Goal: Contribute content: Contribute content

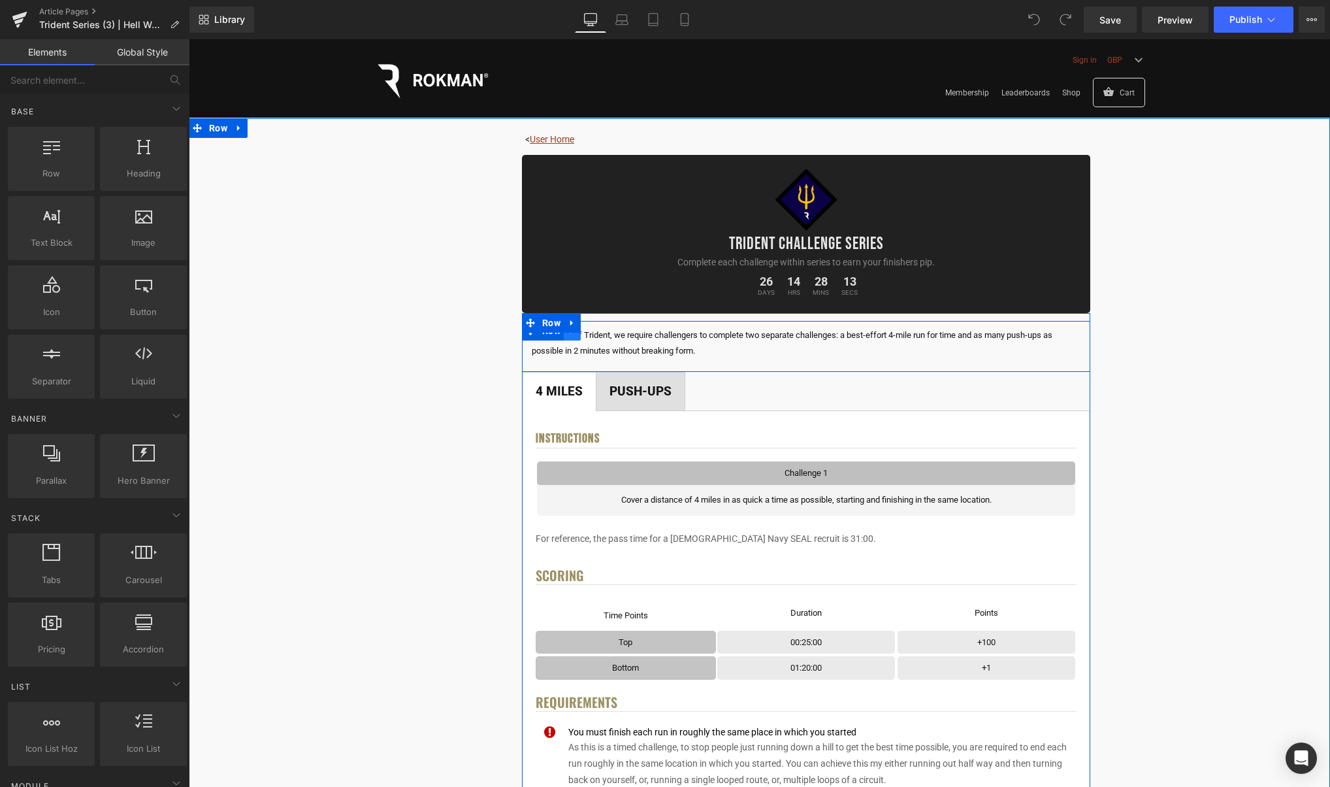
click at [578, 337] on link at bounding box center [572, 331] width 17 height 20
click at [612, 336] on link at bounding box center [606, 331] width 17 height 20
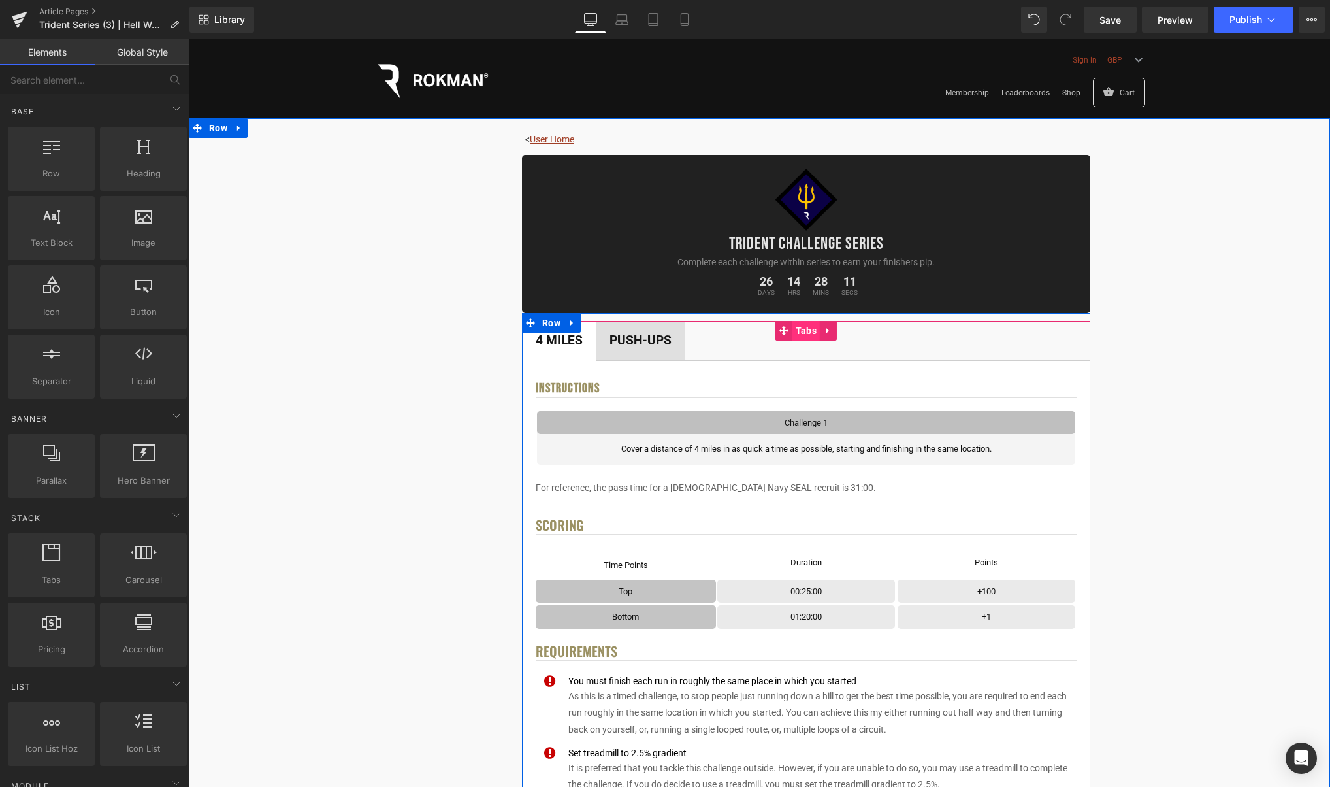
click at [813, 330] on span "Tabs" at bounding box center [806, 331] width 27 height 20
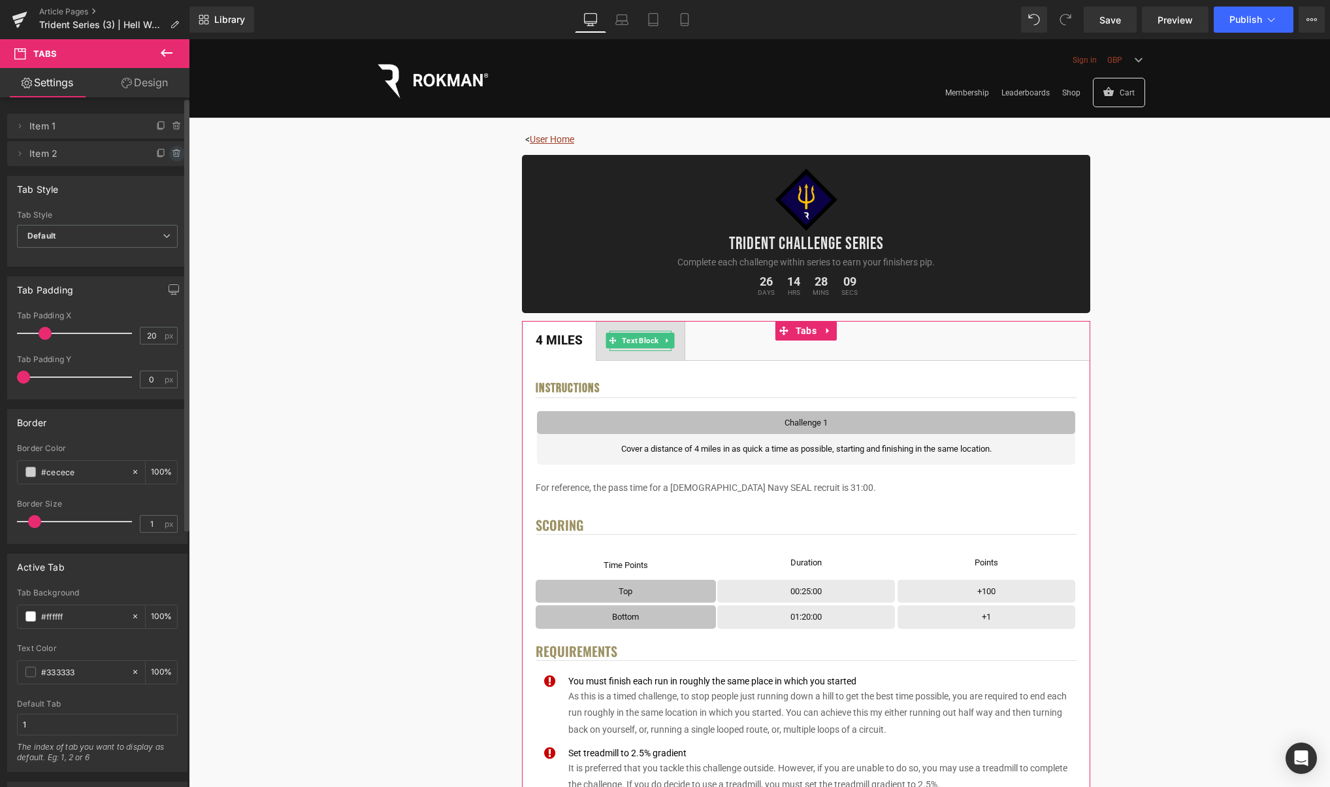
click at [174, 152] on icon at bounding box center [176, 154] width 5 height 6
click at [169, 155] on button "Delete" at bounding box center [162, 154] width 41 height 17
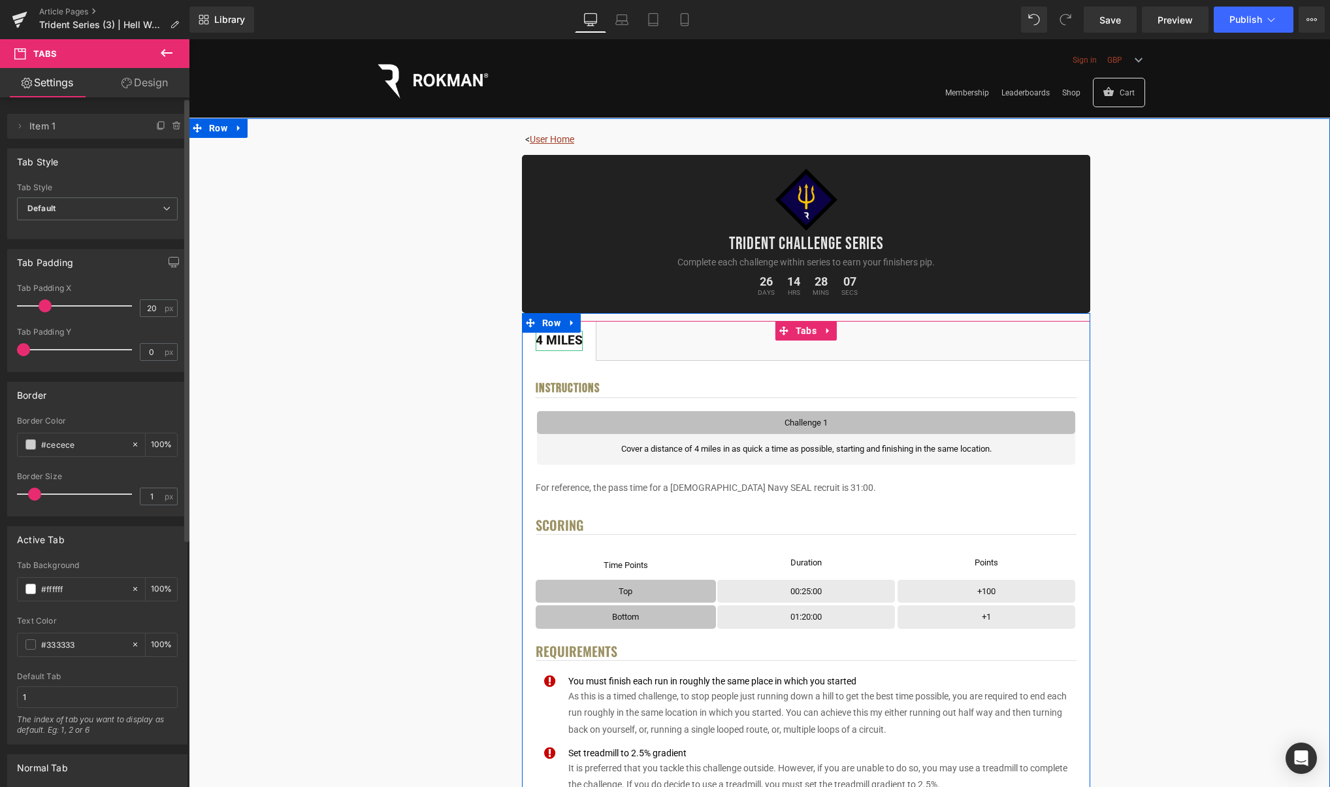
click at [561, 344] on div "4 Miles" at bounding box center [559, 341] width 47 height 20
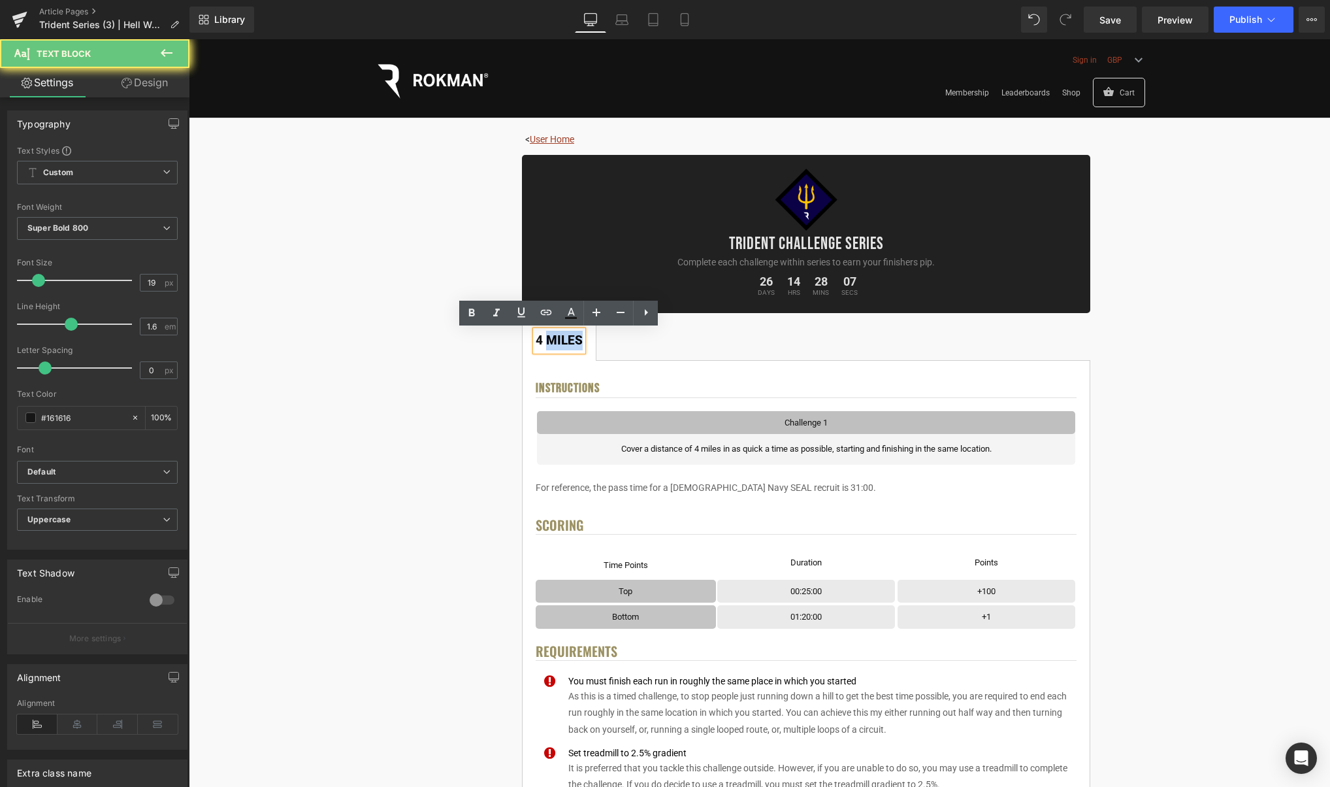
click at [561, 344] on div "4 Miles" at bounding box center [559, 341] width 47 height 20
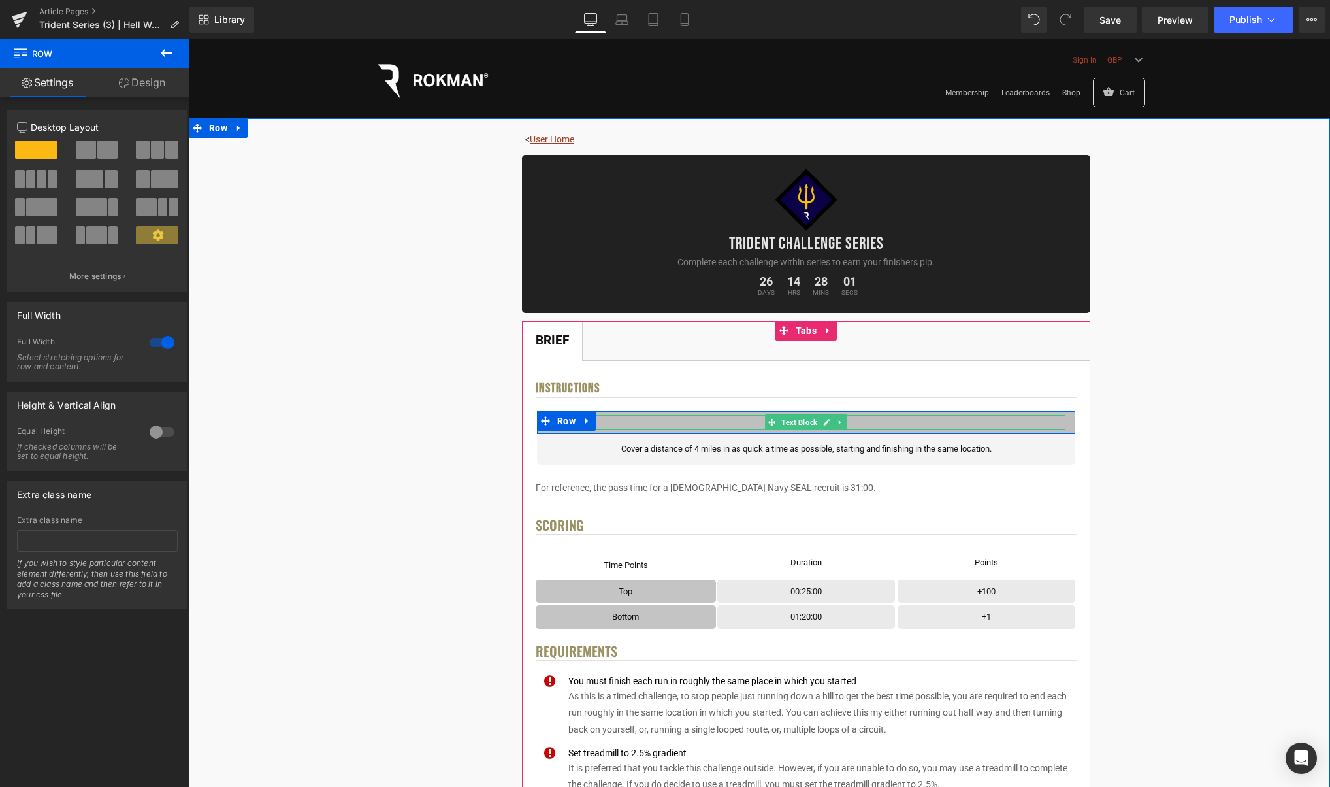
click at [832, 424] on link at bounding box center [827, 422] width 14 height 16
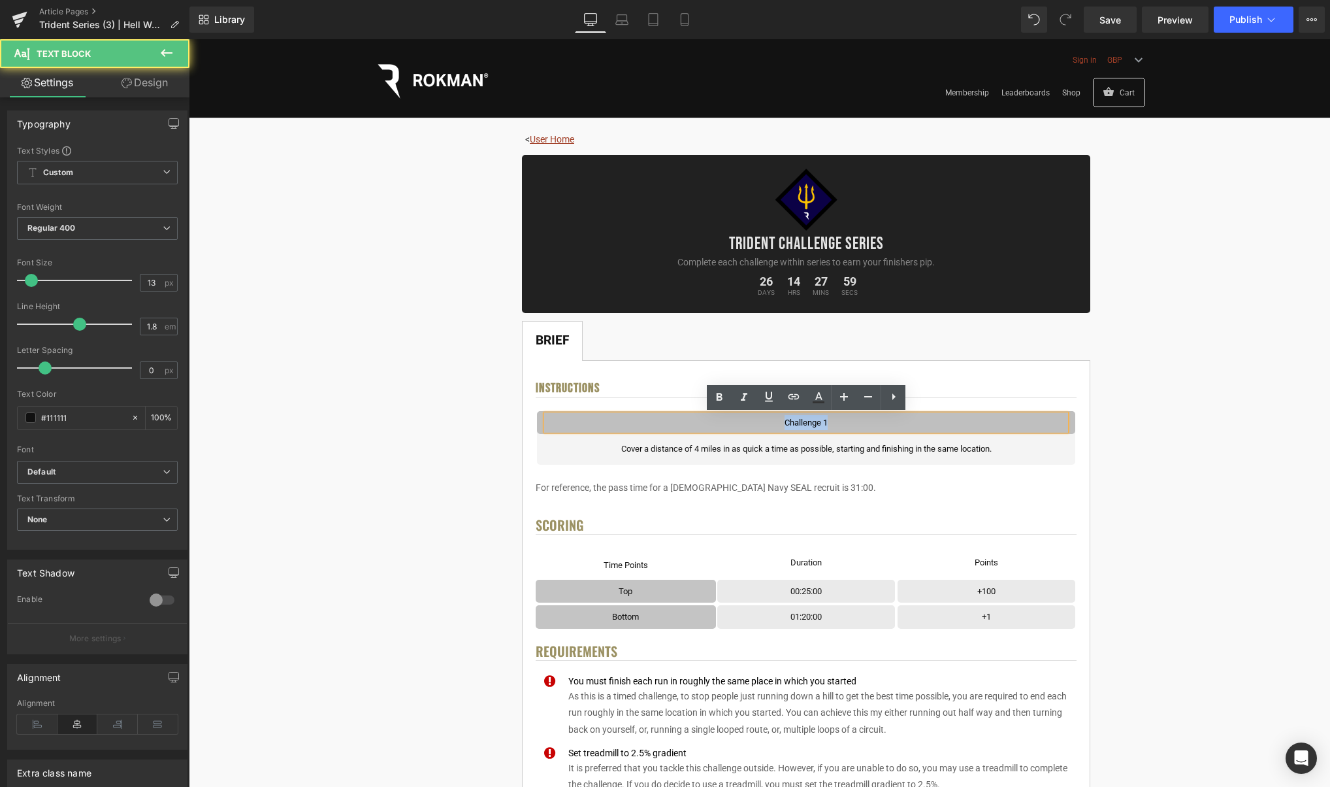
drag, startPoint x: 819, startPoint y: 423, endPoint x: 768, endPoint y: 423, distance: 51.0
click at [767, 423] on p "Challenge 1" at bounding box center [806, 422] width 519 height 15
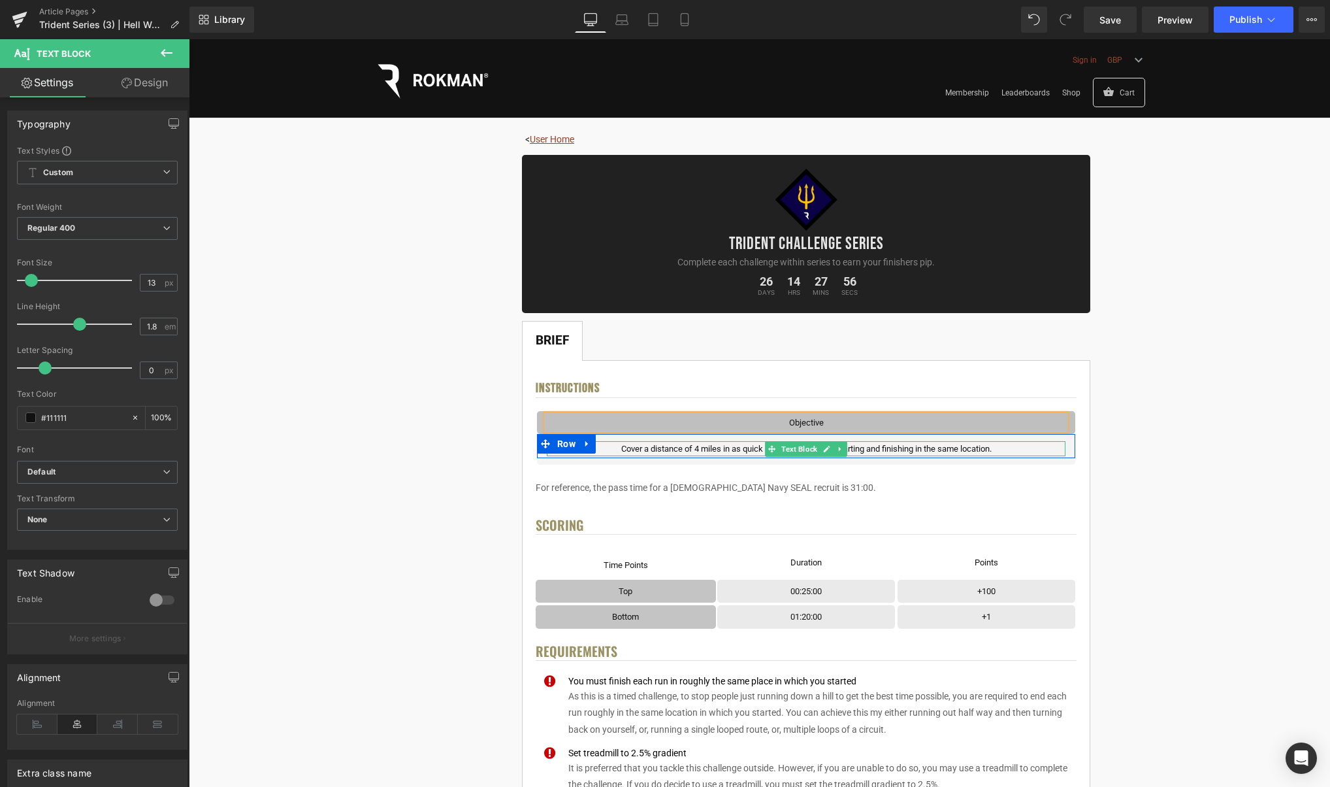
click at [957, 450] on p "Cover a distance of 4 miles in as quick a time as possible, starting and finish…" at bounding box center [806, 448] width 519 height 15
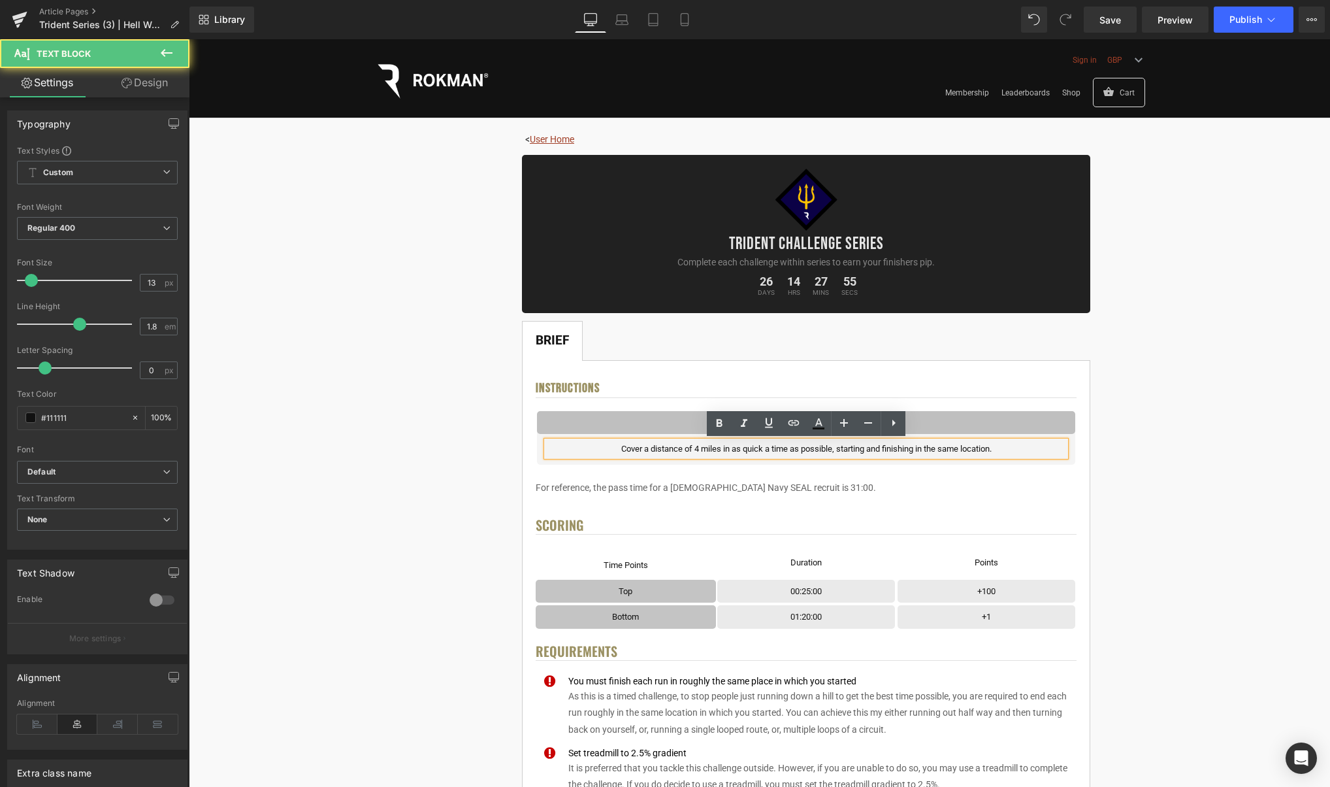
click at [1024, 448] on p "Cover a distance of 4 miles in as quick a time as possible, starting and finish…" at bounding box center [806, 448] width 519 height 15
drag, startPoint x: 874, startPoint y: 450, endPoint x: 861, endPoint y: 451, distance: 12.5
click at [861, 451] on p "Accumuate as much distance as possible (max 40 miles) across 7-days from starti…" at bounding box center [806, 448] width 519 height 15
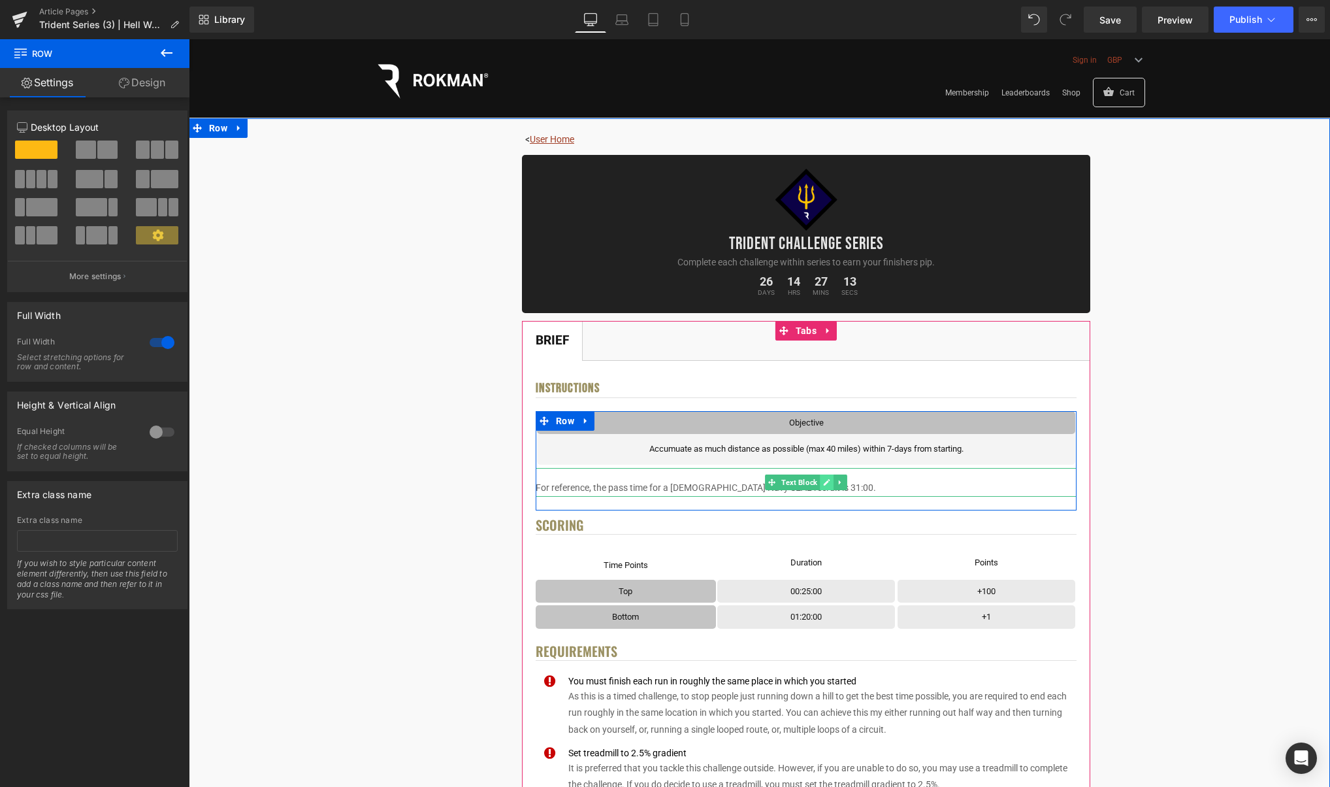
click at [827, 488] on link at bounding box center [827, 482] width 14 height 16
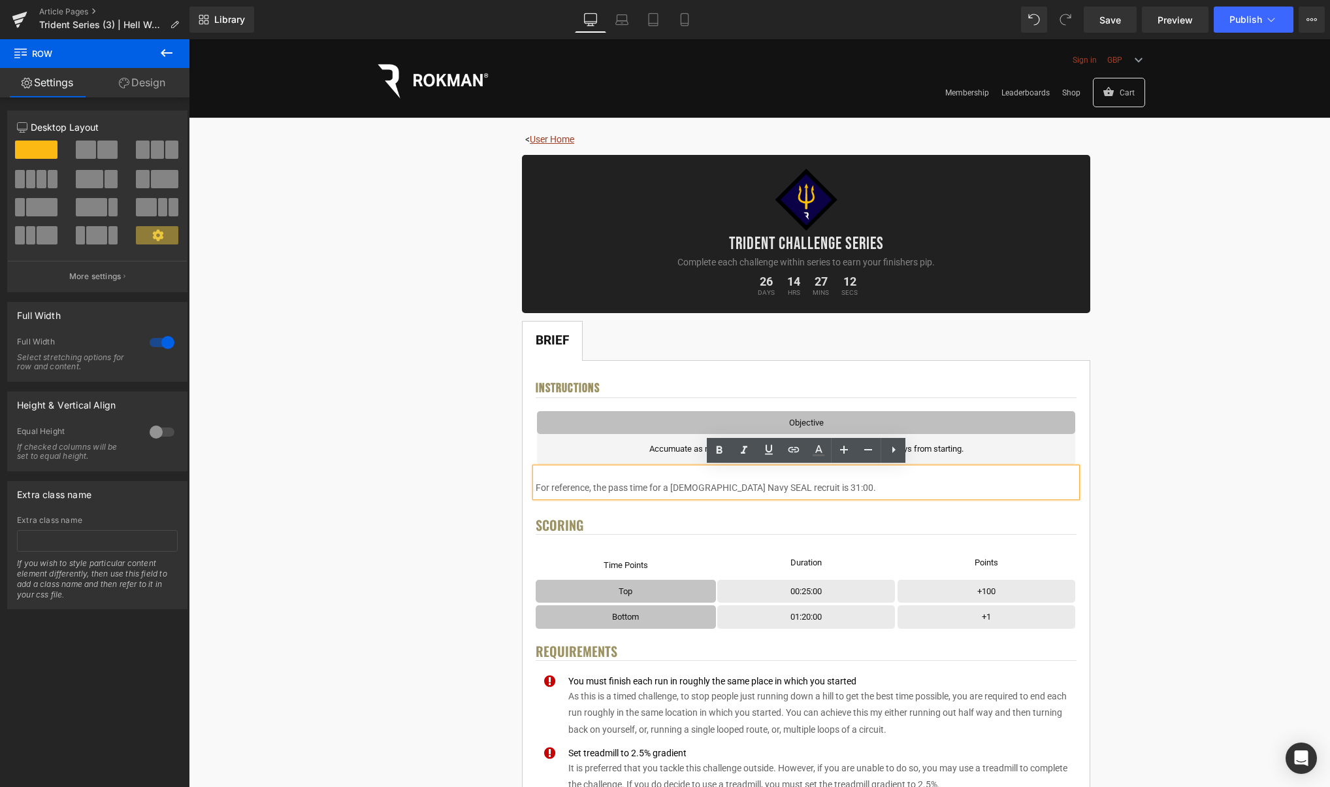
click at [810, 487] on p "For reference, the pass time for a US Navy SEAL recruit is 31:00." at bounding box center [806, 488] width 541 height 16
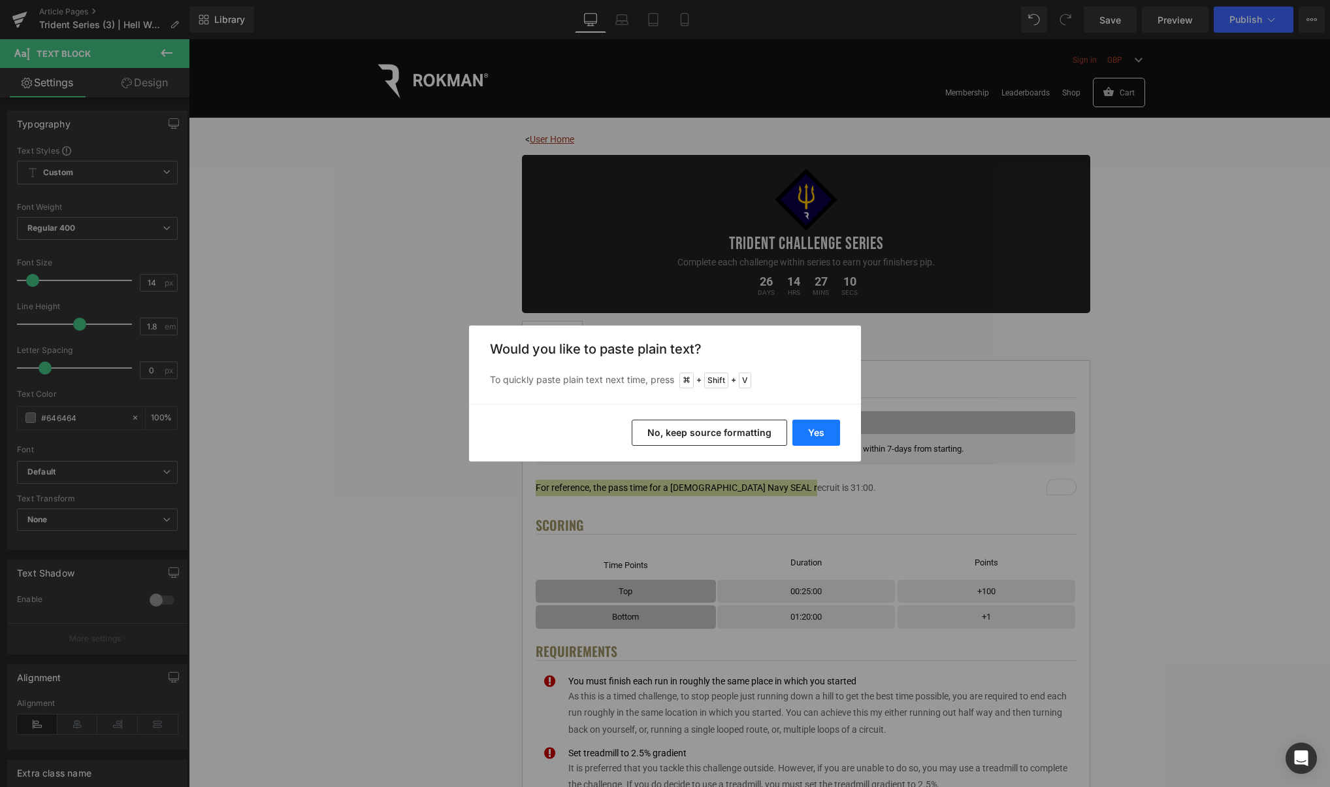
click at [808, 434] on button "Yes" at bounding box center [817, 432] width 48 height 26
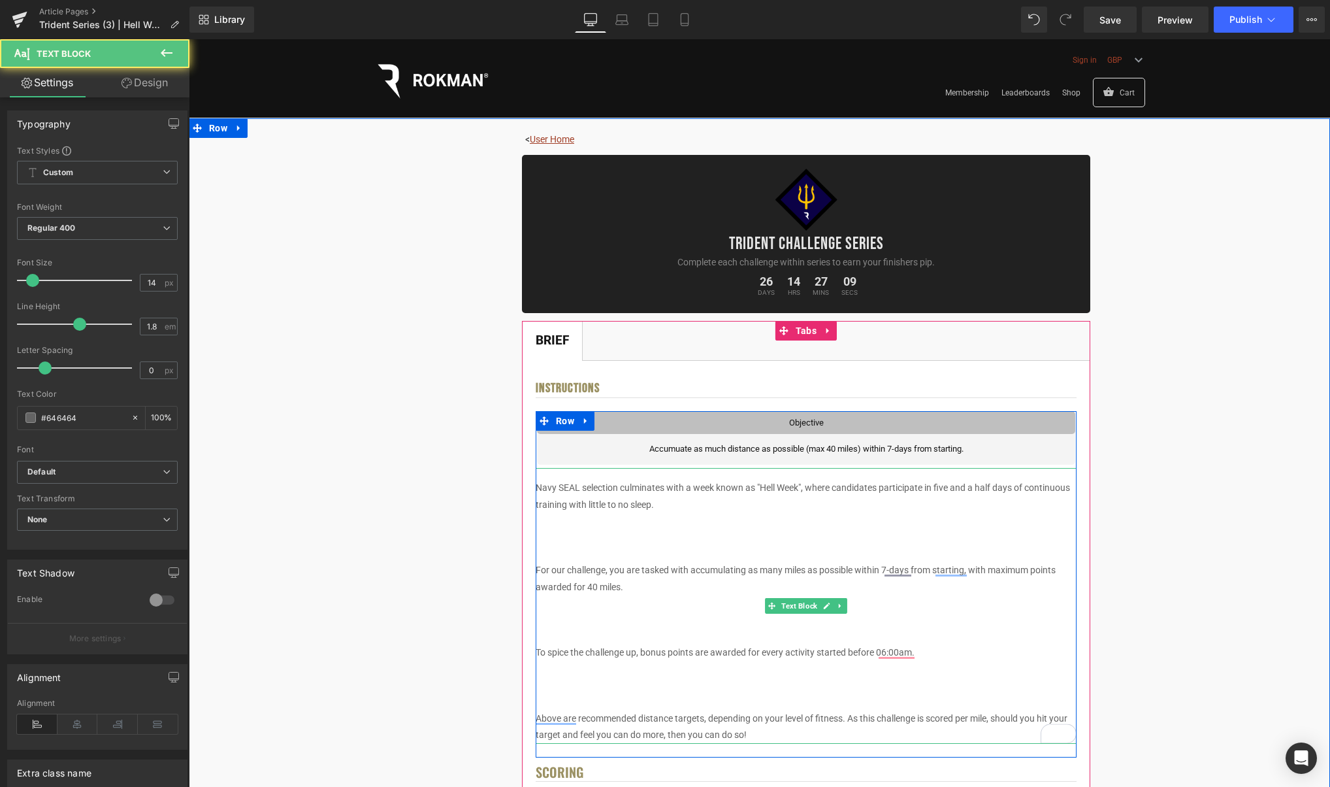
click at [711, 535] on p "To enrich screen reader interactions, please activate Accessibility in Grammarl…" at bounding box center [806, 537] width 541 height 16
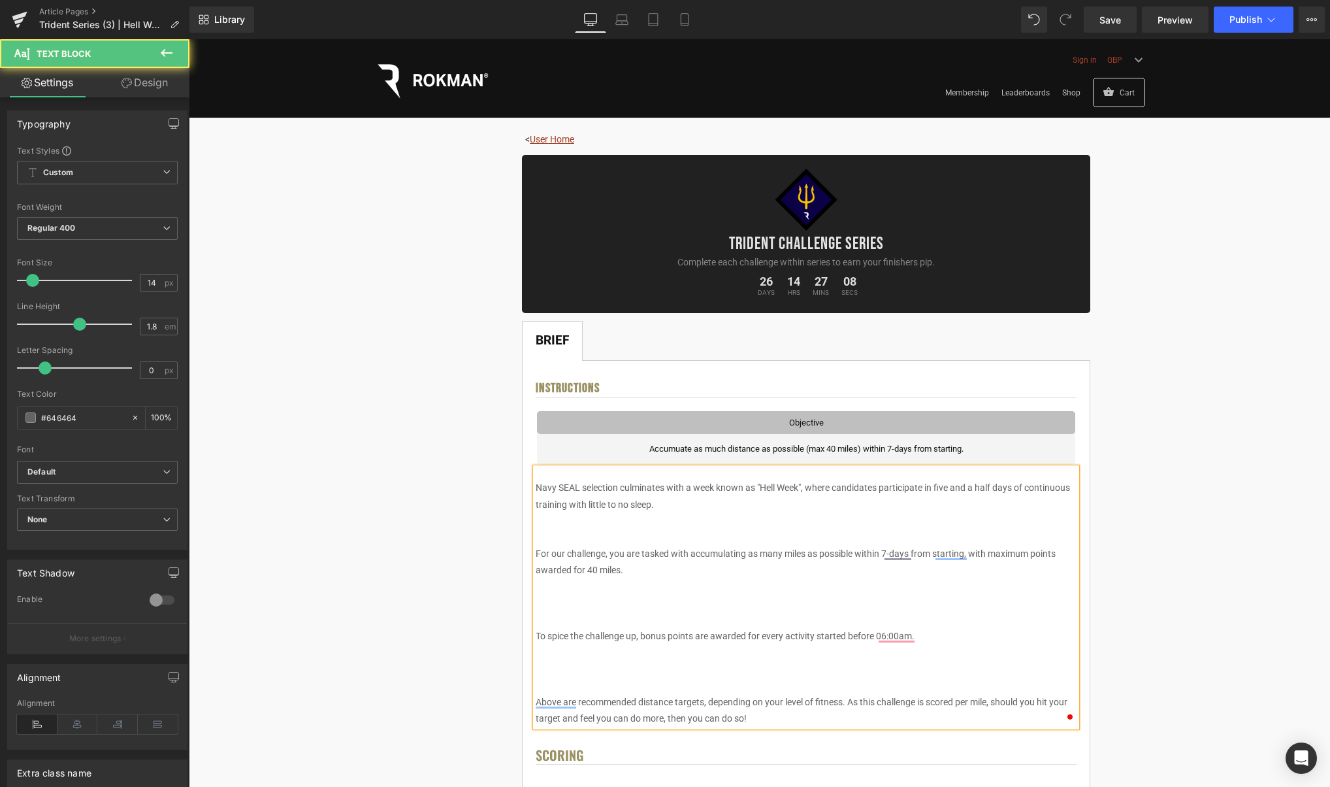
click at [685, 540] on p "To enrich screen reader interactions, please activate Accessibility in Grammarl…" at bounding box center [806, 537] width 541 height 16
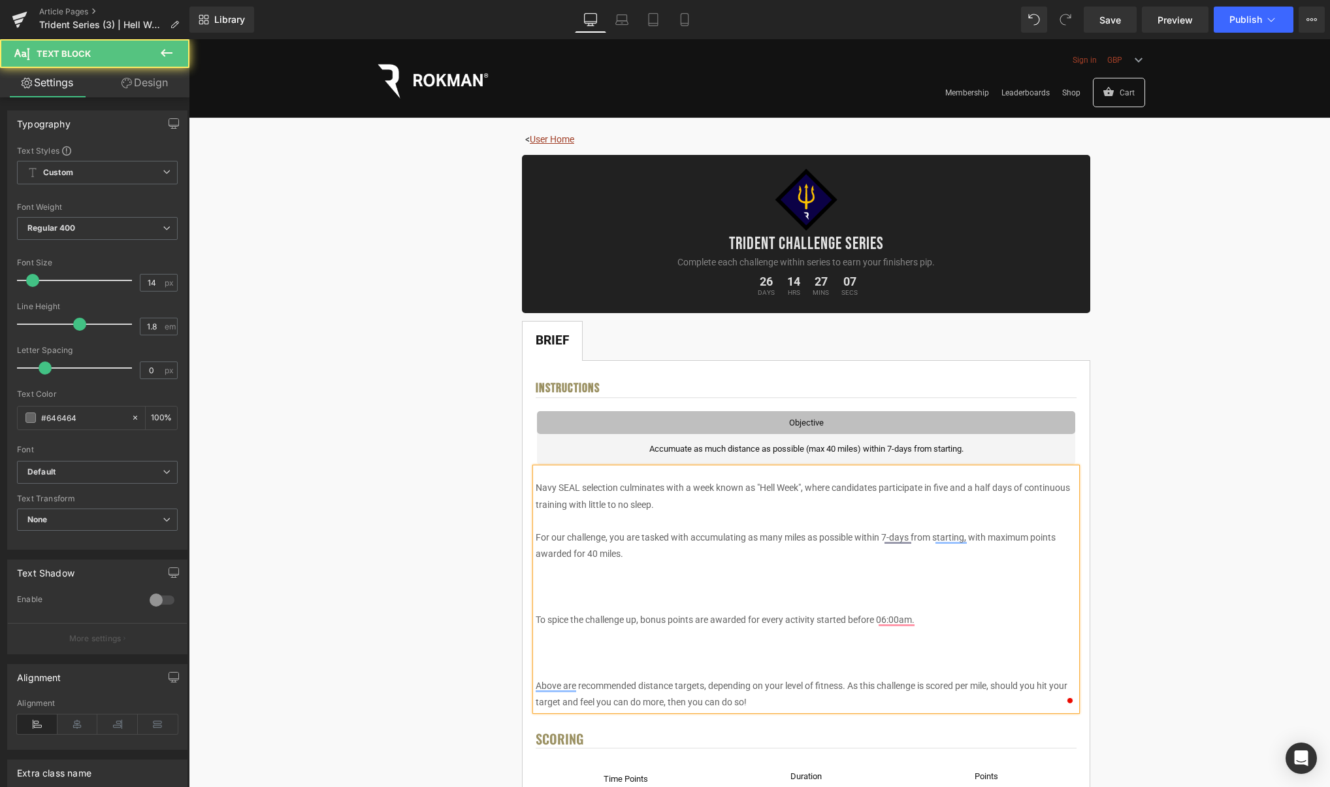
click at [622, 598] on p "To enrich screen reader interactions, please activate Accessibility in Grammarl…" at bounding box center [806, 603] width 541 height 16
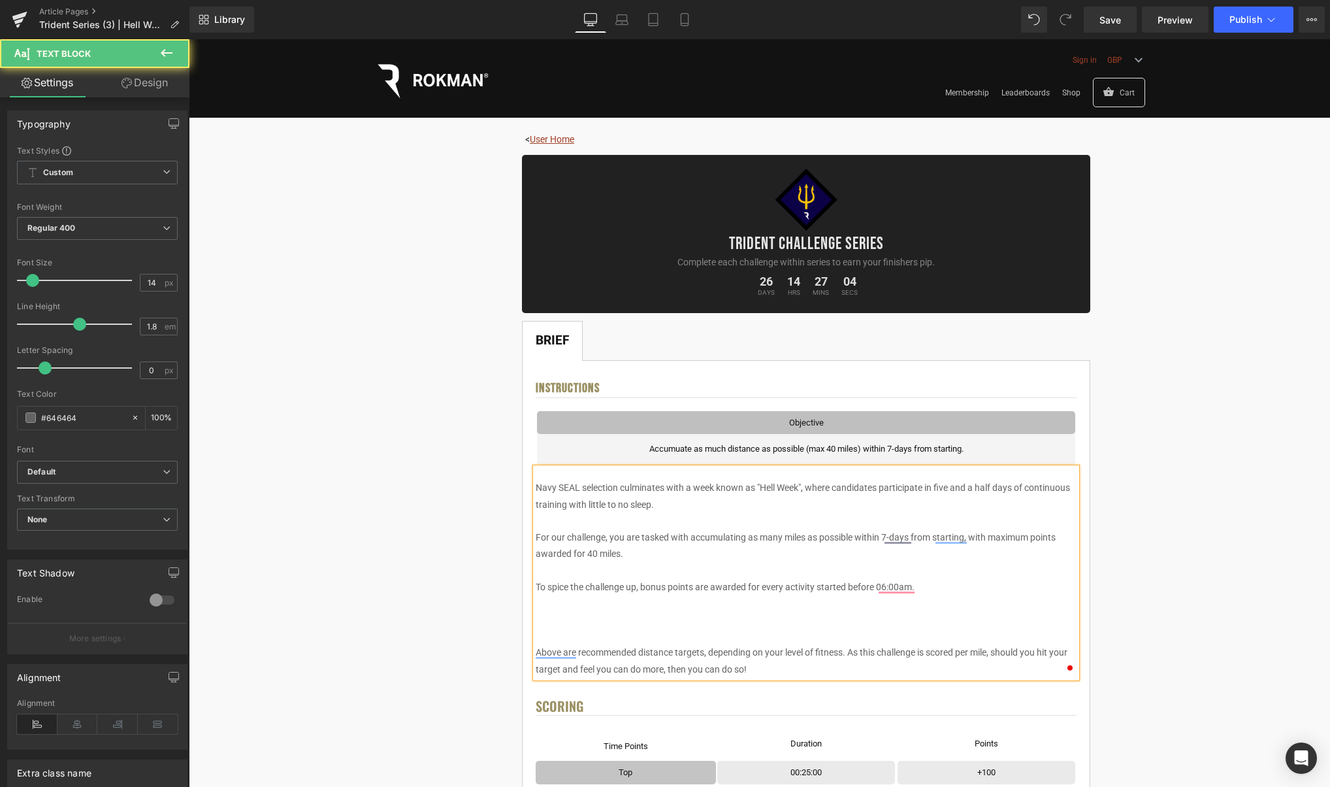
click at [621, 642] on p "To enrich screen reader interactions, please activate Accessibility in Grammarl…" at bounding box center [806, 636] width 541 height 16
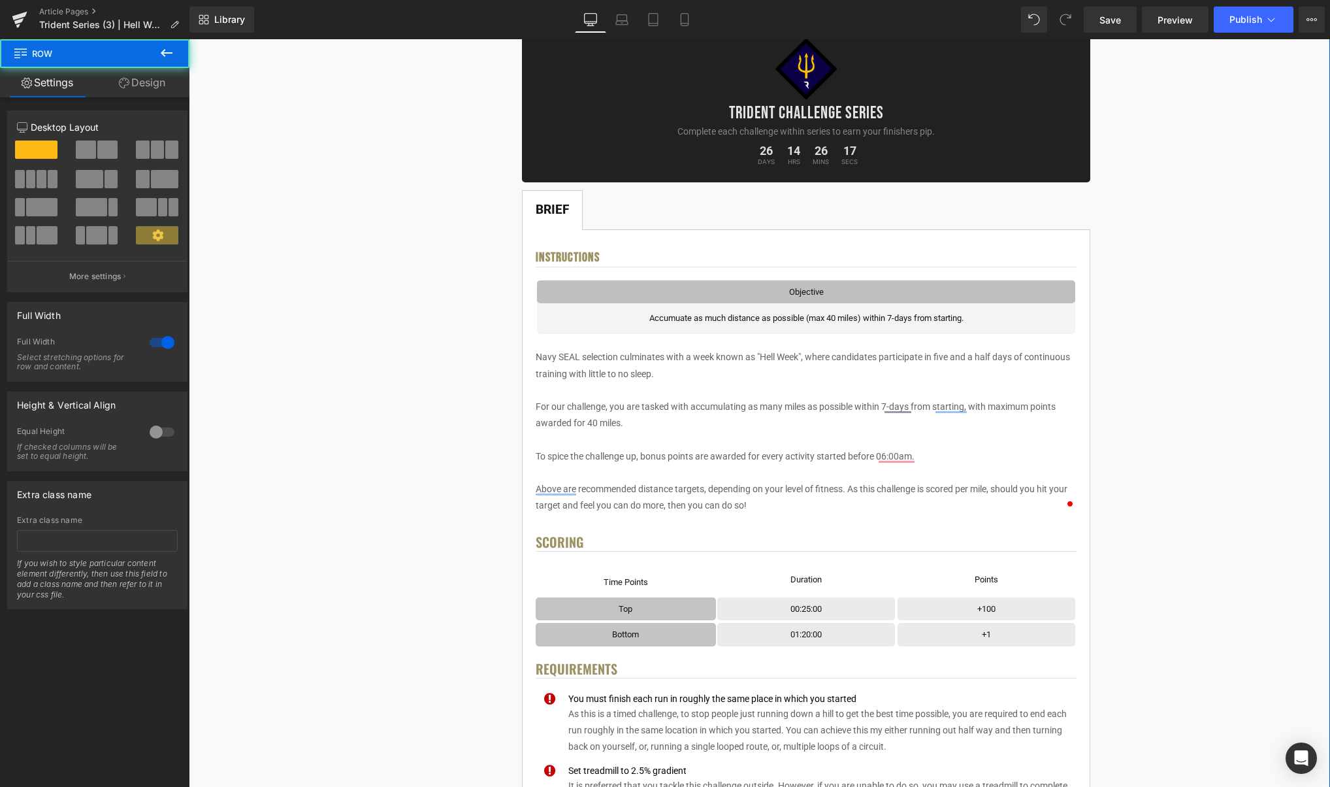
scroll to position [133, 0]
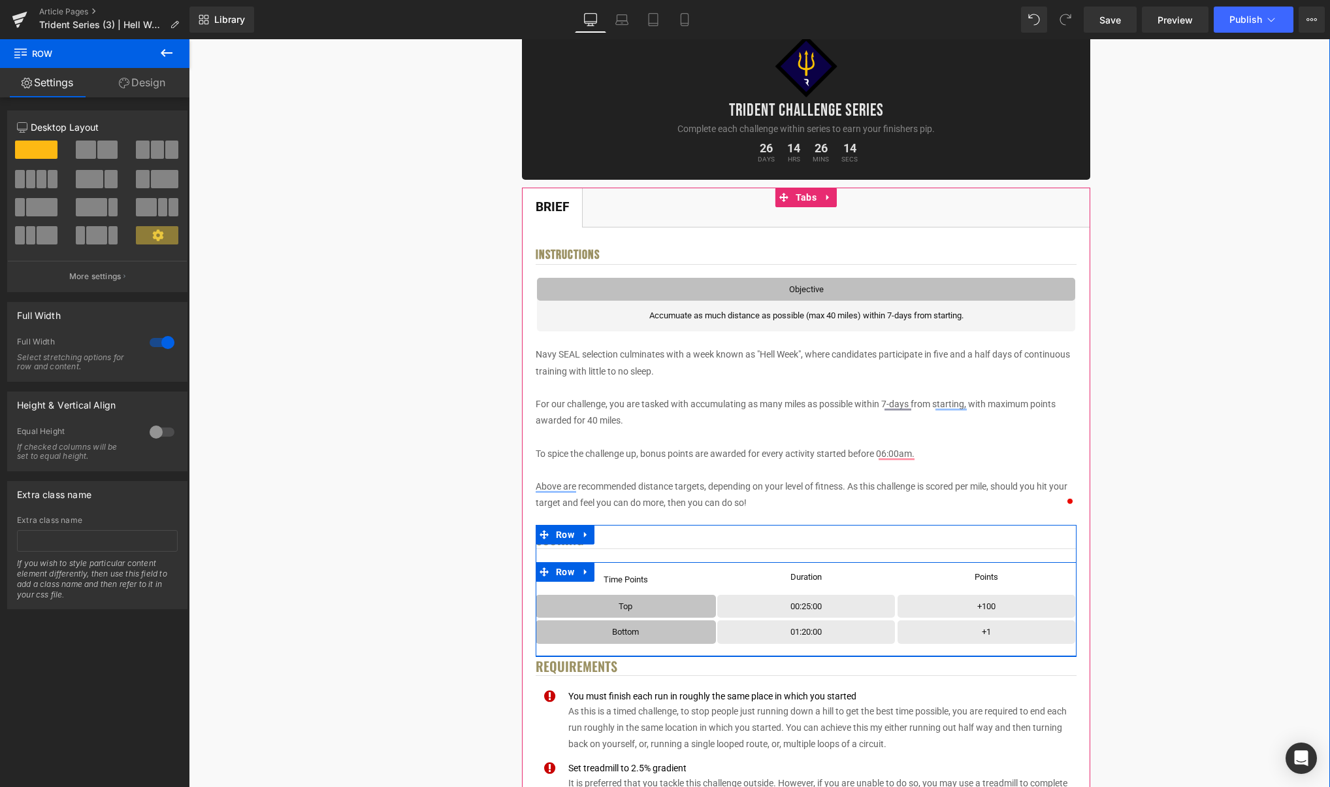
drag, startPoint x: 589, startPoint y: 572, endPoint x: 609, endPoint y: 573, distance: 20.3
click at [589, 572] on icon at bounding box center [585, 572] width 9 height 10
click at [602, 574] on icon at bounding box center [602, 572] width 9 height 10
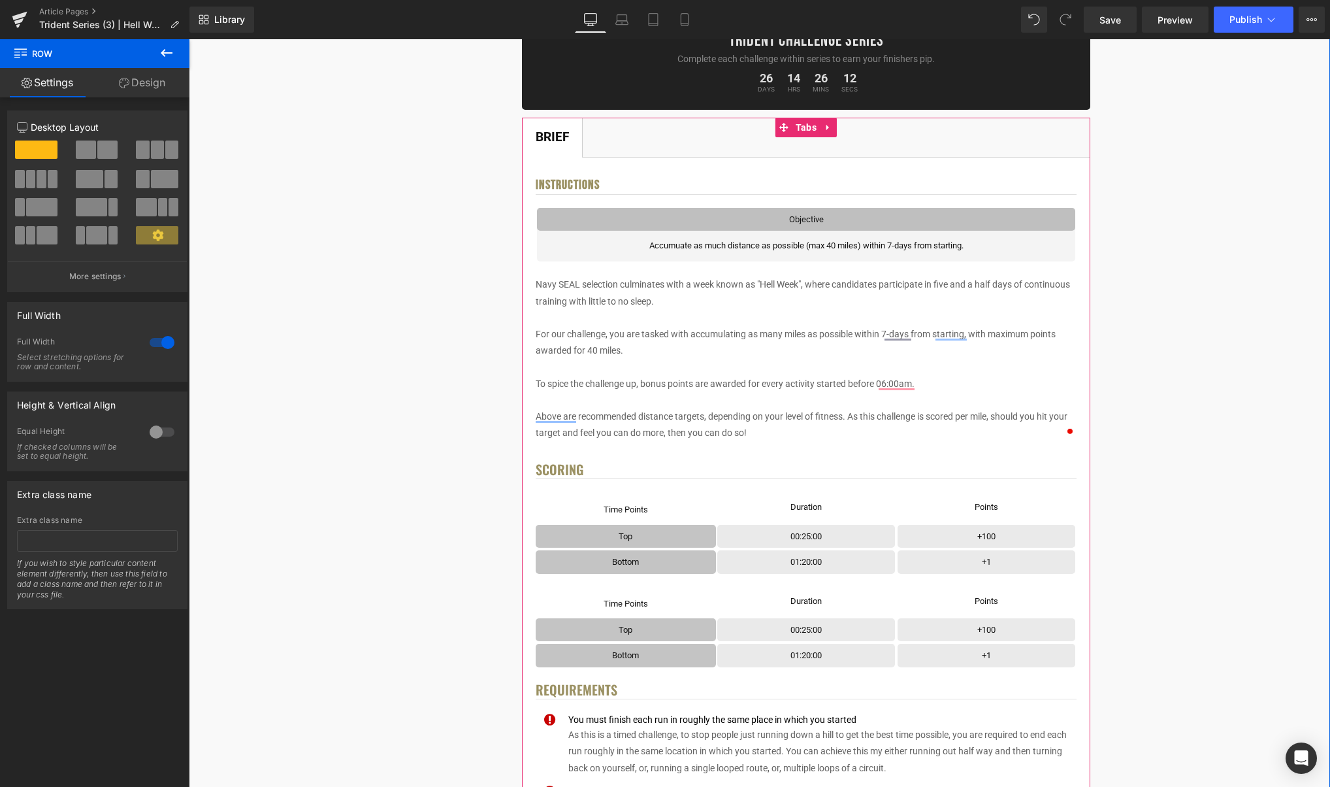
scroll to position [152, 0]
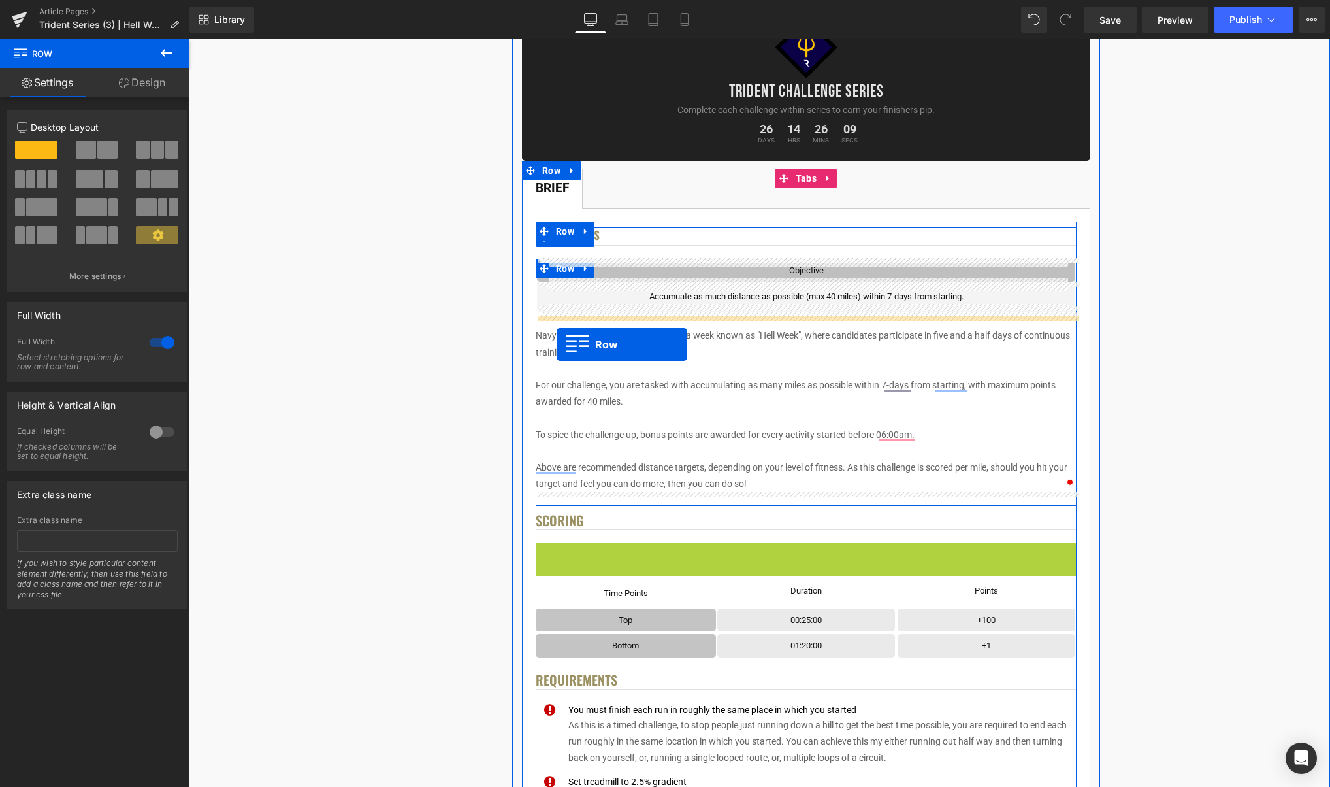
drag, startPoint x: 564, startPoint y: 556, endPoint x: 557, endPoint y: 344, distance: 211.8
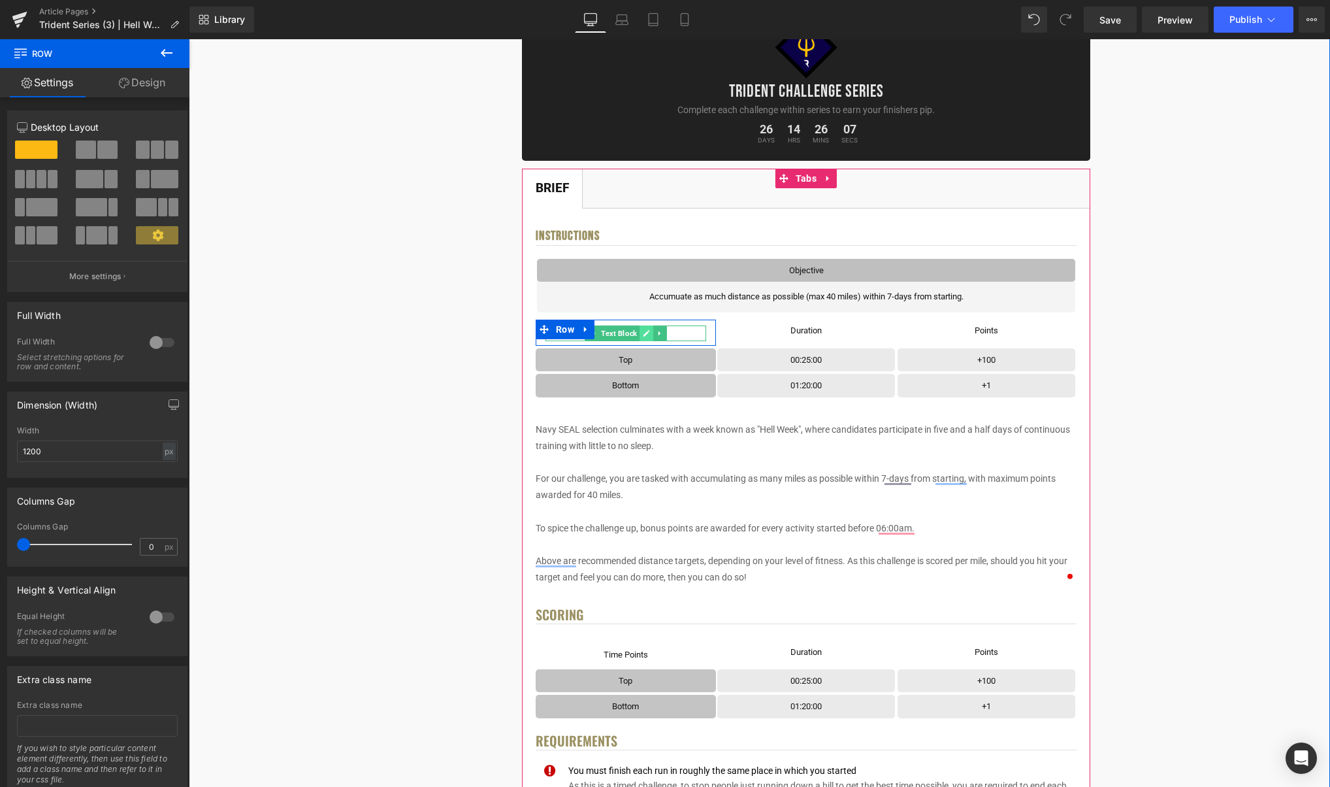
click at [650, 330] on icon at bounding box center [646, 333] width 7 height 8
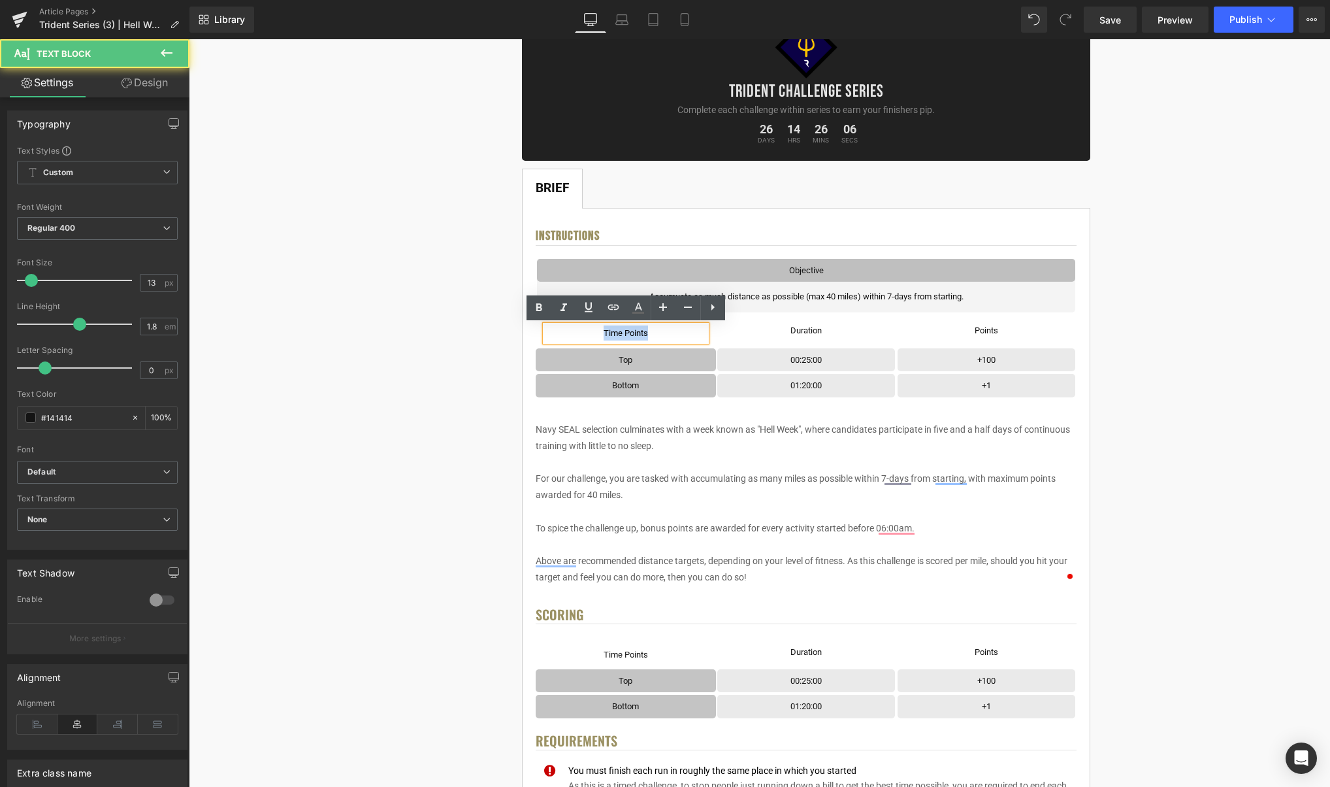
drag, startPoint x: 648, startPoint y: 332, endPoint x: 597, endPoint y: 334, distance: 51.7
click at [597, 334] on p "Time Points" at bounding box center [626, 332] width 161 height 15
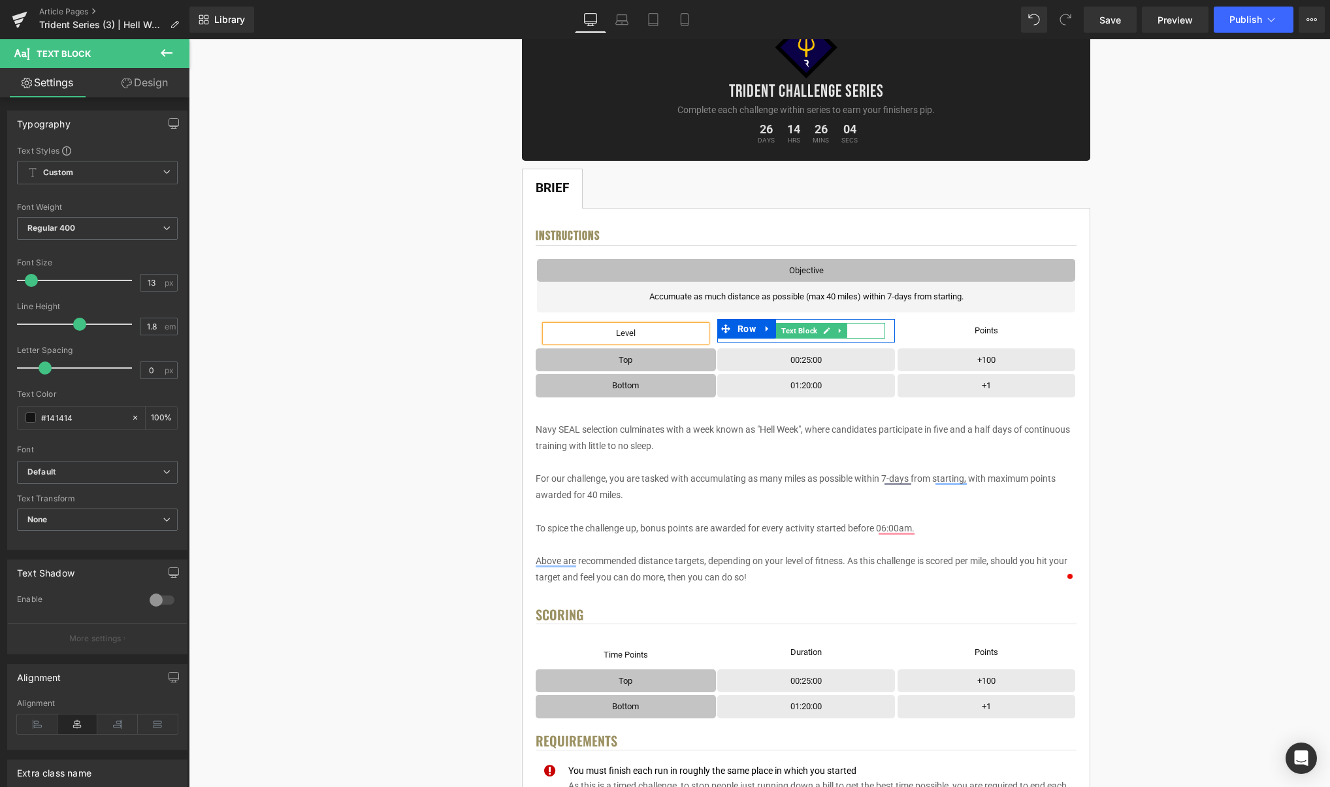
click at [828, 332] on icon at bounding box center [826, 331] width 7 height 8
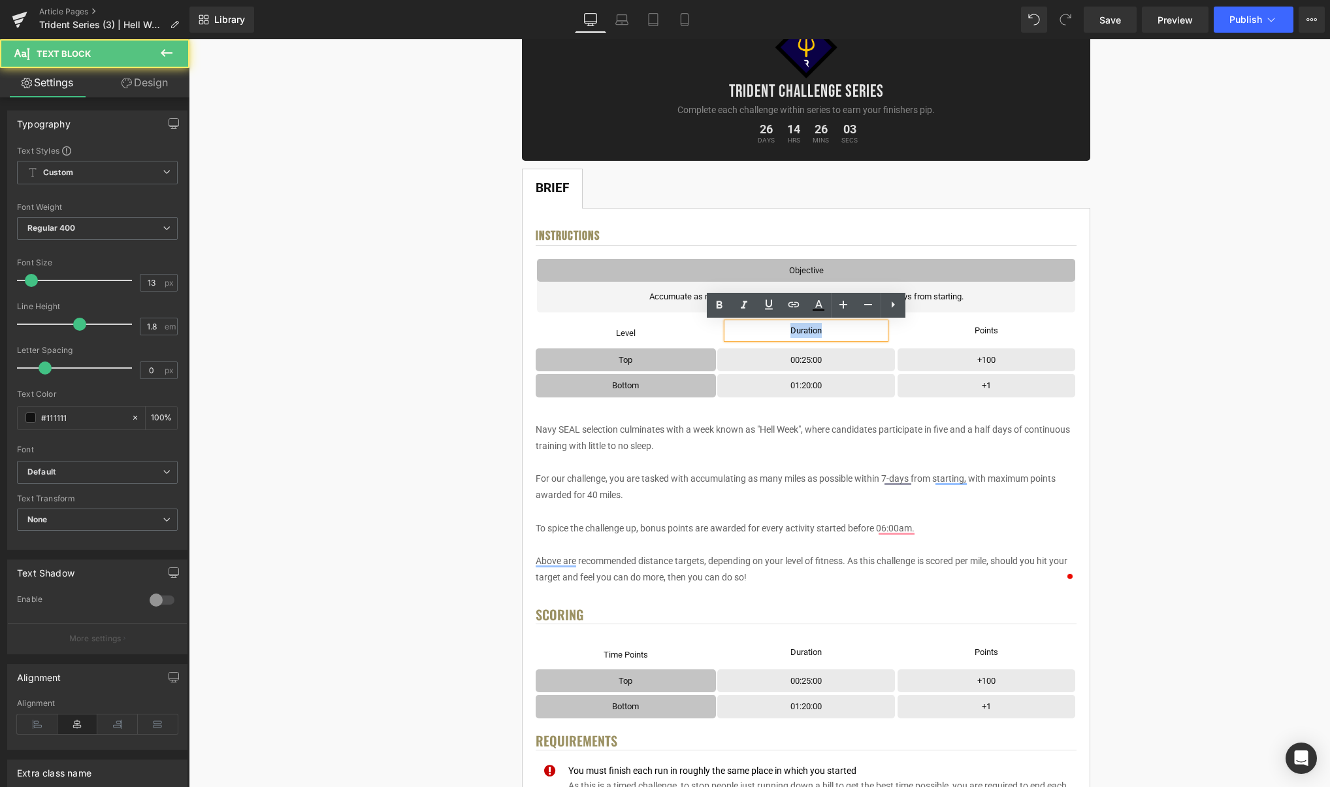
drag, startPoint x: 796, startPoint y: 330, endPoint x: 789, endPoint y: 330, distance: 7.2
click at [789, 330] on div "Duration" at bounding box center [806, 330] width 158 height 15
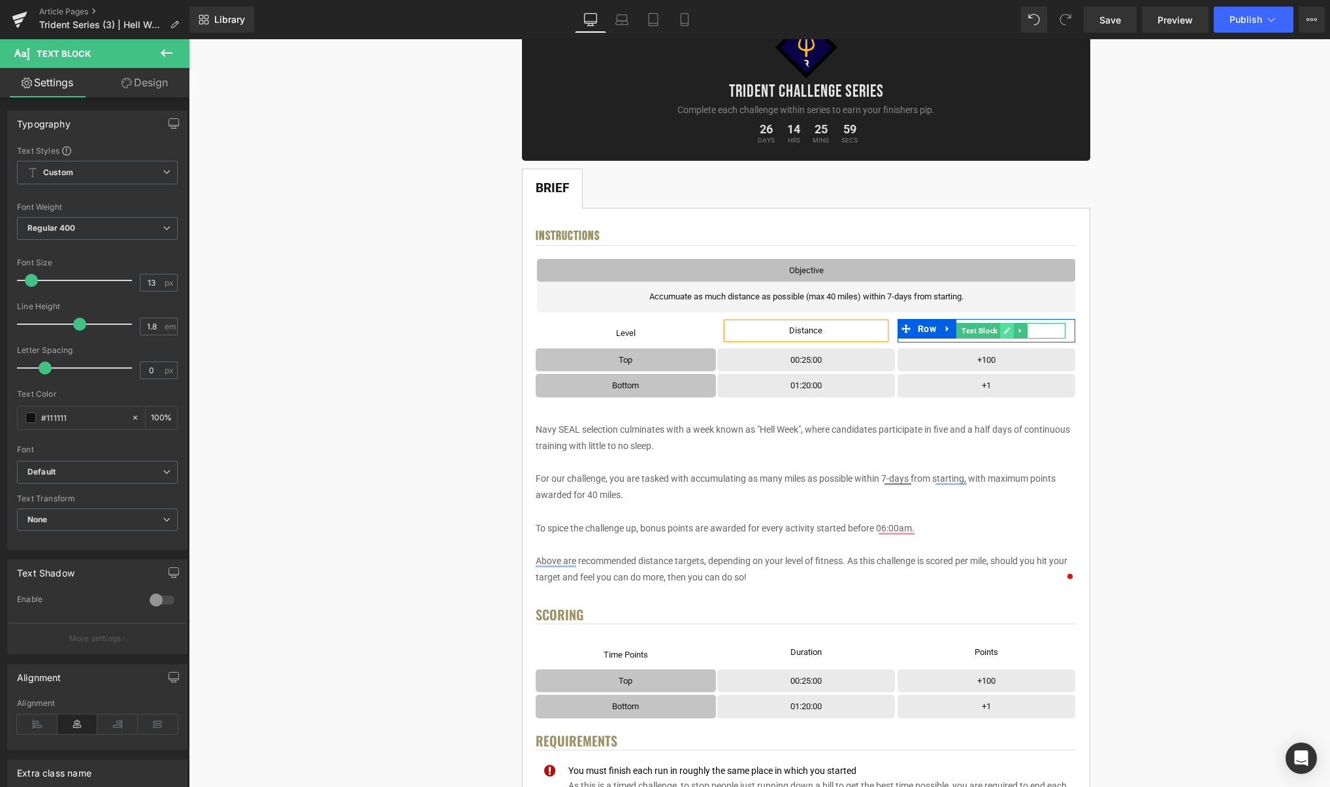
click at [1006, 329] on icon at bounding box center [1007, 331] width 7 height 8
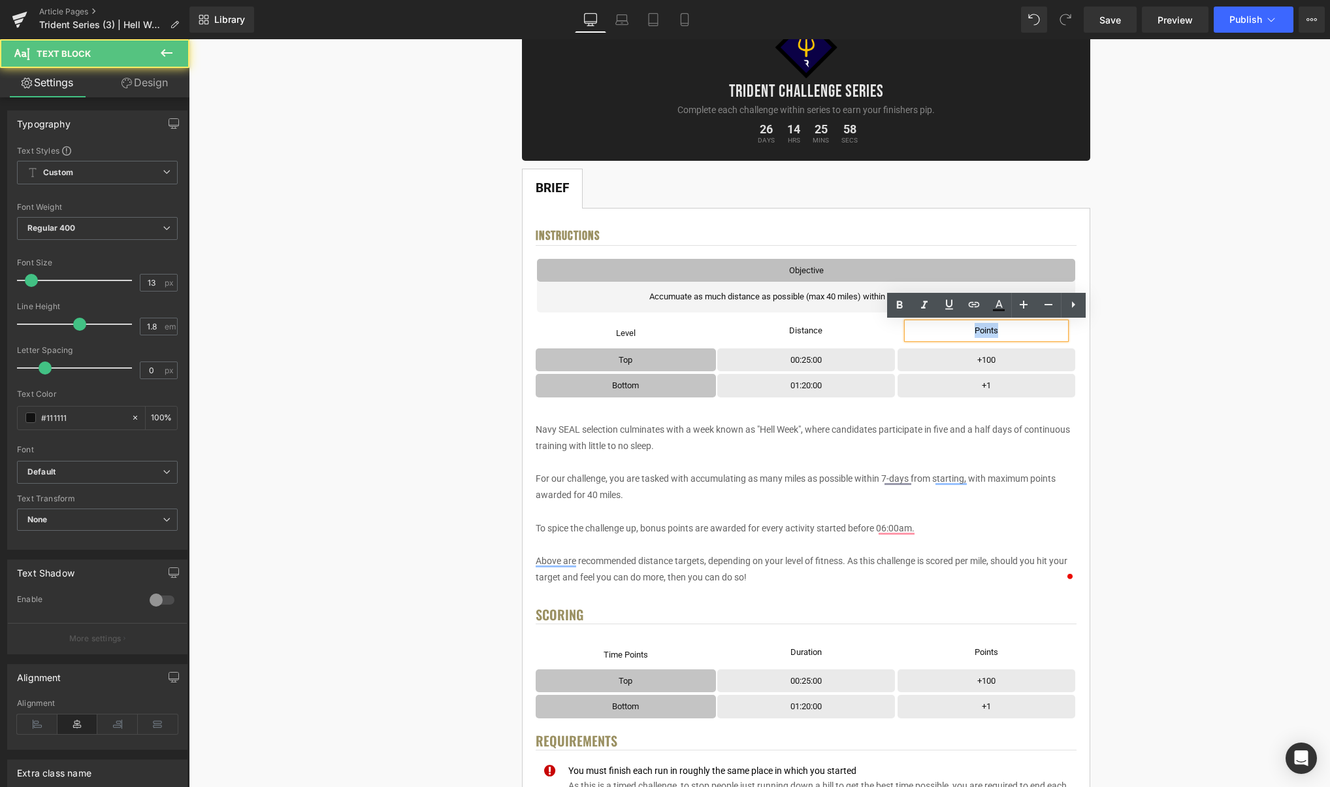
drag, startPoint x: 999, startPoint y: 329, endPoint x: 972, endPoint y: 329, distance: 26.8
click at [972, 329] on p "Points" at bounding box center [986, 330] width 158 height 15
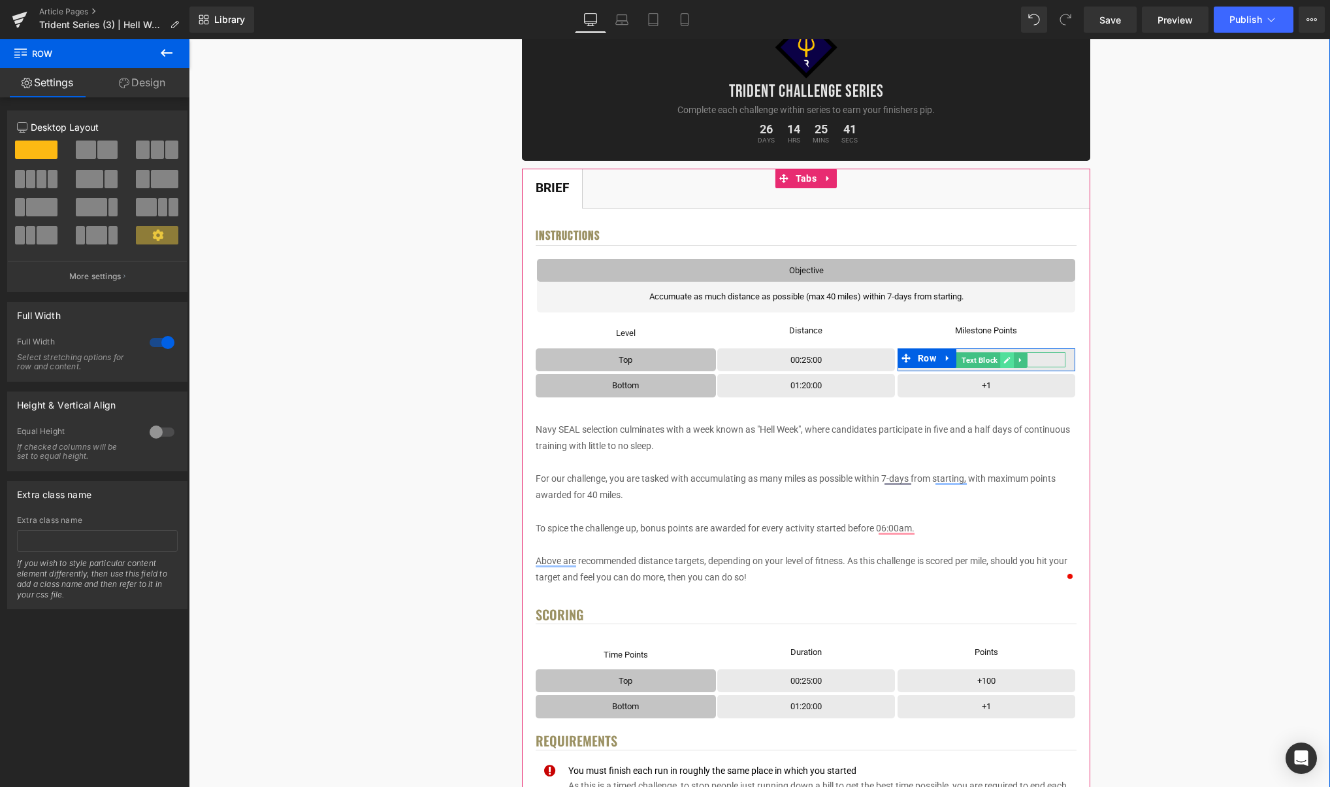
click at [1013, 362] on link at bounding box center [1007, 360] width 14 height 16
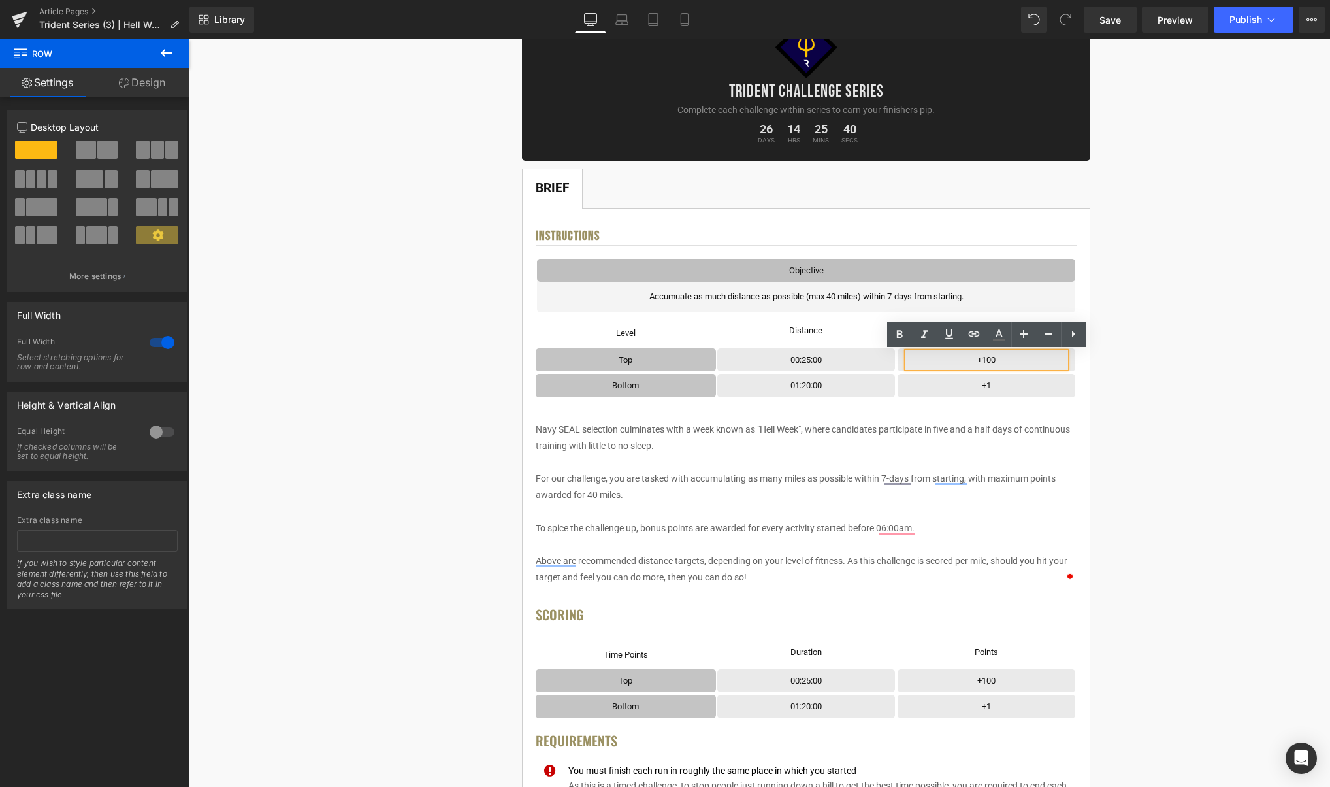
click at [1013, 362] on p "+100" at bounding box center [986, 359] width 158 height 15
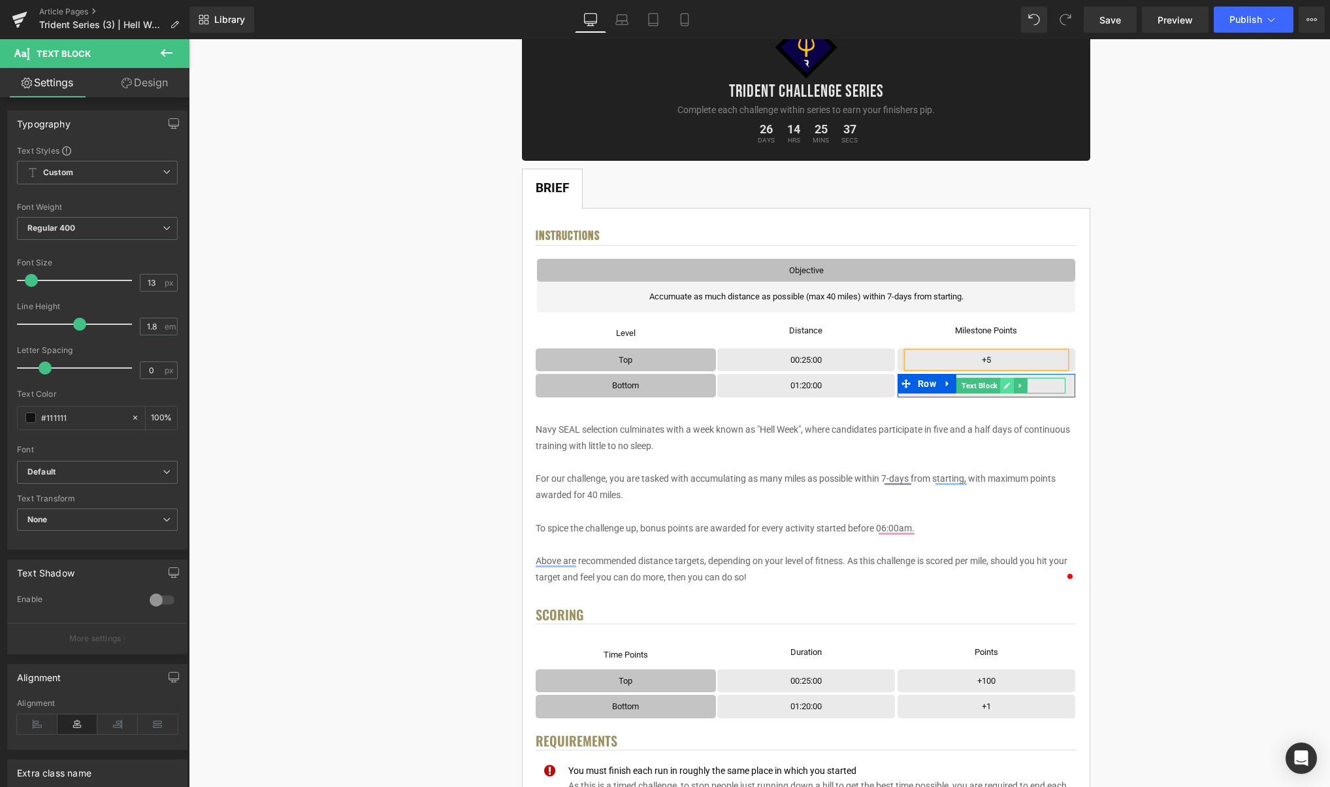
click at [1011, 386] on icon at bounding box center [1007, 386] width 7 height 8
click at [1003, 386] on p "+1" at bounding box center [986, 385] width 158 height 15
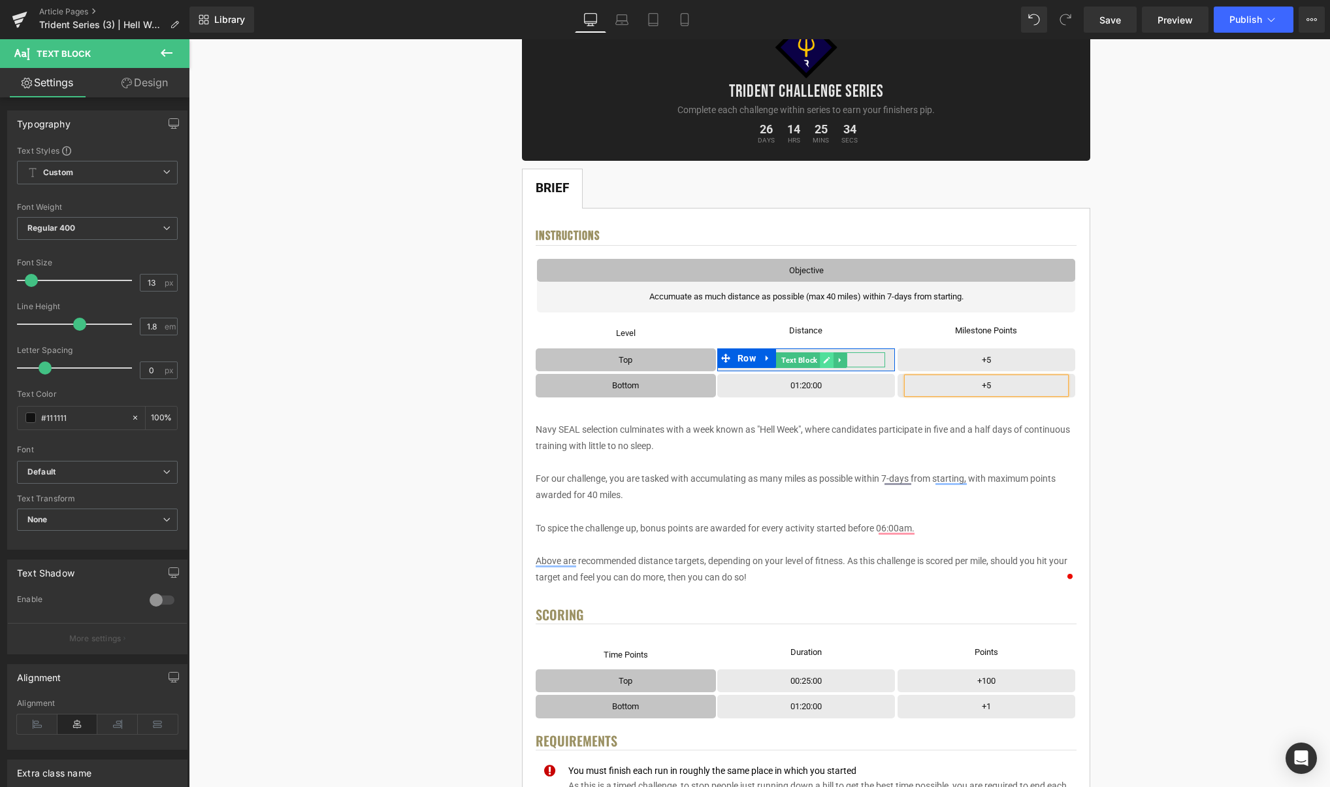
click at [830, 360] on icon at bounding box center [826, 360] width 7 height 8
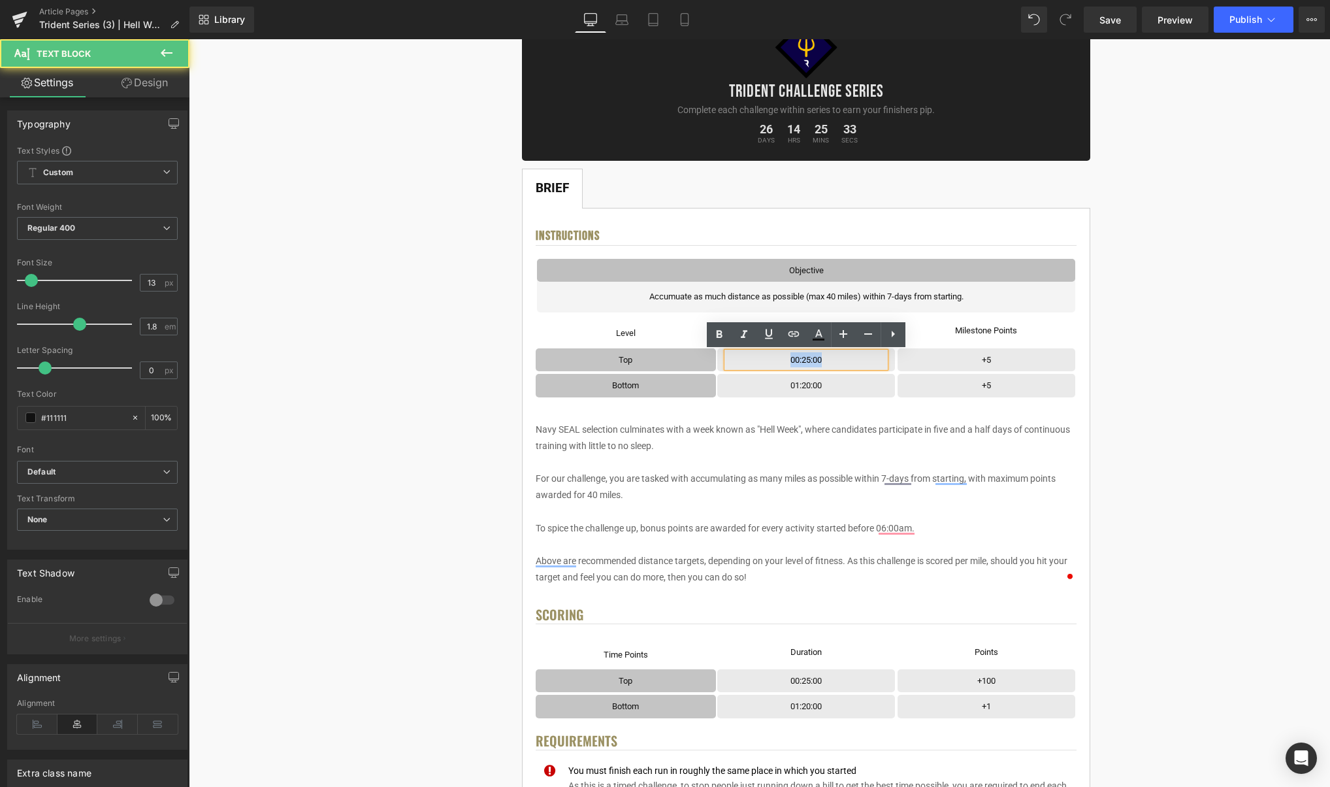
drag, startPoint x: 832, startPoint y: 360, endPoint x: 783, endPoint y: 359, distance: 49.0
click at [783, 359] on p "00:25:00" at bounding box center [806, 359] width 158 height 15
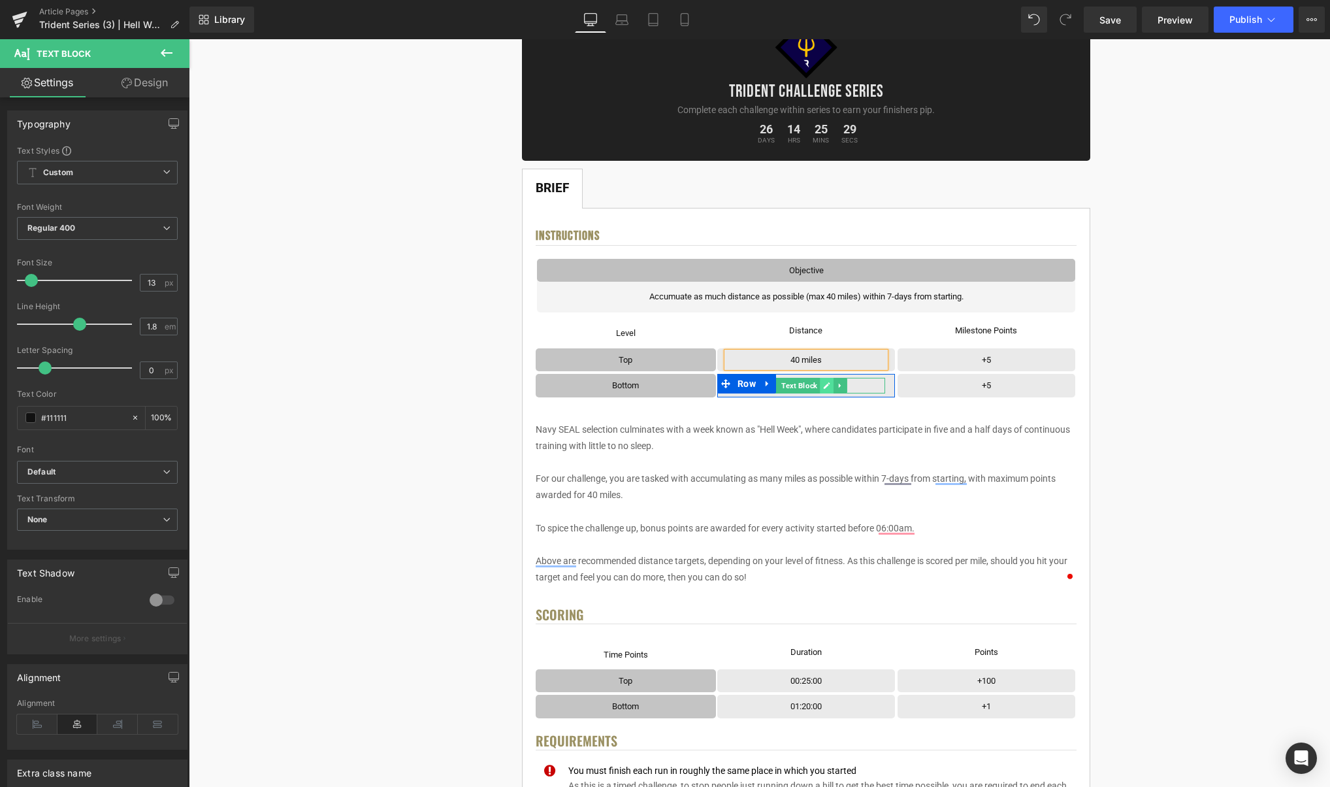
click at [823, 387] on link at bounding box center [827, 386] width 14 height 16
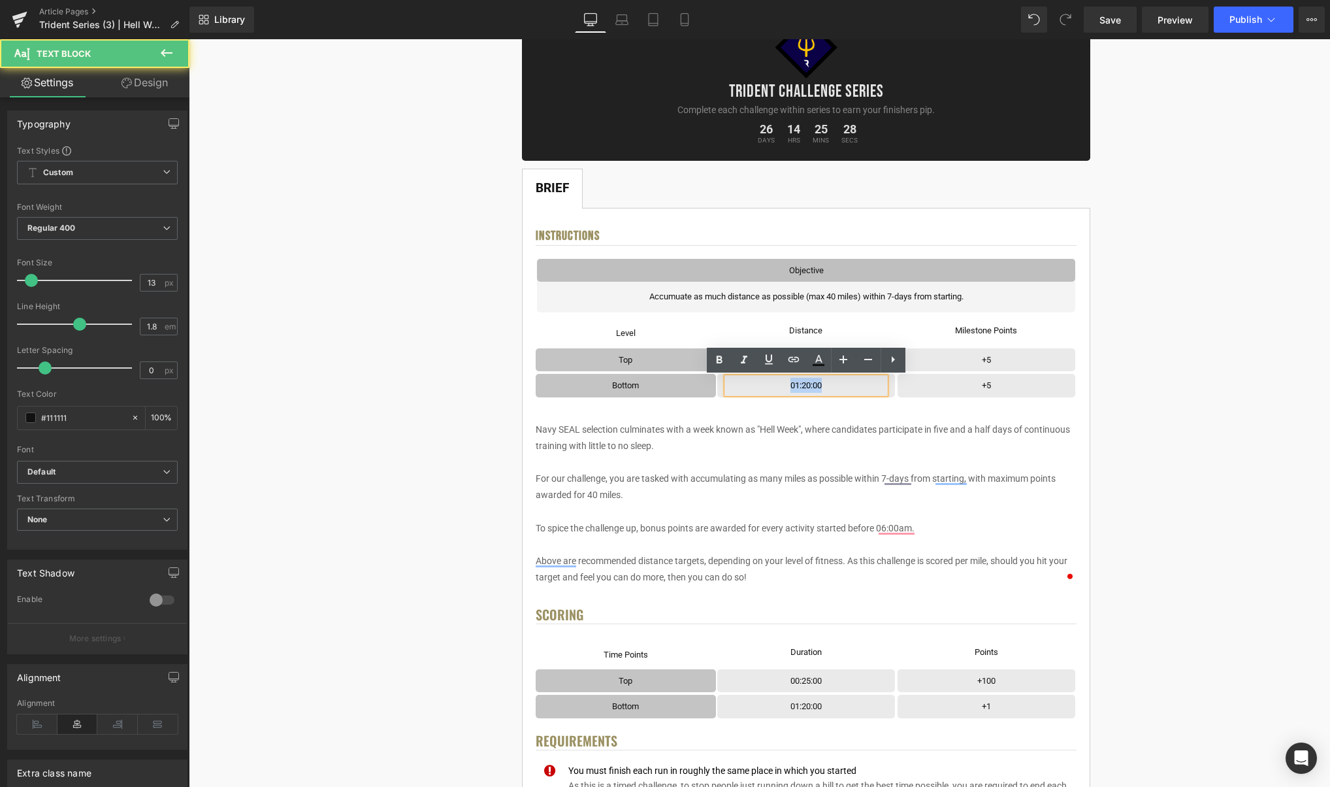
drag, startPoint x: 826, startPoint y: 386, endPoint x: 788, endPoint y: 385, distance: 38.6
click at [788, 385] on p "01:20:00" at bounding box center [806, 385] width 158 height 15
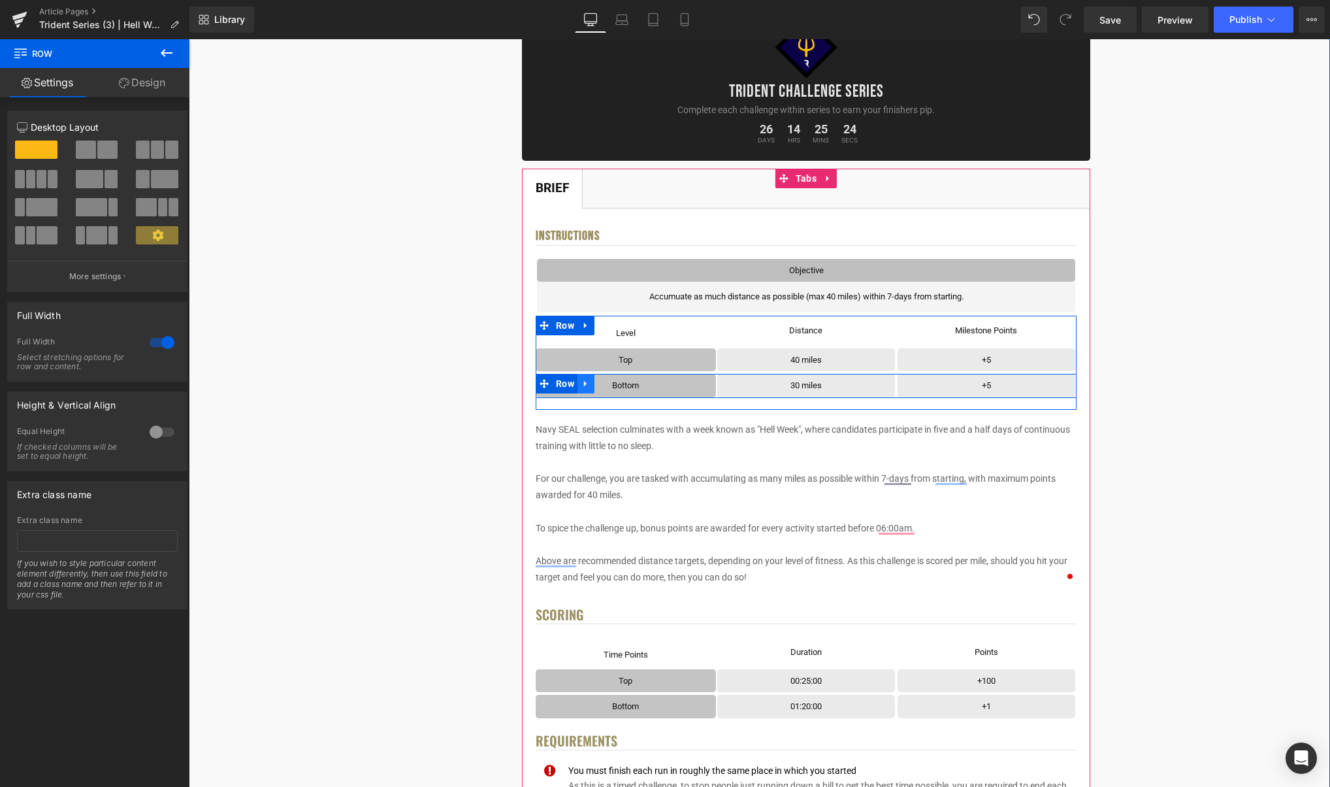
click at [590, 382] on icon at bounding box center [585, 384] width 9 height 10
click at [597, 383] on link at bounding box center [603, 384] width 17 height 20
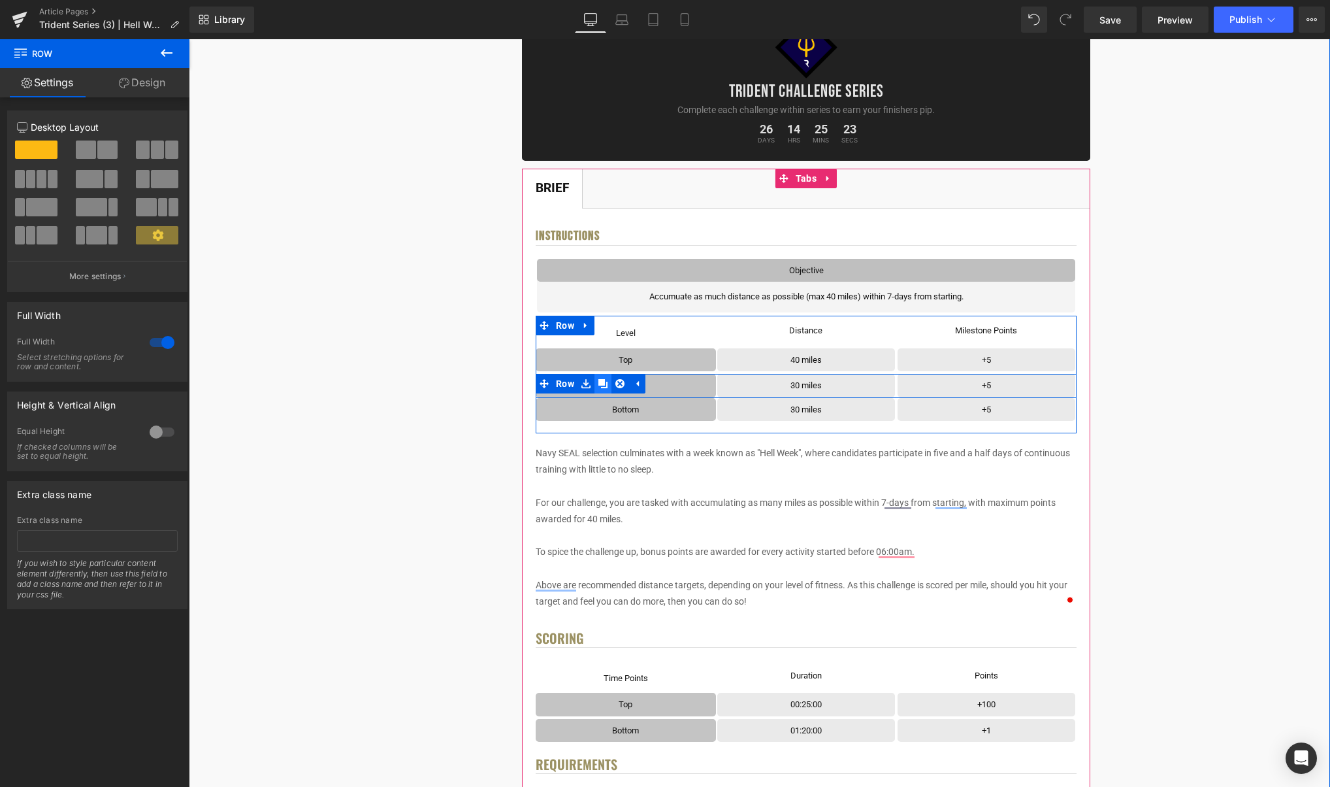
click at [601, 385] on icon at bounding box center [602, 383] width 9 height 9
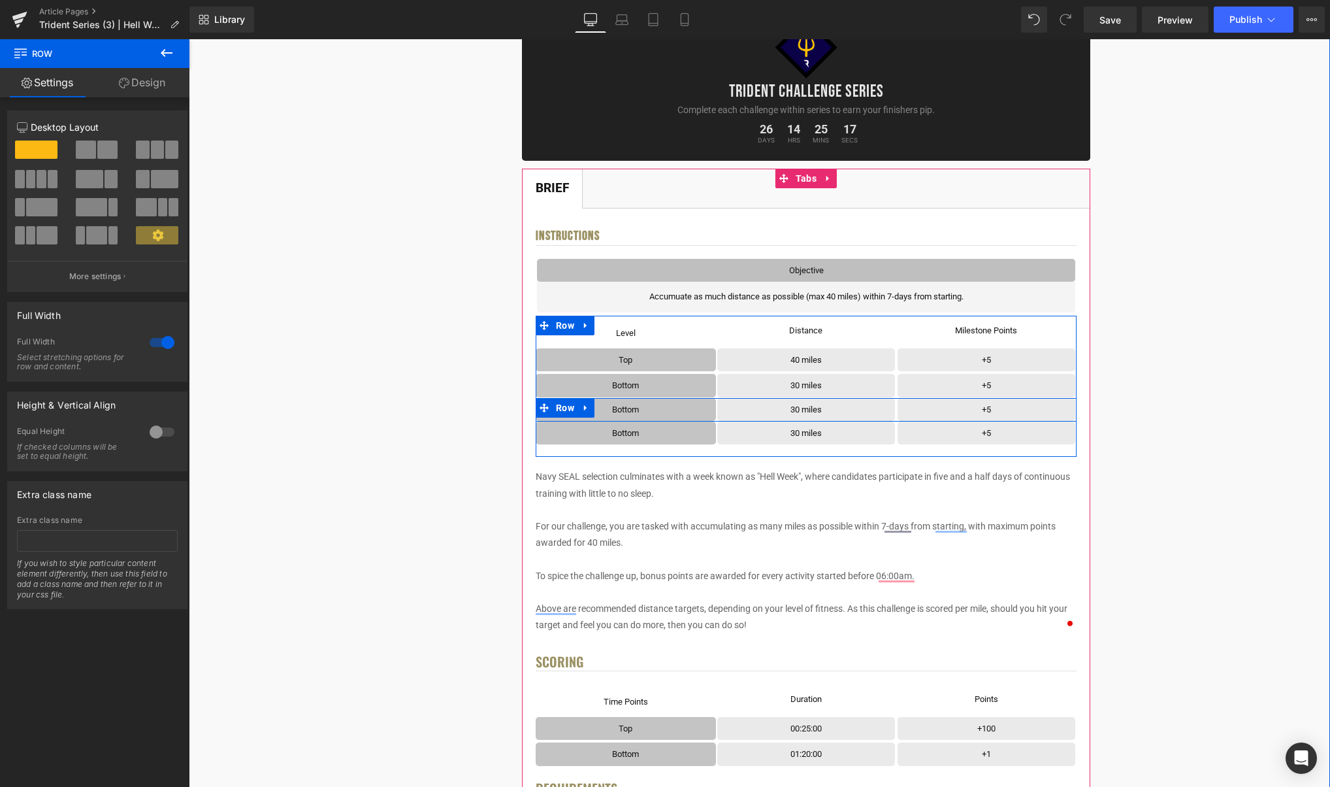
drag, startPoint x: 587, startPoint y: 406, endPoint x: 595, endPoint y: 407, distance: 7.9
click at [587, 406] on icon at bounding box center [585, 407] width 3 height 6
click at [621, 410] on icon at bounding box center [619, 407] width 9 height 9
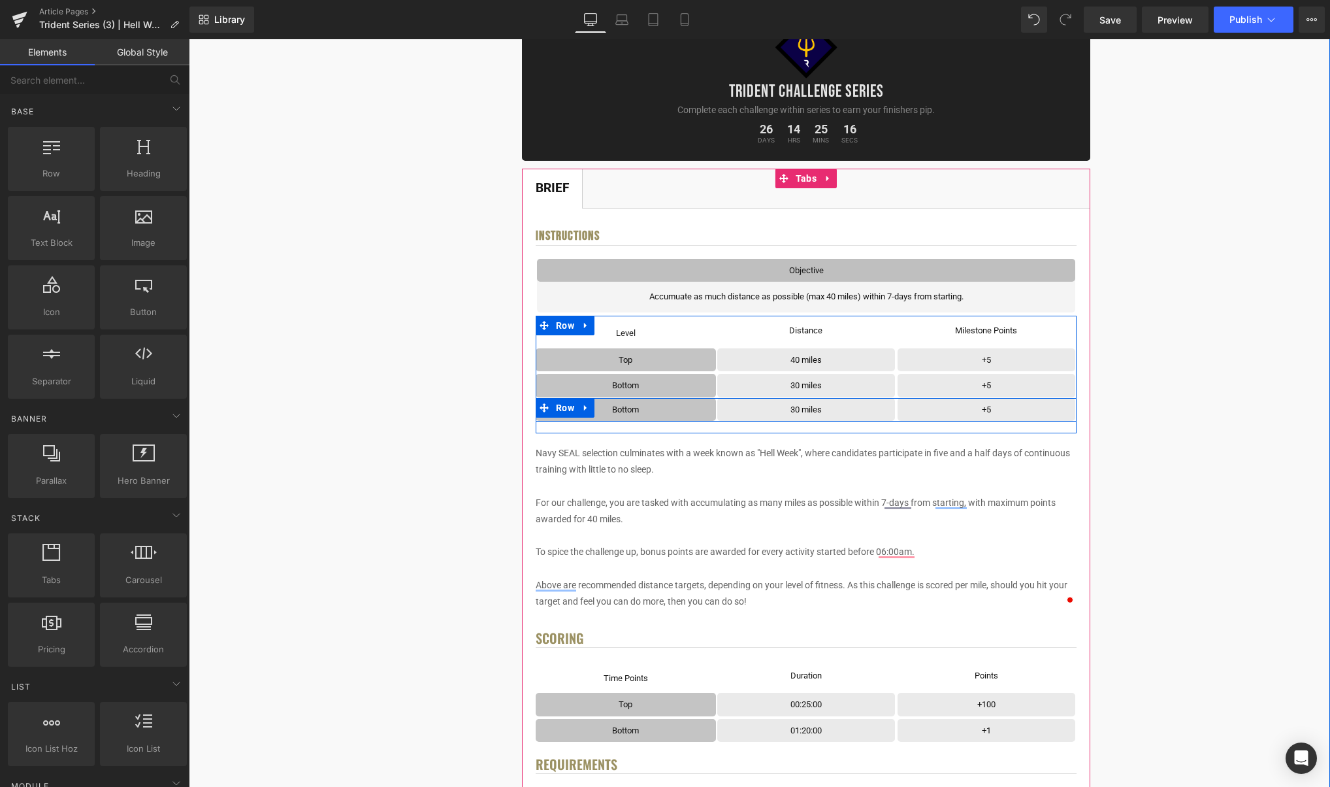
click at [587, 409] on icon at bounding box center [585, 407] width 3 height 6
click at [620, 410] on icon at bounding box center [619, 407] width 9 height 9
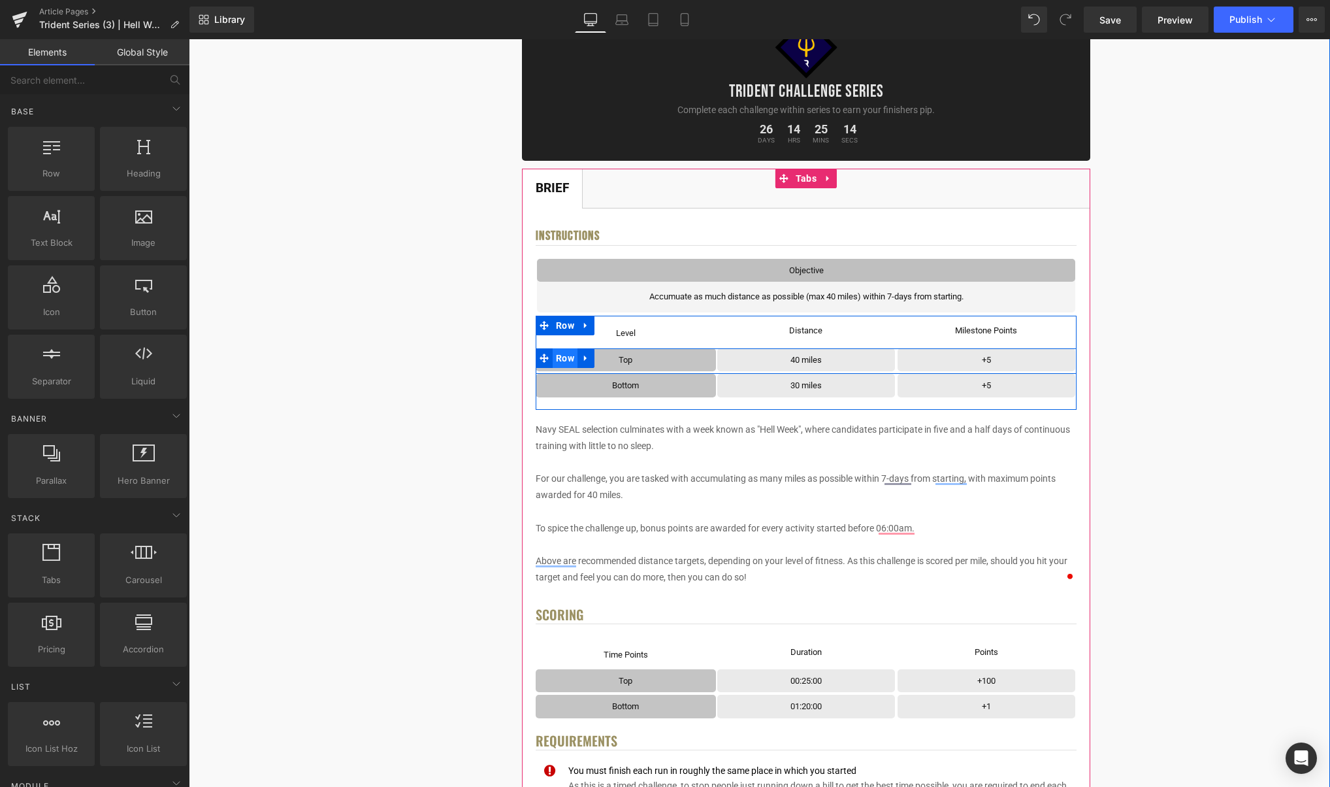
click at [561, 362] on span "Row" at bounding box center [565, 358] width 25 height 20
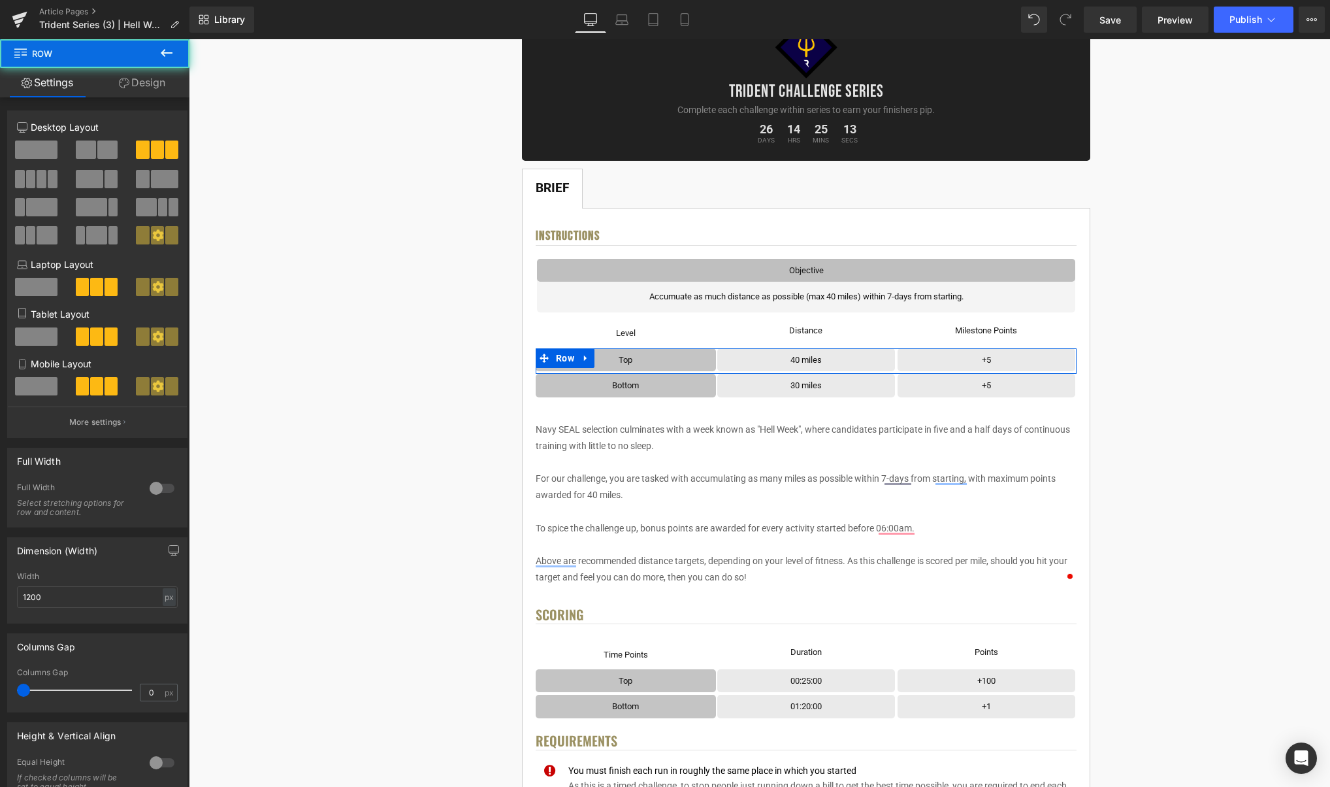
click at [153, 93] on link "Design" at bounding box center [142, 82] width 95 height 29
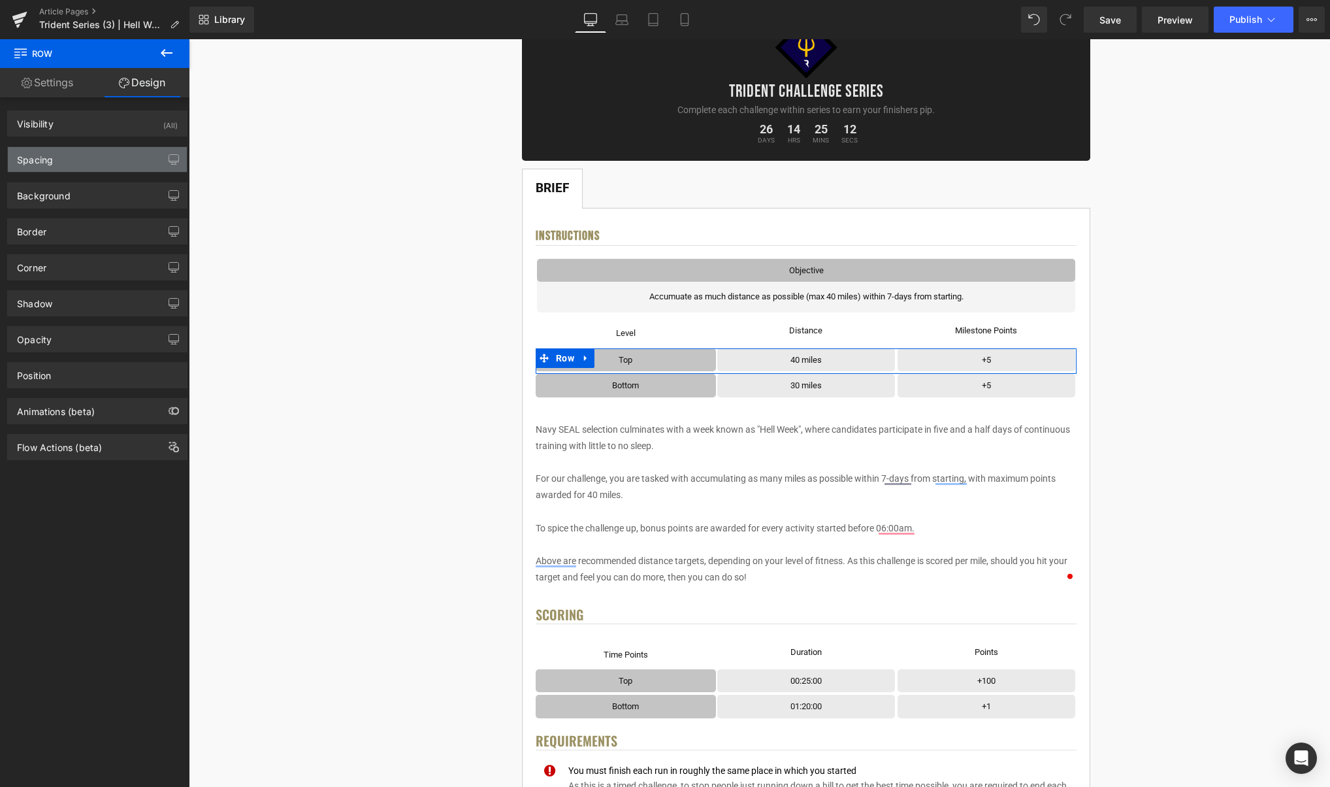
click at [85, 159] on div "Spacing" at bounding box center [97, 159] width 179 height 25
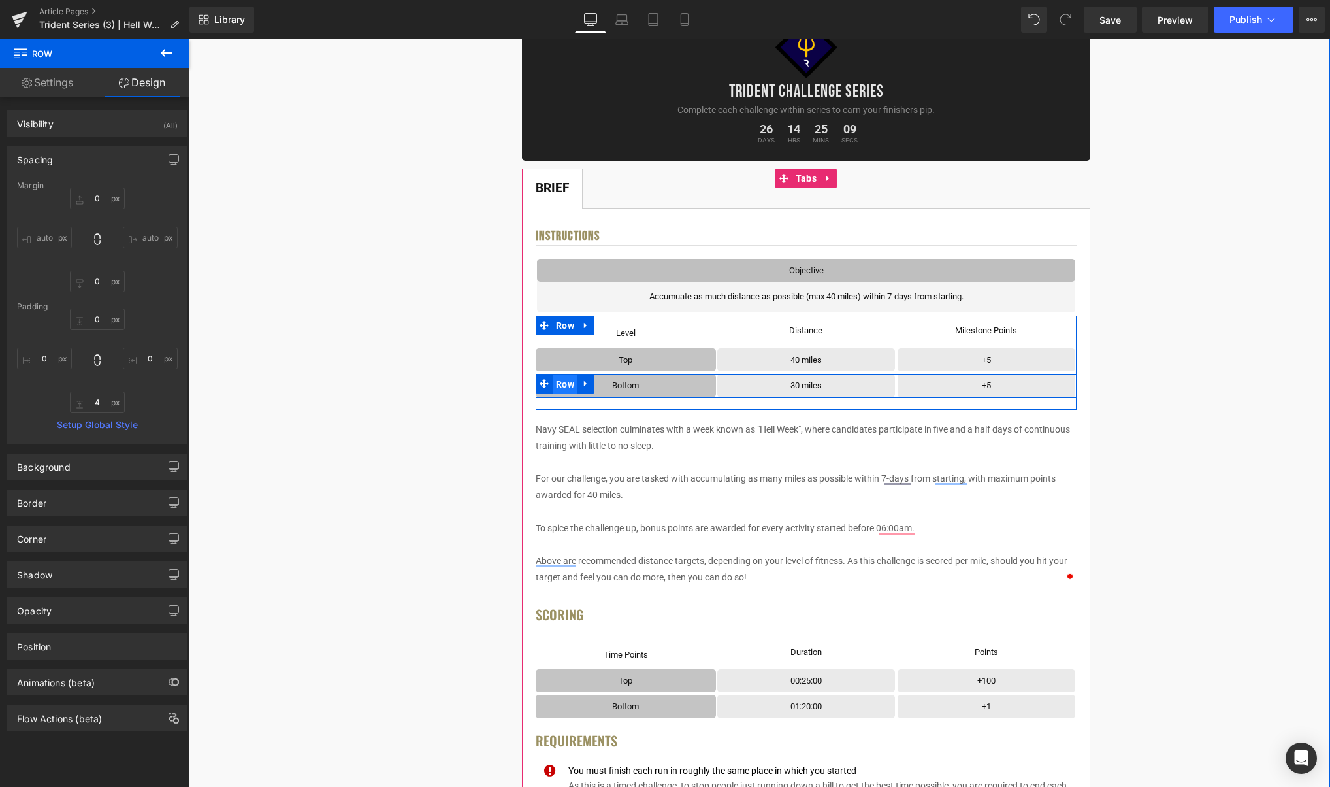
click at [566, 386] on span "Row" at bounding box center [565, 384] width 25 height 20
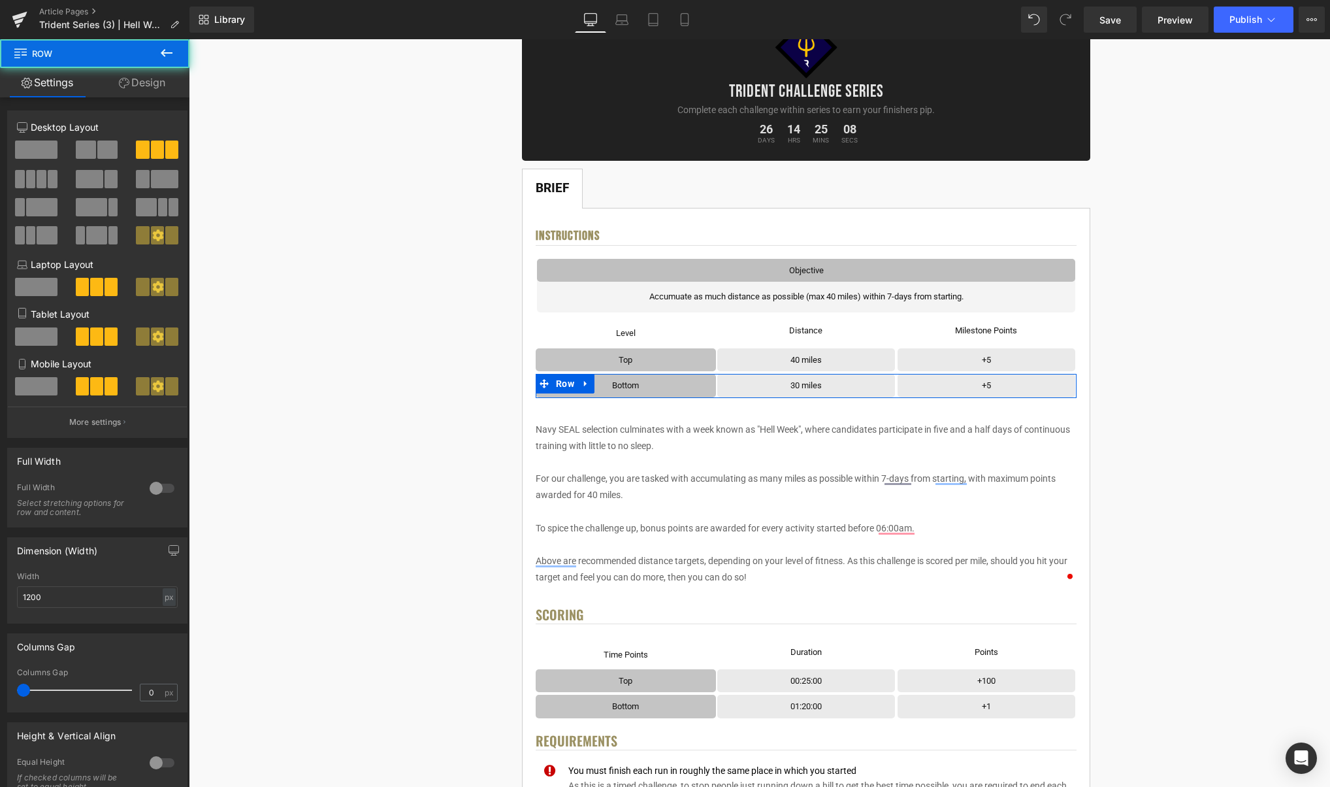
click at [133, 81] on link "Design" at bounding box center [142, 82] width 95 height 29
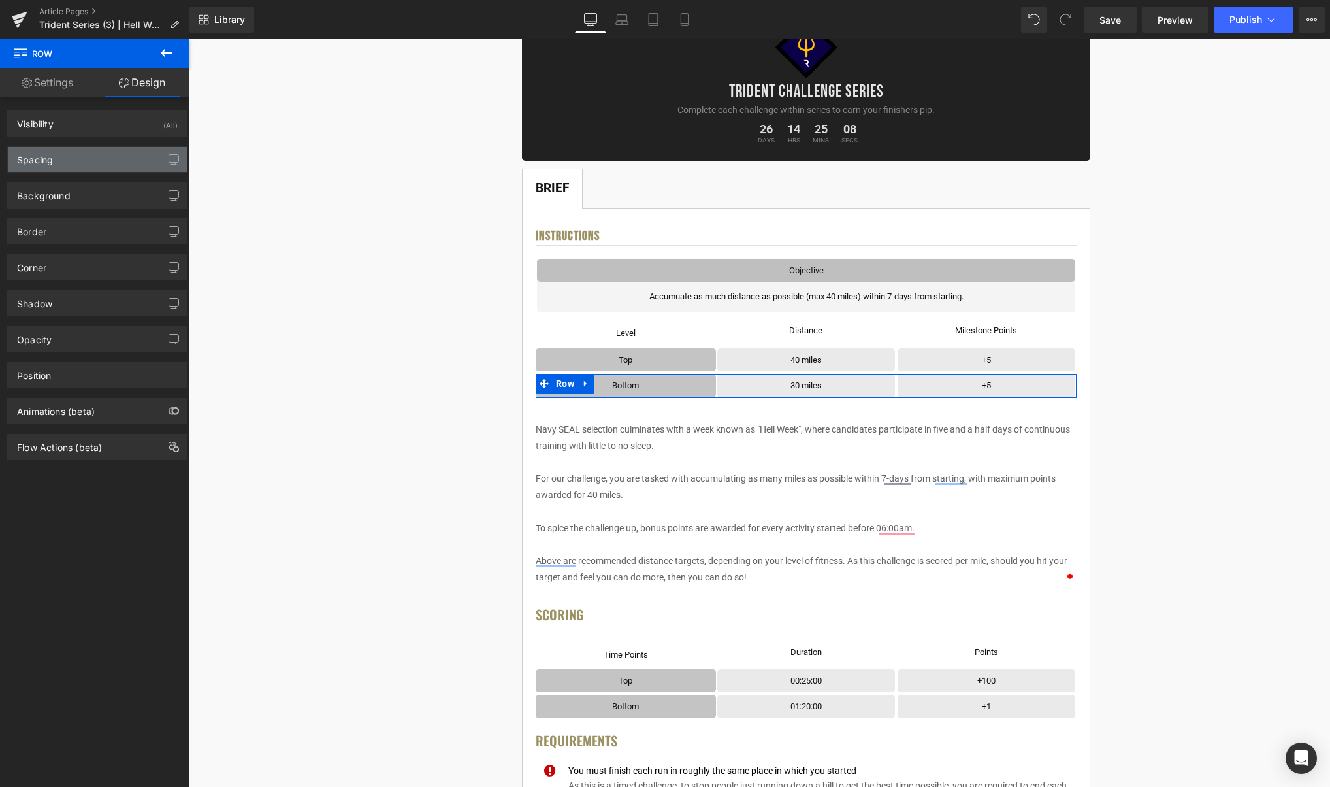
click at [57, 157] on div "Spacing" at bounding box center [97, 159] width 179 height 25
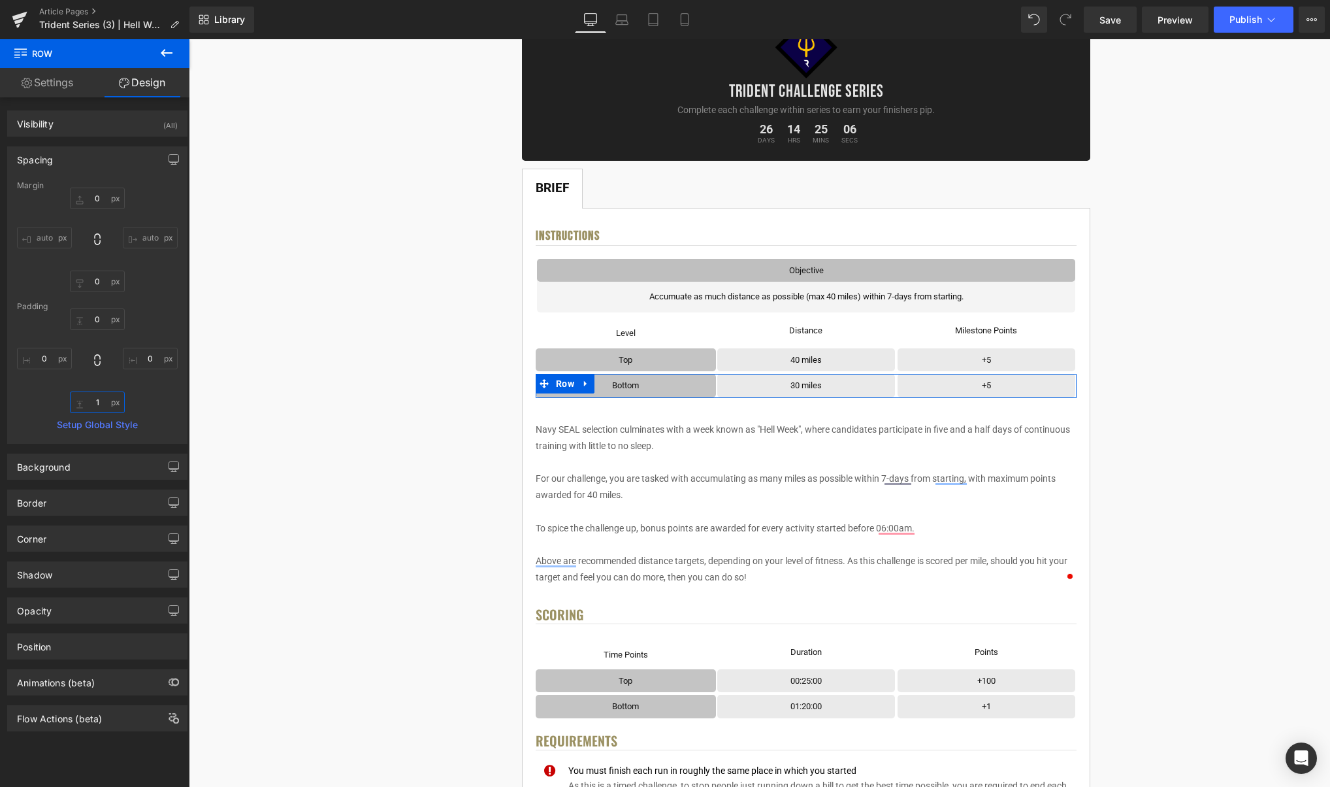
click at [101, 399] on input "1" at bounding box center [97, 402] width 55 height 22
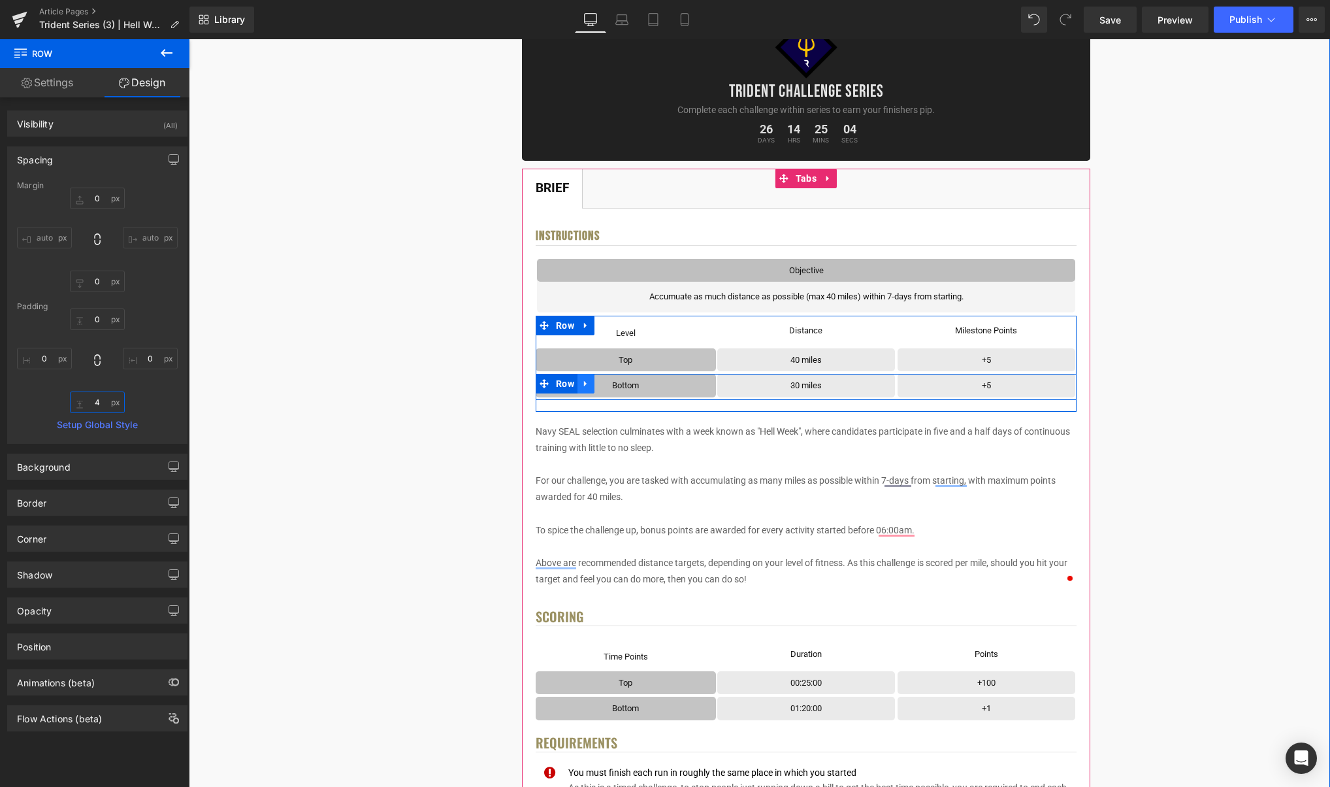
type input "4"
drag, startPoint x: 587, startPoint y: 382, endPoint x: 610, endPoint y: 384, distance: 23.0
click at [587, 382] on icon at bounding box center [585, 384] width 9 height 10
click at [602, 384] on icon at bounding box center [602, 383] width 9 height 9
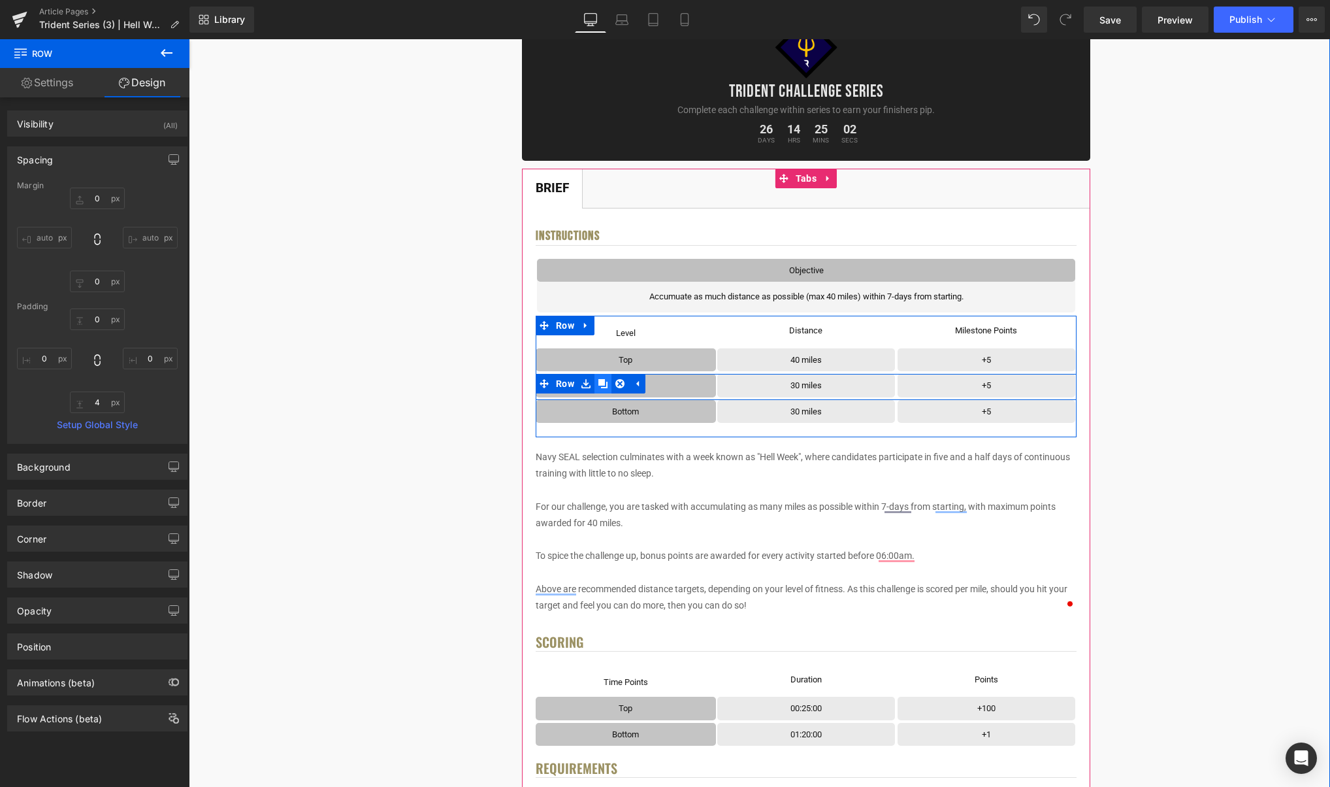
click at [602, 384] on icon at bounding box center [602, 383] width 9 height 9
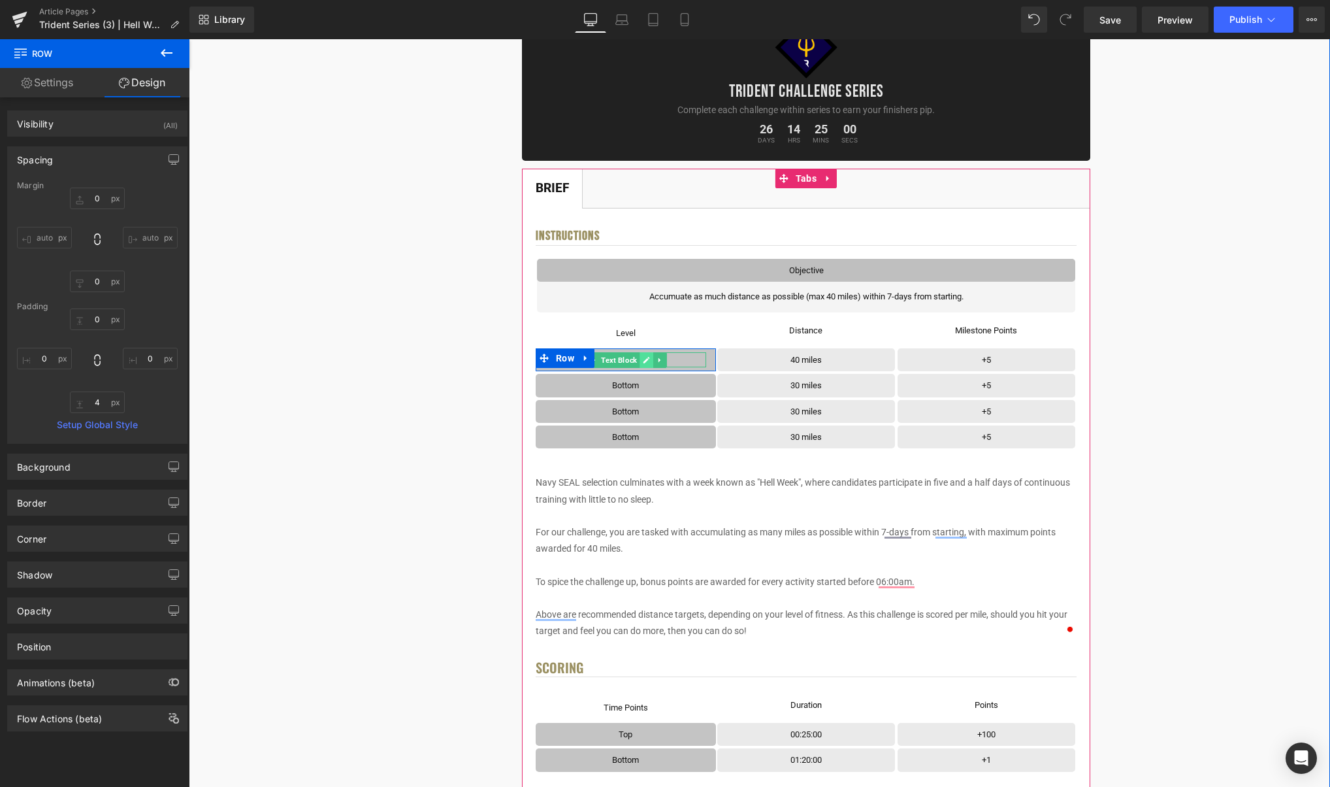
click at [646, 359] on icon at bounding box center [647, 360] width 7 height 7
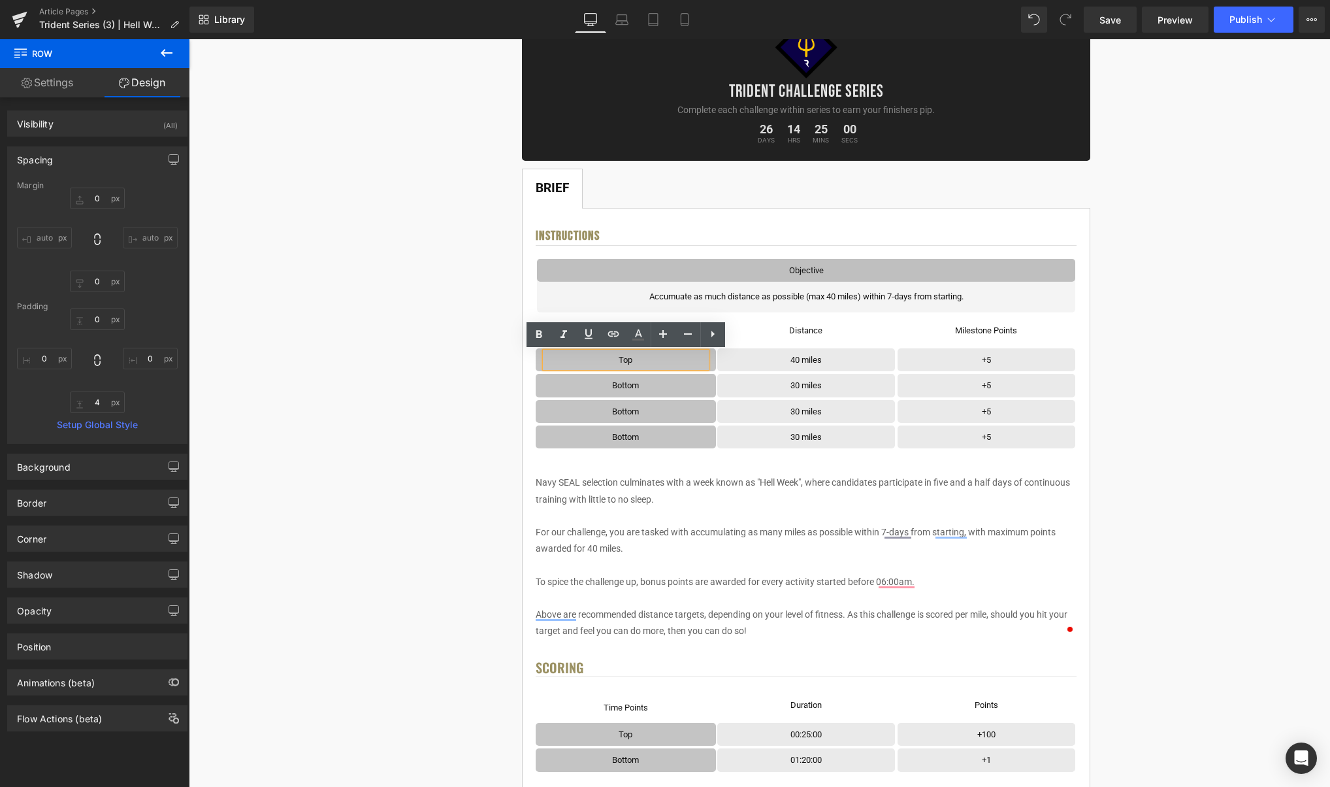
click at [657, 360] on p "Top" at bounding box center [626, 359] width 161 height 15
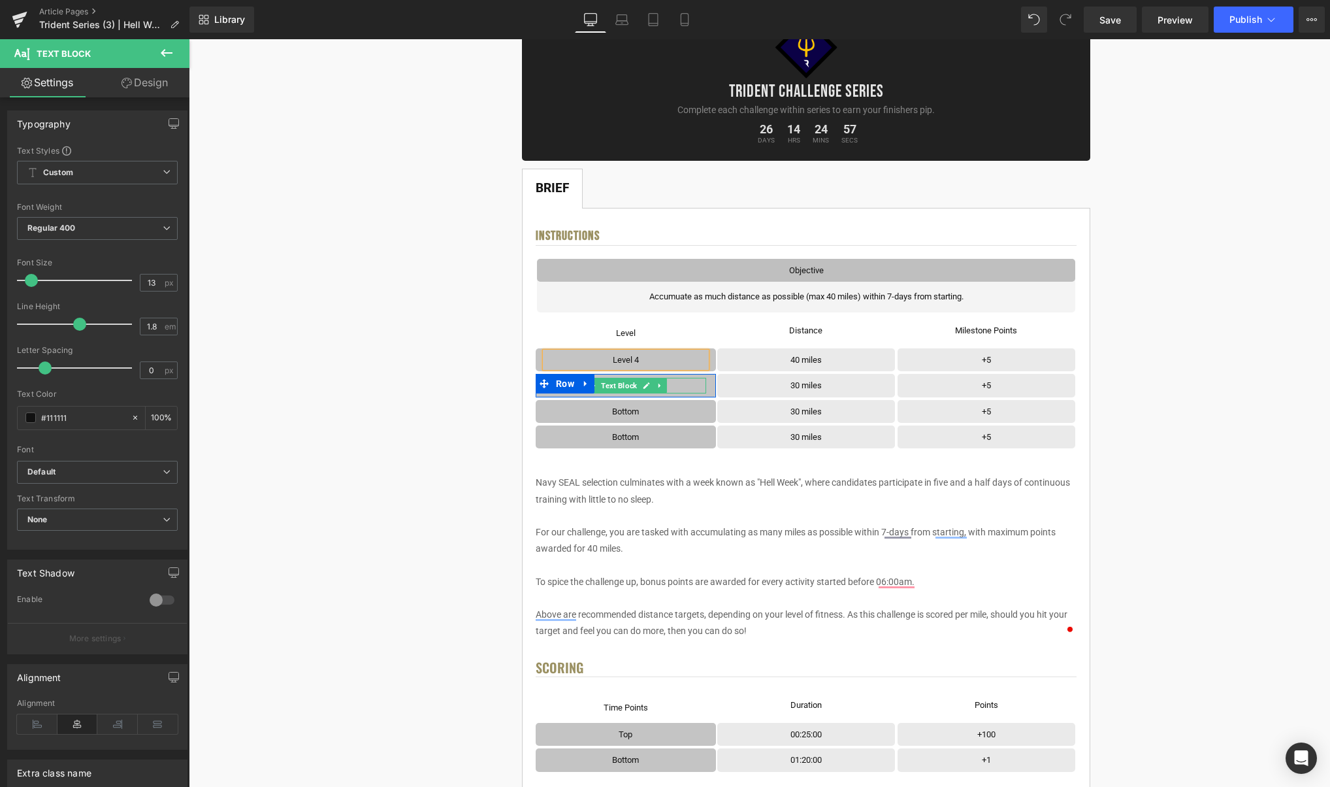
click at [647, 388] on icon at bounding box center [646, 386] width 7 height 8
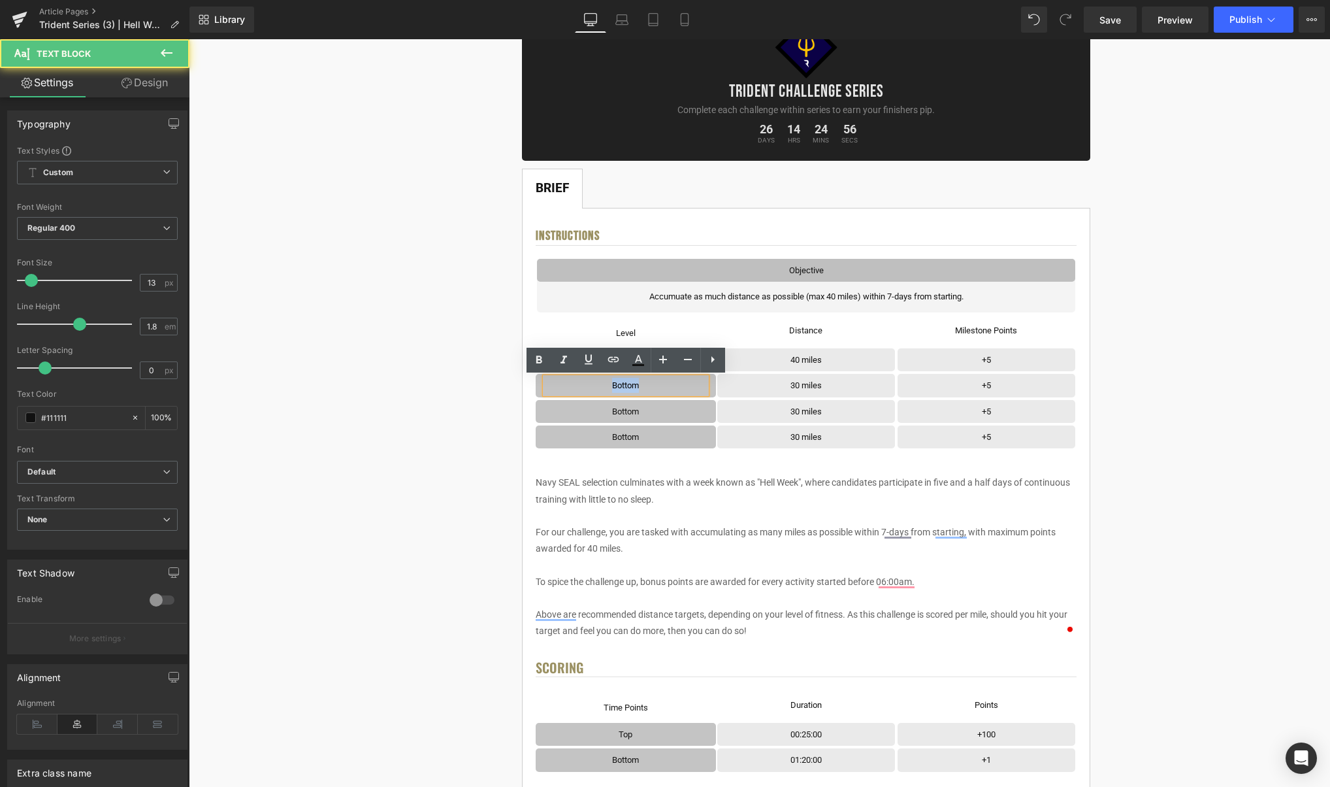
drag, startPoint x: 628, startPoint y: 387, endPoint x: 607, endPoint y: 387, distance: 20.9
click at [607, 387] on p "Bottom" at bounding box center [626, 385] width 161 height 15
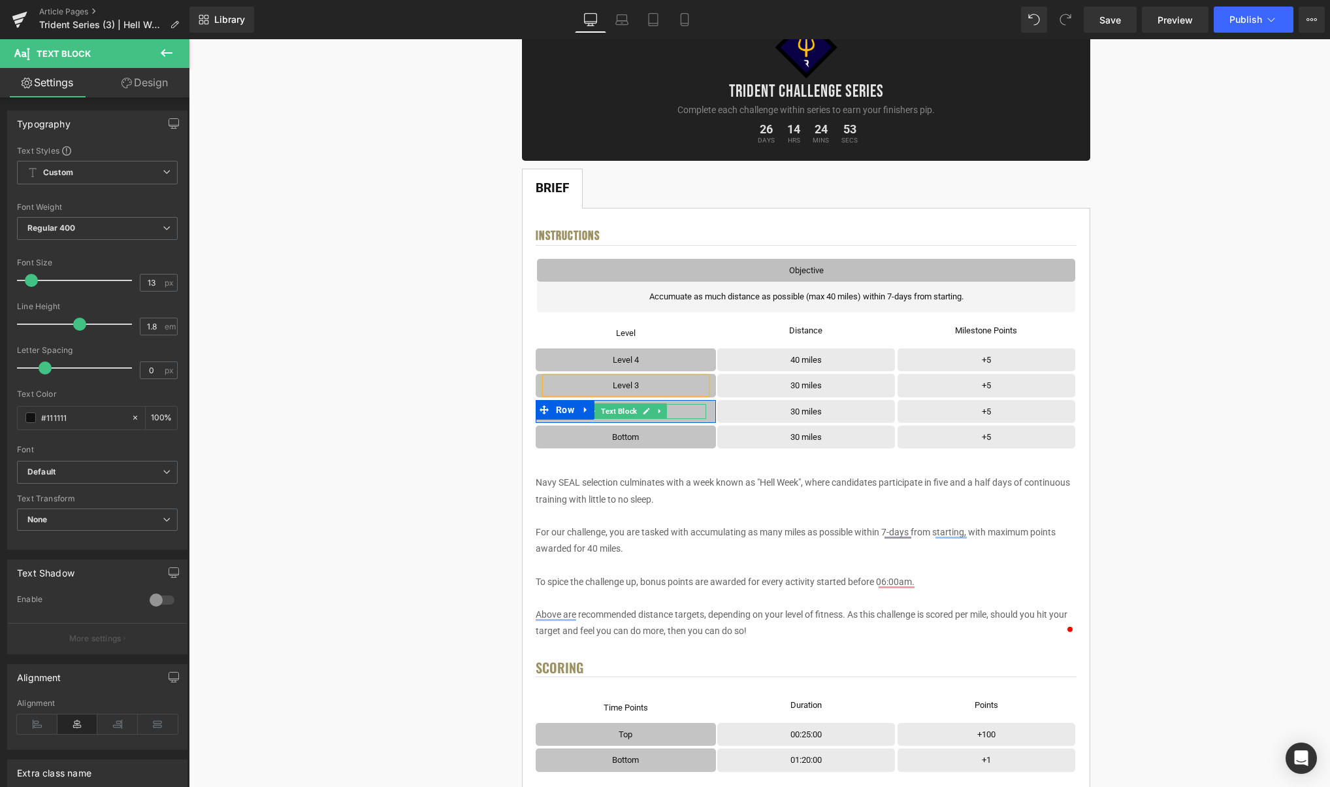
click at [643, 412] on link at bounding box center [647, 411] width 14 height 16
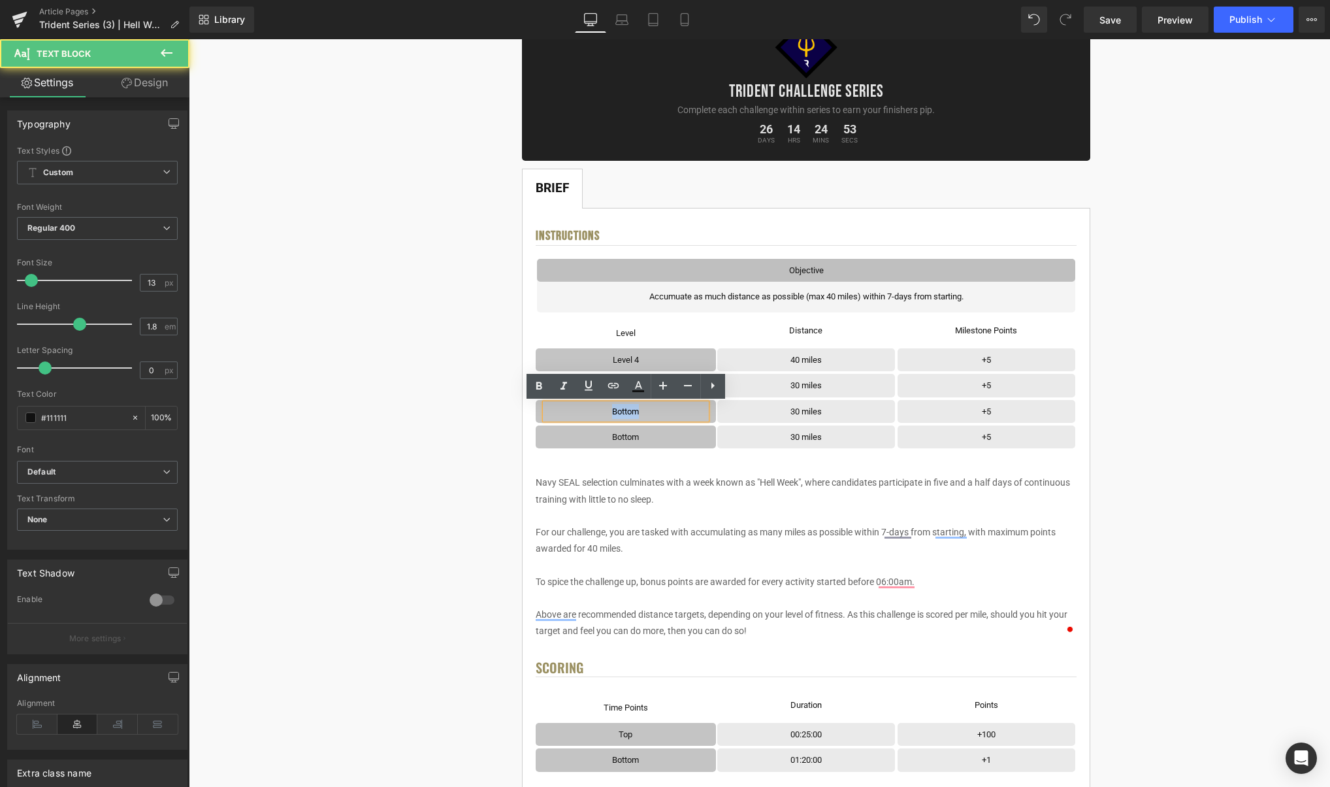
drag, startPoint x: 634, startPoint y: 412, endPoint x: 617, endPoint y: 410, distance: 17.0
click at [612, 410] on p "Bottom" at bounding box center [626, 411] width 161 height 15
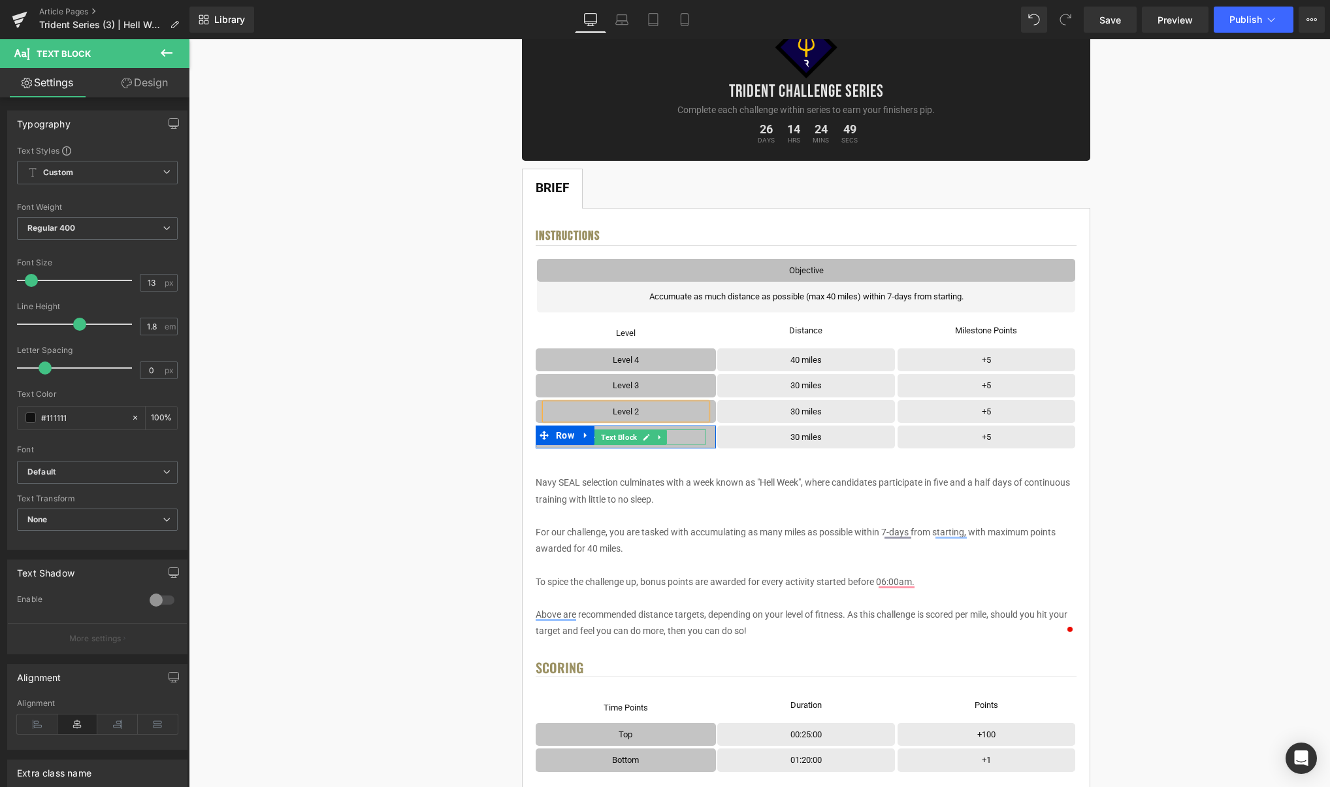
click at [647, 438] on icon at bounding box center [647, 437] width 7 height 7
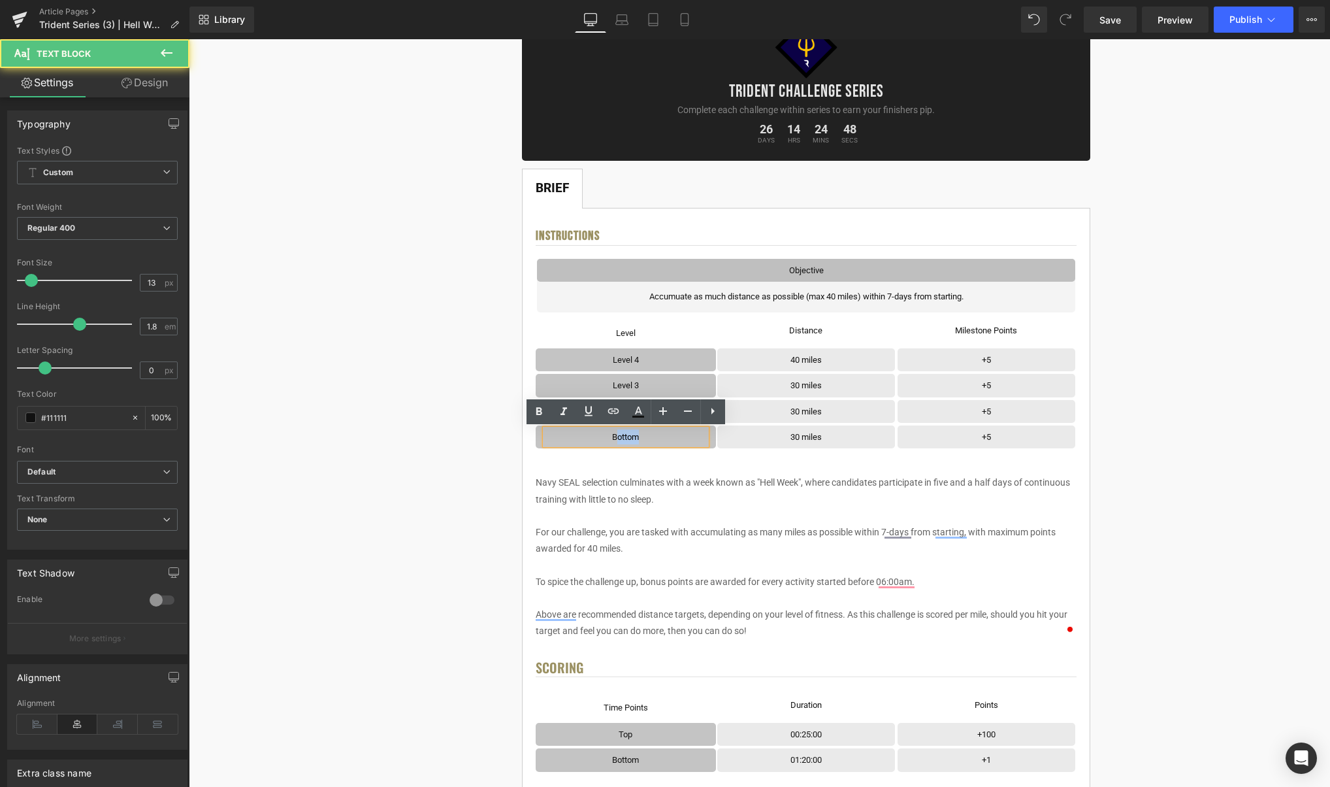
drag, startPoint x: 641, startPoint y: 437, endPoint x: 615, endPoint y: 437, distance: 26.1
click at [615, 437] on p "Bottom" at bounding box center [626, 436] width 161 height 15
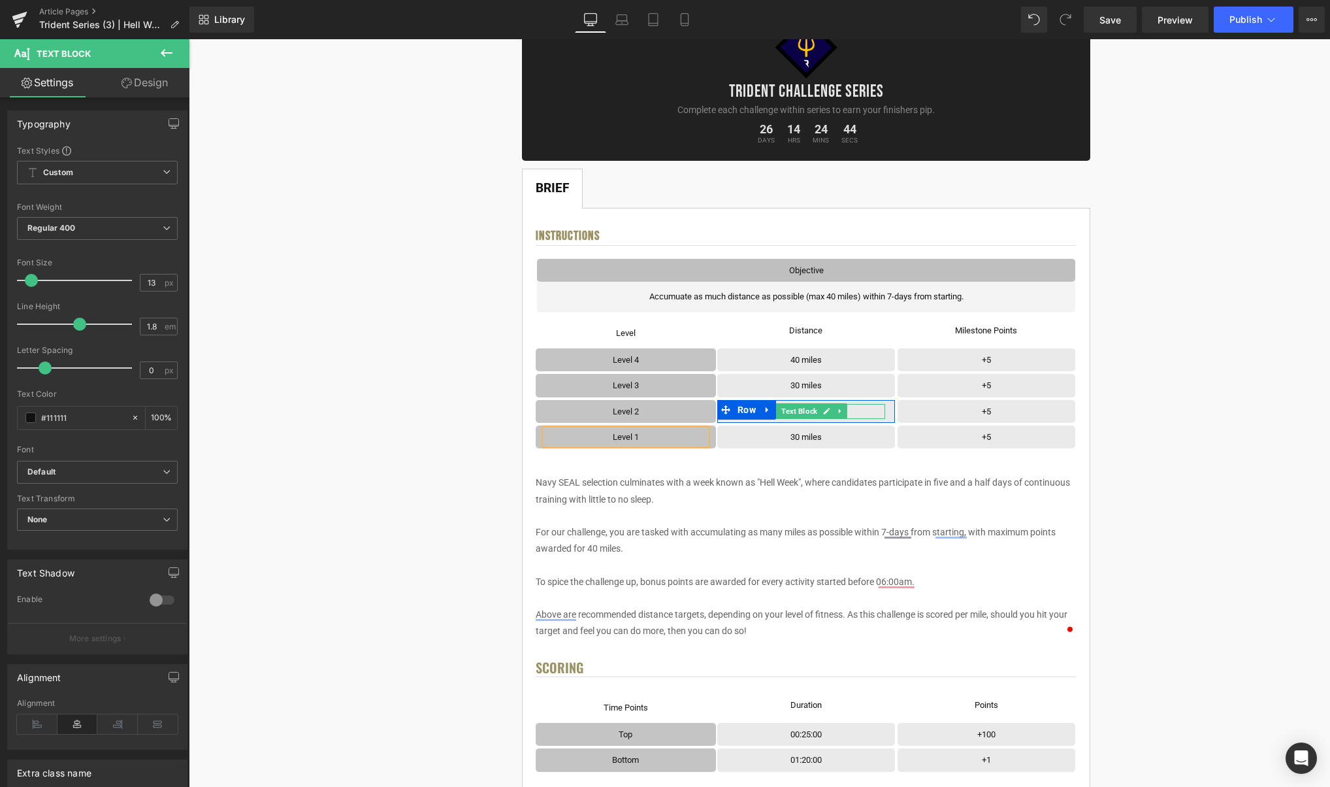
click at [828, 412] on icon at bounding box center [827, 411] width 7 height 7
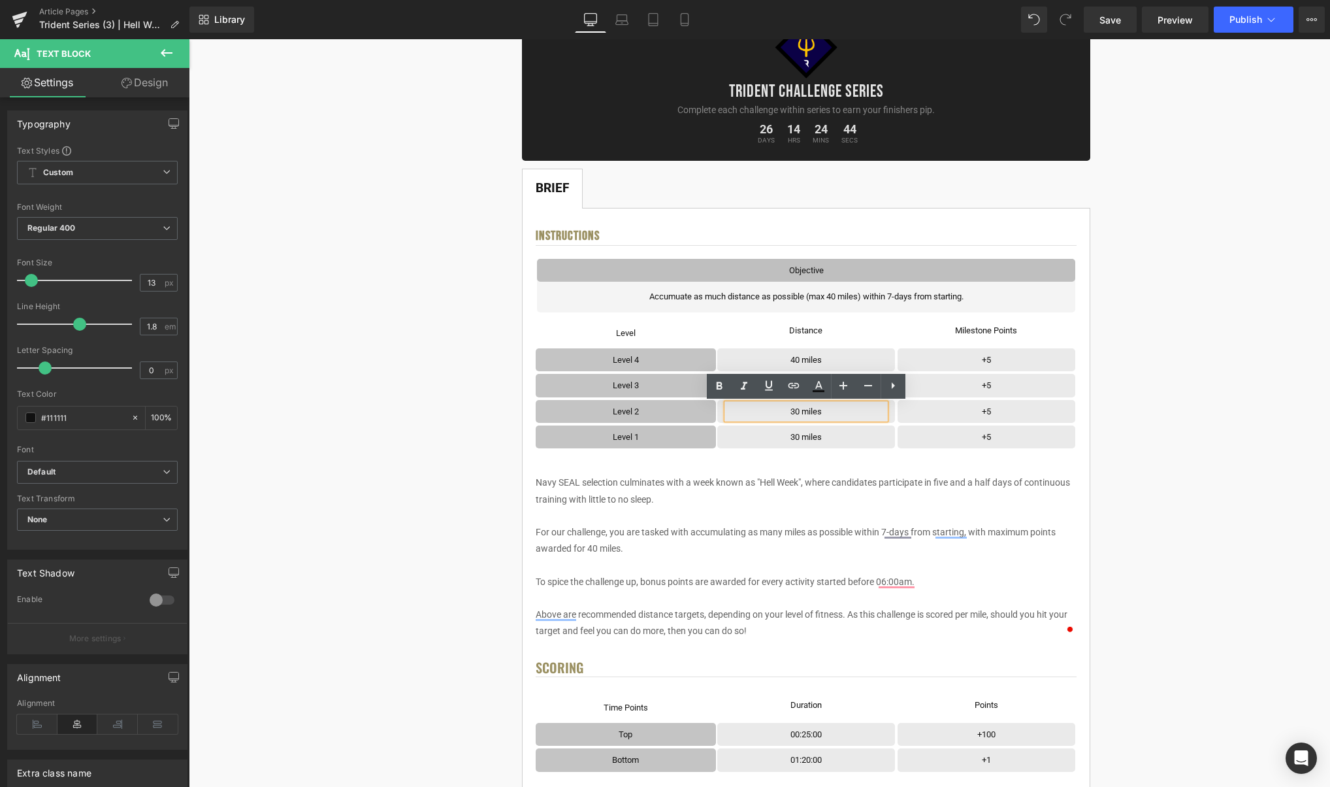
click at [796, 412] on p "30 miles" at bounding box center [806, 411] width 158 height 15
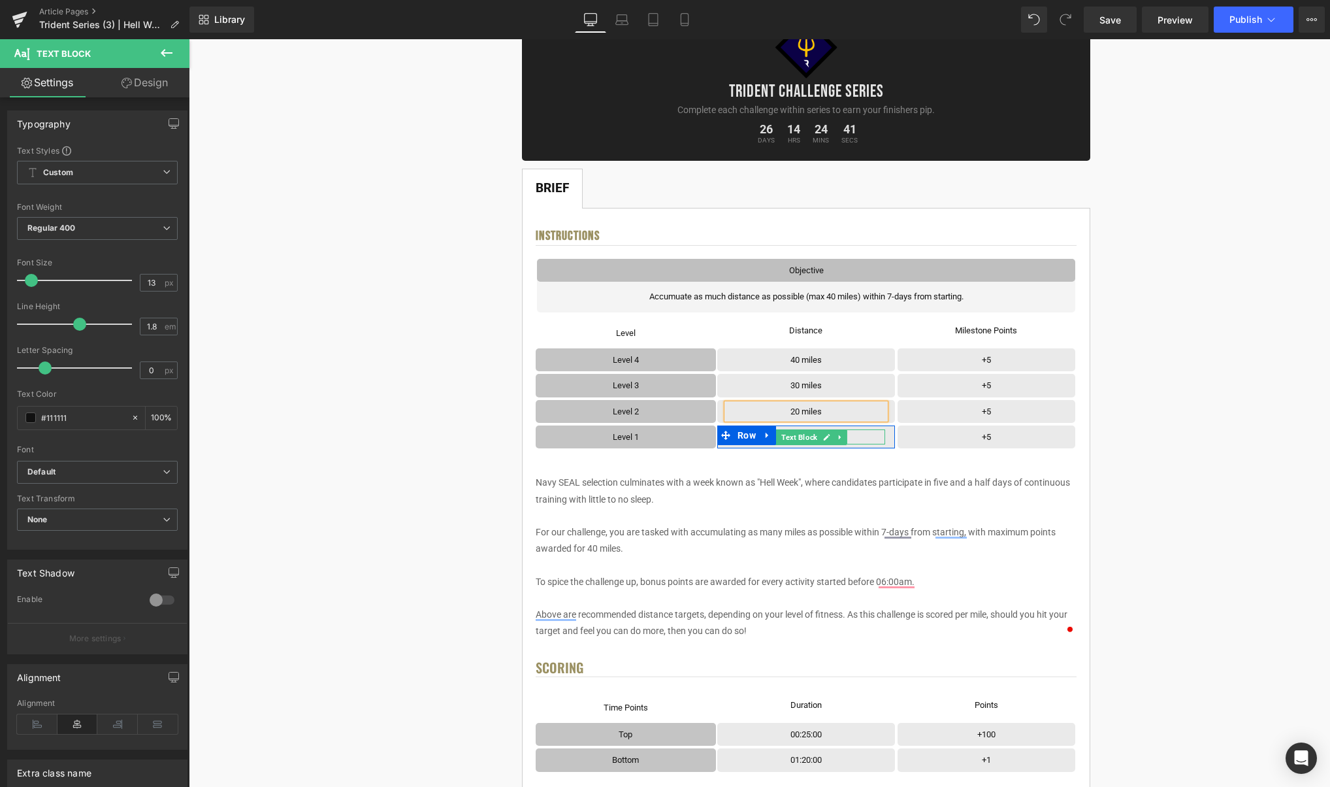
click at [832, 439] on link at bounding box center [827, 437] width 14 height 16
click at [795, 438] on p "30 miles" at bounding box center [806, 436] width 158 height 15
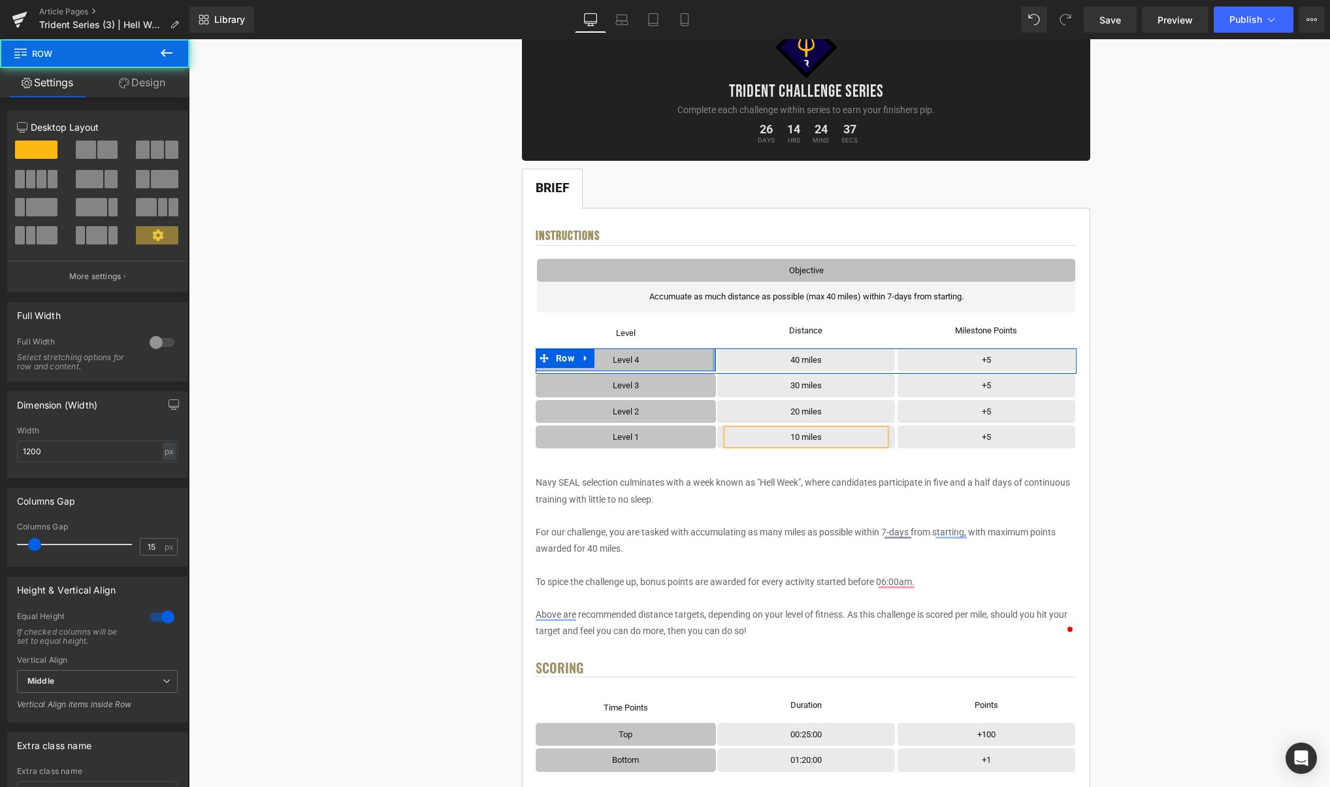
click at [714, 362] on div at bounding box center [714, 359] width 3 height 23
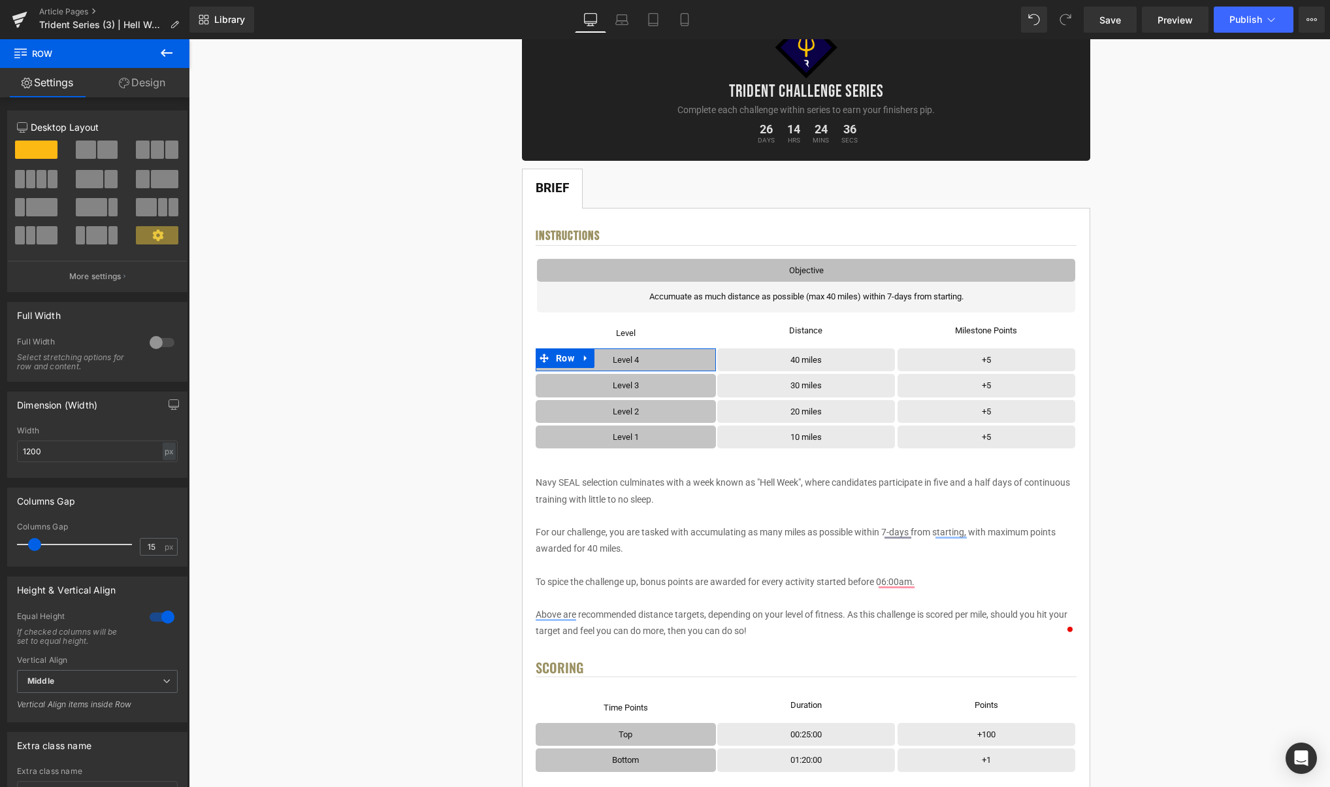
drag, startPoint x: 169, startPoint y: 89, endPoint x: 91, endPoint y: 194, distance: 130.8
click at [169, 89] on link "Design" at bounding box center [142, 82] width 95 height 29
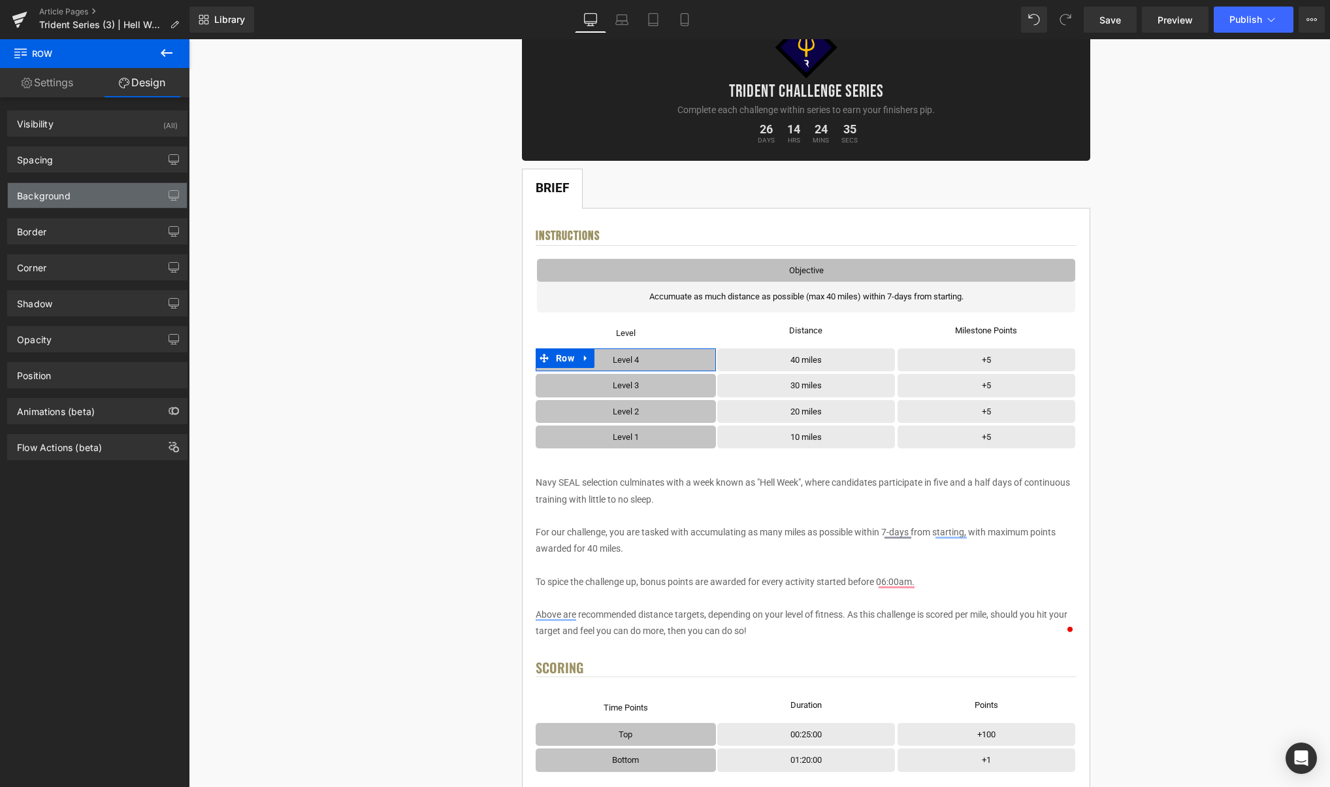
click at [61, 197] on div "Background" at bounding box center [44, 192] width 54 height 18
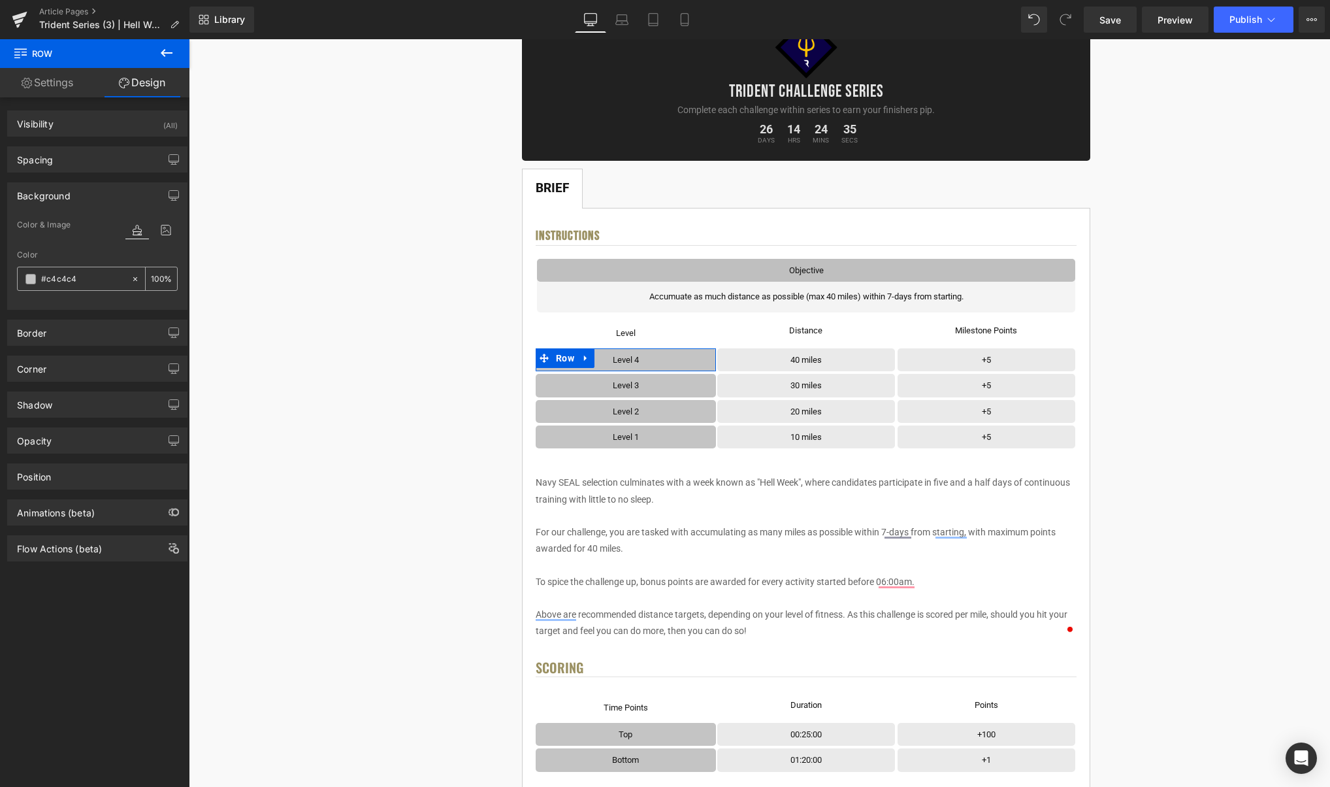
click at [33, 278] on span at bounding box center [30, 279] width 10 height 10
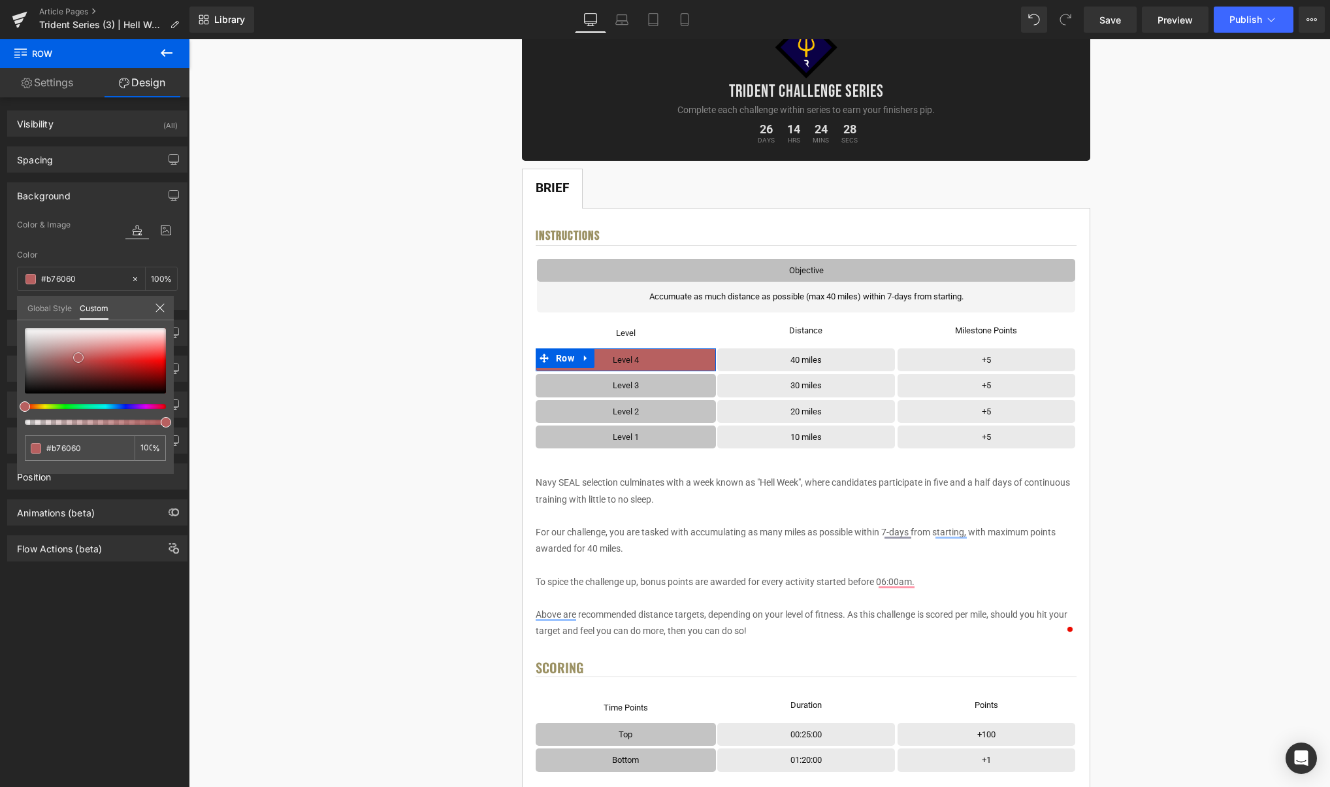
drag, startPoint x: 103, startPoint y: 365, endPoint x: 78, endPoint y: 357, distance: 26.0
click at [78, 357] on div at bounding box center [95, 360] width 141 height 65
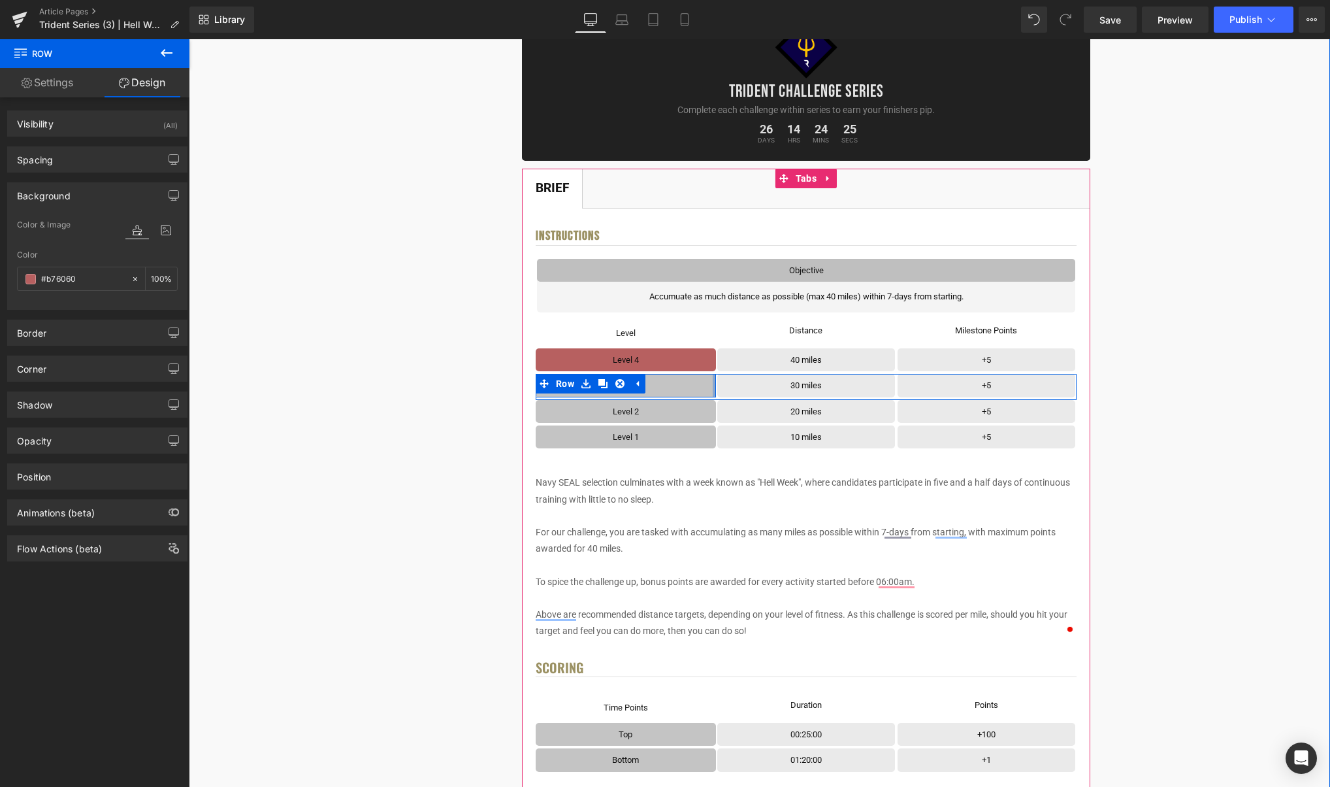
click at [713, 387] on div at bounding box center [714, 385] width 3 height 23
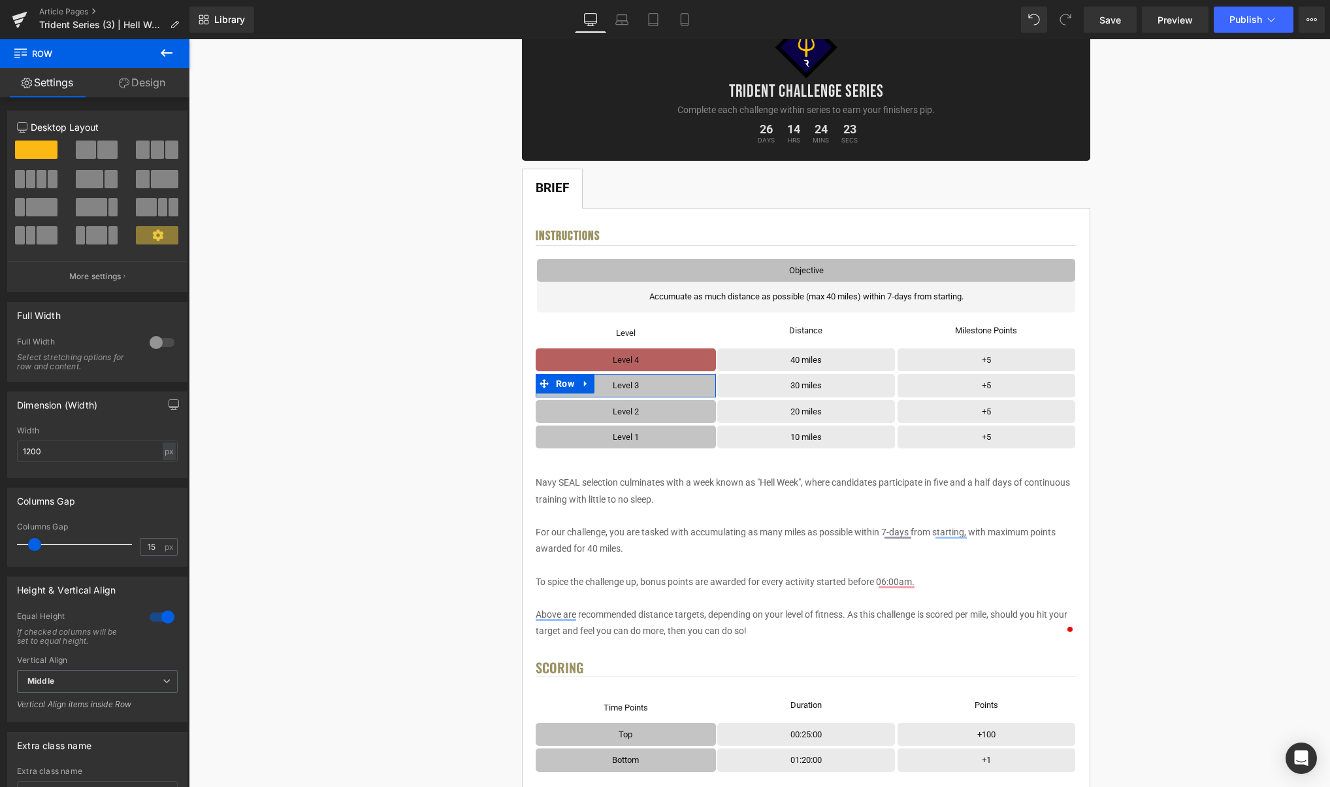
click at [146, 87] on link "Design" at bounding box center [142, 82] width 95 height 29
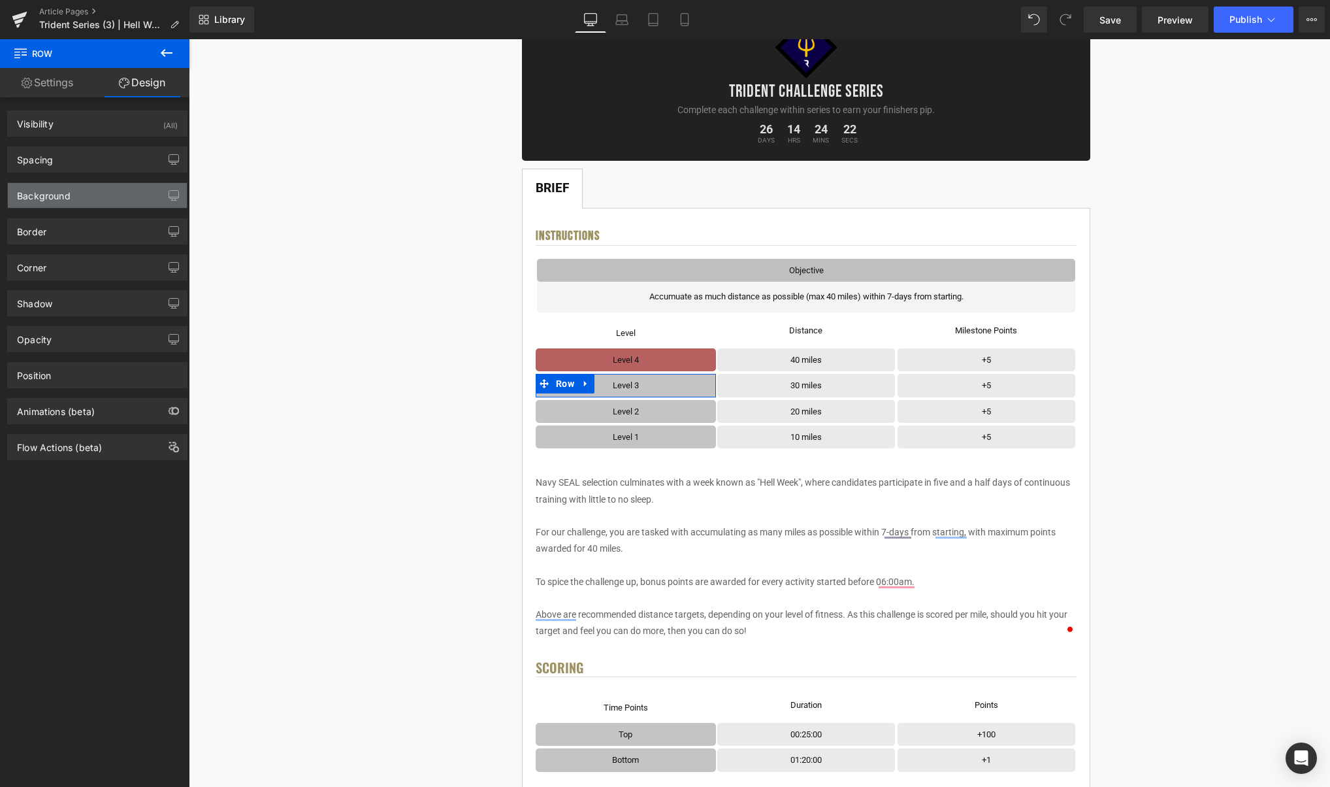
click at [75, 199] on div "Background" at bounding box center [97, 195] width 179 height 25
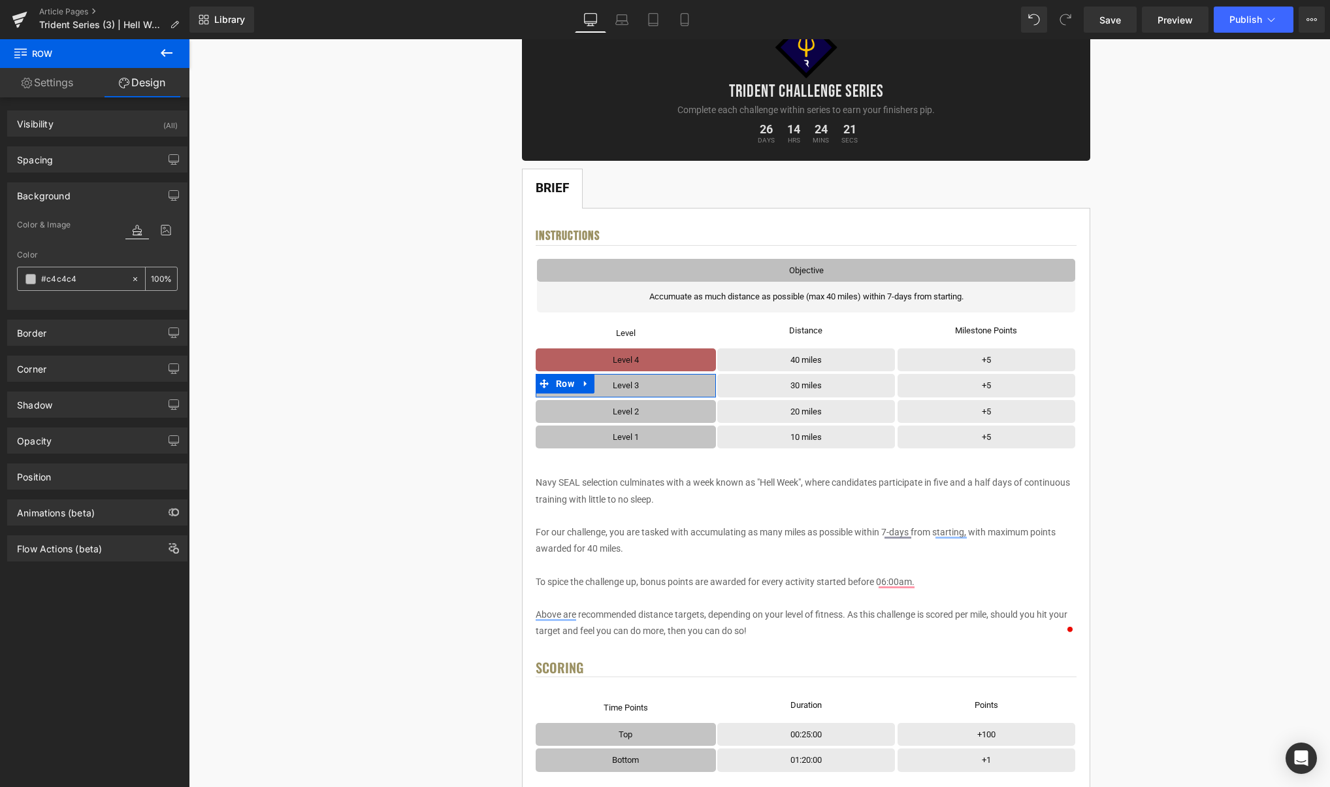
click at [30, 280] on span at bounding box center [30, 279] width 10 height 10
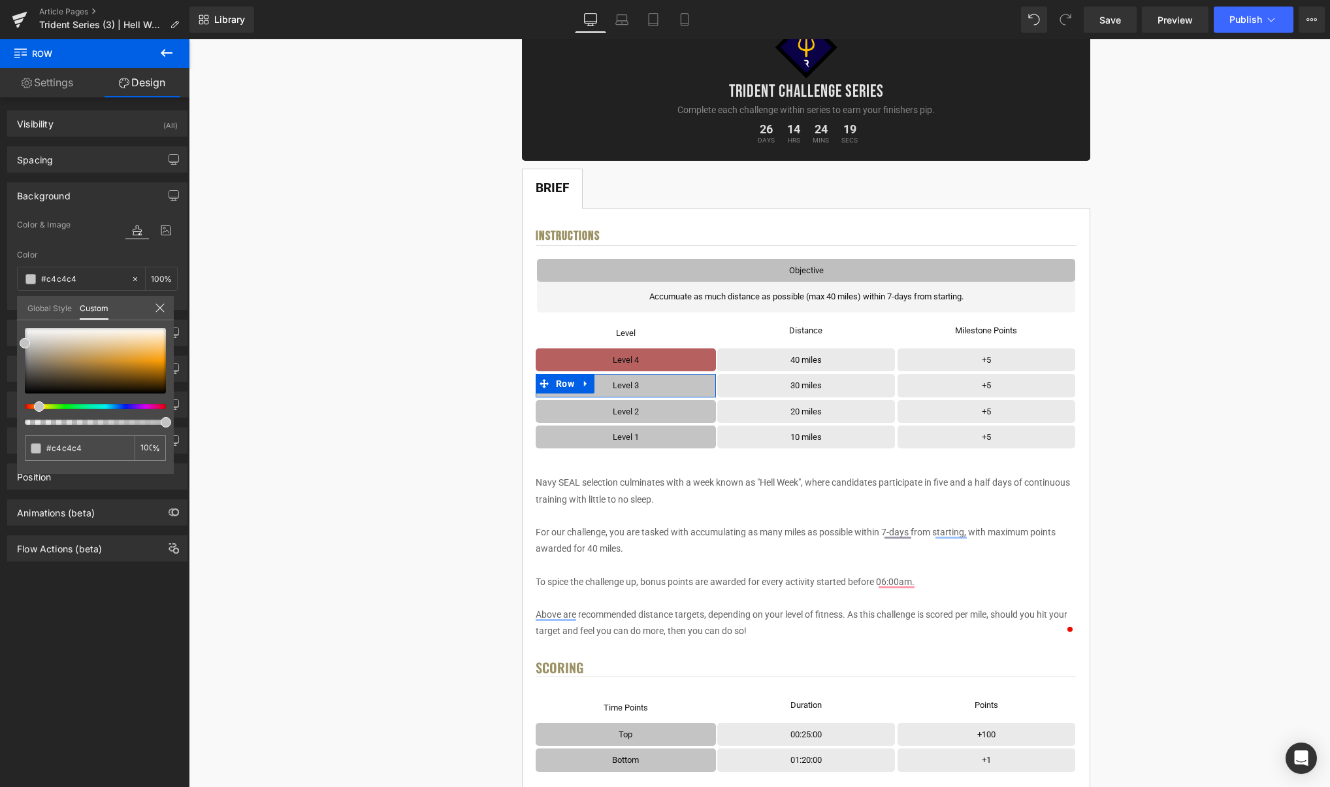
click at [34, 407] on div at bounding box center [90, 406] width 141 height 5
click at [95, 356] on div at bounding box center [95, 360] width 141 height 65
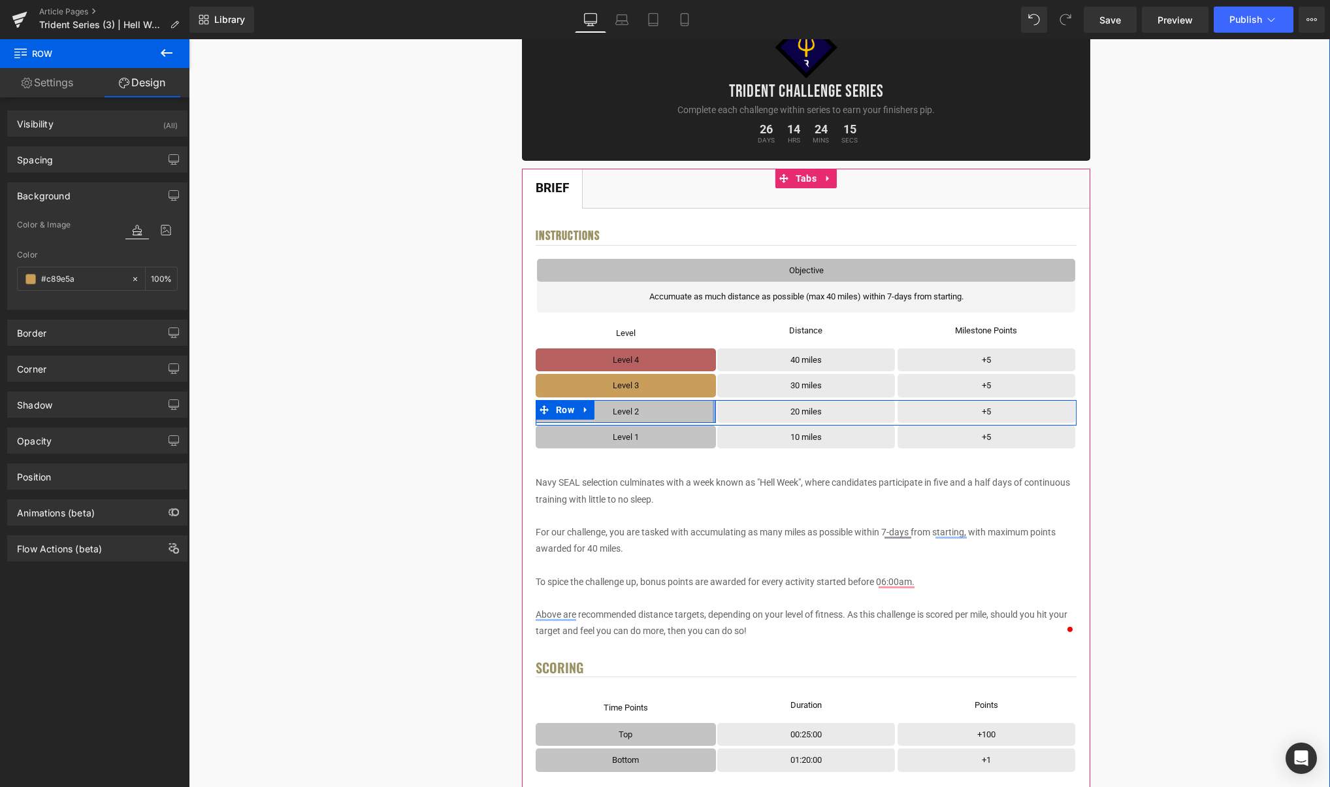
click at [714, 409] on div at bounding box center [714, 411] width 3 height 23
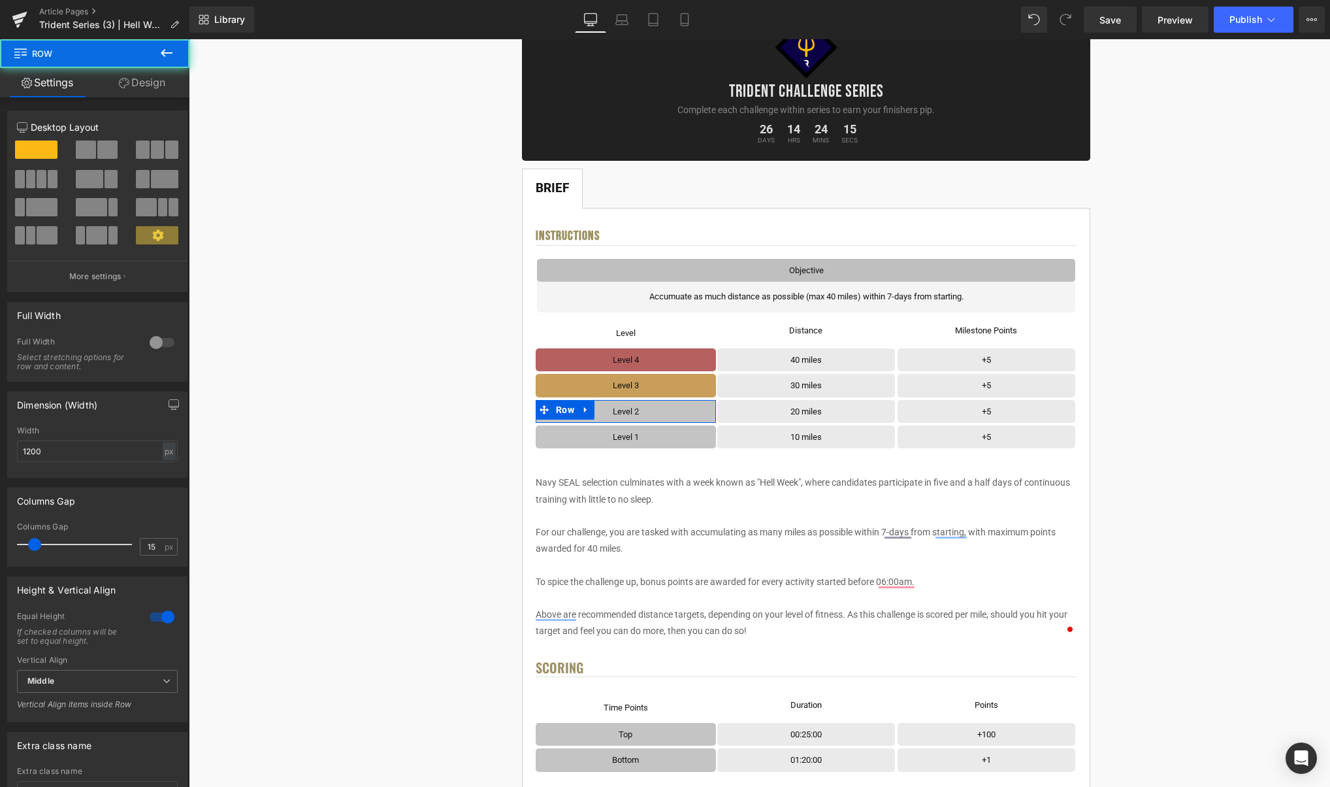
drag, startPoint x: 123, startPoint y: 80, endPoint x: 77, endPoint y: 175, distance: 105.2
click at [122, 80] on icon at bounding box center [124, 83] width 10 height 10
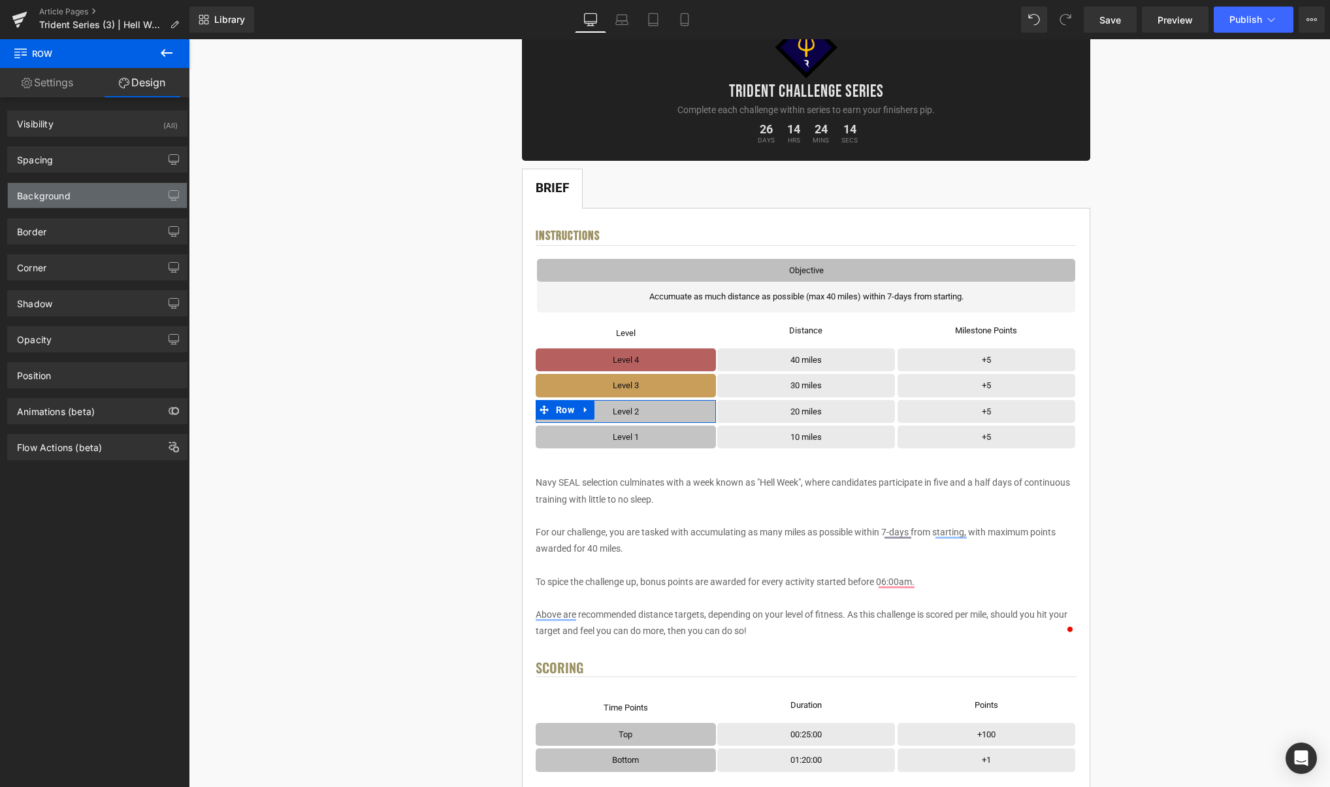
click at [63, 198] on div "Background" at bounding box center [44, 192] width 54 height 18
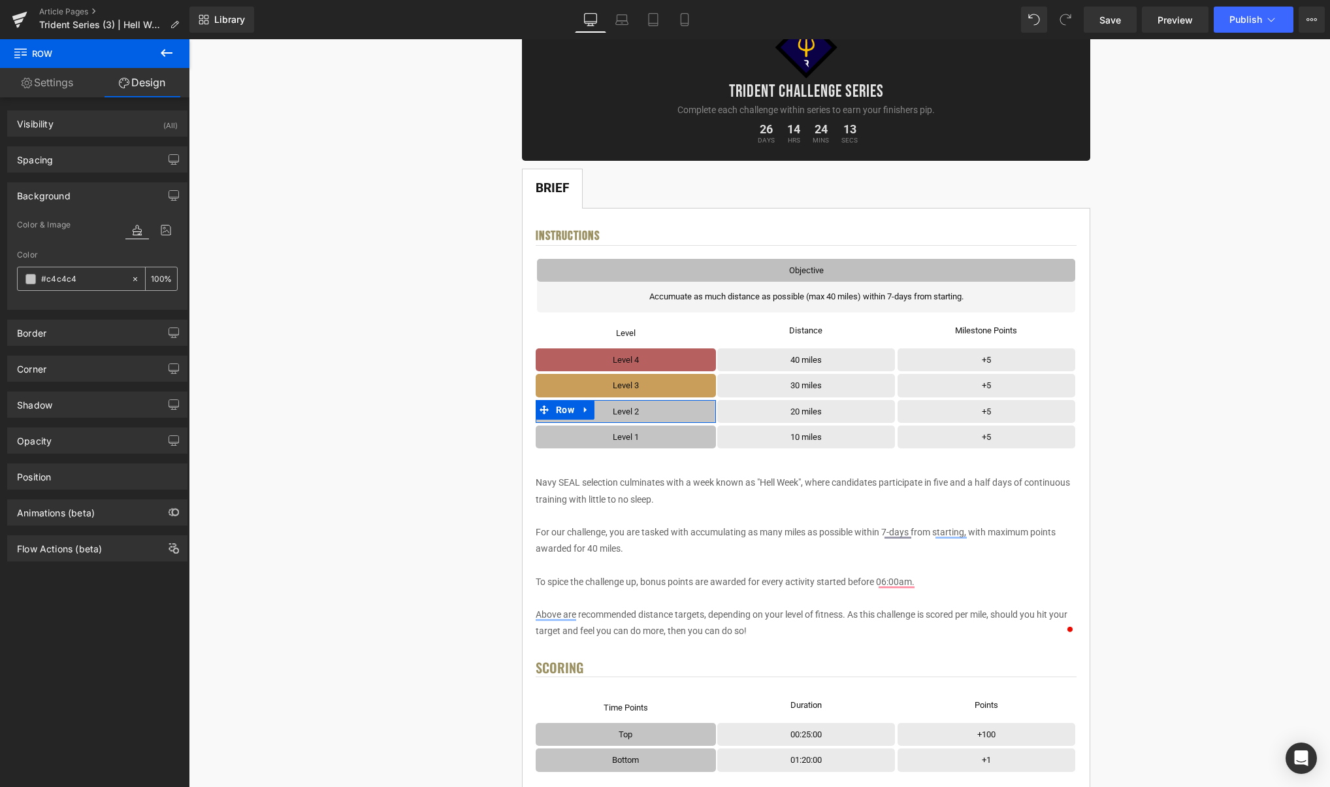
click at [54, 280] on input "#c4c4c4" at bounding box center [83, 279] width 84 height 14
click at [24, 285] on div "#c4c4c4" at bounding box center [74, 278] width 113 height 23
click at [30, 281] on span at bounding box center [30, 279] width 10 height 10
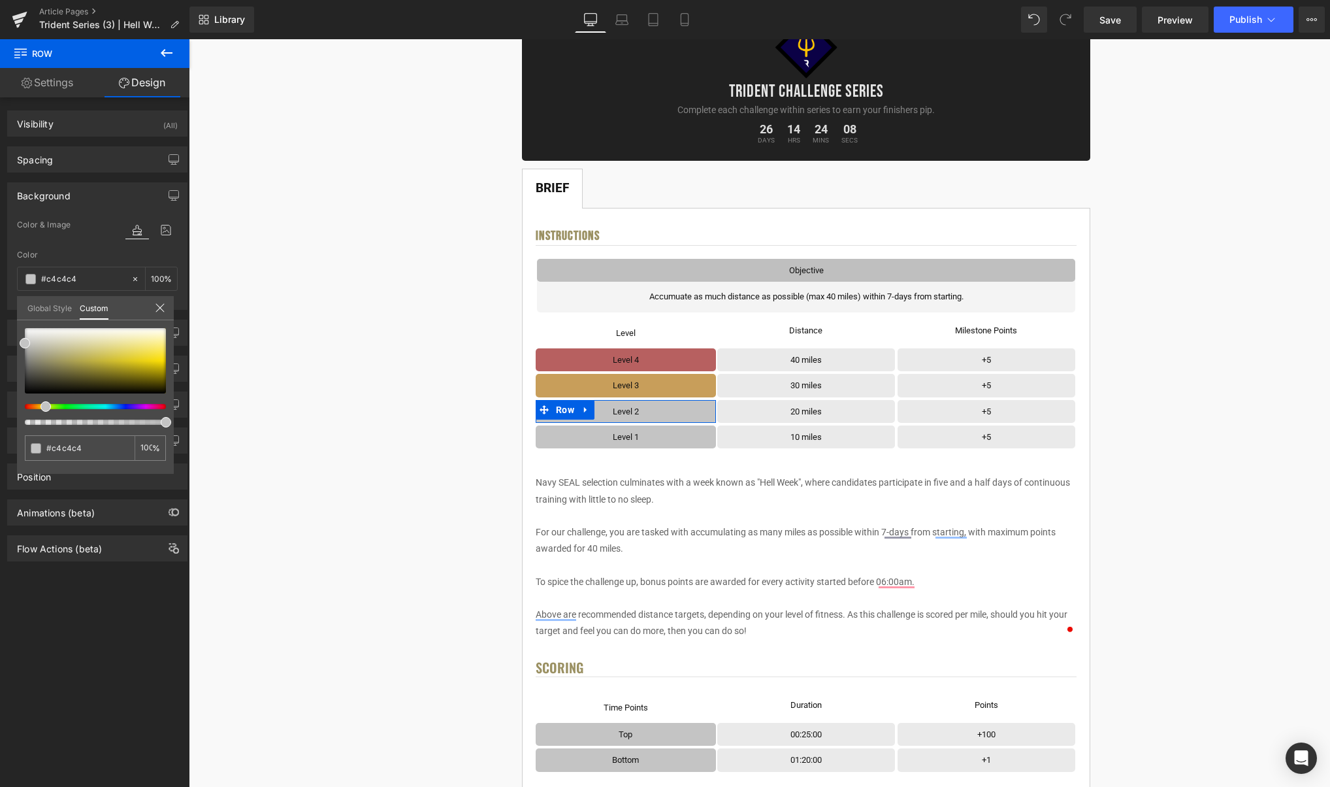
click at [41, 407] on div at bounding box center [90, 406] width 141 height 5
click at [102, 353] on div at bounding box center [95, 360] width 141 height 65
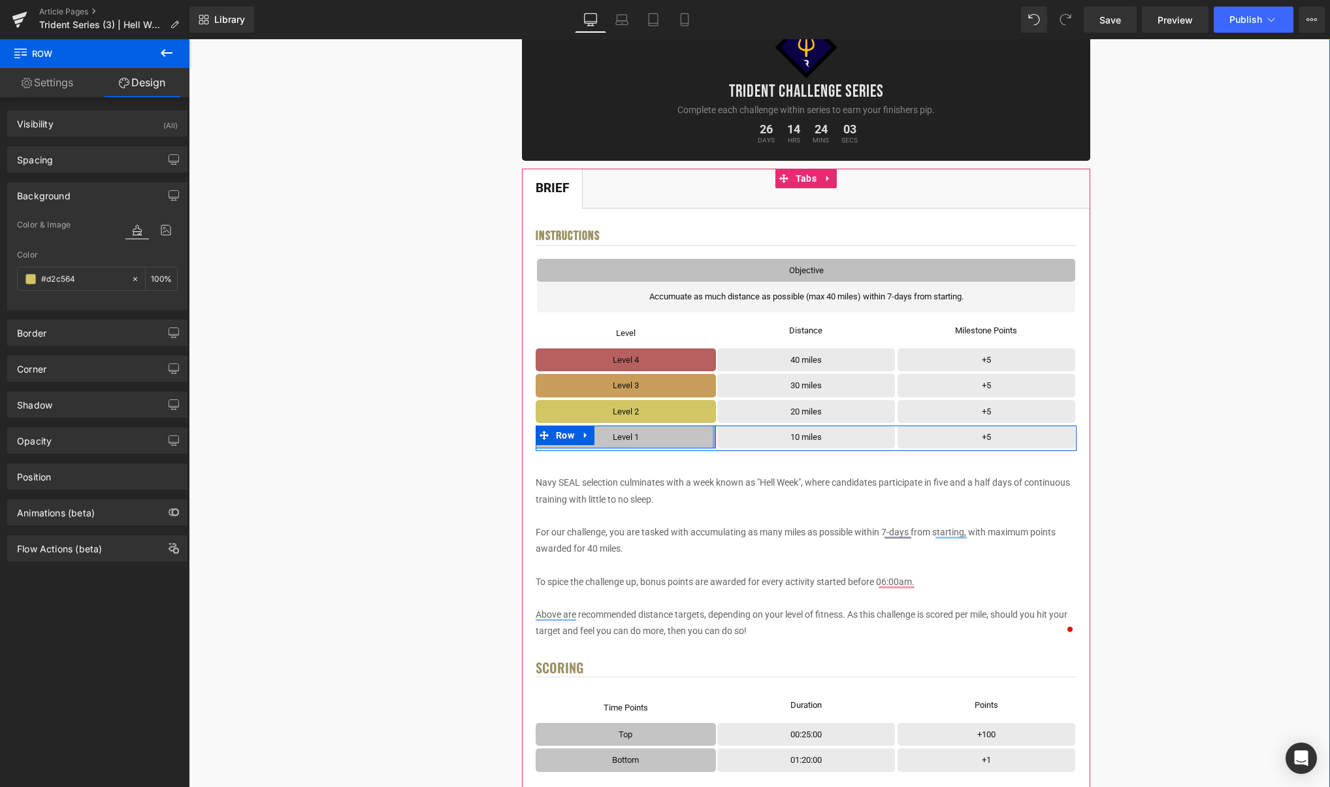
click at [715, 435] on div at bounding box center [714, 436] width 3 height 23
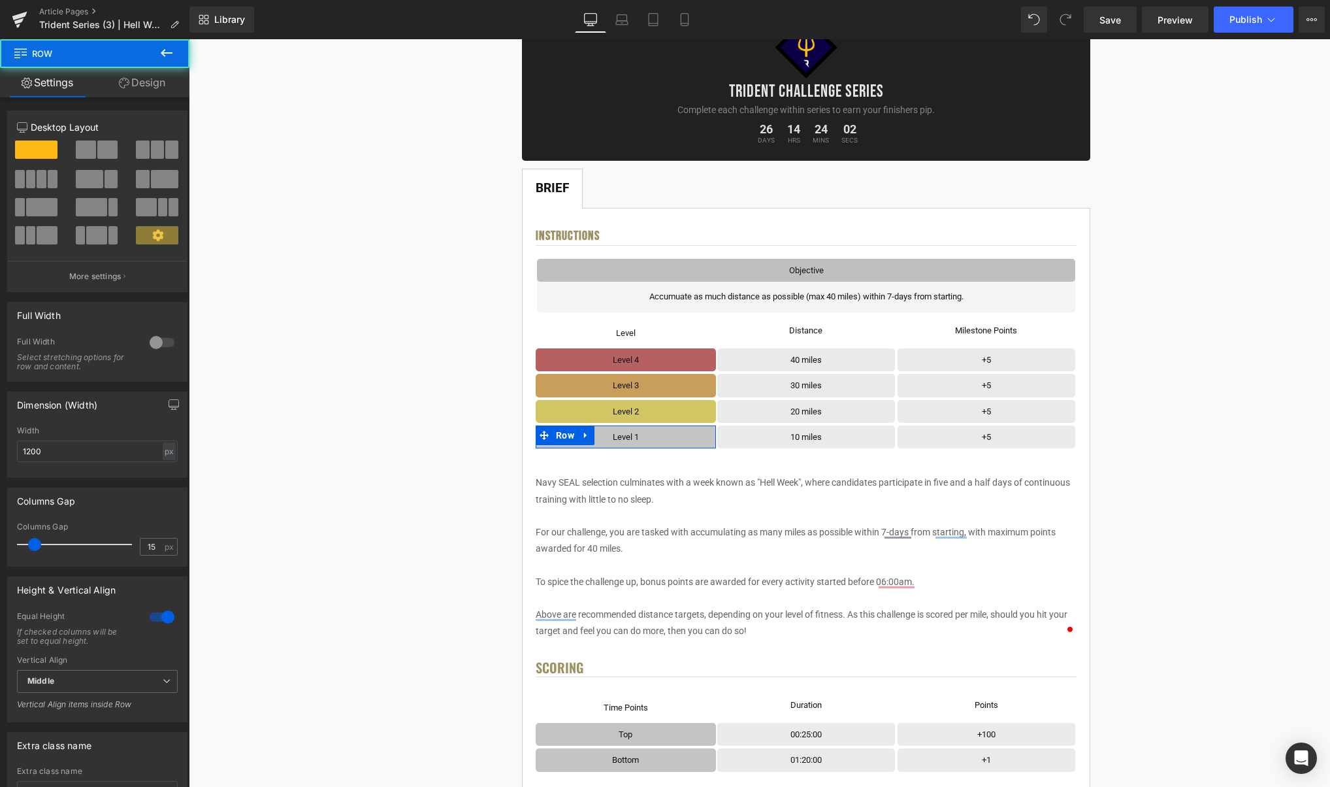
drag, startPoint x: 133, startPoint y: 80, endPoint x: 62, endPoint y: 164, distance: 109.9
click at [133, 80] on link "Design" at bounding box center [142, 82] width 95 height 29
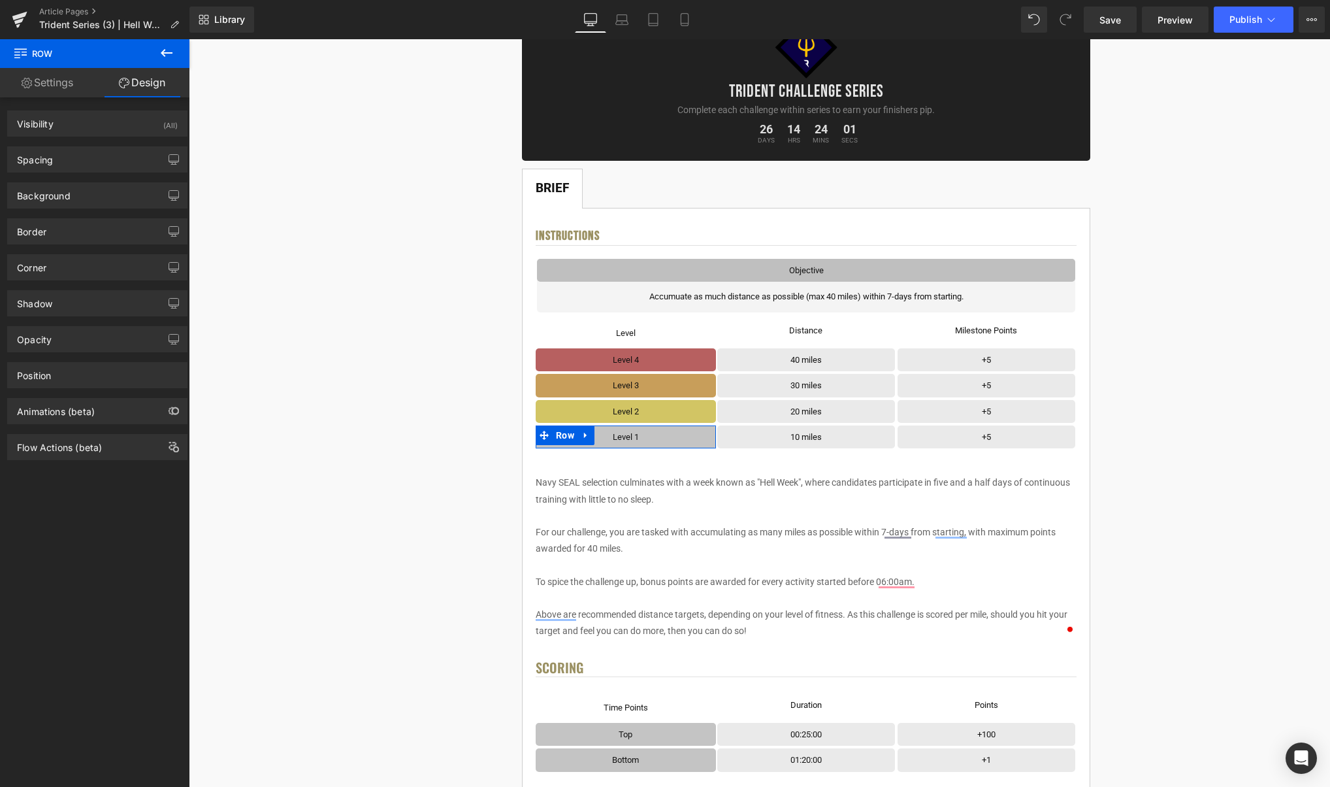
drag, startPoint x: 48, startPoint y: 193, endPoint x: 76, endPoint y: 237, distance: 51.7
click at [48, 193] on div "Background" at bounding box center [44, 192] width 54 height 18
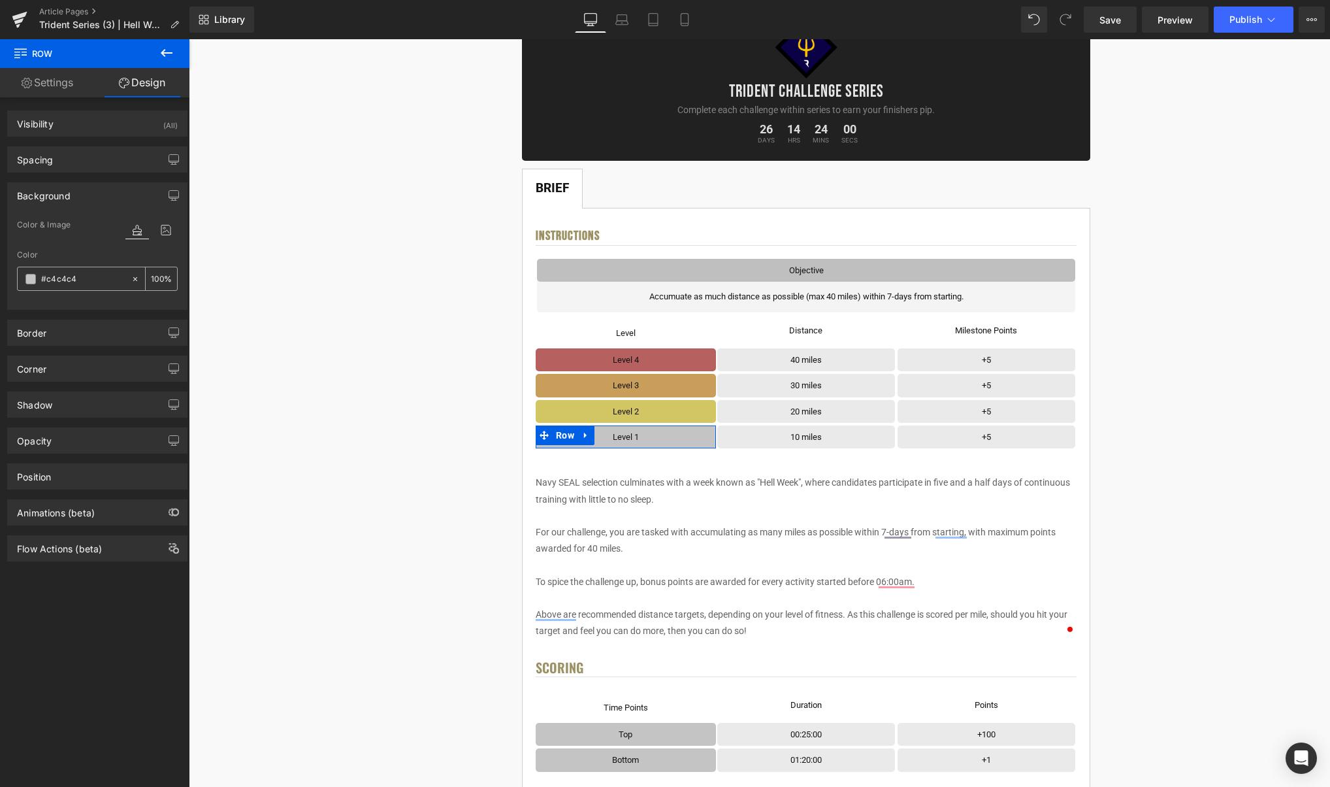
click at [28, 279] on span at bounding box center [30, 279] width 10 height 10
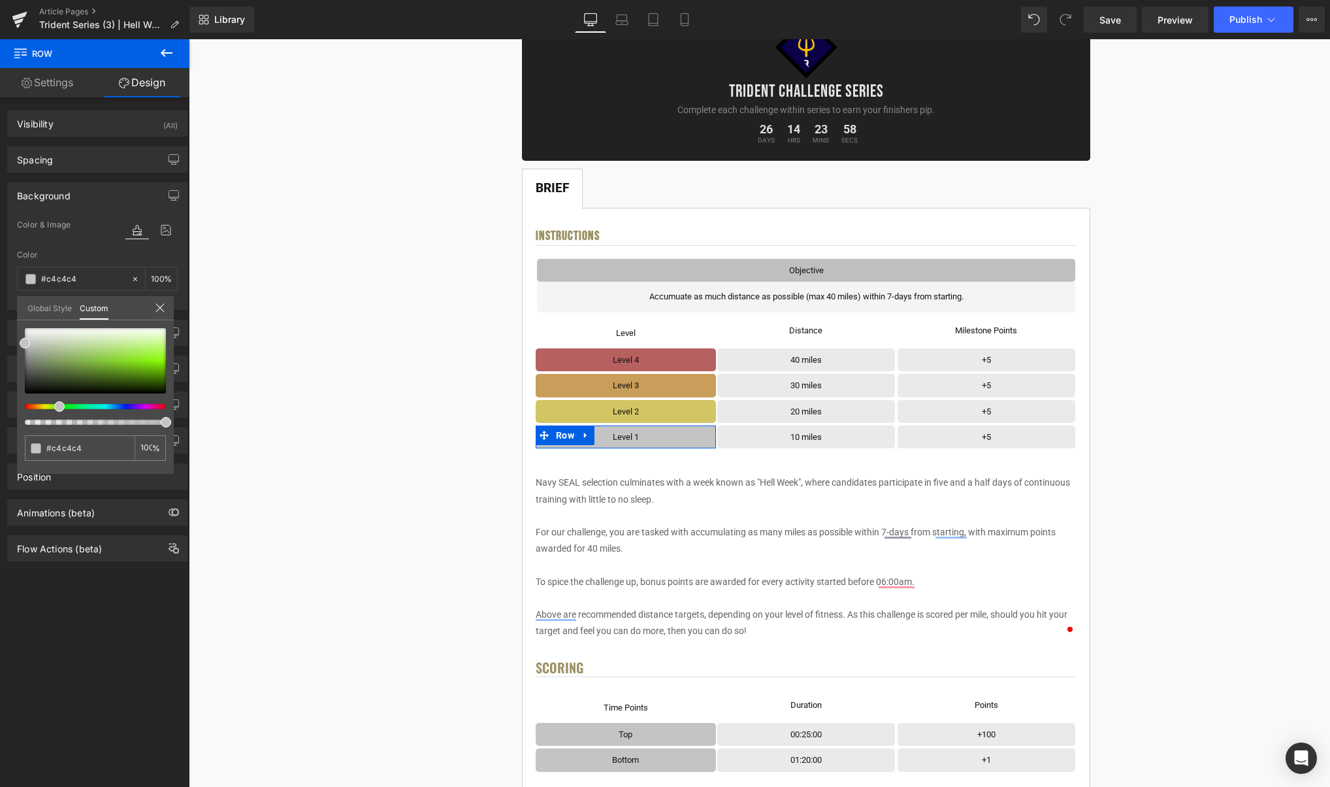
drag, startPoint x: 56, startPoint y: 406, endPoint x: 74, endPoint y: 389, distance: 24.9
click at [54, 407] on div at bounding box center [90, 406] width 141 height 5
drag, startPoint x: 98, startPoint y: 360, endPoint x: 78, endPoint y: 358, distance: 20.3
click at [78, 358] on div at bounding box center [95, 360] width 141 height 65
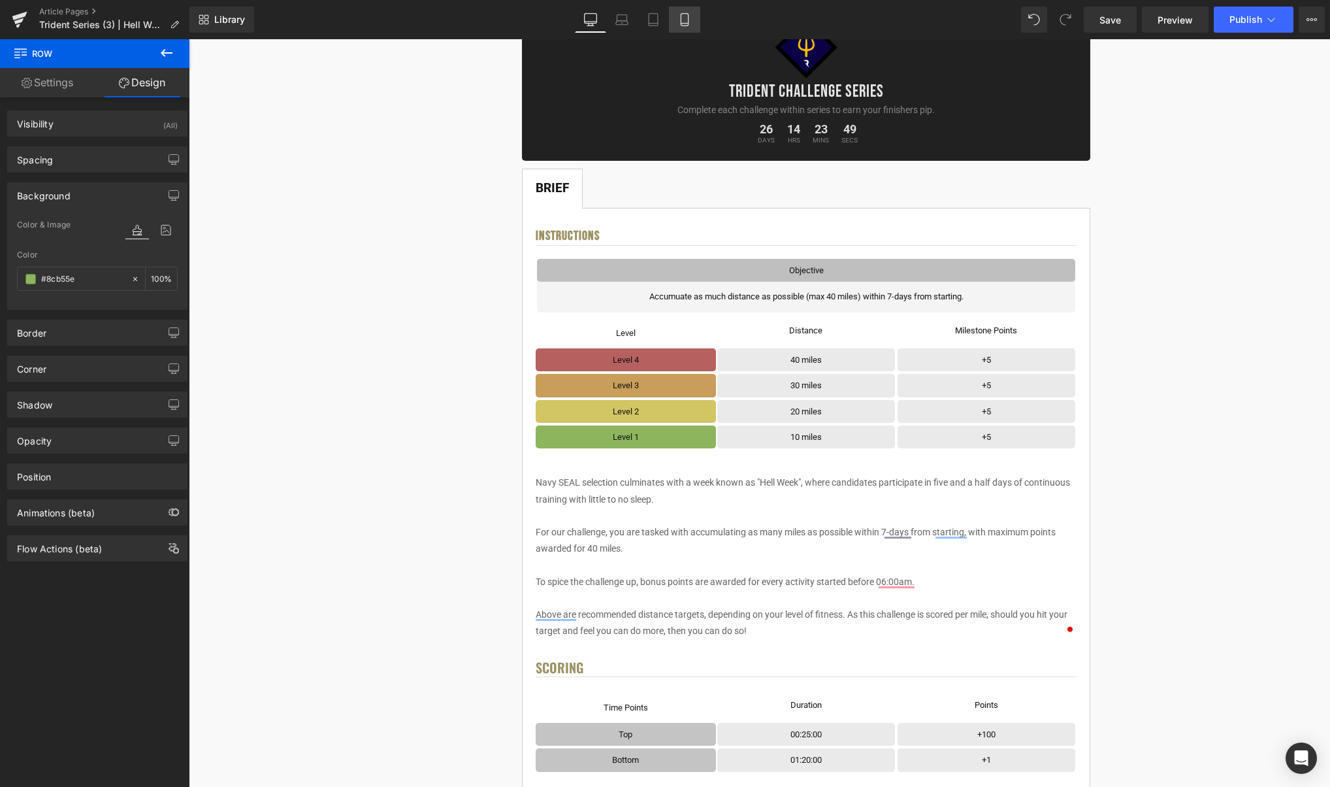
click at [683, 26] on link "Mobile" at bounding box center [684, 20] width 31 height 26
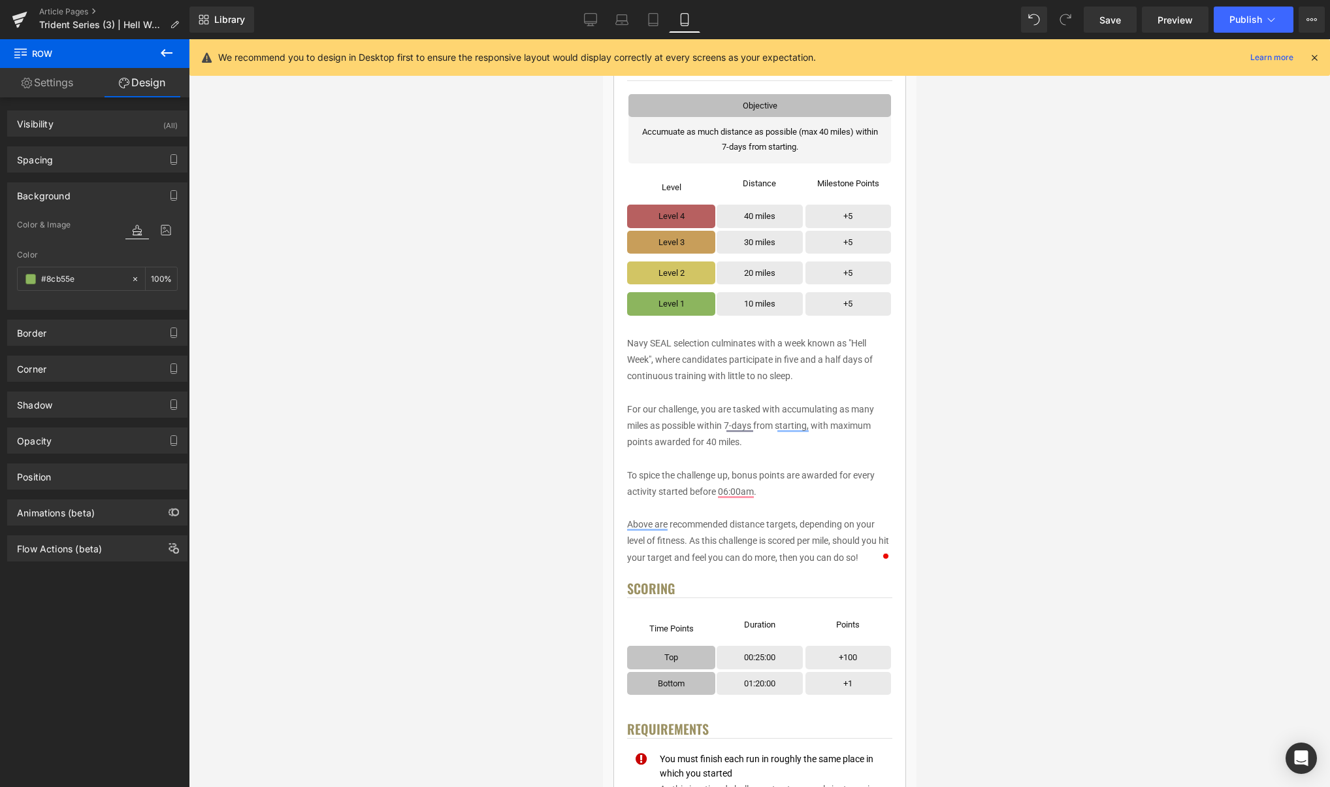
scroll to position [329, 0]
click at [525, 248] on div at bounding box center [759, 412] width 1141 height 747
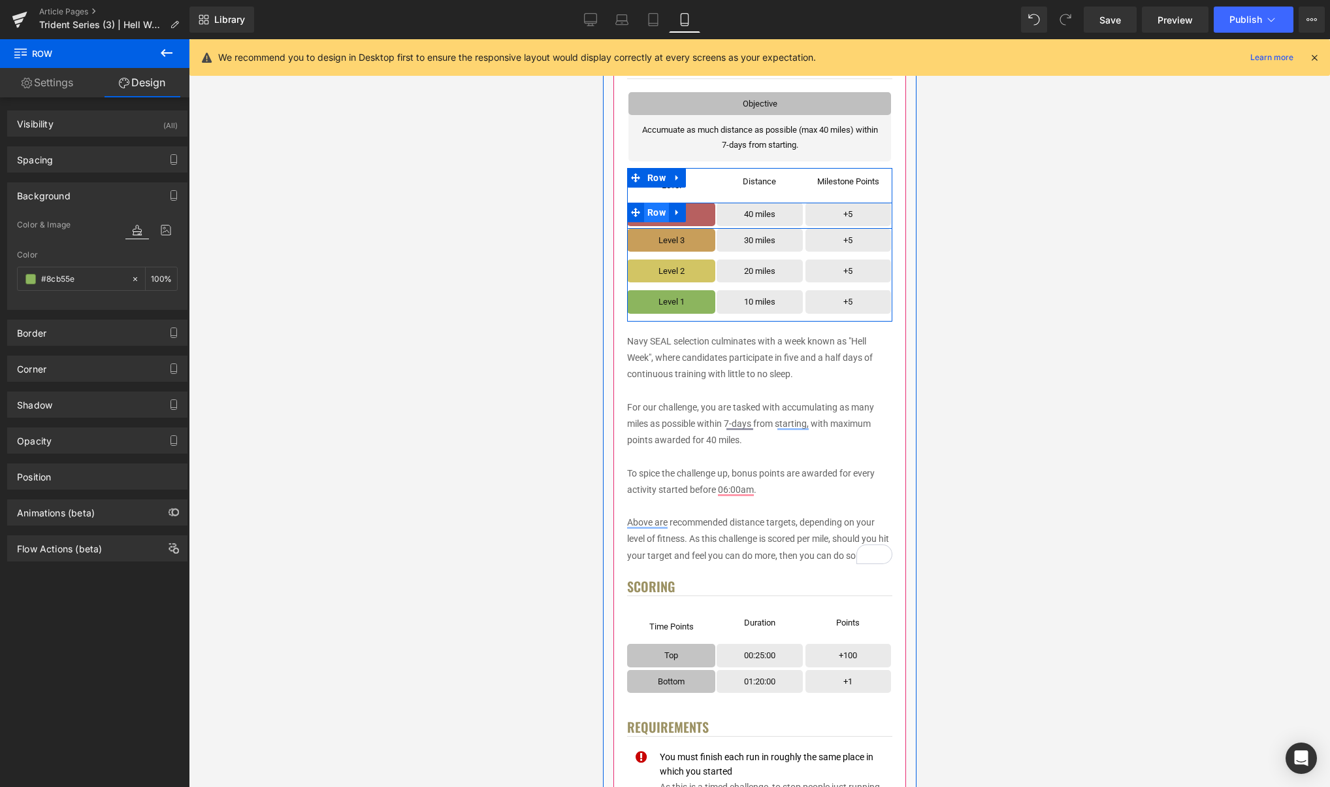
click at [654, 211] on span "Row" at bounding box center [656, 213] width 25 height 20
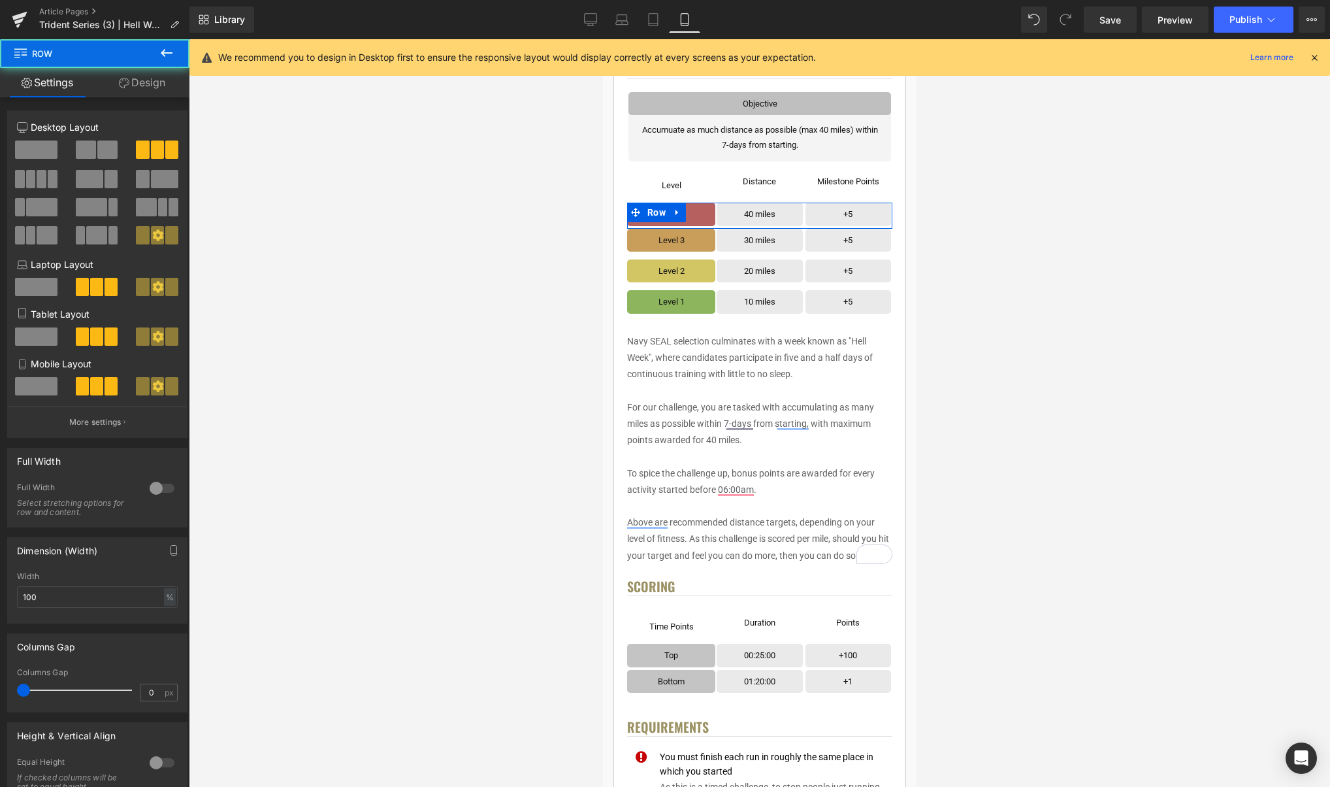
click at [154, 88] on link "Design" at bounding box center [142, 82] width 95 height 29
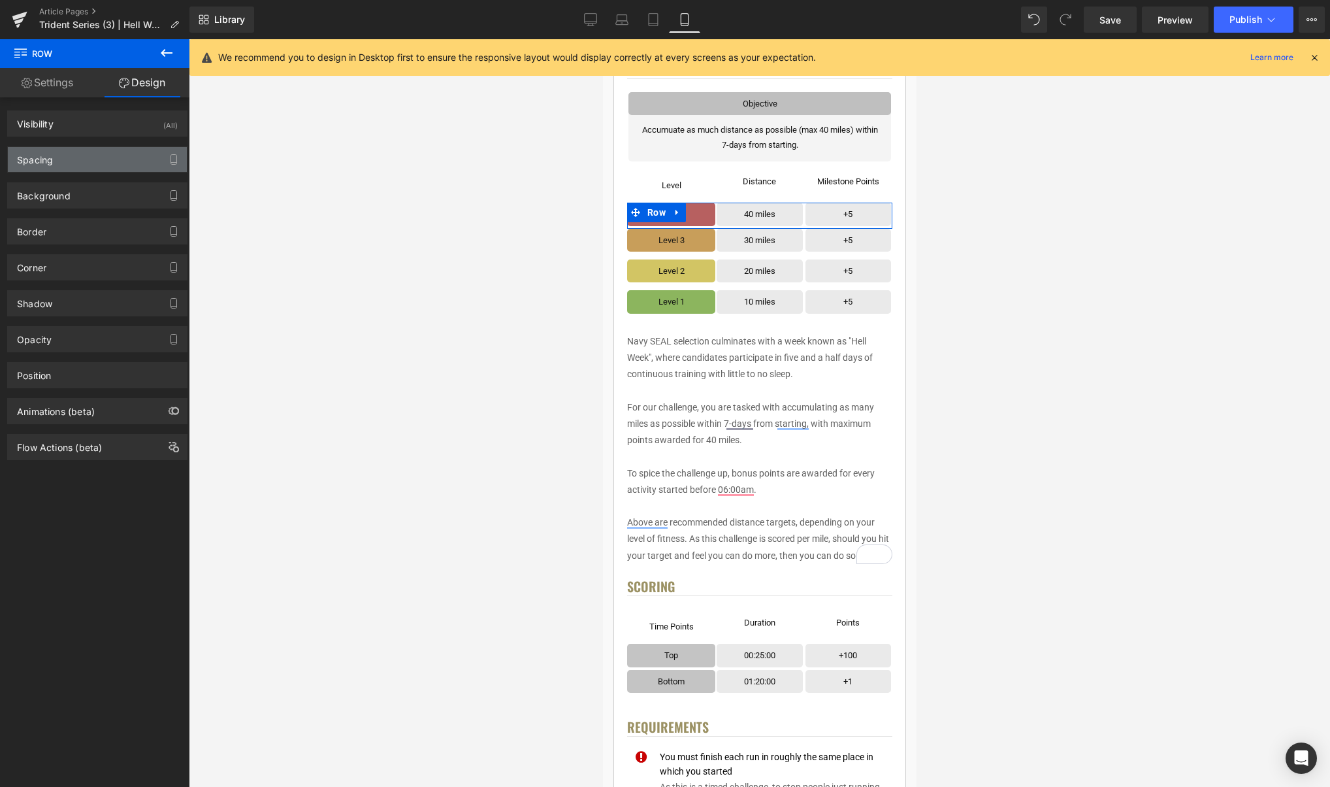
click at [78, 162] on div "Spacing" at bounding box center [97, 159] width 179 height 25
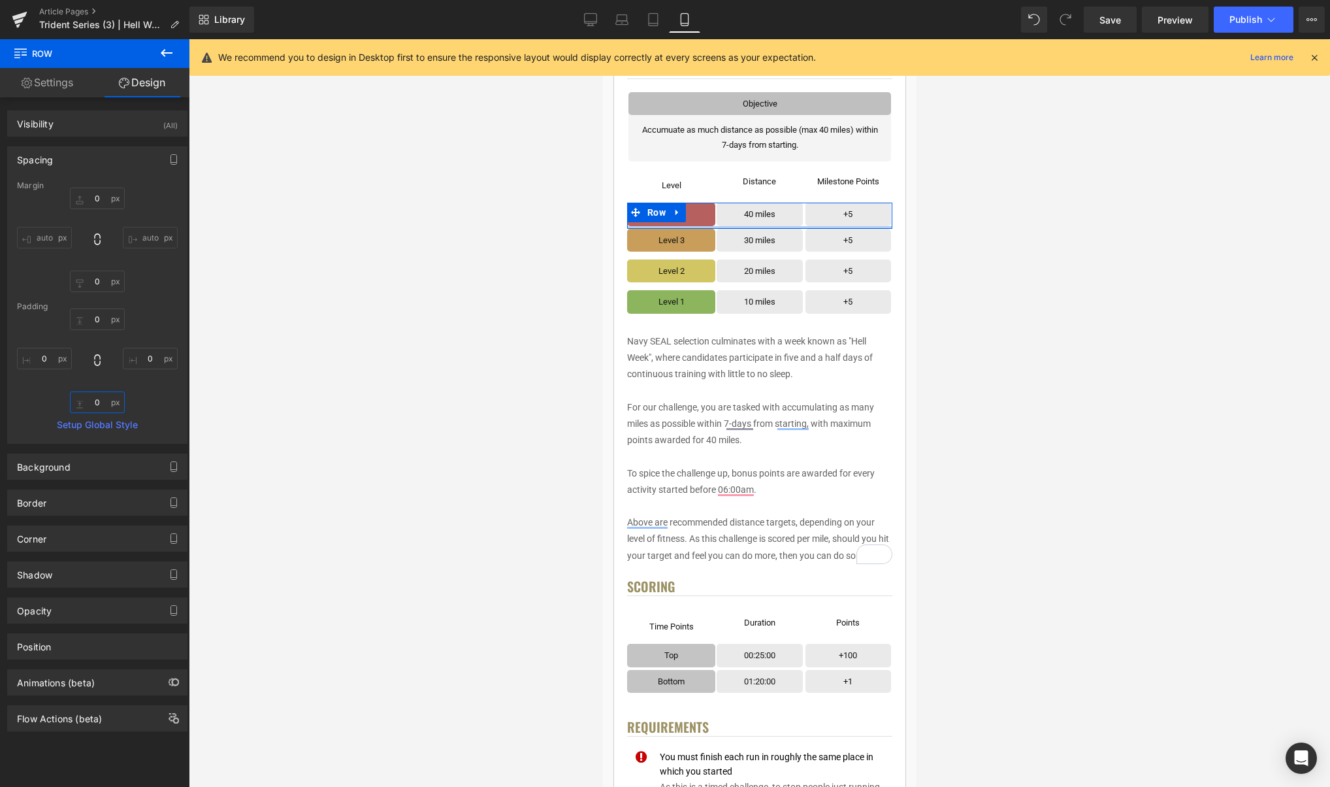
drag, startPoint x: 95, startPoint y: 400, endPoint x: 114, endPoint y: 412, distance: 22.3
click at [95, 400] on input "0" at bounding box center [97, 402] width 55 height 22
type input "4"
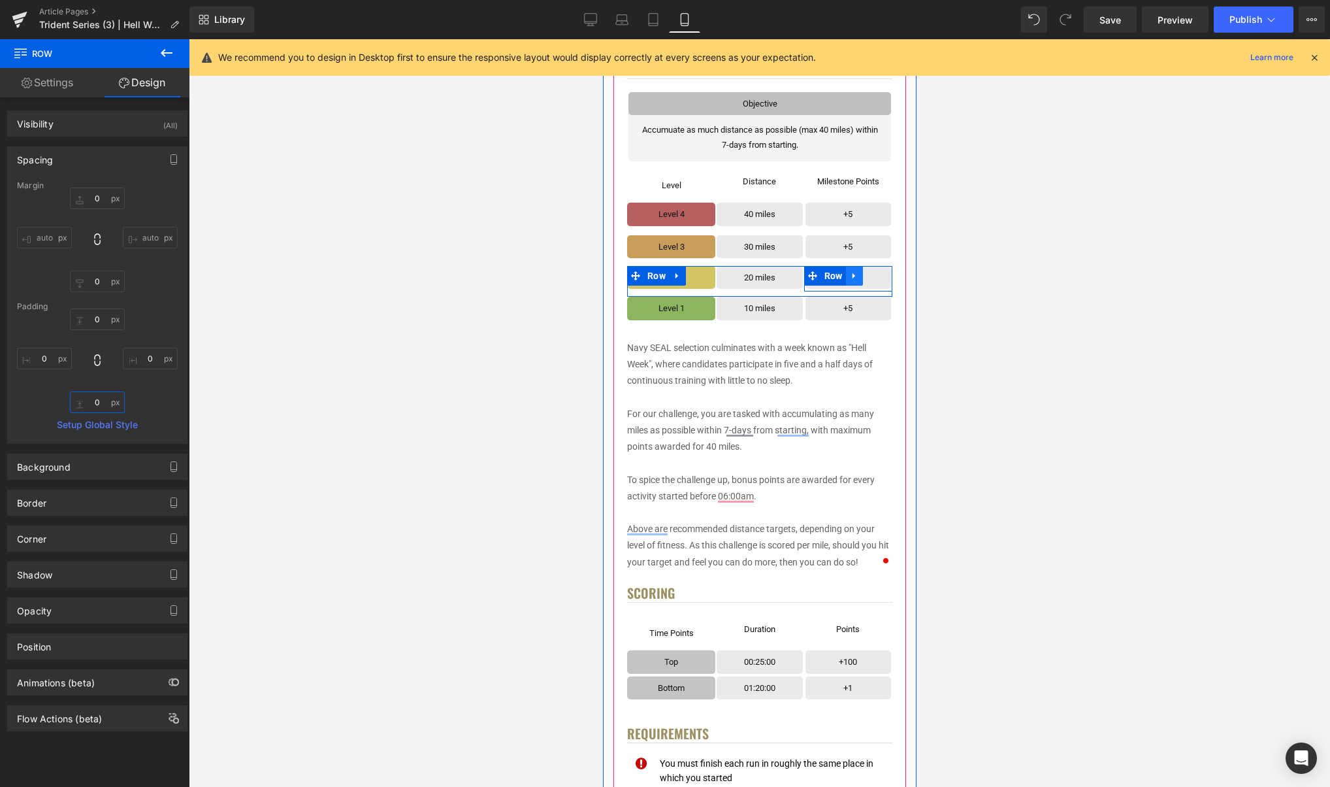
type input "1"
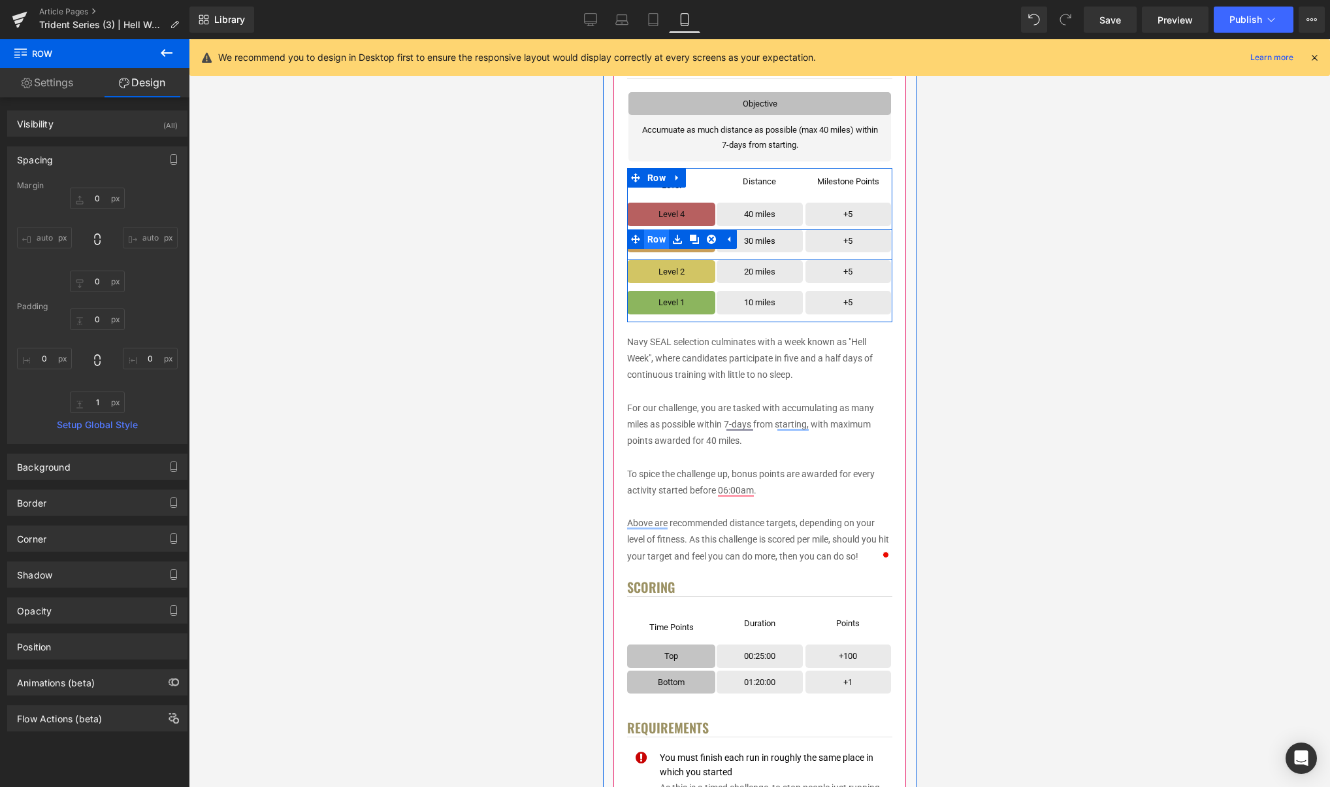
click at [651, 240] on span "Row" at bounding box center [656, 239] width 25 height 20
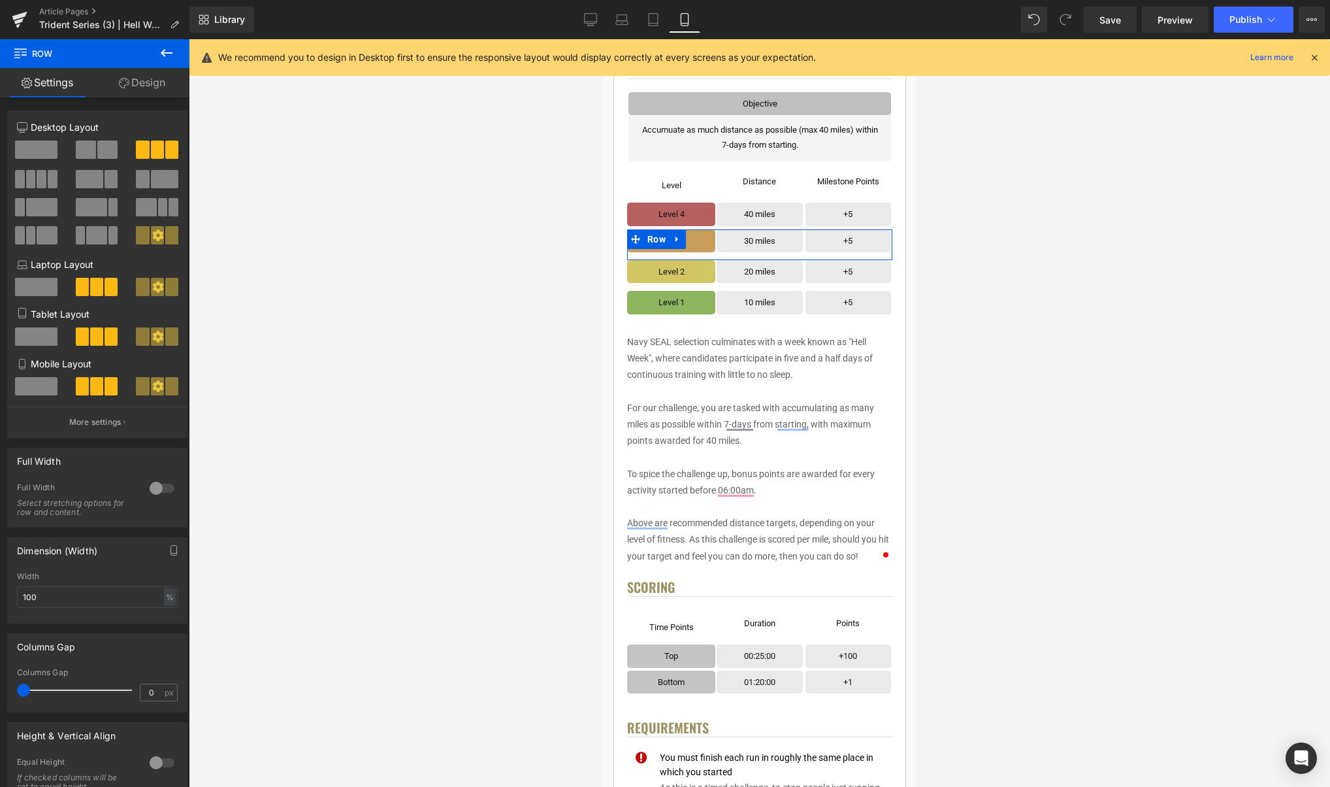
drag, startPoint x: 148, startPoint y: 88, endPoint x: 146, endPoint y: 97, distance: 9.4
click at [148, 88] on link "Design" at bounding box center [142, 82] width 95 height 29
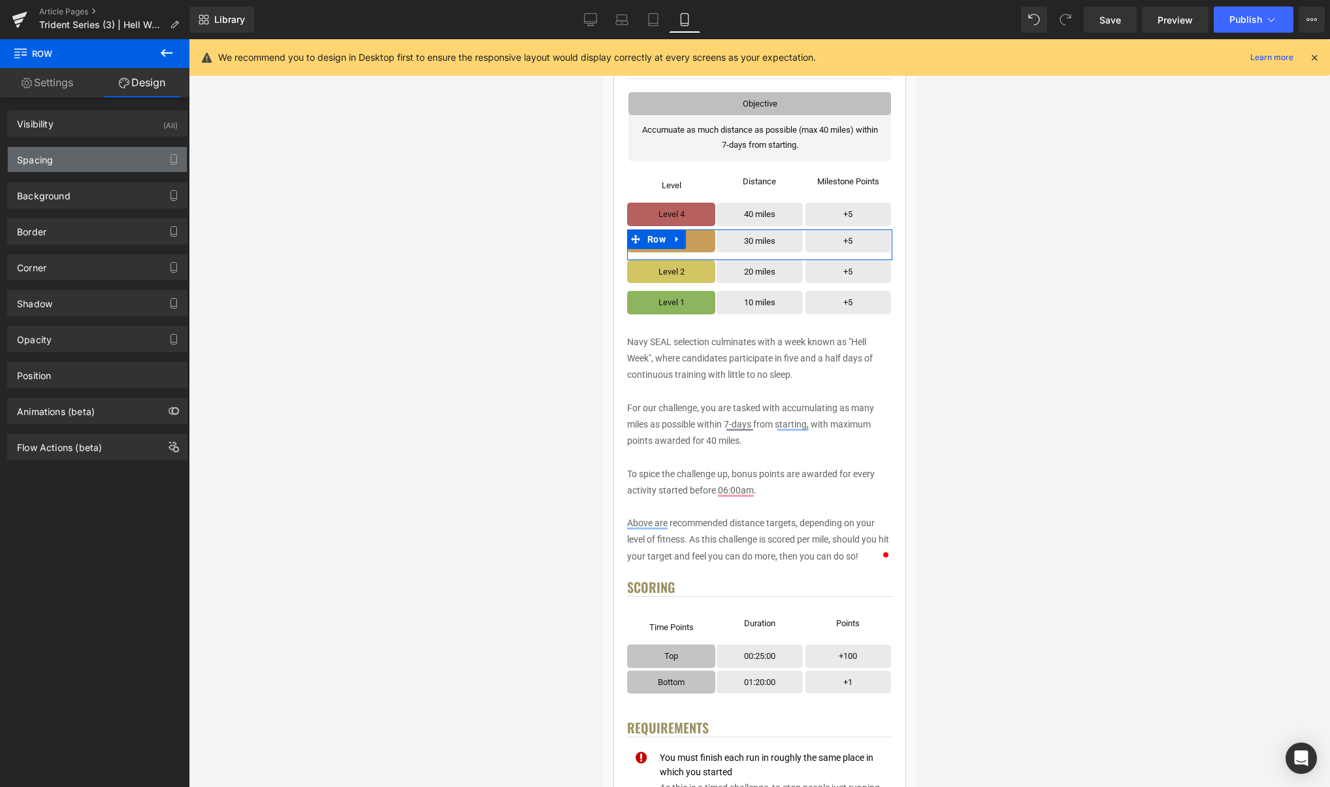
drag, startPoint x: 77, startPoint y: 164, endPoint x: 94, endPoint y: 329, distance: 166.2
click at [77, 164] on div "Spacing" at bounding box center [97, 159] width 179 height 25
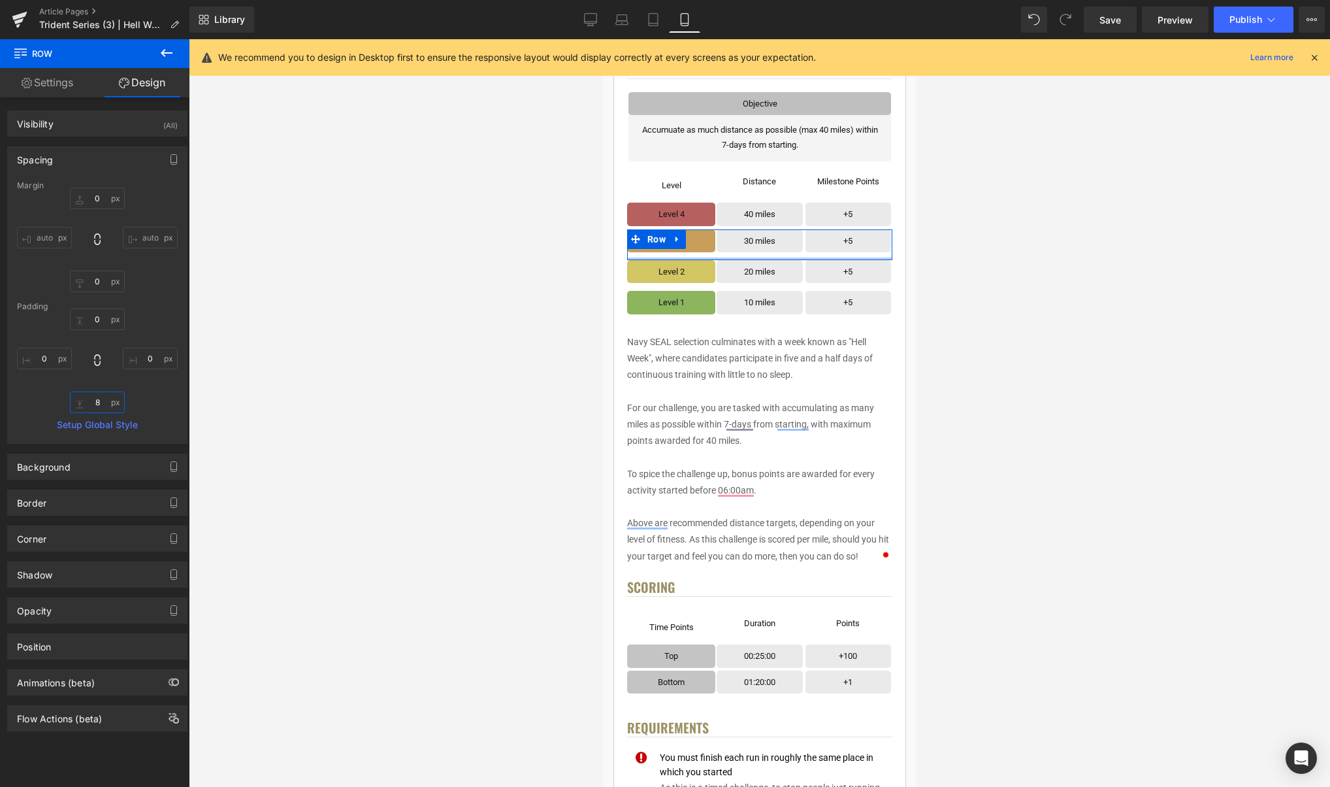
click at [98, 399] on input "8" at bounding box center [97, 402] width 55 height 22
type input "1"
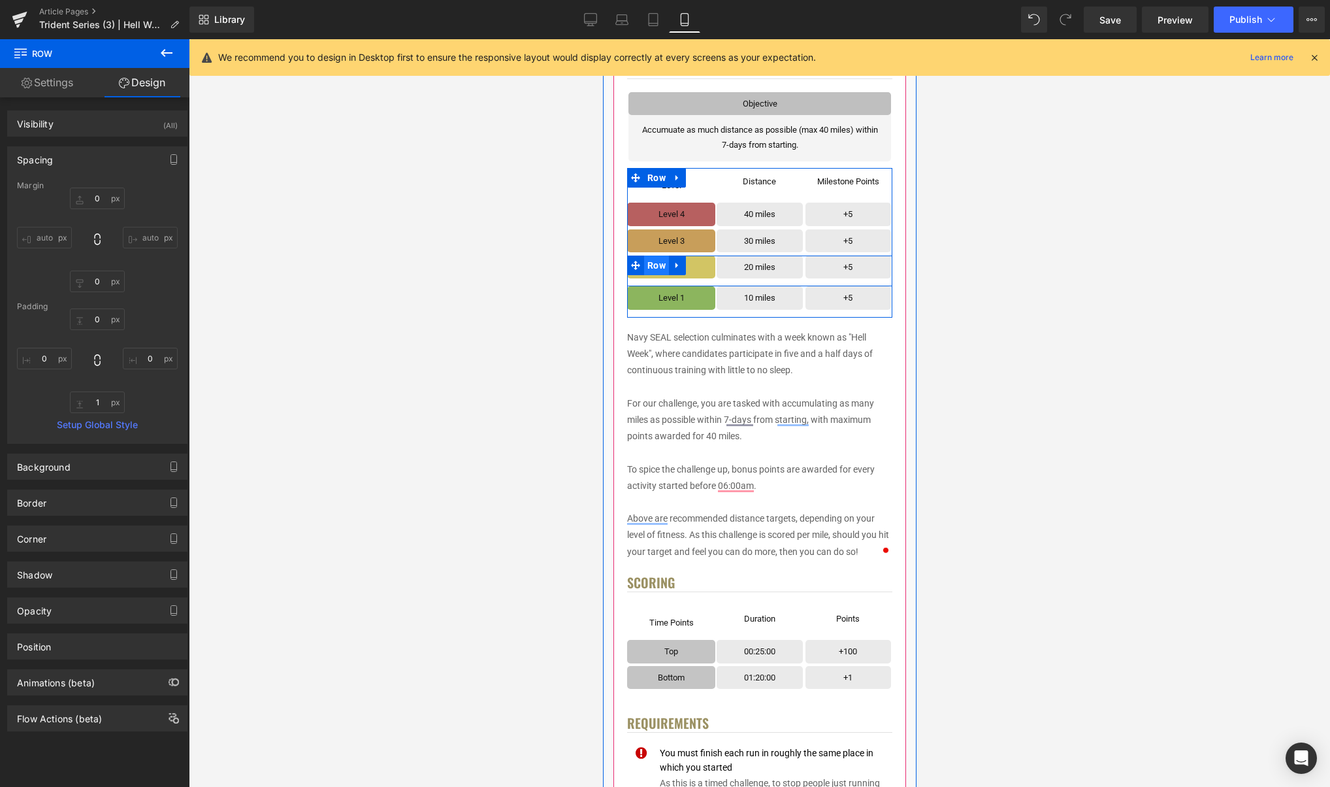
click at [655, 265] on span "Row" at bounding box center [656, 265] width 25 height 20
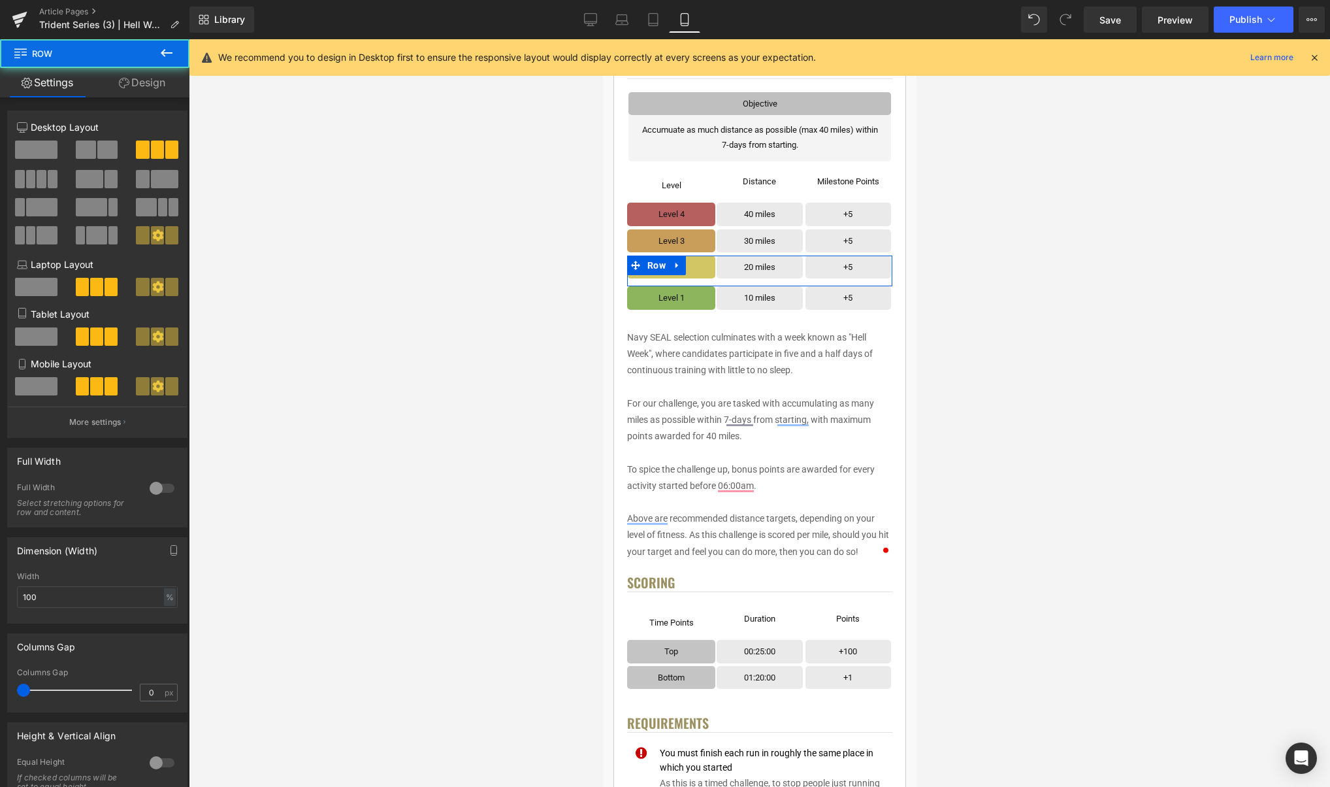
click at [123, 86] on icon at bounding box center [124, 83] width 10 height 10
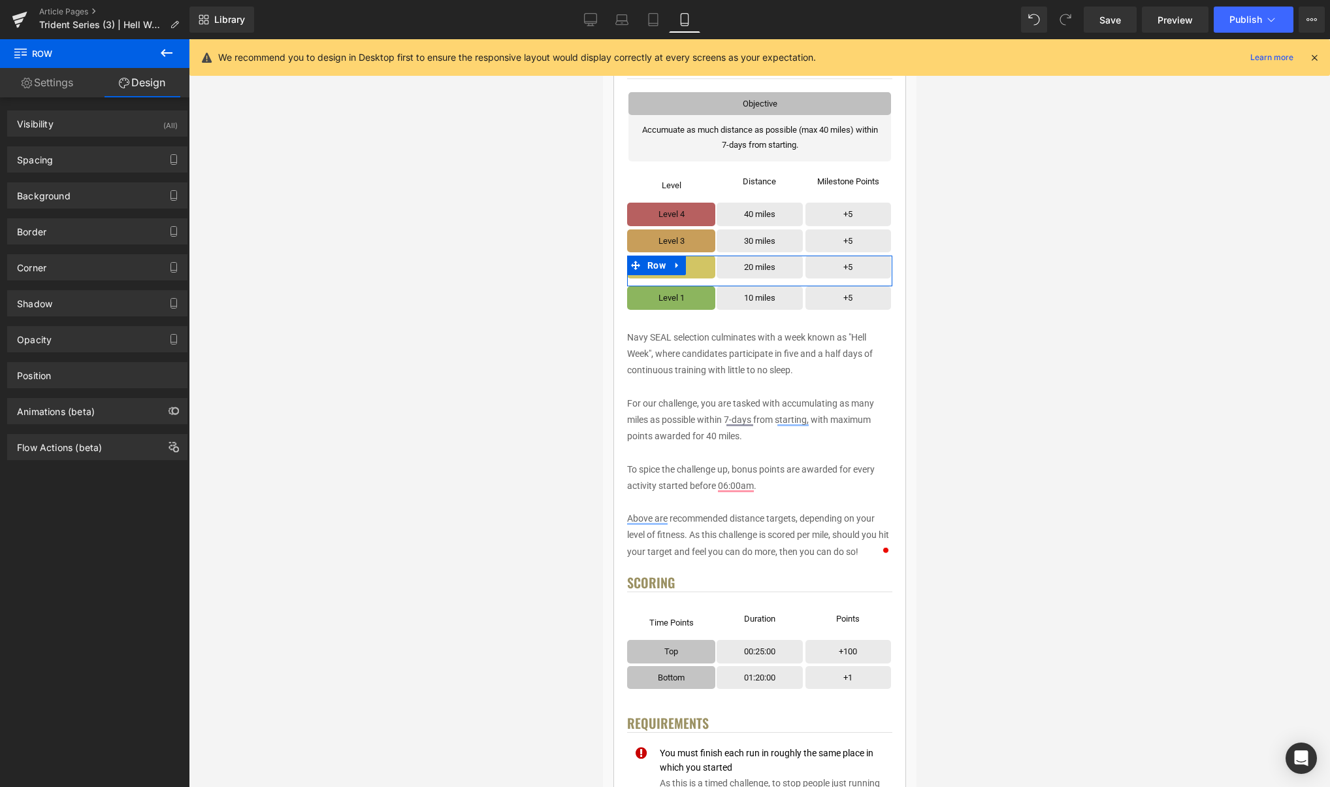
drag, startPoint x: 48, startPoint y: 165, endPoint x: 83, endPoint y: 216, distance: 61.4
click at [48, 165] on div "Spacing" at bounding box center [97, 159] width 179 height 25
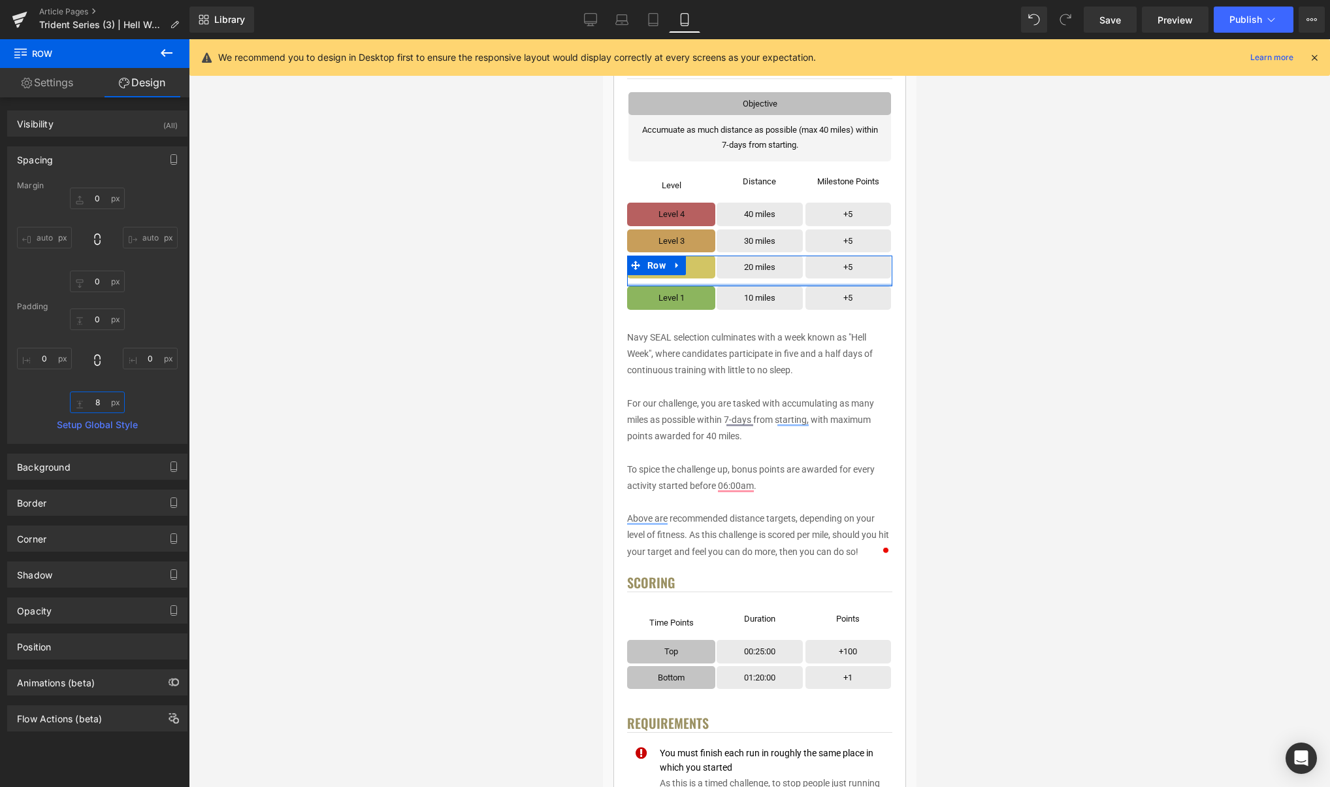
click at [93, 397] on input "8" at bounding box center [97, 402] width 55 height 22
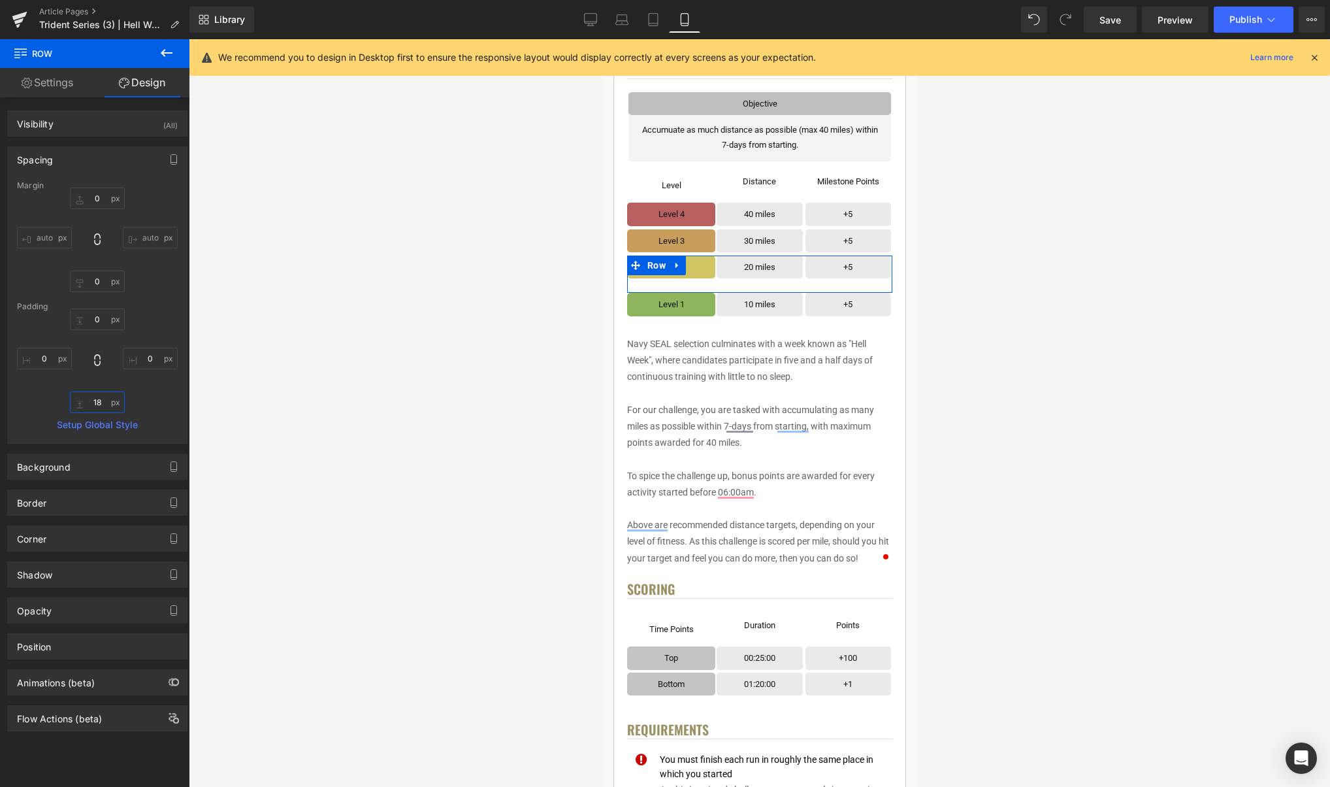
type input "1"
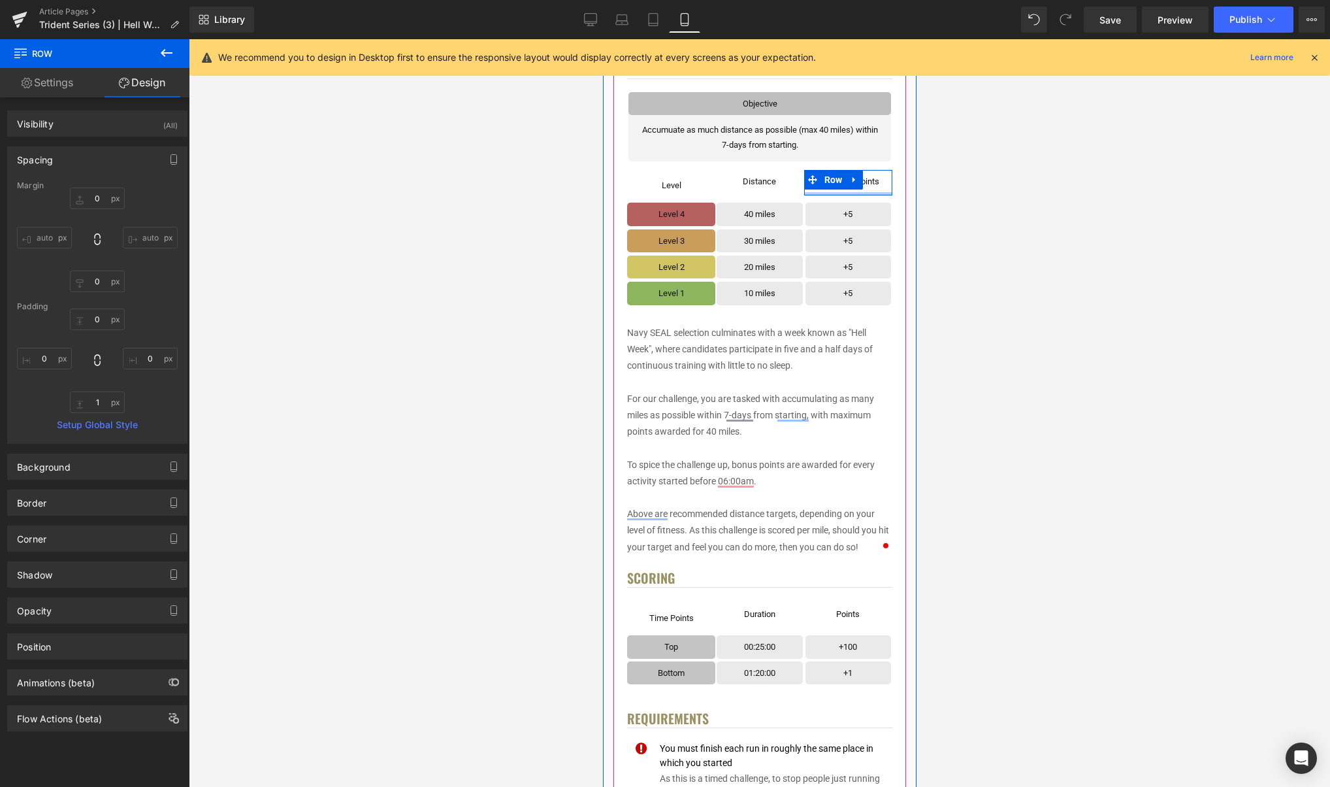
click at [849, 192] on div "Milestone Points Text Block Row Row" at bounding box center [848, 182] width 88 height 25
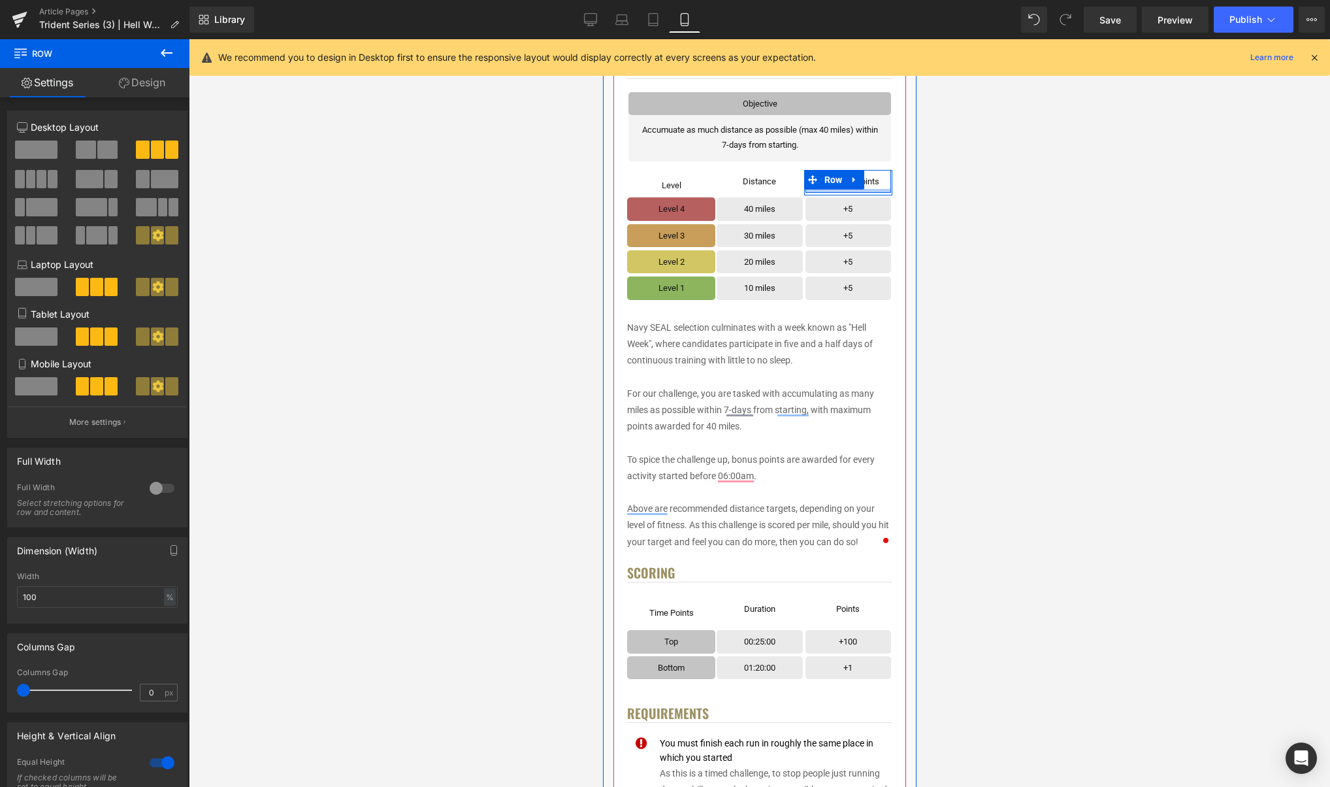
drag, startPoint x: 845, startPoint y: 199, endPoint x: 889, endPoint y: 188, distance: 45.0
click at [845, 191] on div "Level Text Block Row Row Distance Text Block Row Row Milestone Points Text Bloc…" at bounding box center [759, 182] width 265 height 29
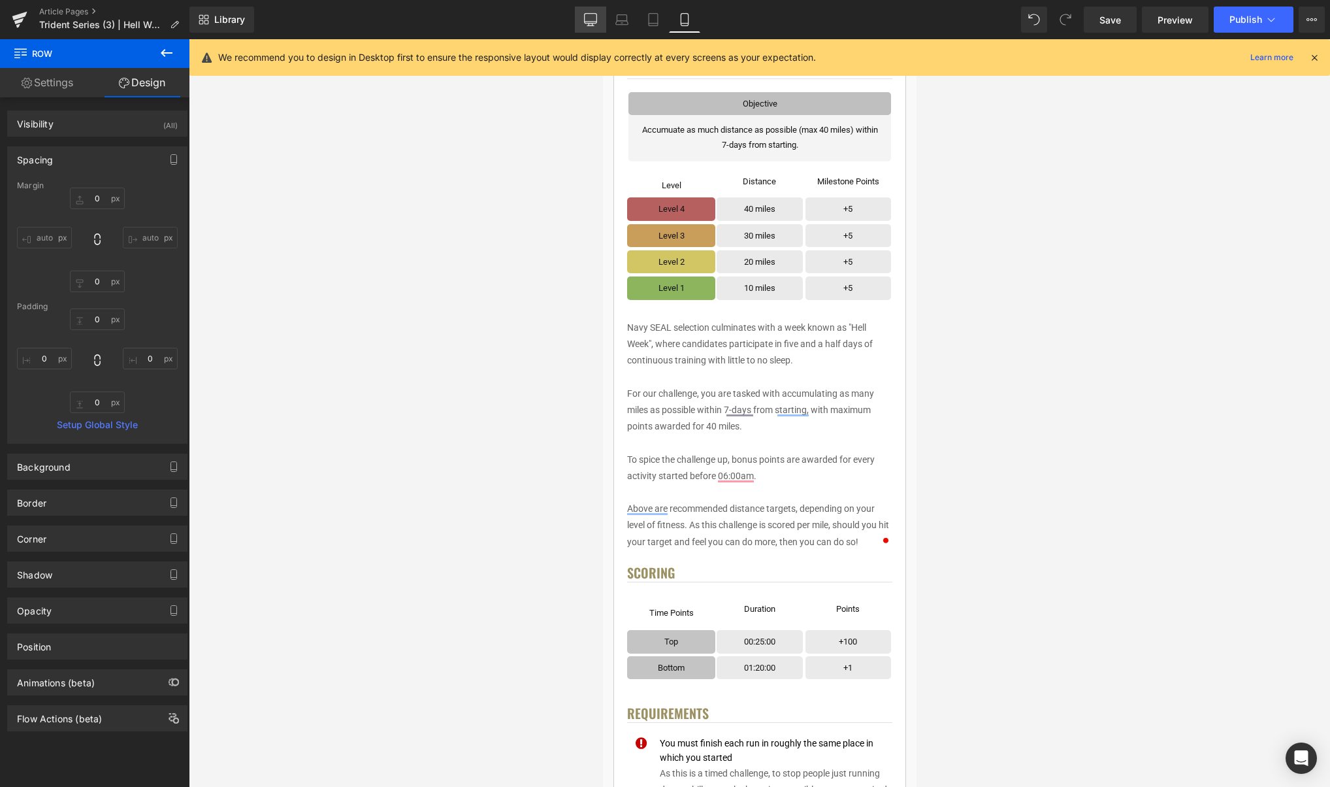
click at [590, 21] on icon at bounding box center [590, 19] width 13 height 13
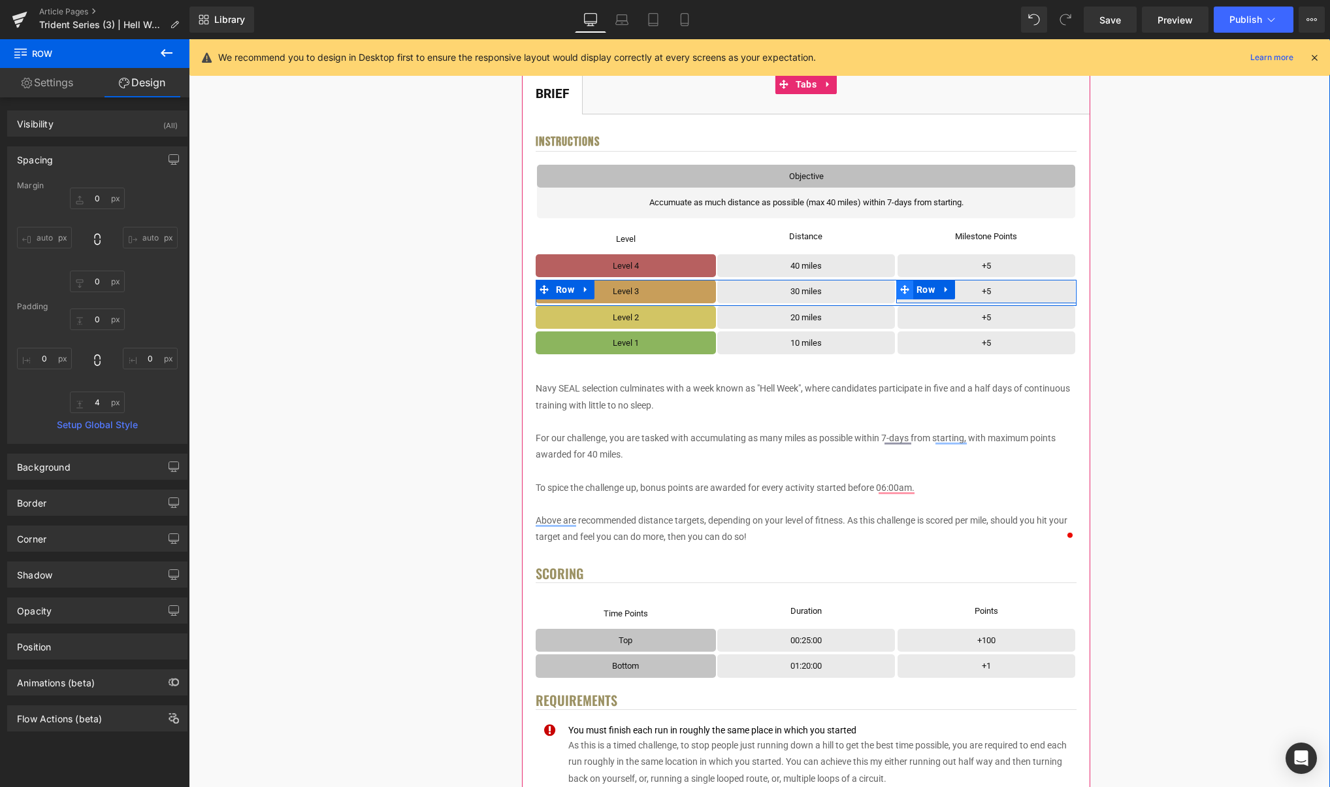
scroll to position [242, 0]
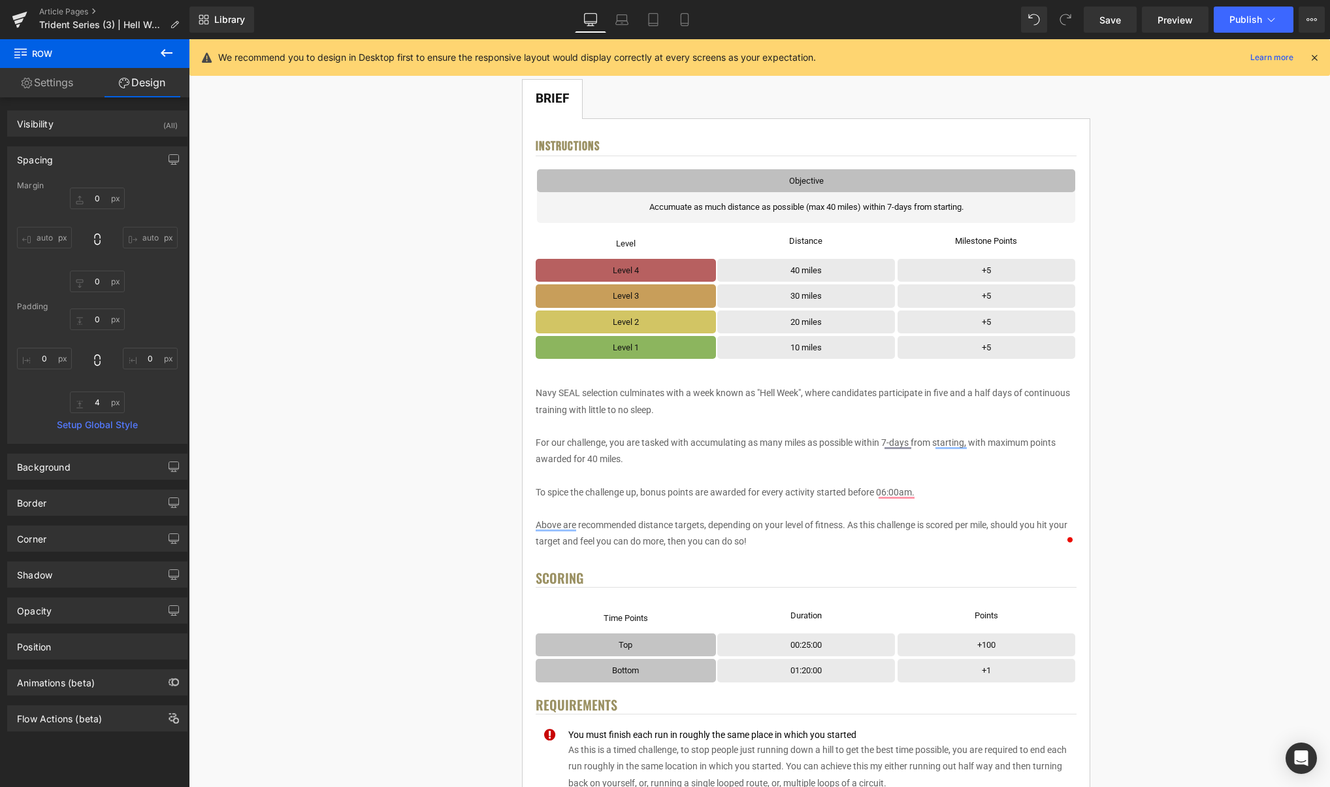
click at [175, 59] on button at bounding box center [167, 53] width 46 height 29
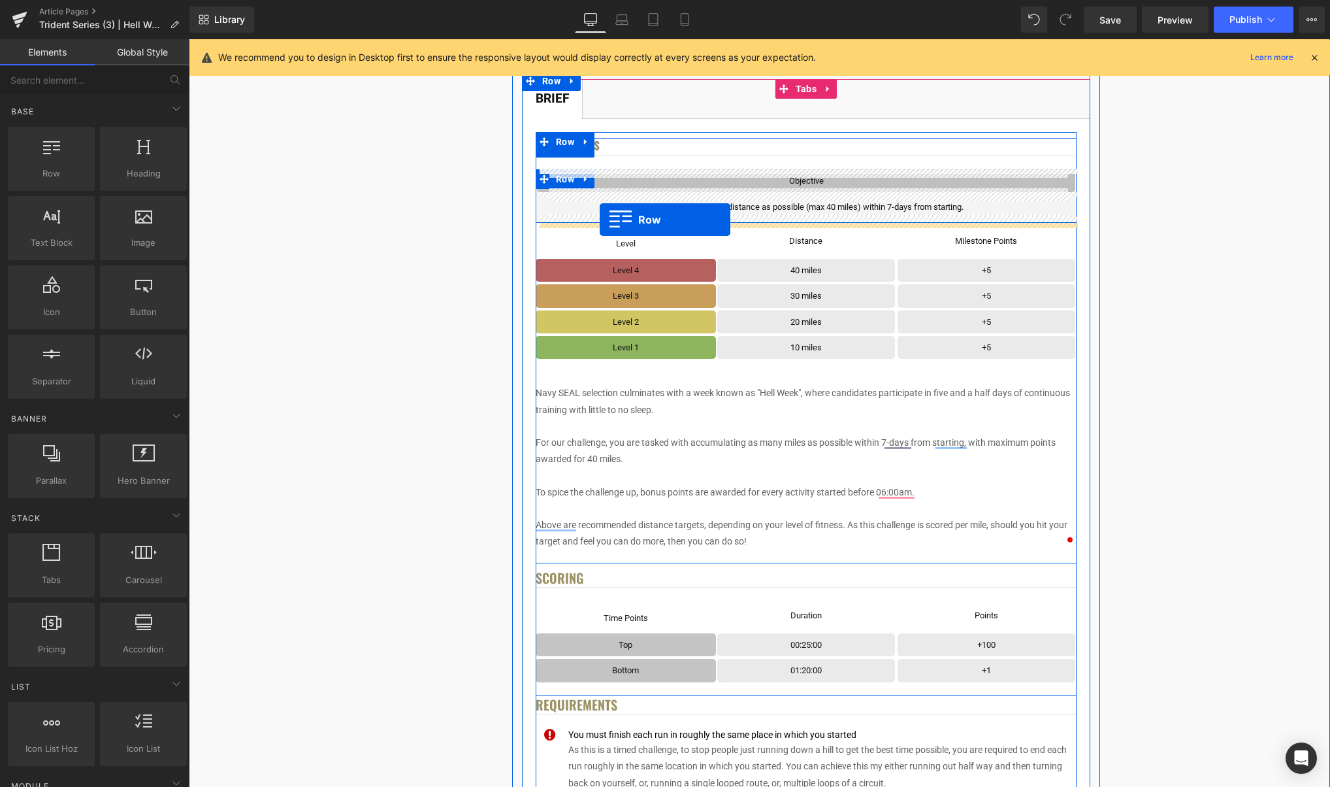
drag, startPoint x: 236, startPoint y: 208, endPoint x: 600, endPoint y: 220, distance: 364.1
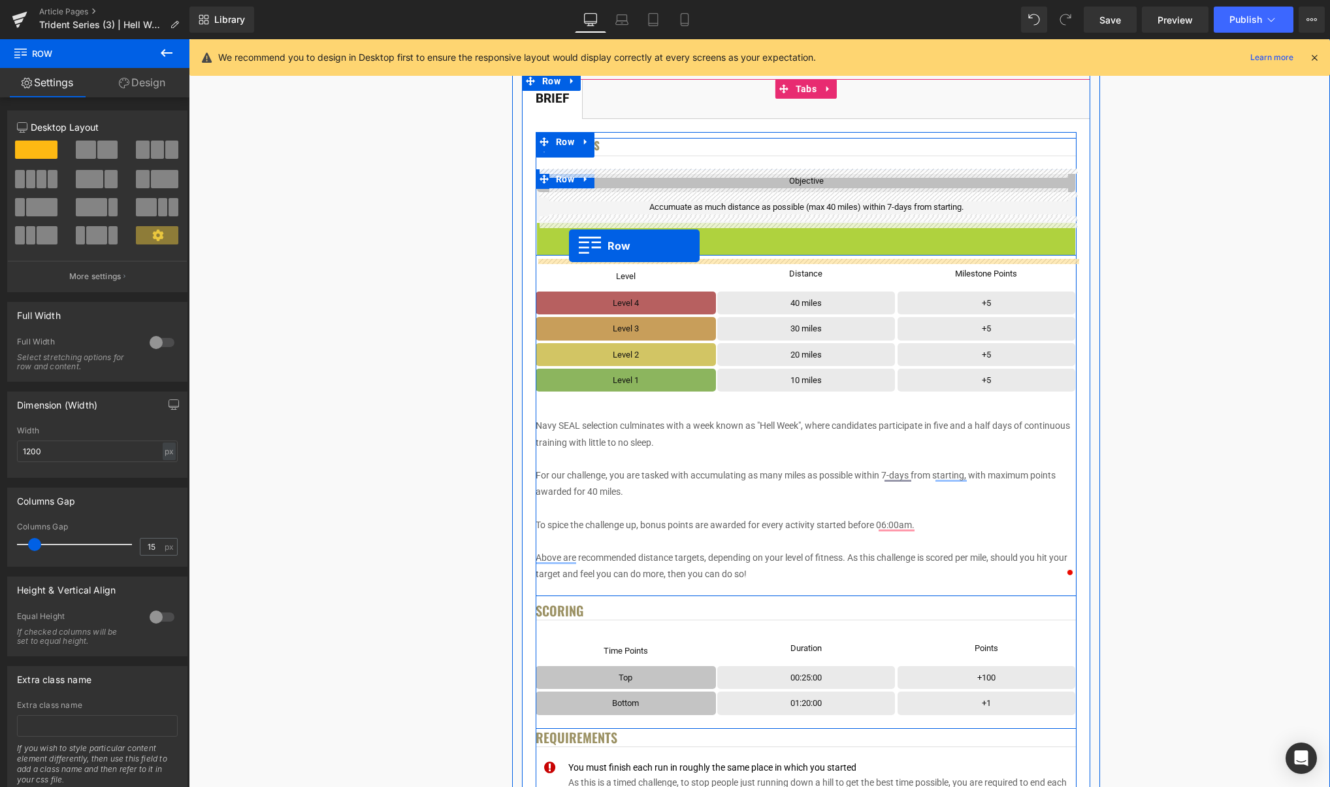
drag, startPoint x: 570, startPoint y: 235, endPoint x: 569, endPoint y: 245, distance: 9.8
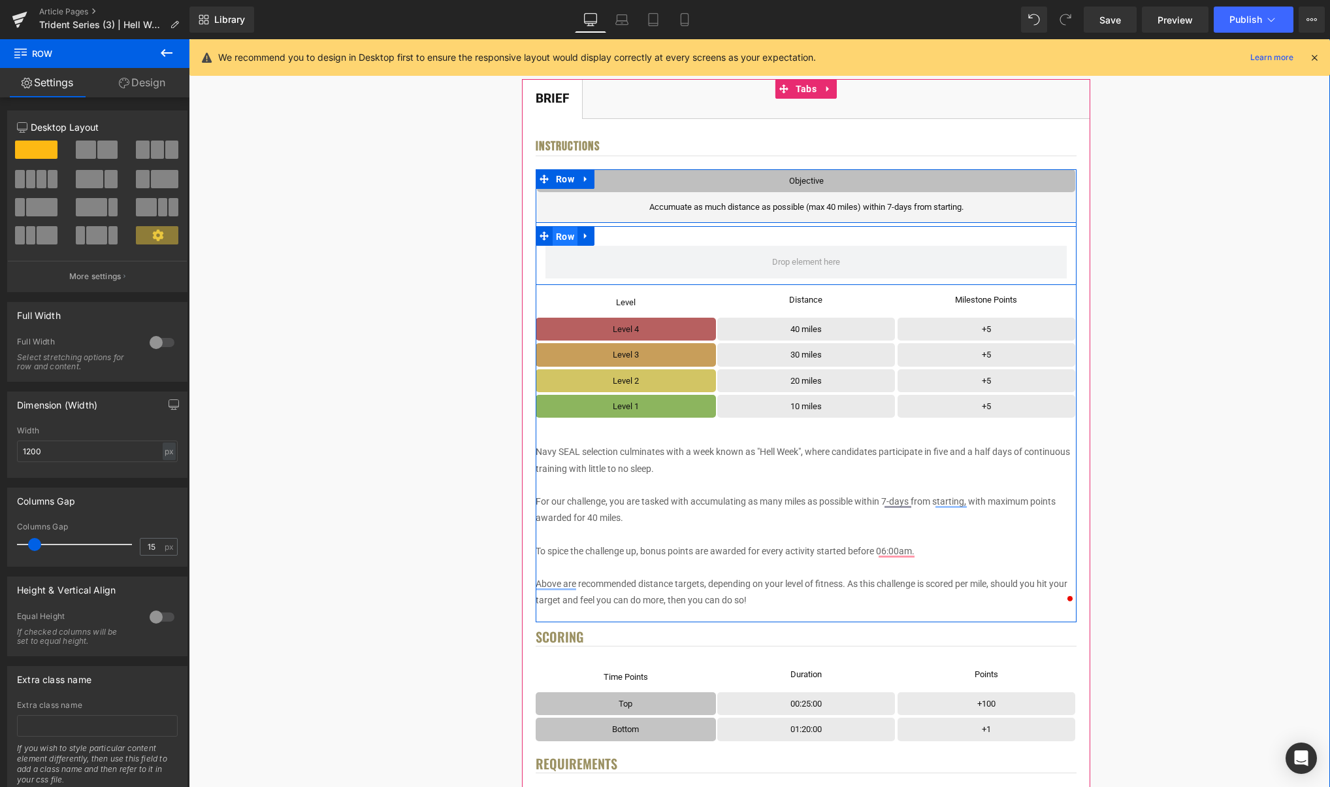
click at [568, 236] on span "Row" at bounding box center [565, 237] width 25 height 20
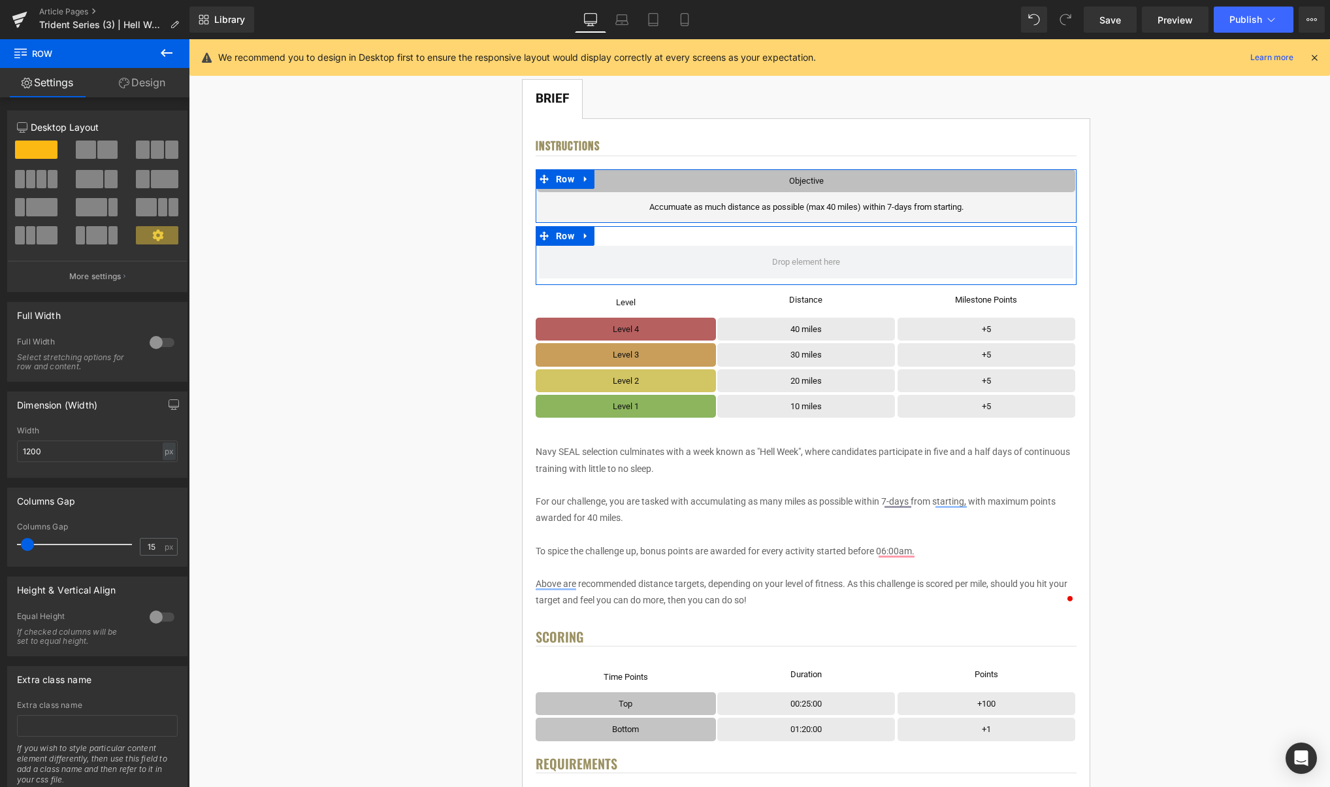
drag, startPoint x: 33, startPoint y: 546, endPoint x: 26, endPoint y: 547, distance: 7.3
click at [26, 547] on span at bounding box center [27, 544] width 13 height 13
click at [97, 146] on span at bounding box center [107, 149] width 20 height 18
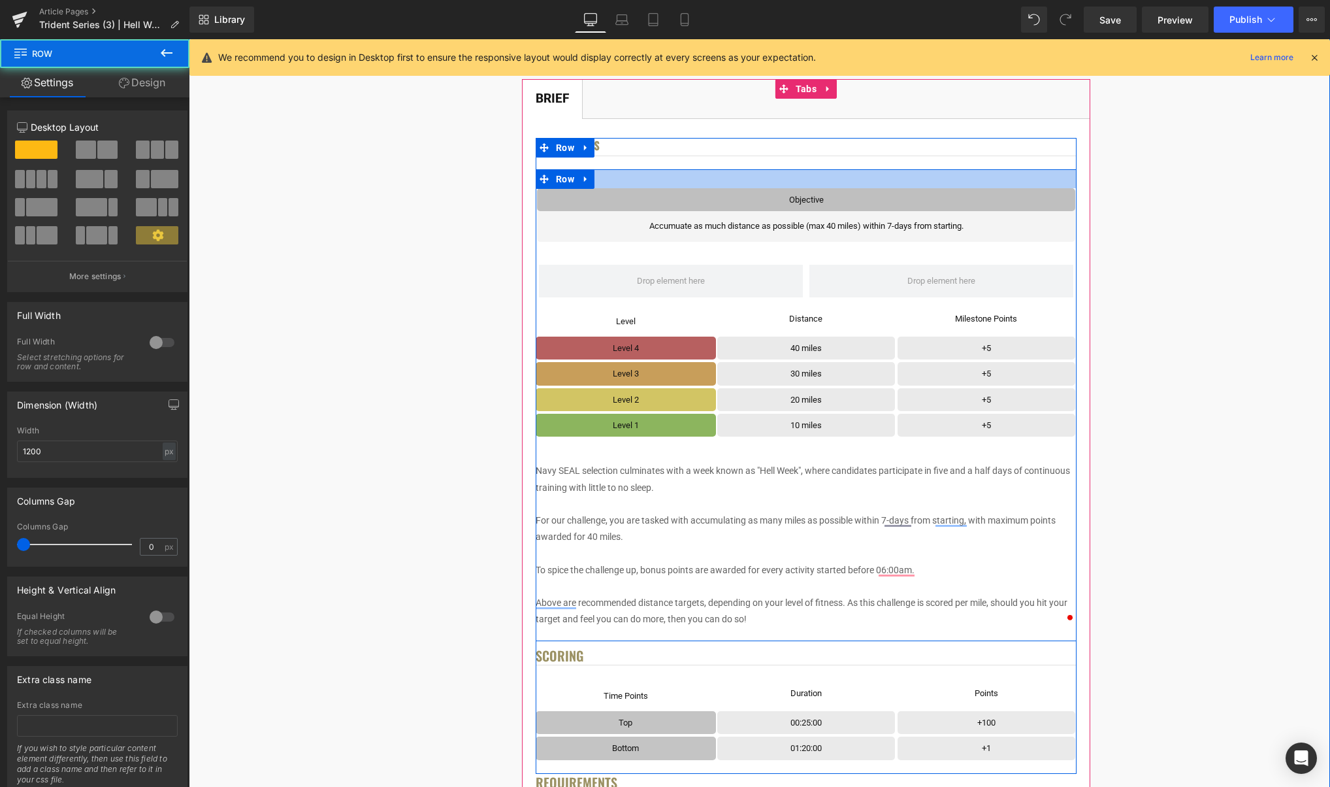
drag, startPoint x: 621, startPoint y: 169, endPoint x: 591, endPoint y: 198, distance: 41.6
click at [620, 189] on div "Objective Text Block Row Accumuate as much distance as possible (max 40 miles) …" at bounding box center [806, 405] width 541 height 472
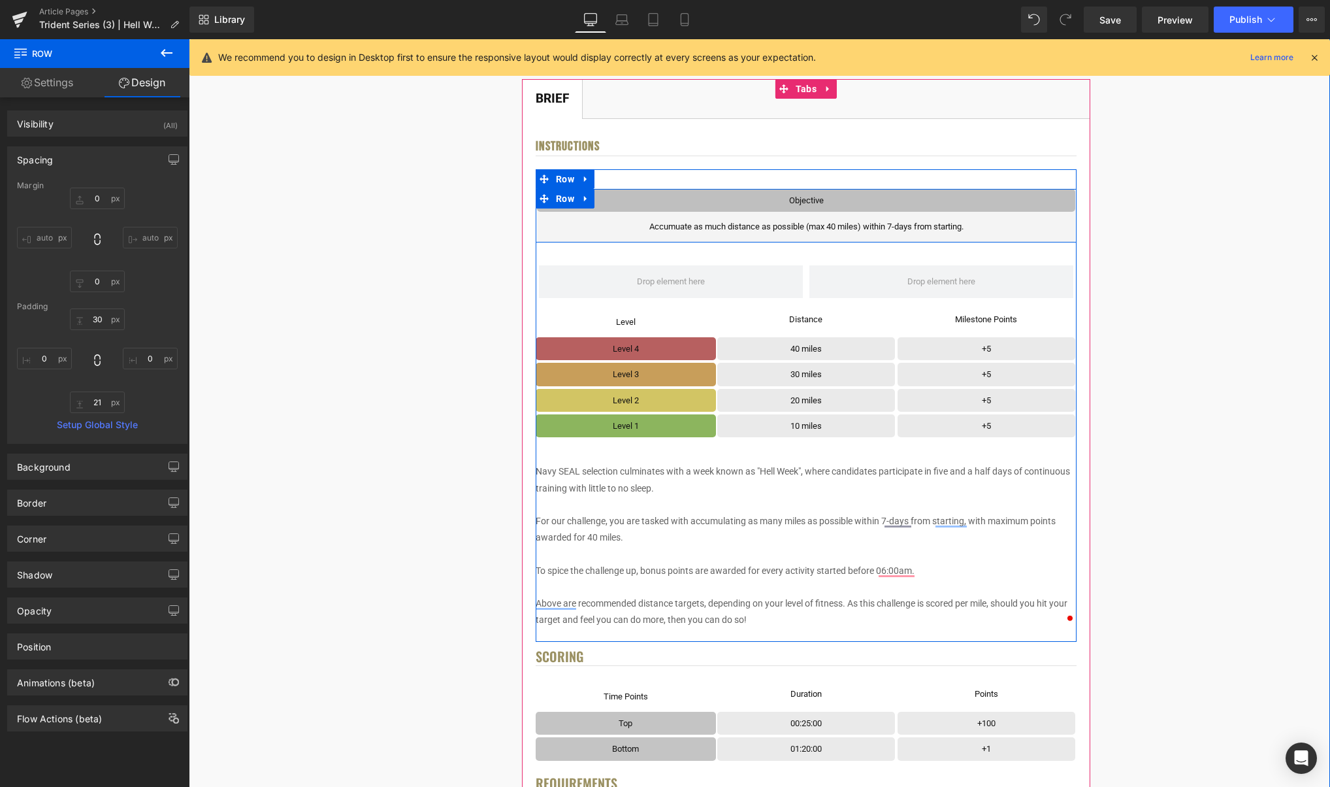
click at [591, 198] on icon at bounding box center [585, 198] width 9 height 10
click at [606, 202] on icon at bounding box center [602, 198] width 9 height 9
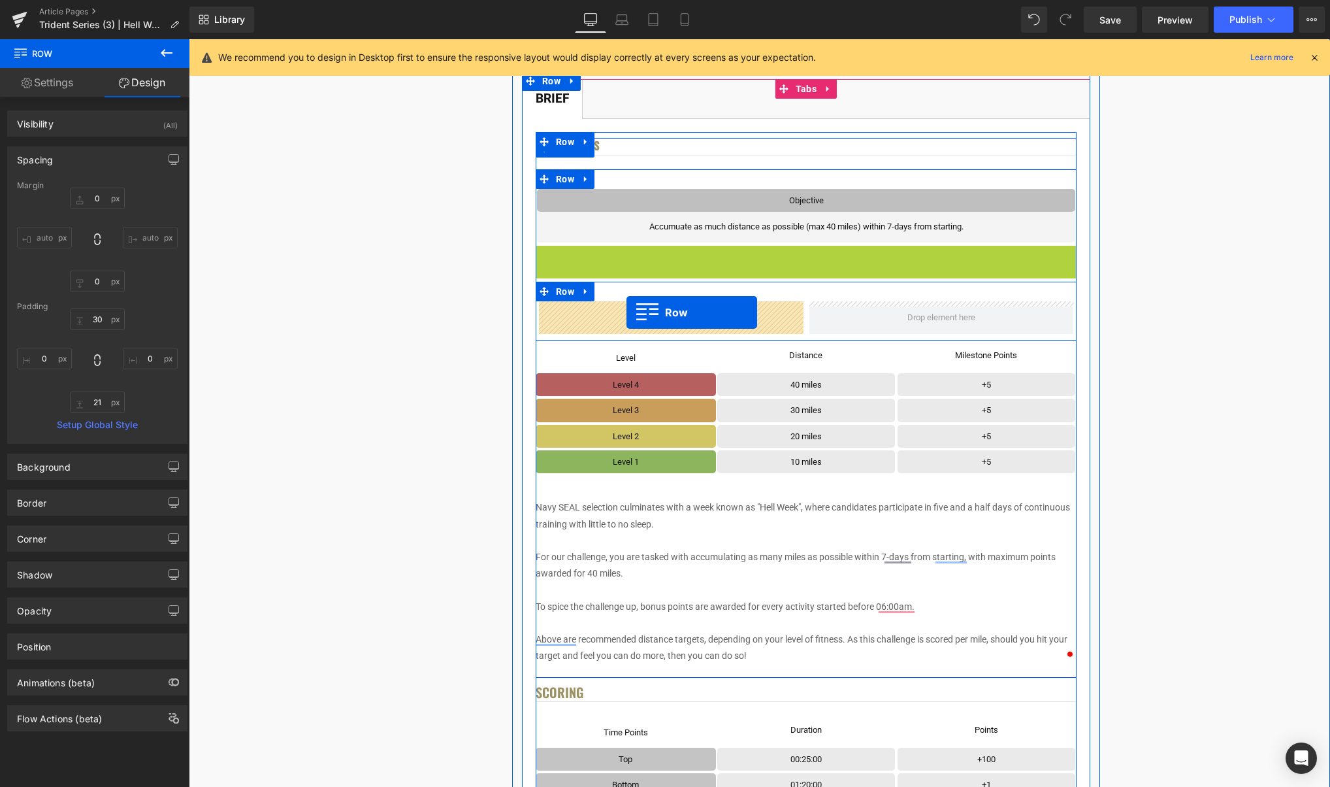
drag, startPoint x: 607, startPoint y: 294, endPoint x: 627, endPoint y: 312, distance: 26.8
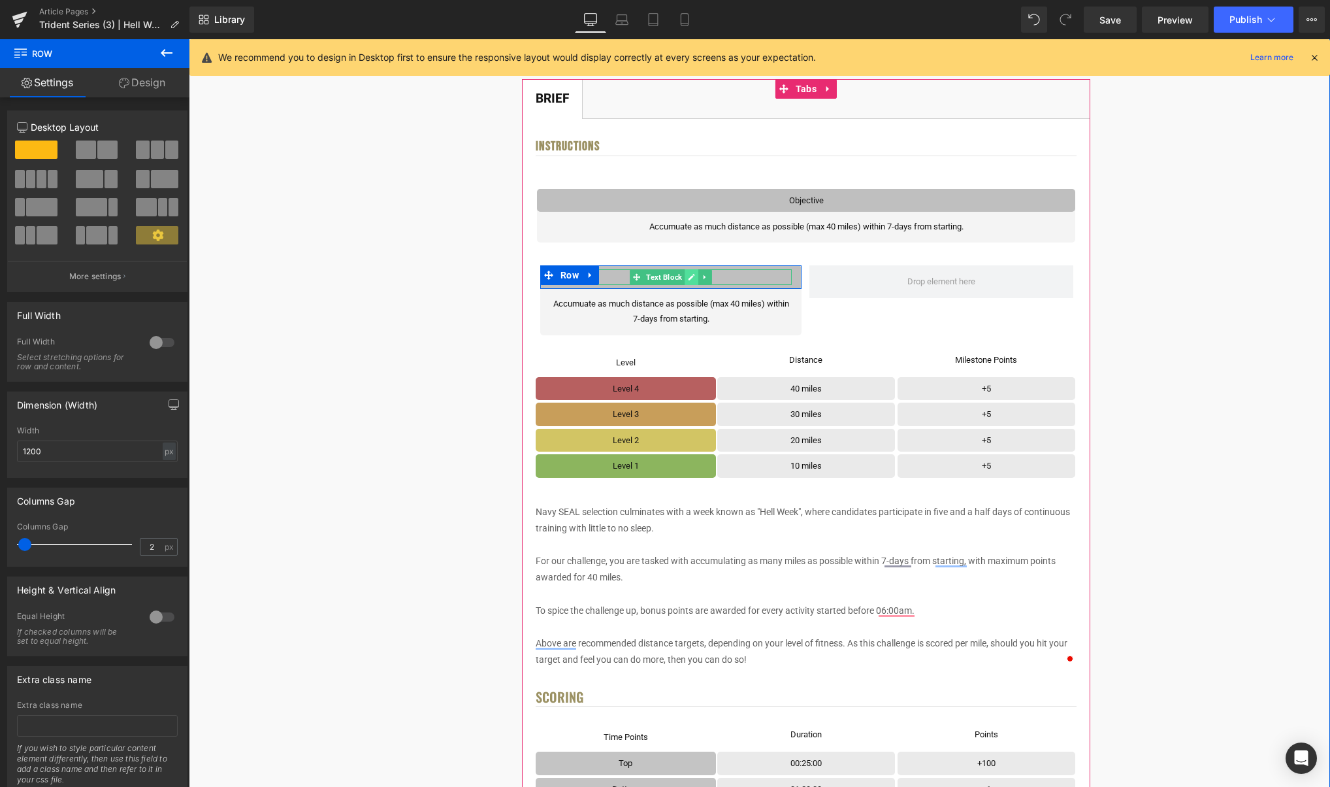
click at [691, 277] on icon at bounding box center [691, 277] width 7 height 8
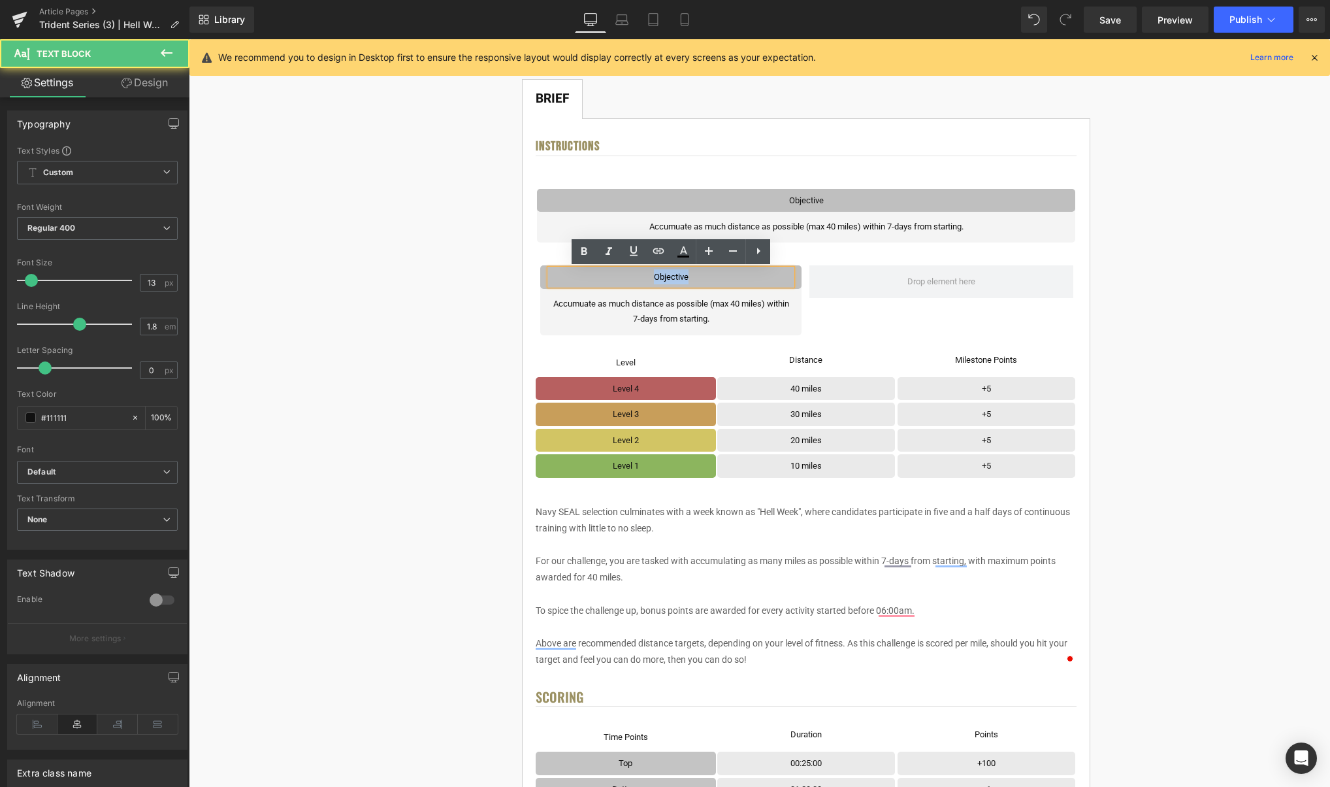
drag, startPoint x: 699, startPoint y: 278, endPoint x: 649, endPoint y: 275, distance: 49.7
click at [649, 275] on p "Objective" at bounding box center [671, 276] width 242 height 15
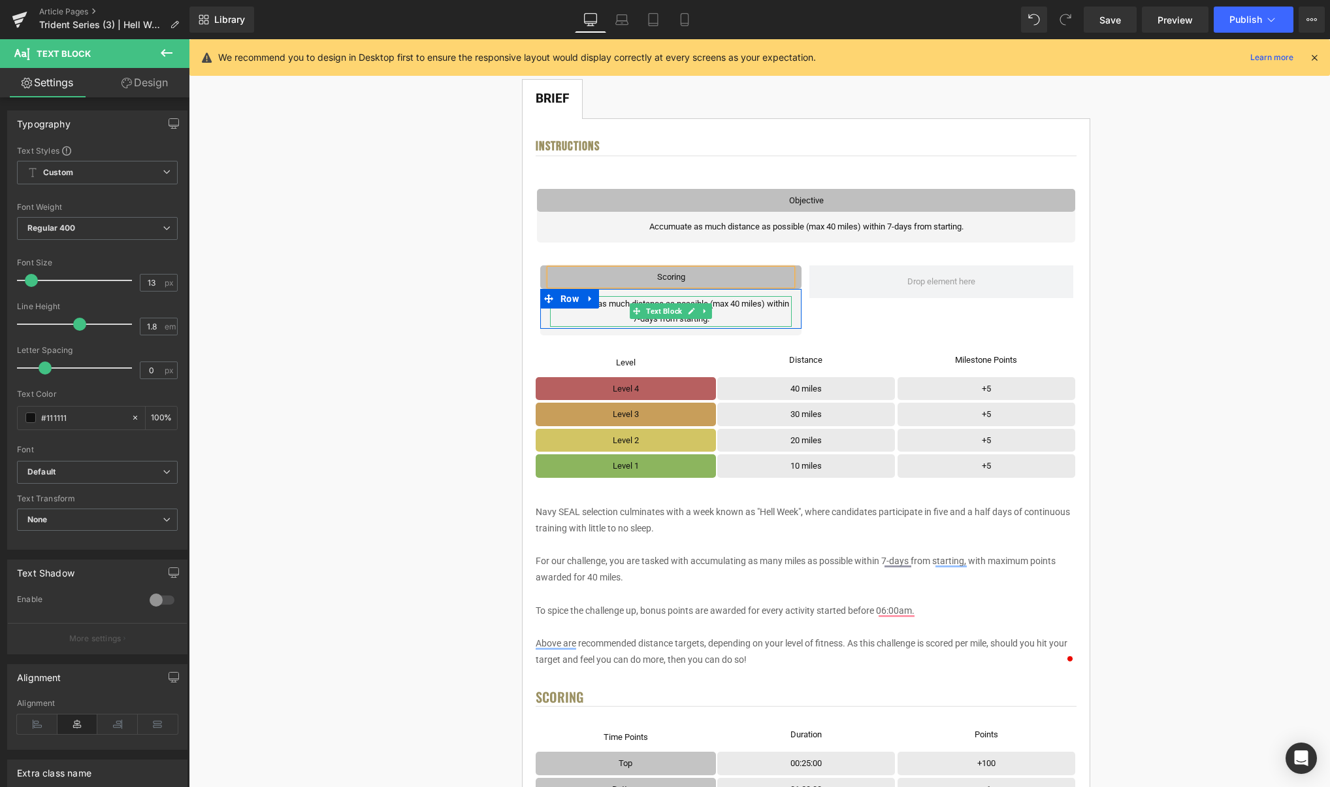
click at [714, 316] on p "Accumuate as much distance as possible (max 40 miles) within 7-days from starti…" at bounding box center [671, 311] width 242 height 31
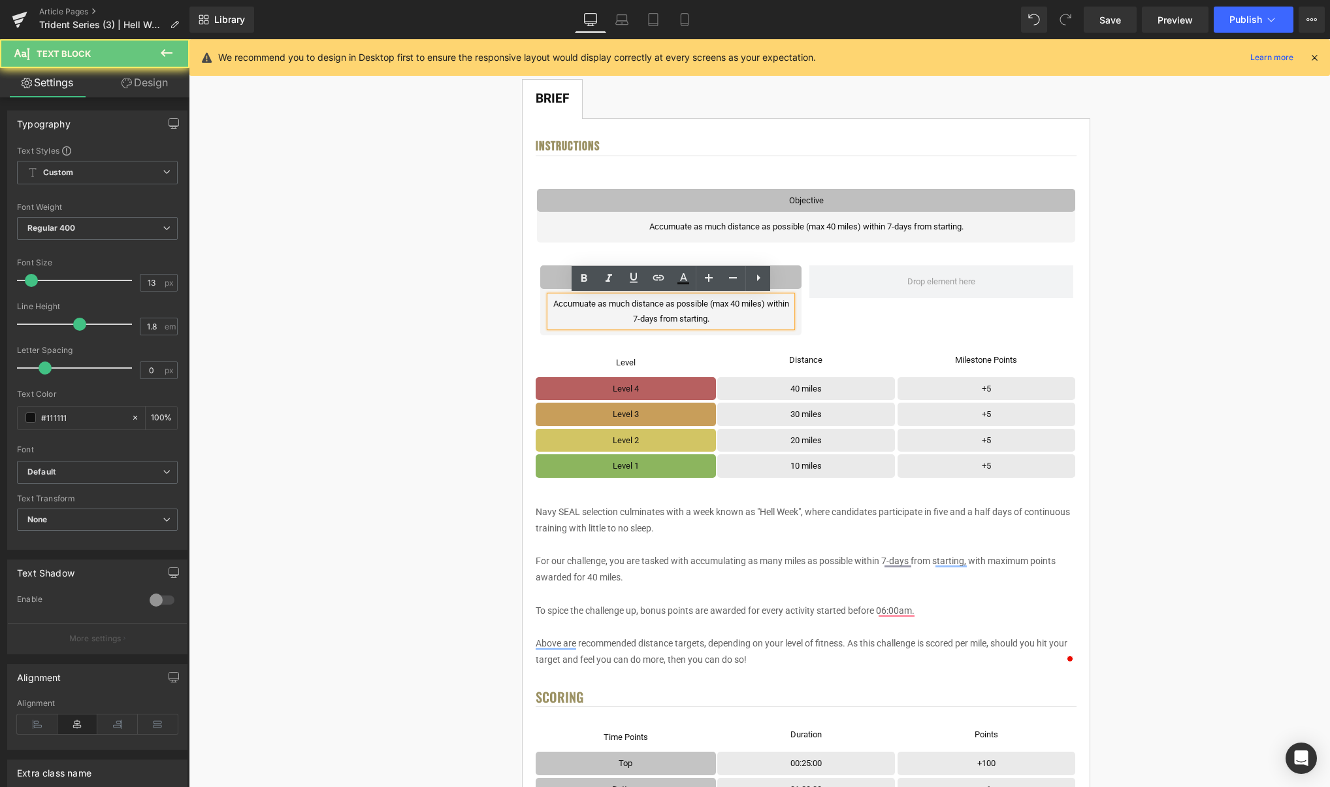
click at [719, 318] on p "Accumuate as much distance as possible (max 40 miles) within 7-days from starti…" at bounding box center [671, 311] width 242 height 31
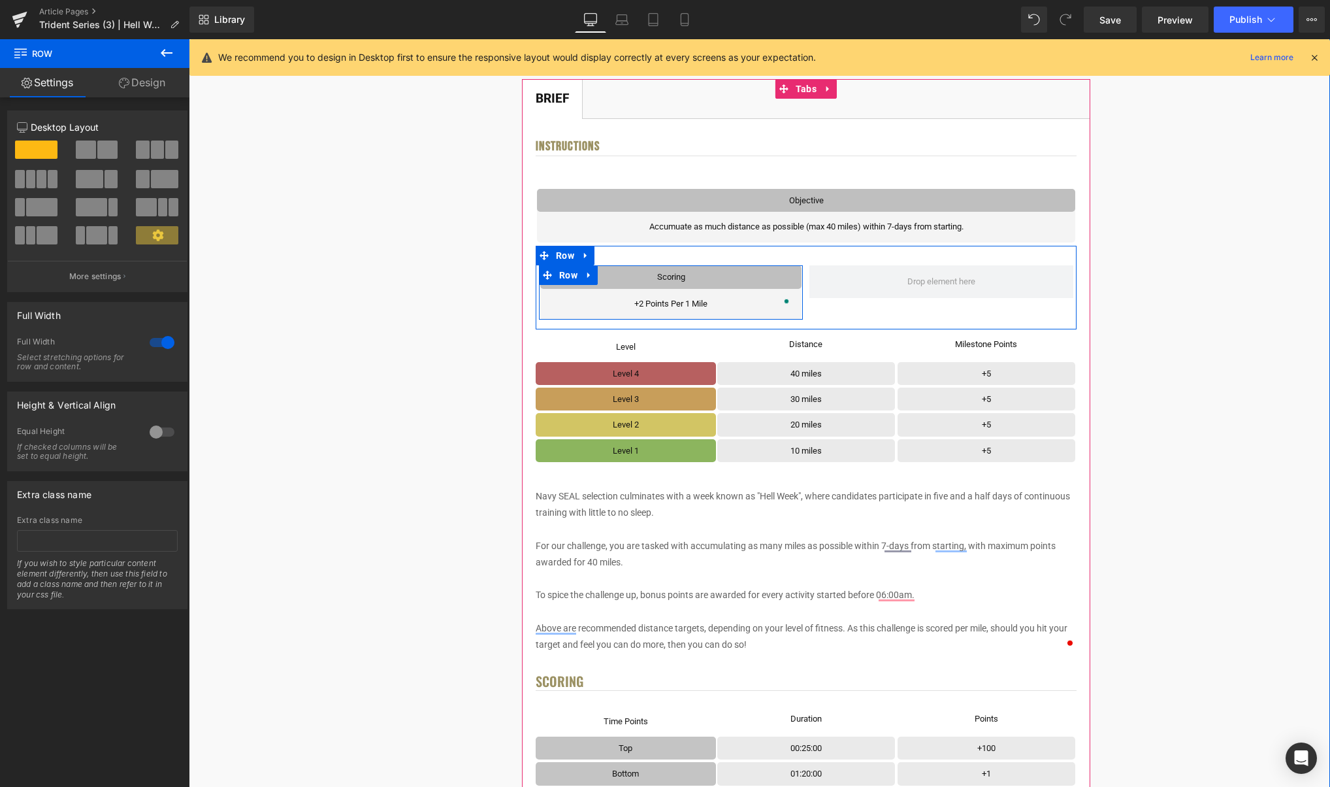
click at [593, 280] on link at bounding box center [589, 275] width 17 height 20
click at [605, 280] on icon at bounding box center [606, 275] width 9 height 10
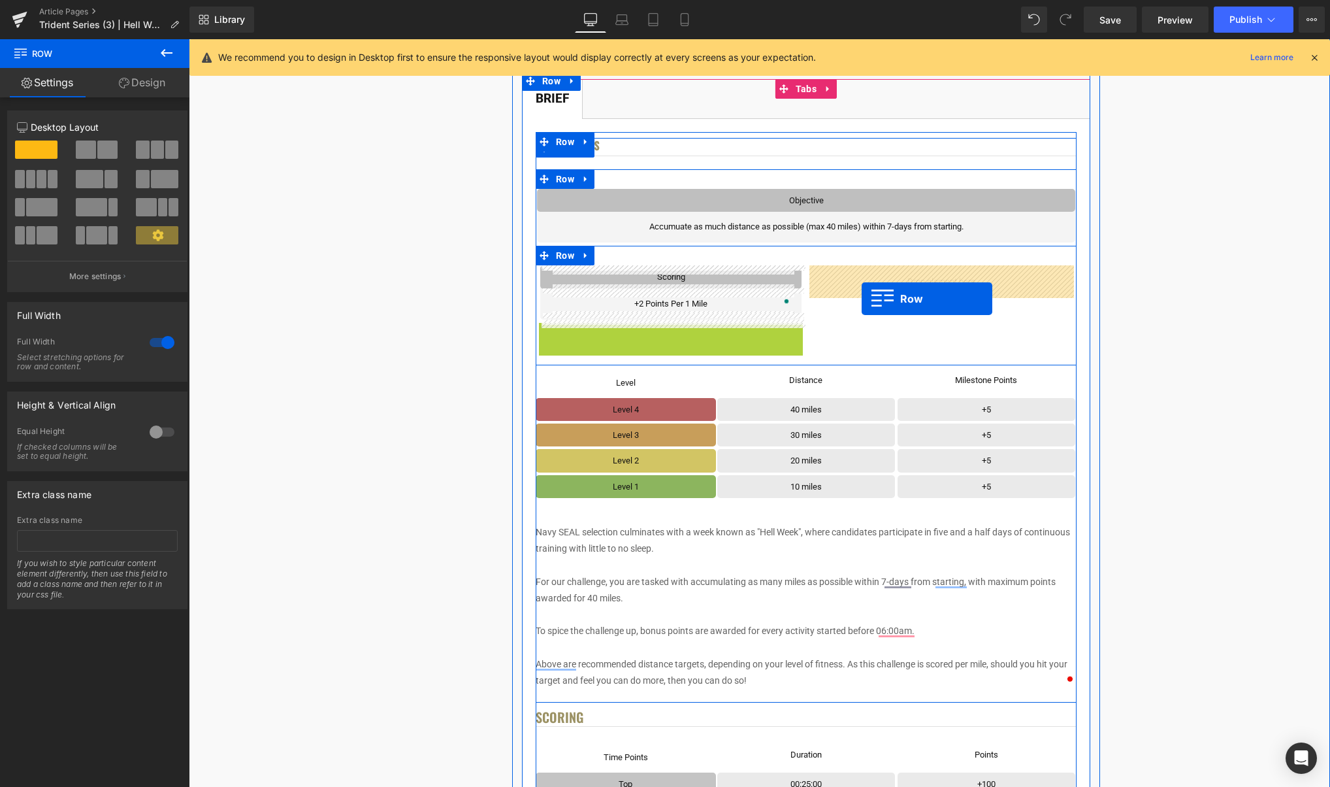
drag, startPoint x: 578, startPoint y: 334, endPoint x: 861, endPoint y: 299, distance: 285.7
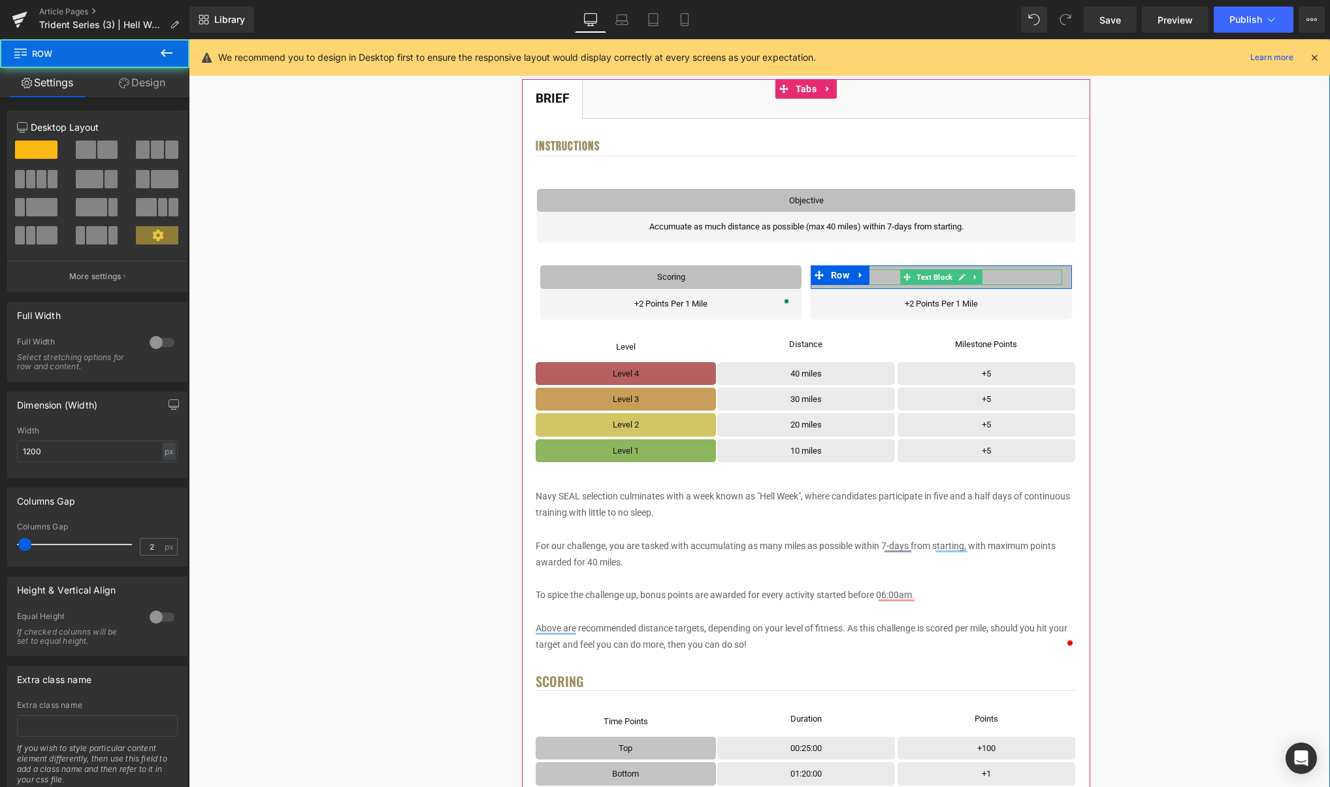
click at [959, 280] on icon at bounding box center [961, 277] width 7 height 8
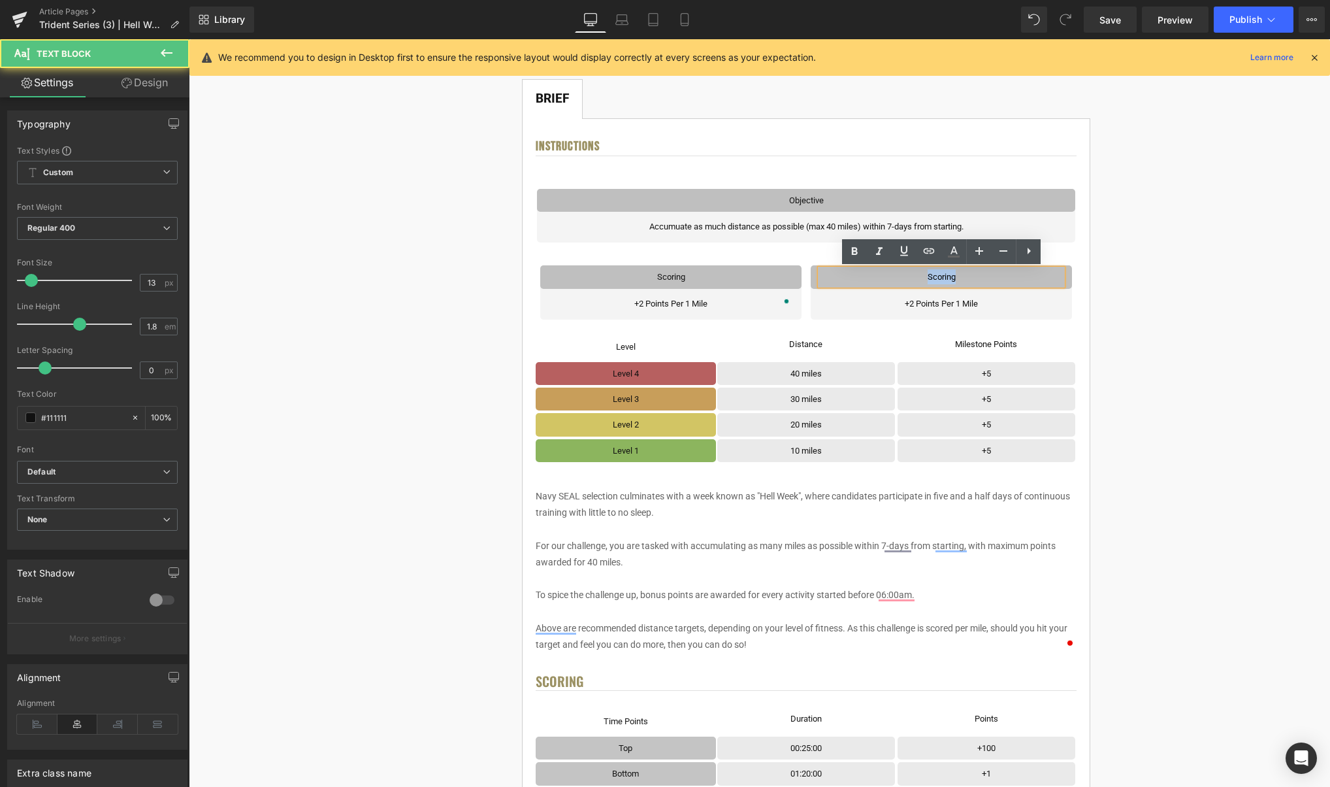
drag, startPoint x: 966, startPoint y: 279, endPoint x: 921, endPoint y: 279, distance: 45.1
click at [921, 279] on p "Scoring" at bounding box center [942, 276] width 242 height 15
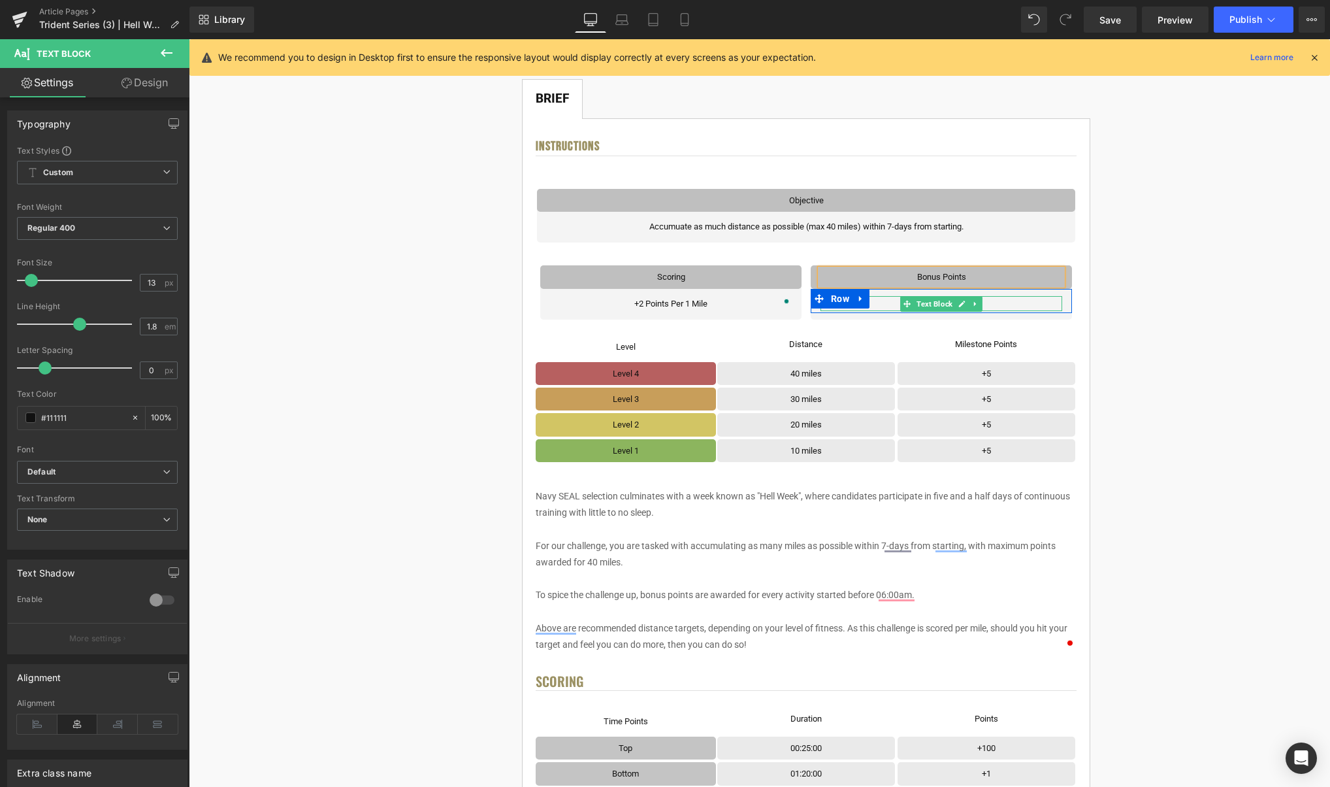
click at [987, 303] on p "+2 Points Per 1 Mile" at bounding box center [942, 303] width 242 height 15
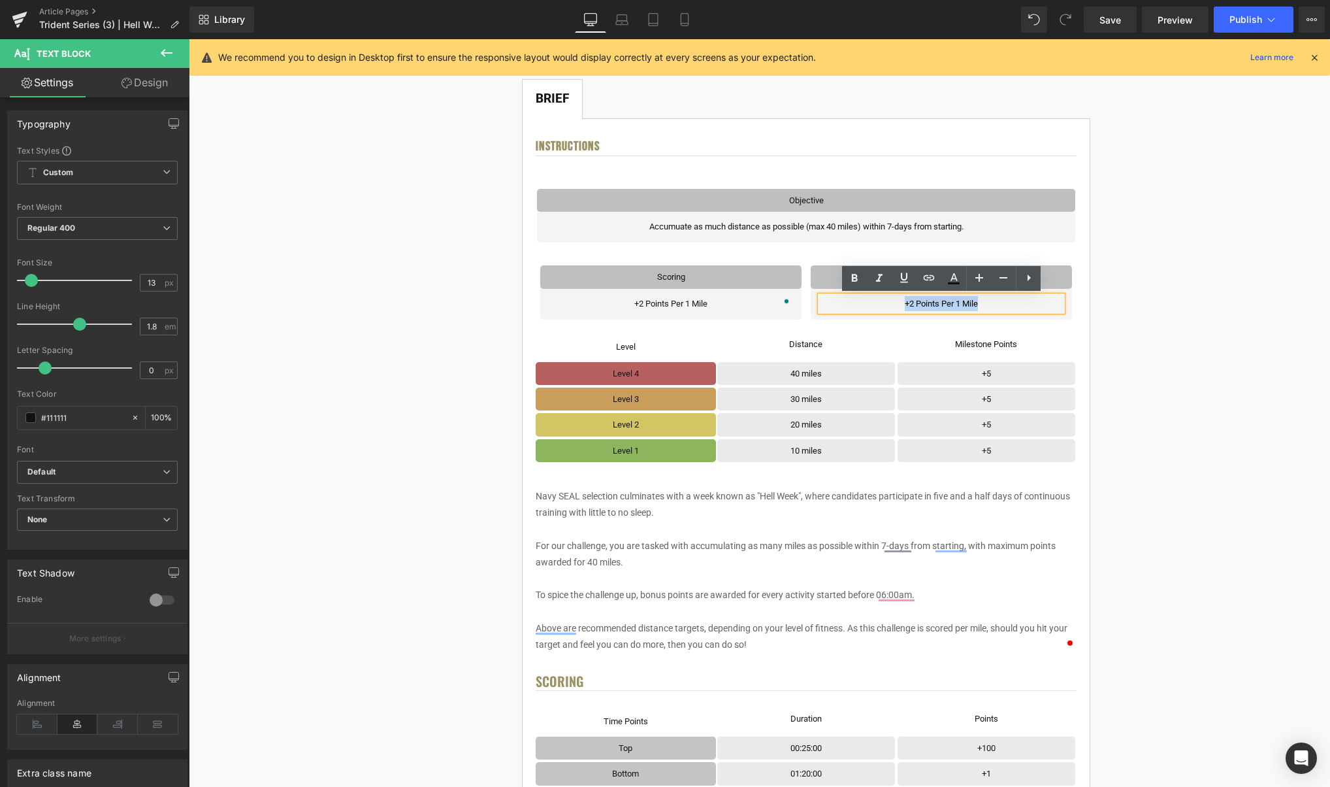
drag, startPoint x: 998, startPoint y: 303, endPoint x: 896, endPoint y: 302, distance: 101.9
click at [896, 302] on p "+2 Points Per 1 Mile" at bounding box center [942, 303] width 242 height 15
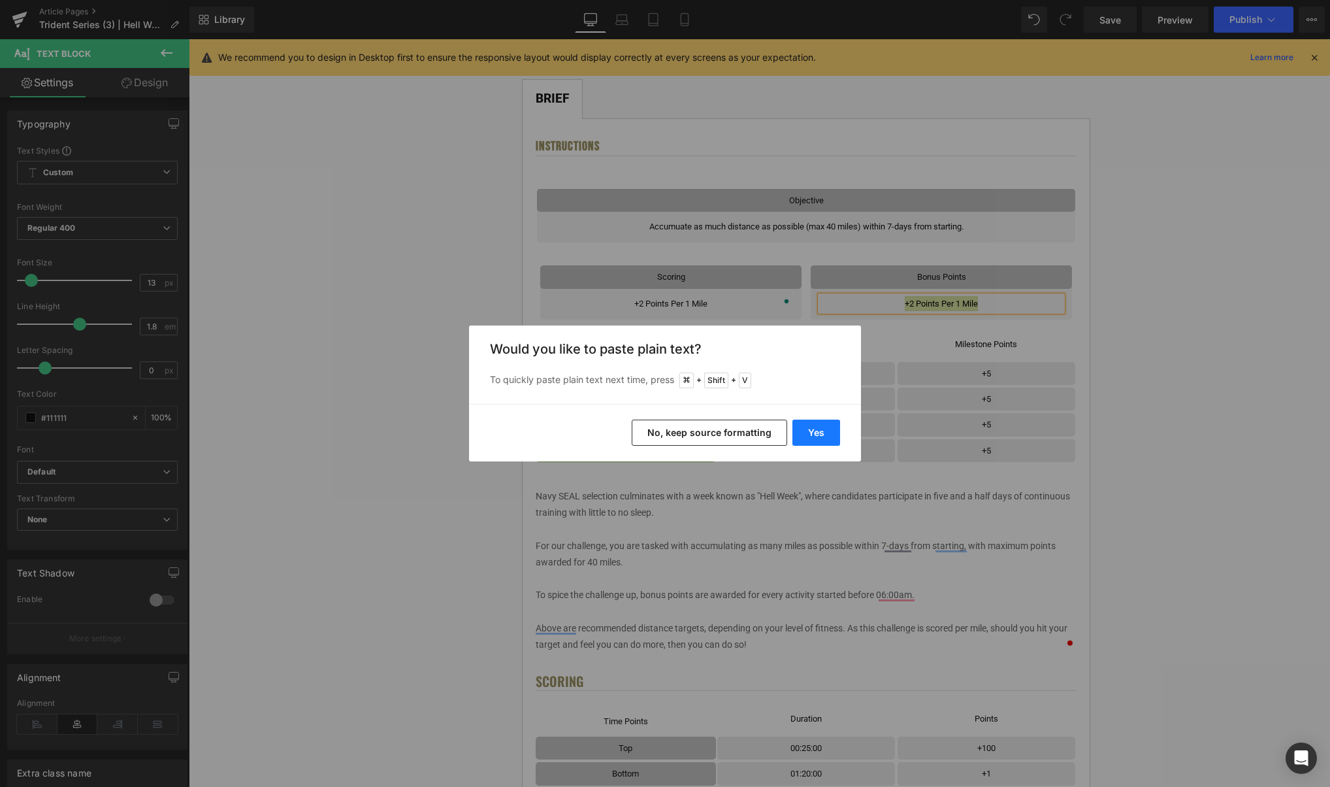
click at [823, 427] on button "Yes" at bounding box center [817, 432] width 48 height 26
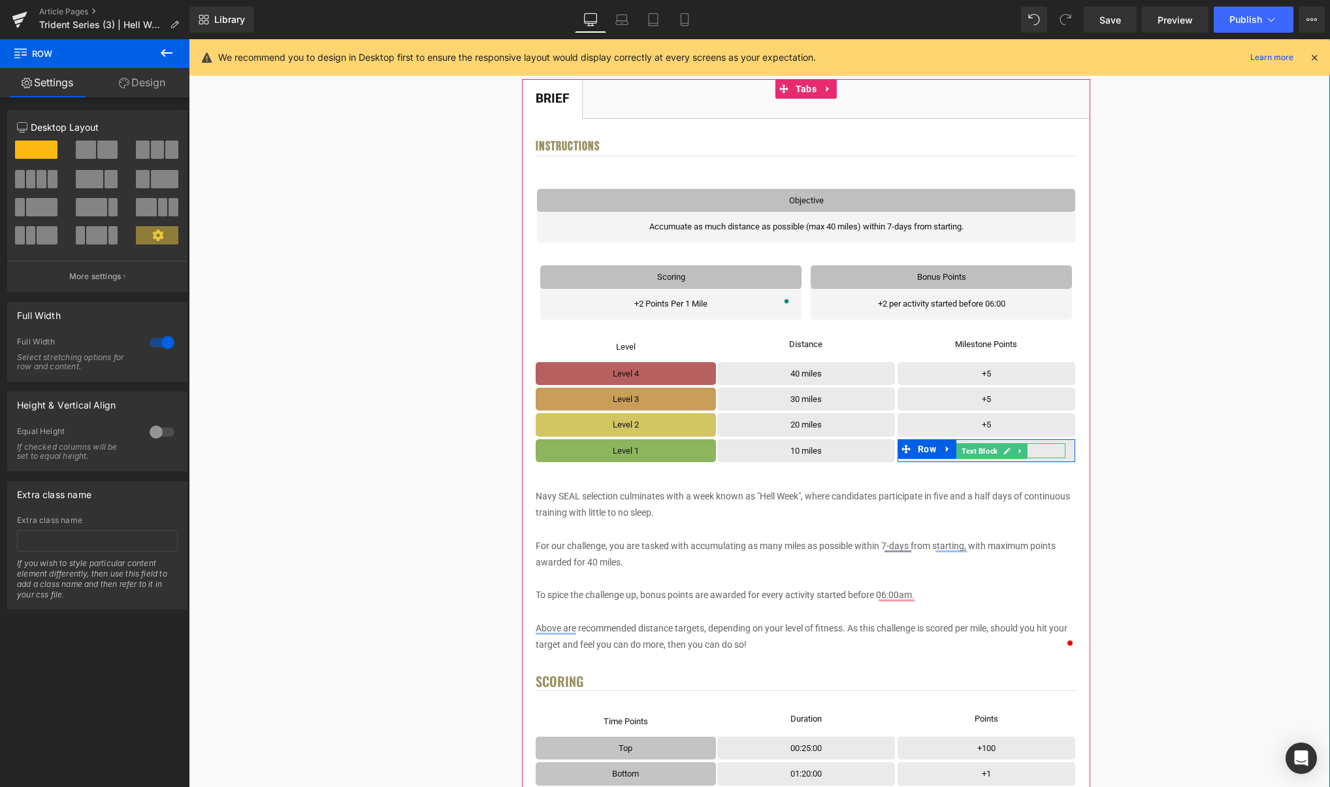
click at [1006, 450] on icon at bounding box center [1007, 451] width 7 height 8
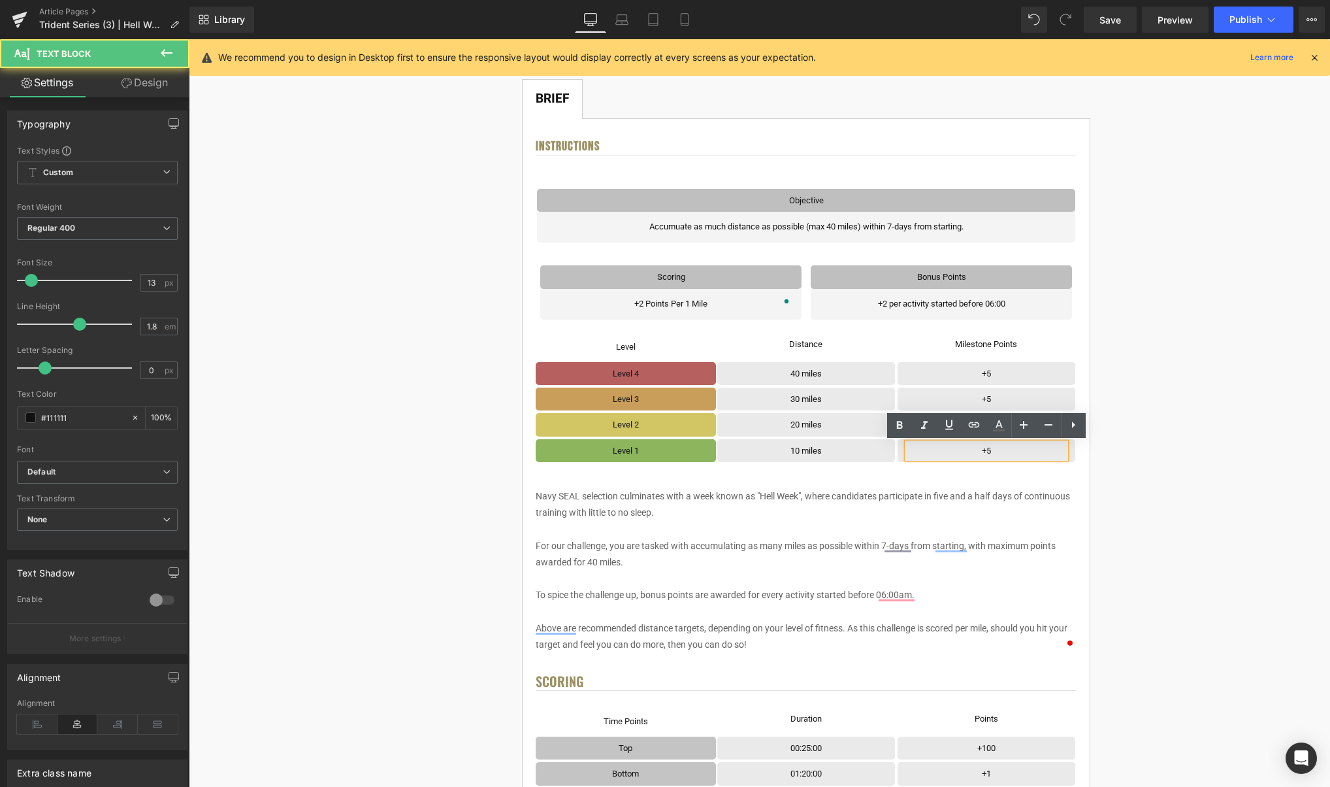
click at [1007, 450] on p "+5" at bounding box center [986, 450] width 158 height 15
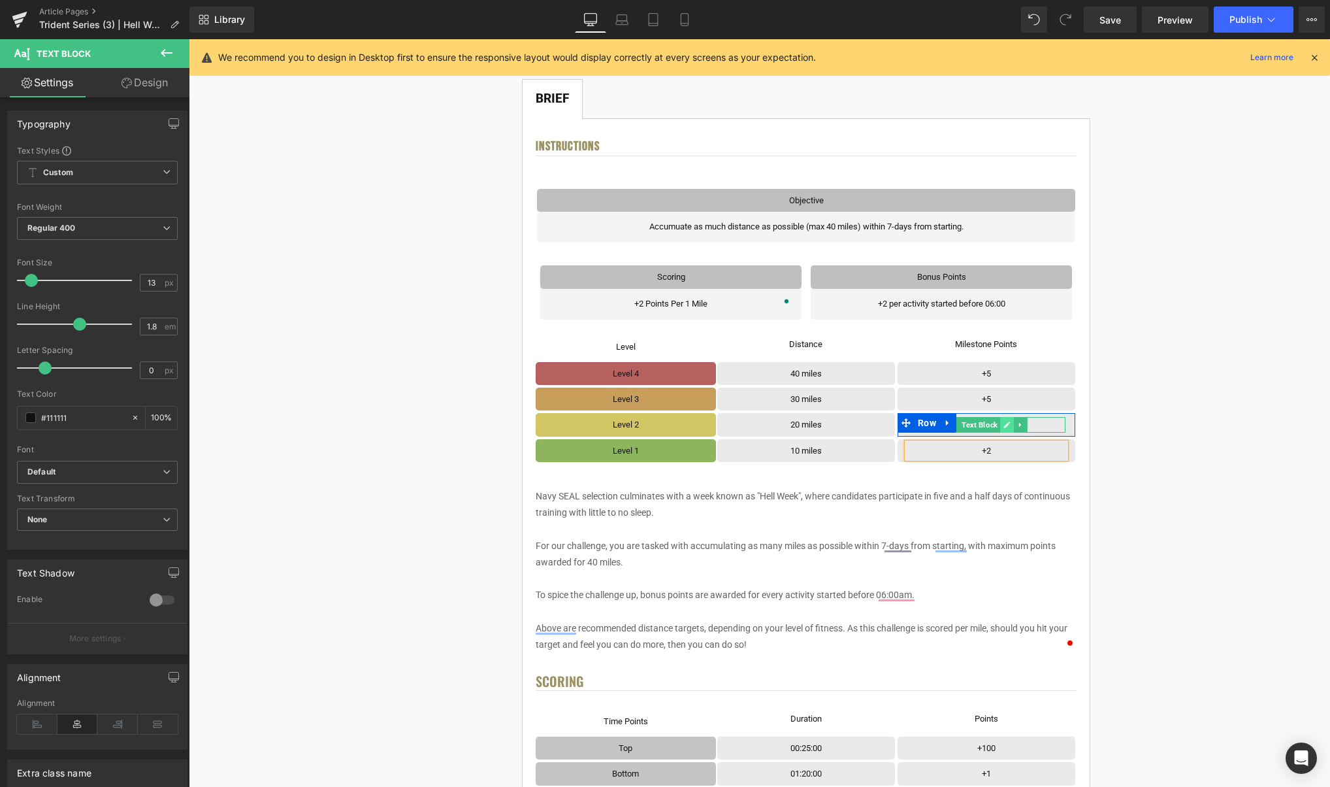
click at [1007, 423] on icon at bounding box center [1007, 425] width 7 height 8
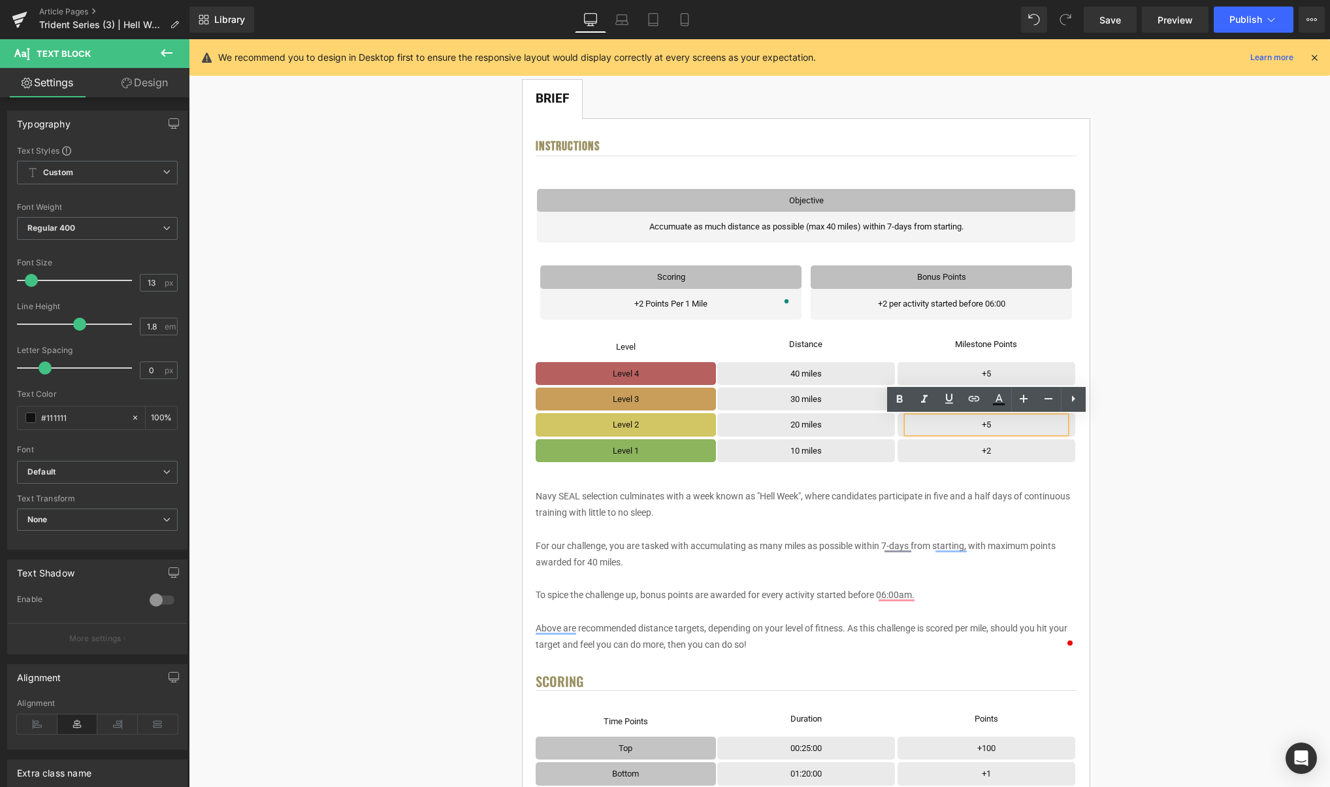
click at [1009, 425] on p "+5" at bounding box center [986, 424] width 158 height 15
click at [1009, 396] on icon at bounding box center [1007, 399] width 7 height 8
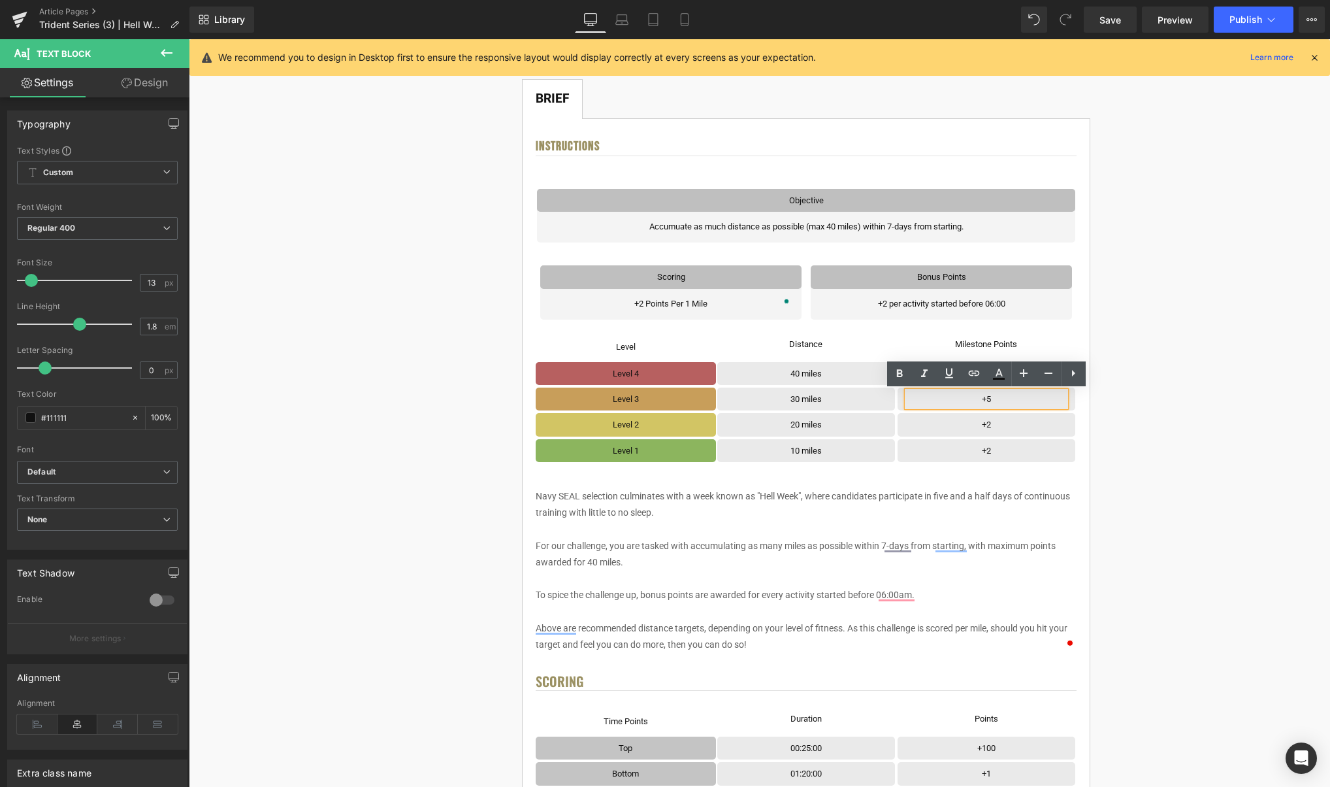
click at [1009, 398] on p "+5" at bounding box center [986, 398] width 158 height 15
click at [1010, 374] on icon at bounding box center [1007, 373] width 7 height 8
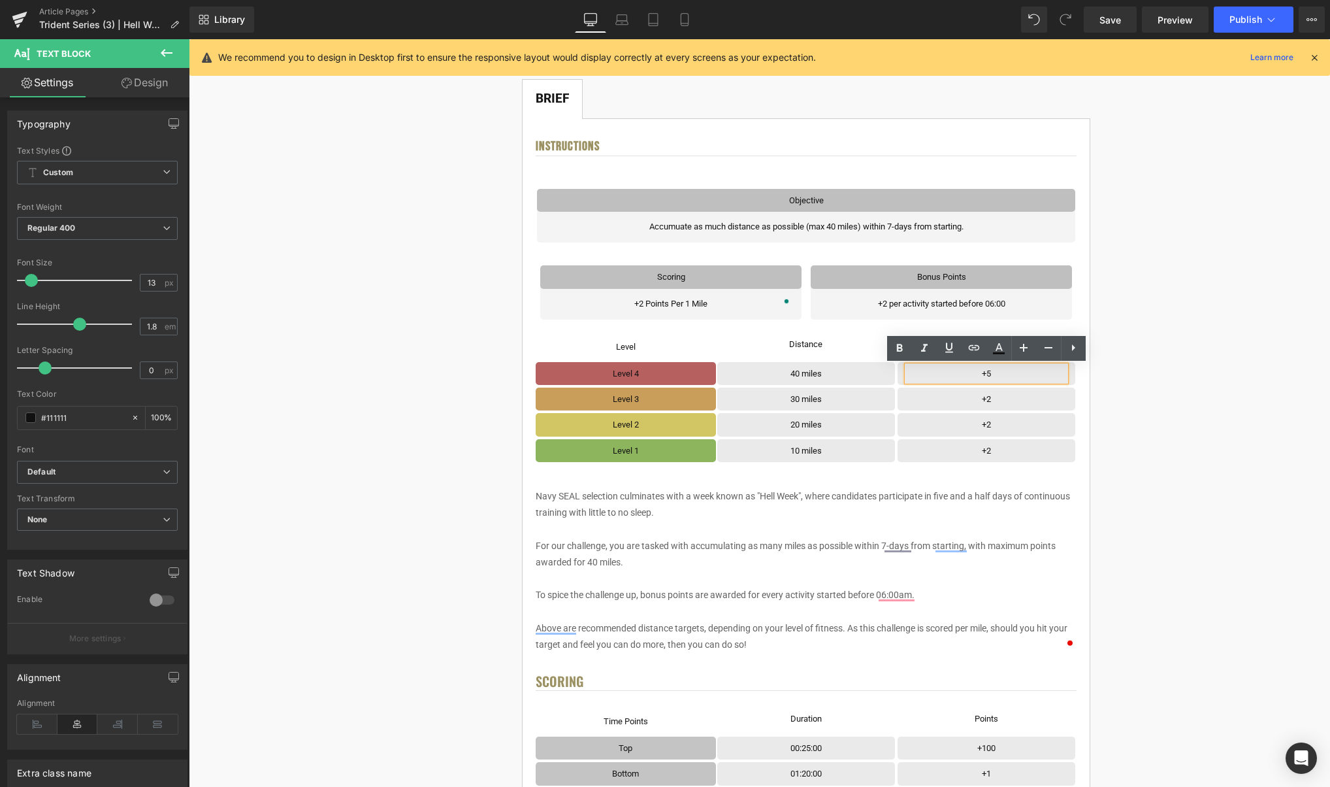
click at [1011, 372] on p "+5" at bounding box center [986, 373] width 158 height 15
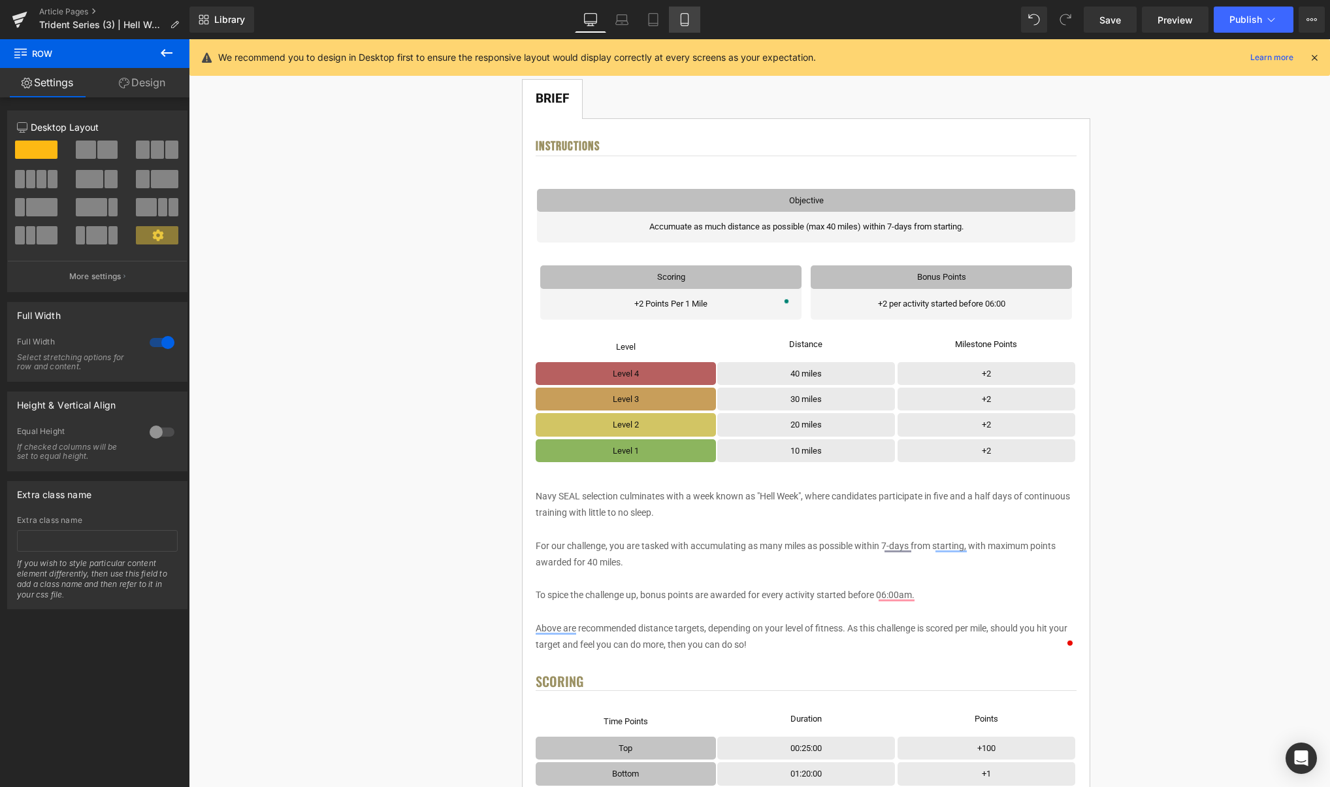
click at [685, 22] on icon at bounding box center [684, 19] width 13 height 13
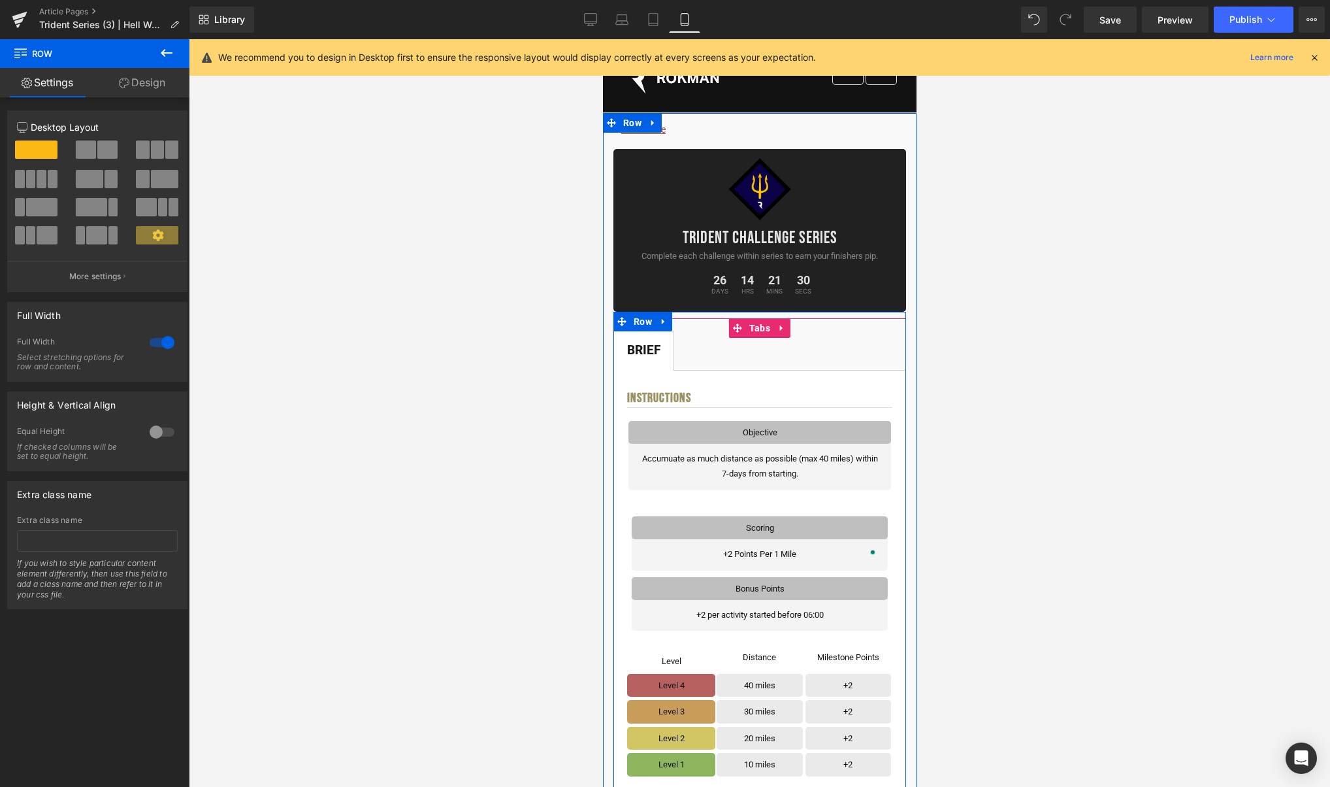
scroll to position [17, 0]
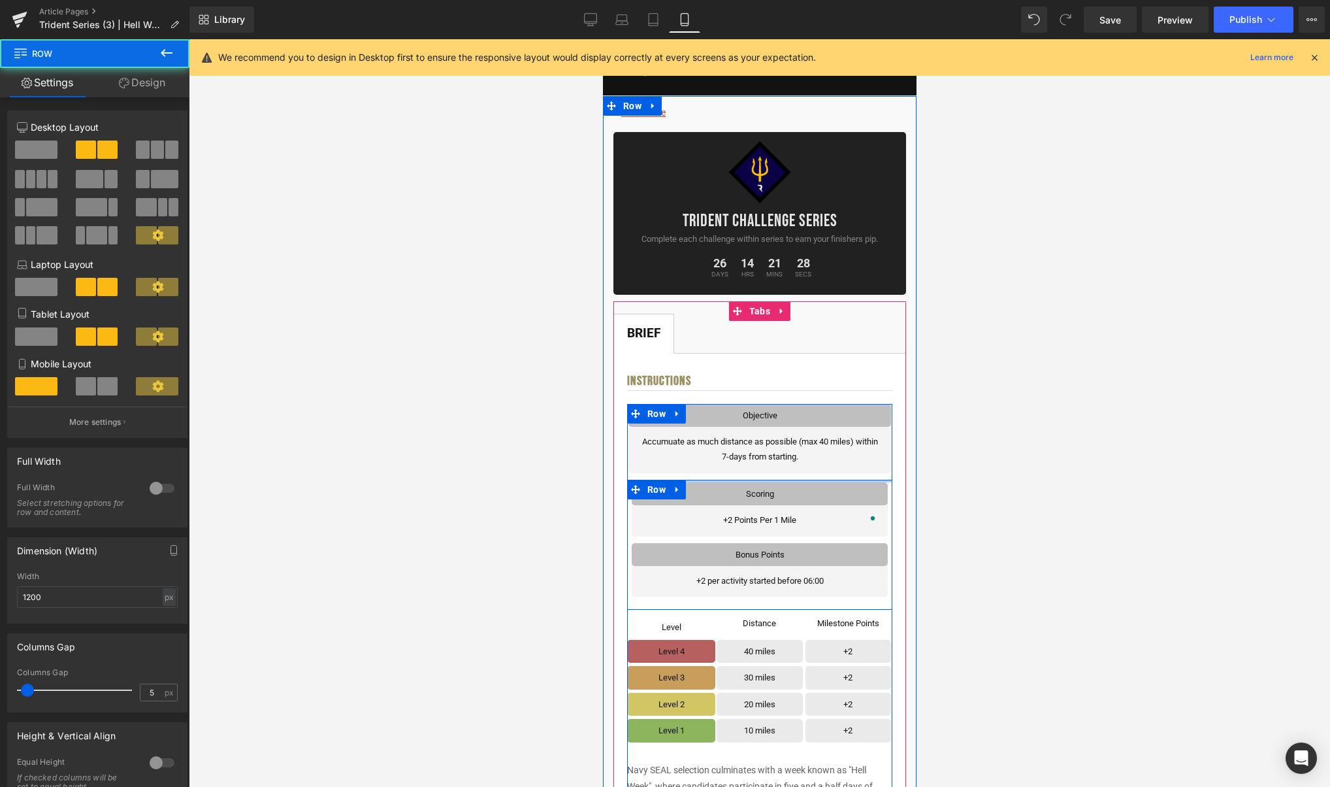
drag, startPoint x: 845, startPoint y: 489, endPoint x: 846, endPoint y: 473, distance: 16.4
click at [846, 471] on div "Objective Text Block Row Accumuate as much distance as possible (max 40 miles) …" at bounding box center [759, 698] width 265 height 589
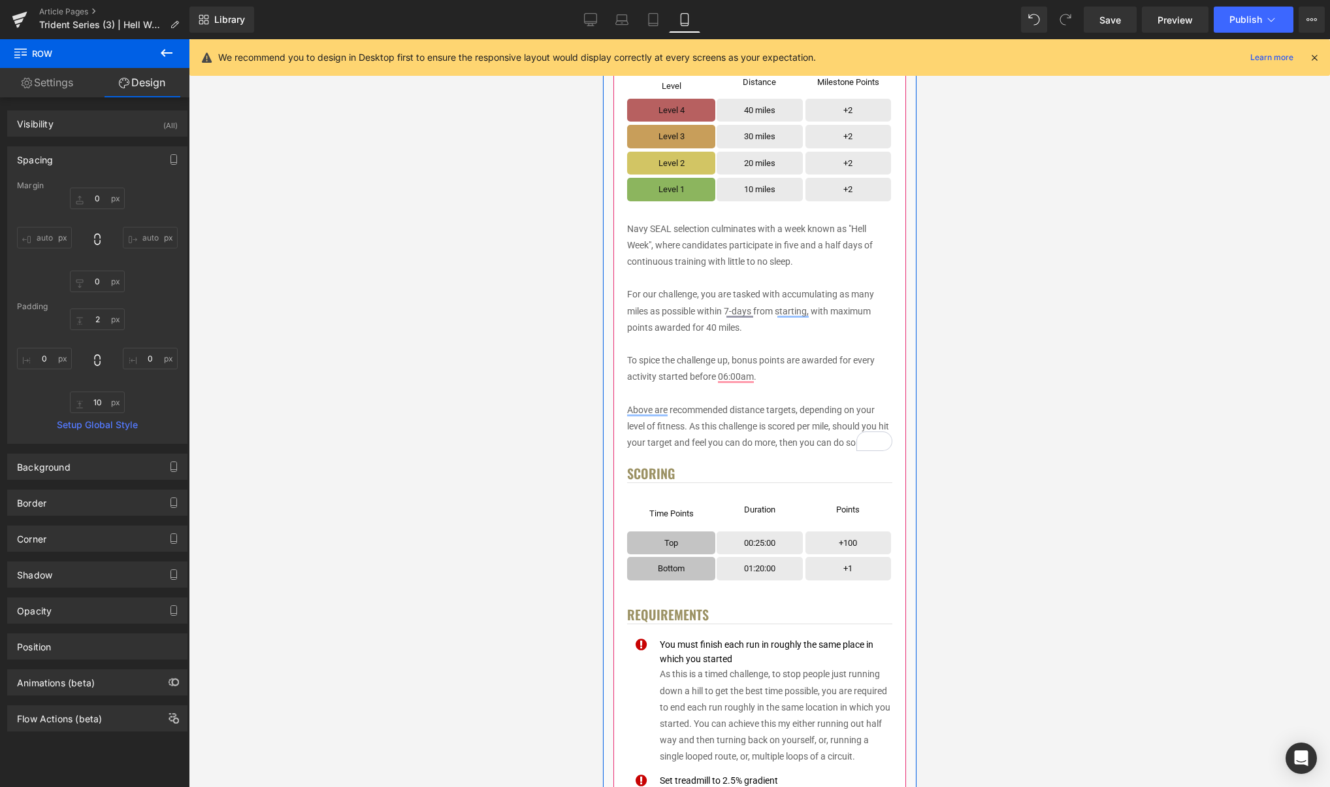
scroll to position [564, 0]
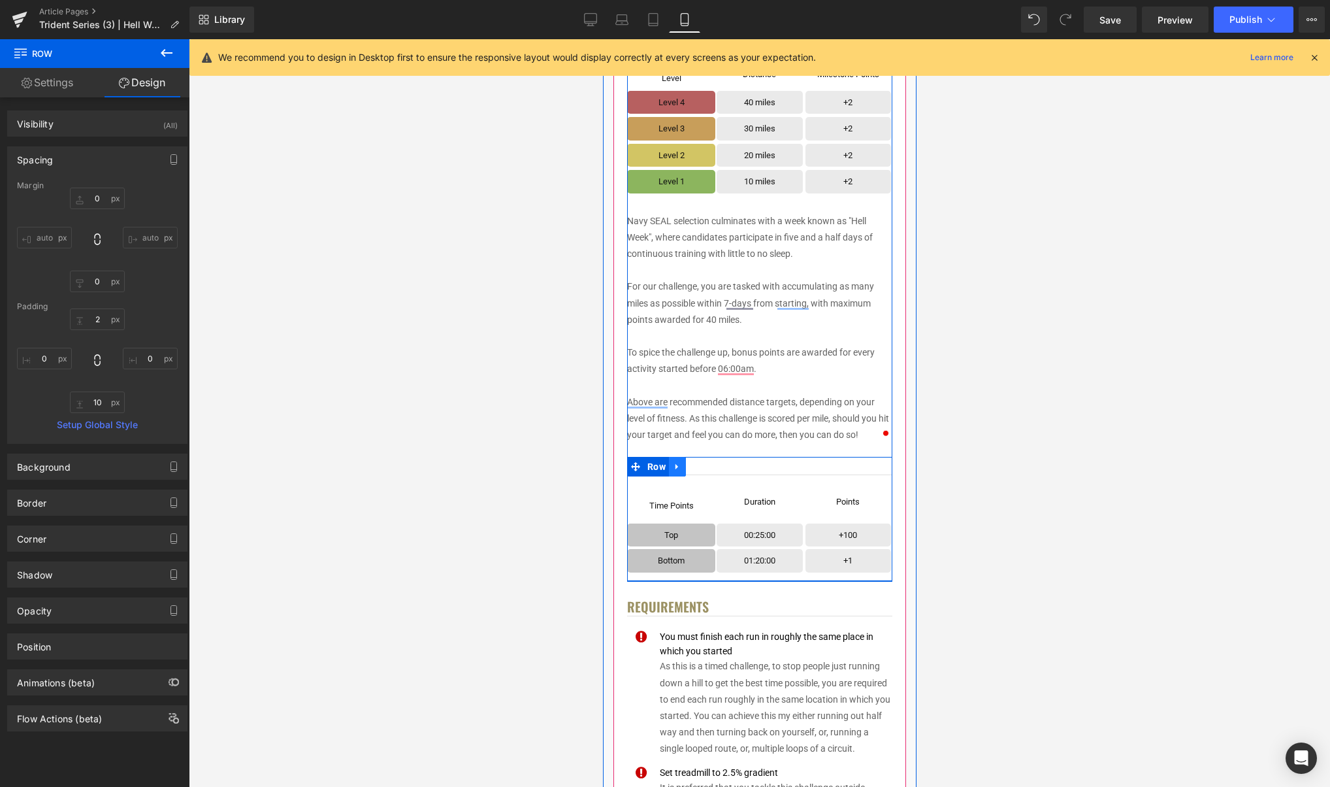
click at [679, 468] on icon at bounding box center [676, 467] width 9 height 10
click at [714, 466] on icon at bounding box center [710, 466] width 9 height 9
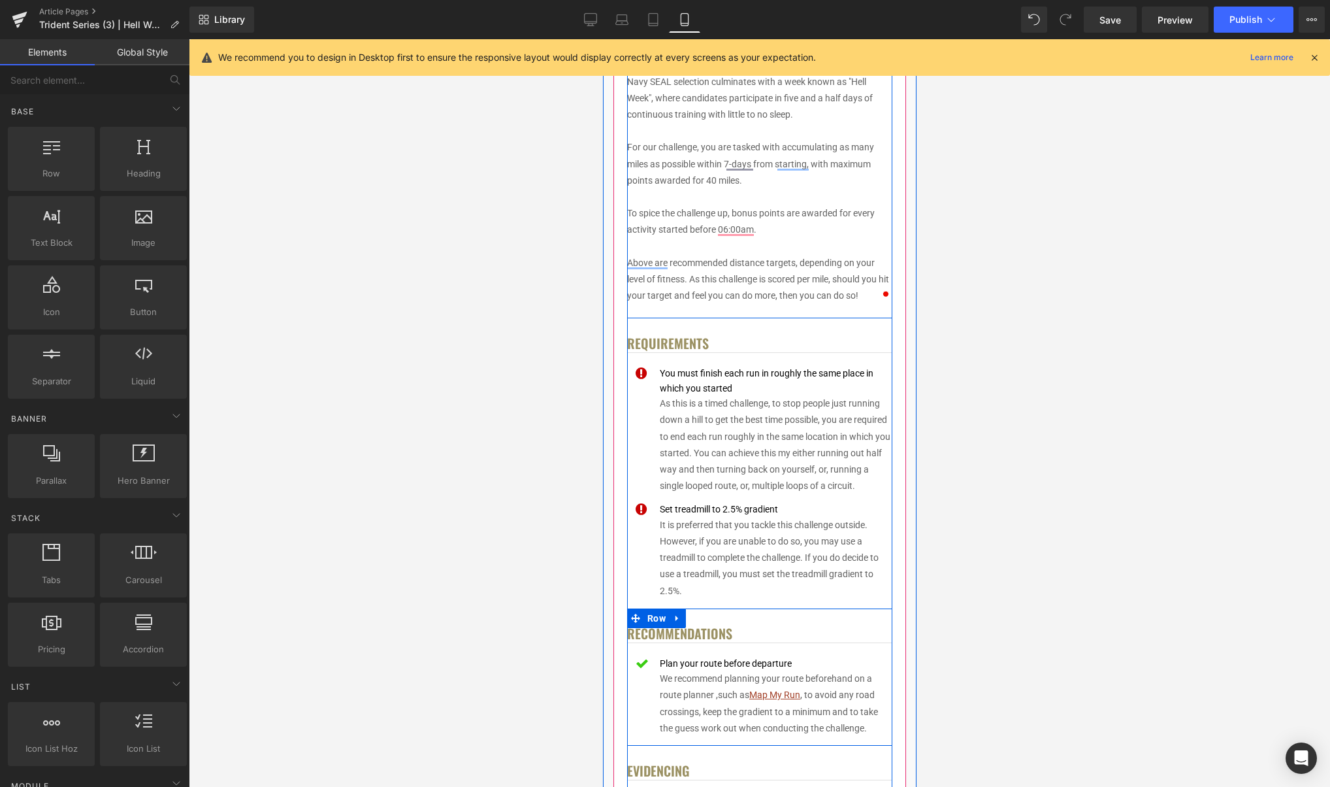
scroll to position [684, 0]
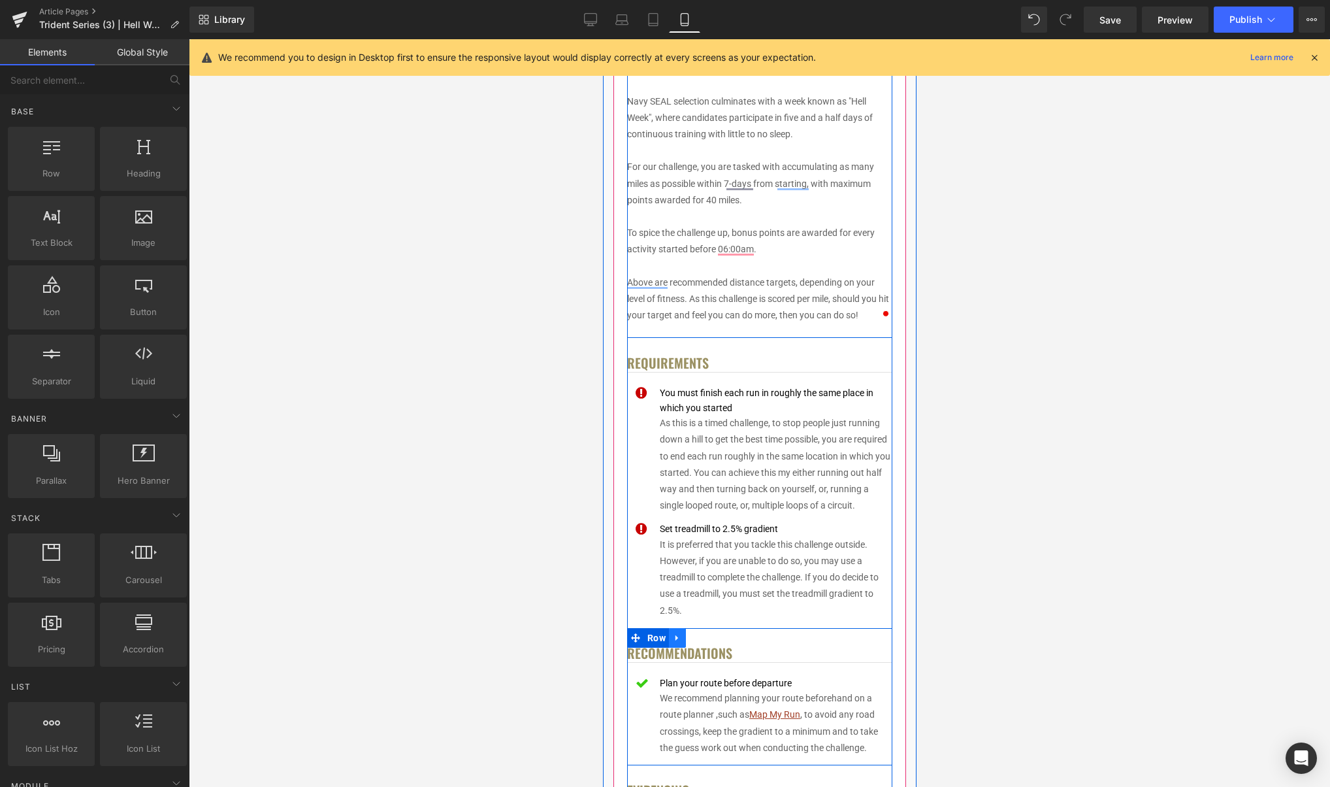
click at [680, 640] on icon at bounding box center [676, 637] width 9 height 10
click at [710, 638] on icon at bounding box center [710, 637] width 9 height 10
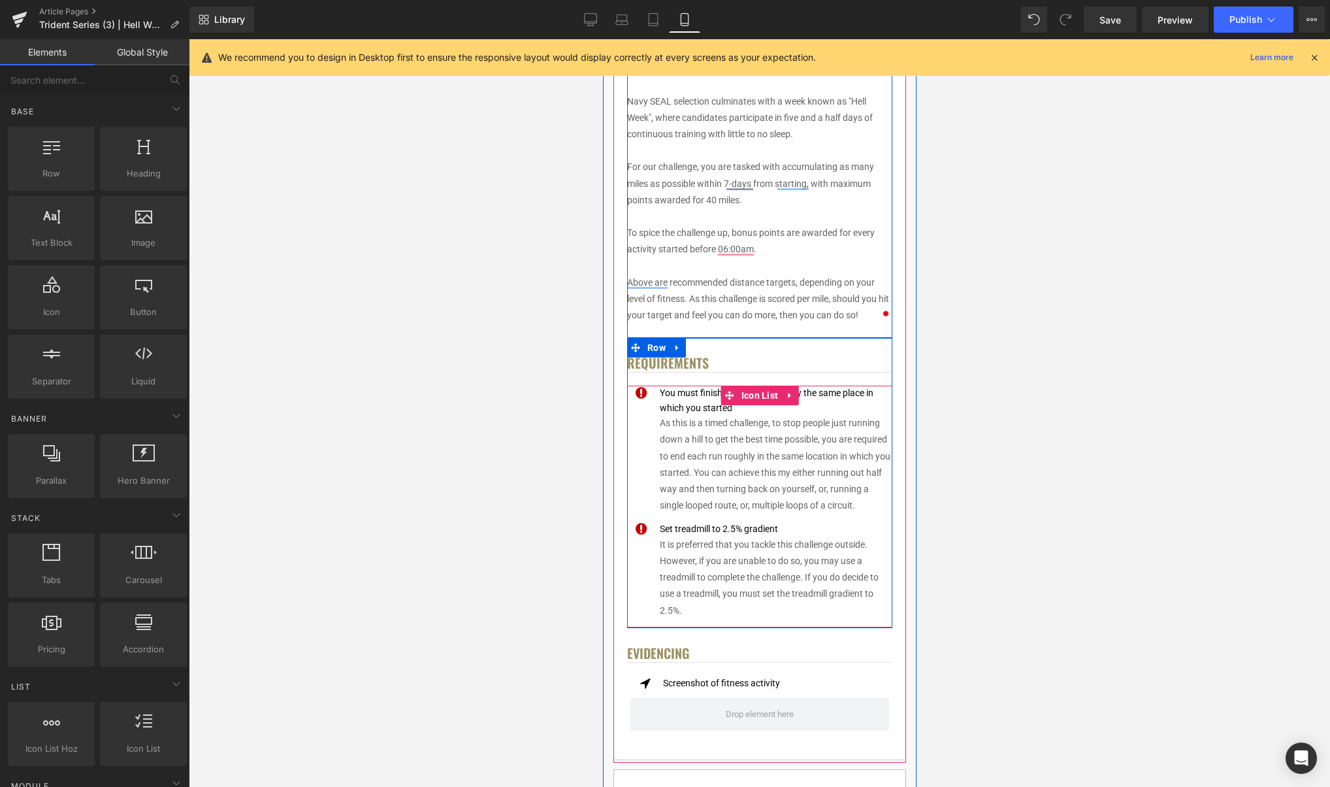
click at [707, 405] on div "You must finish each run in roughly the same place in which you started" at bounding box center [774, 399] width 236 height 29
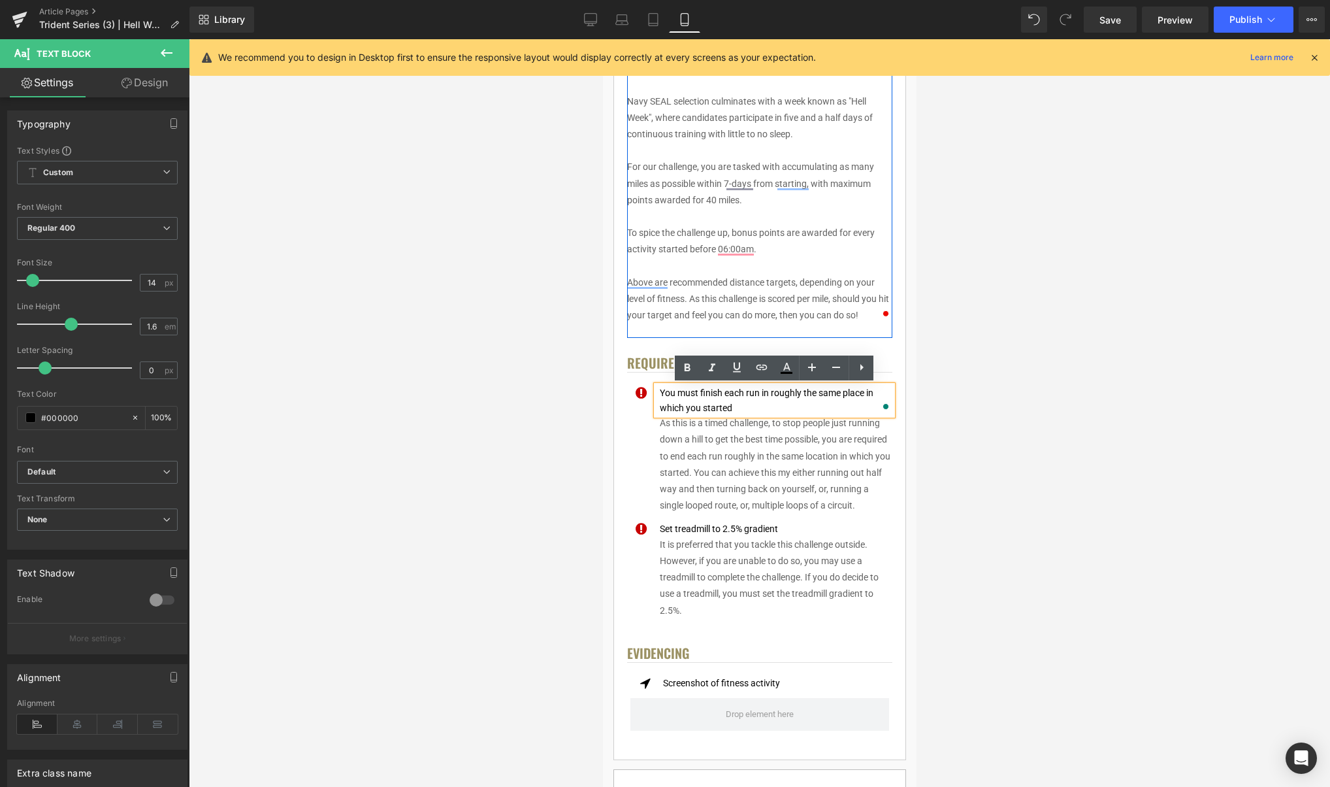
drag, startPoint x: 722, startPoint y: 405, endPoint x: 653, endPoint y: 393, distance: 70.4
click at [656, 392] on div "You must finish each run in roughly the same place in which you started" at bounding box center [774, 399] width 236 height 29
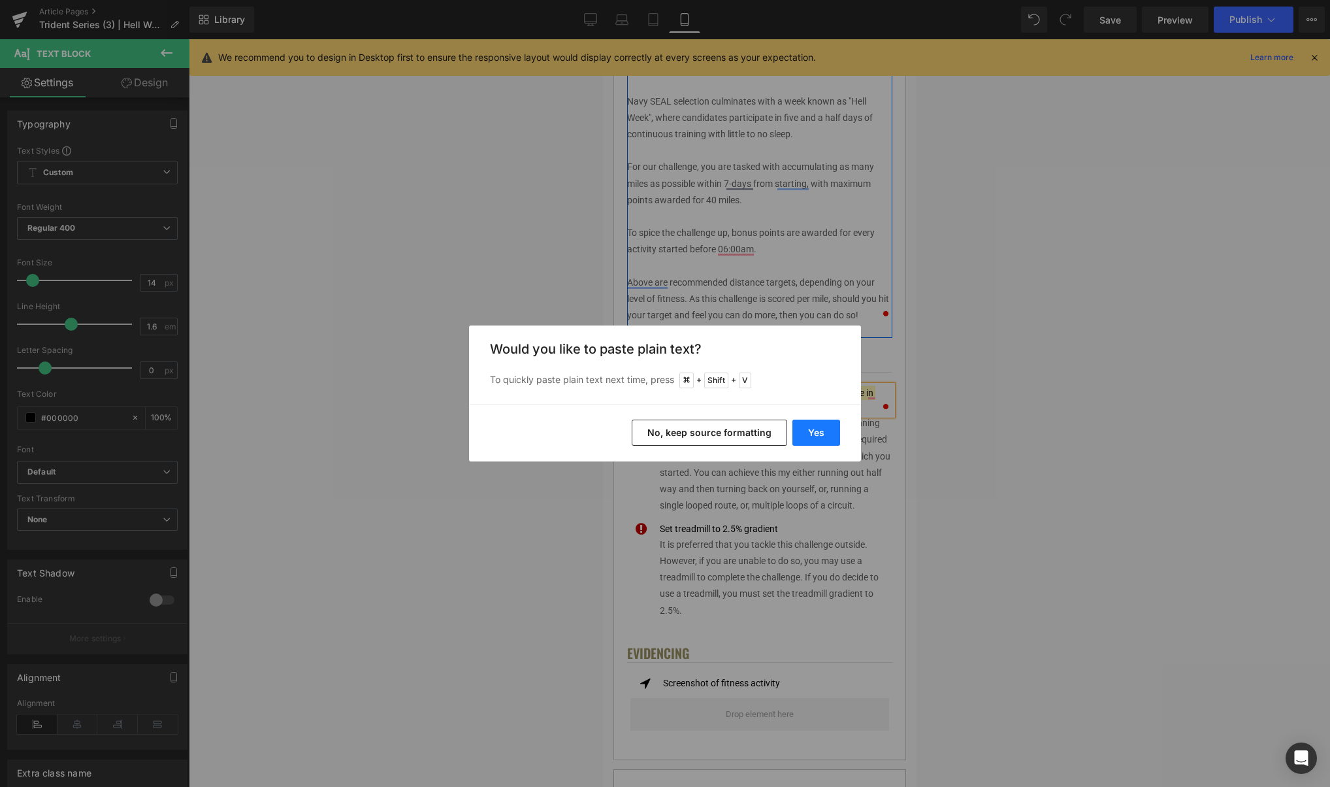
click at [818, 427] on button "Yes" at bounding box center [817, 432] width 48 height 26
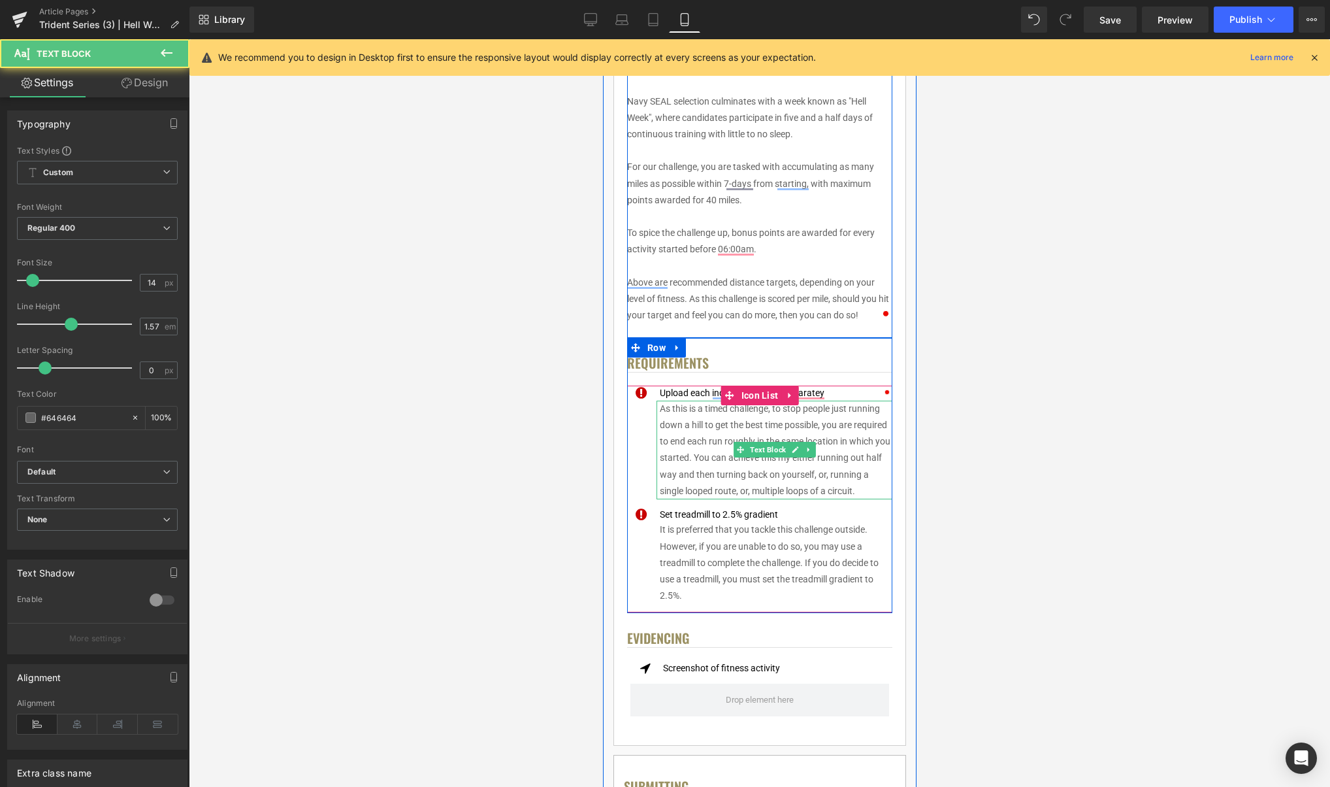
click at [854, 442] on p "As this is a timed challenge, to stop people just running down a hill to get th…" at bounding box center [775, 449] width 233 height 99
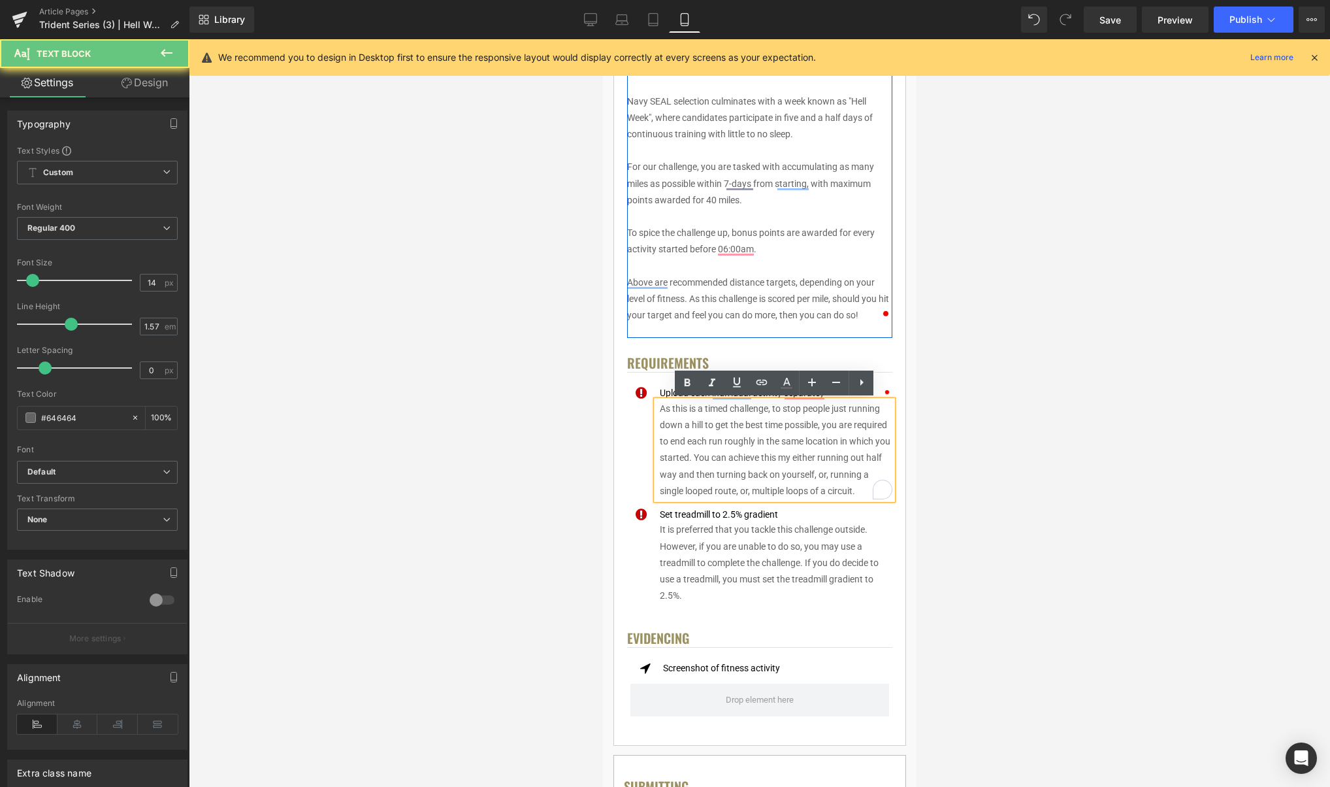
click at [861, 448] on p "As this is a timed challenge, to stop people just running down a hill to get th…" at bounding box center [775, 449] width 233 height 99
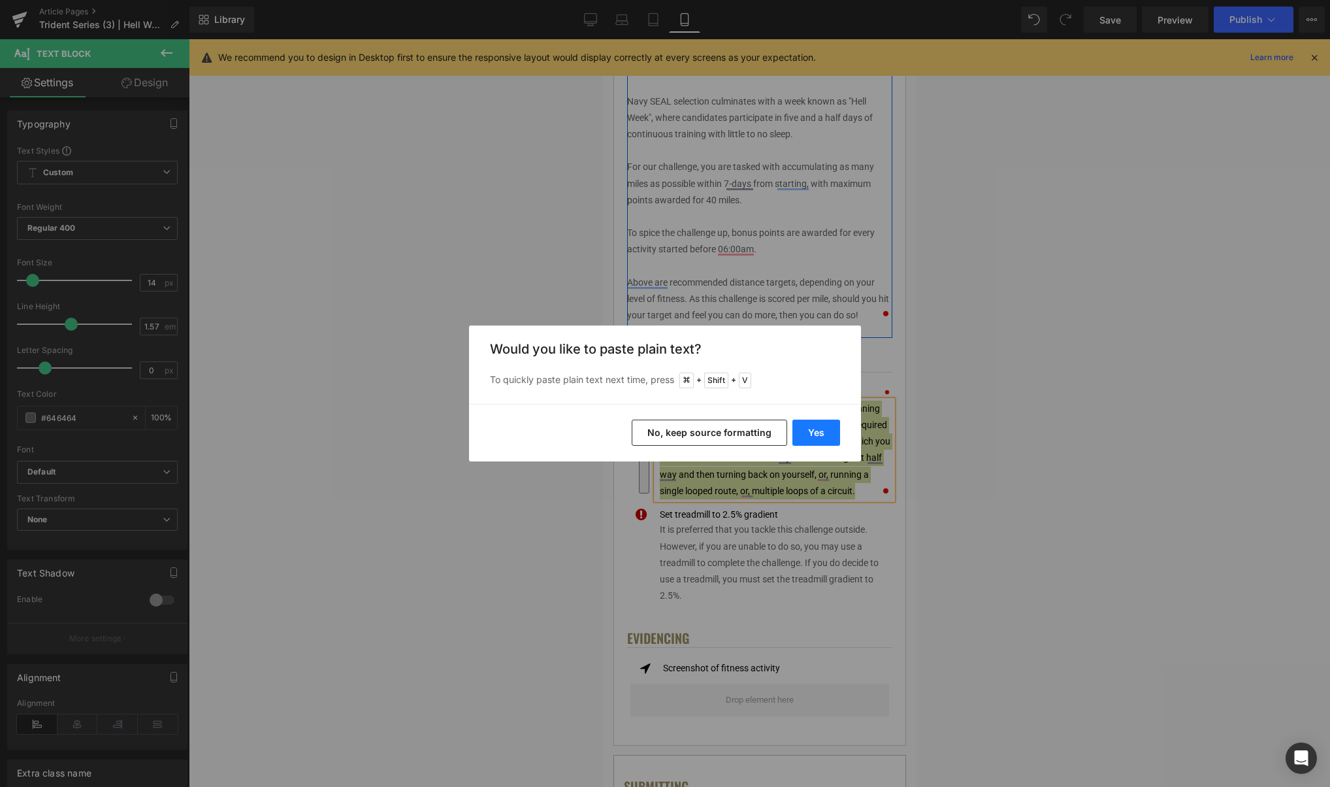
click at [828, 444] on button "Yes" at bounding box center [817, 432] width 48 height 26
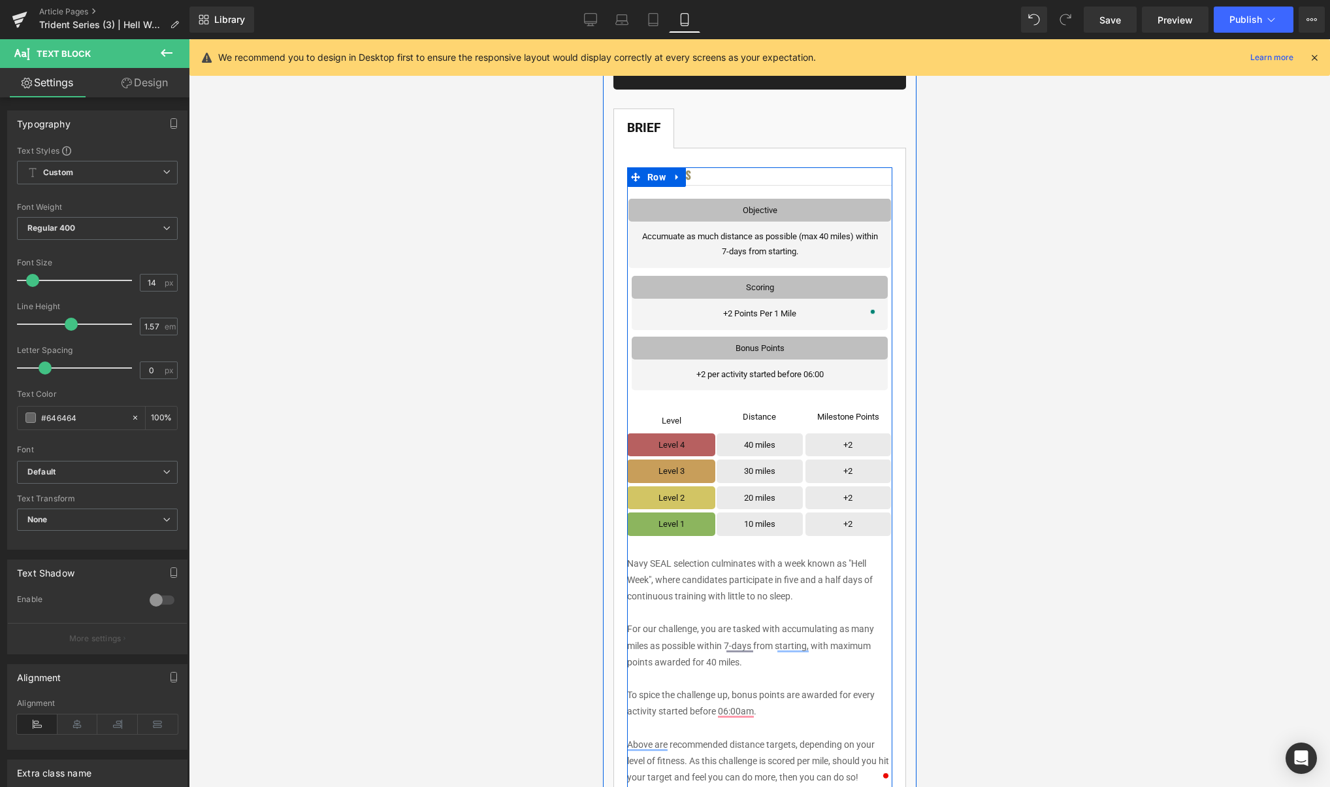
scroll to position [0, 0]
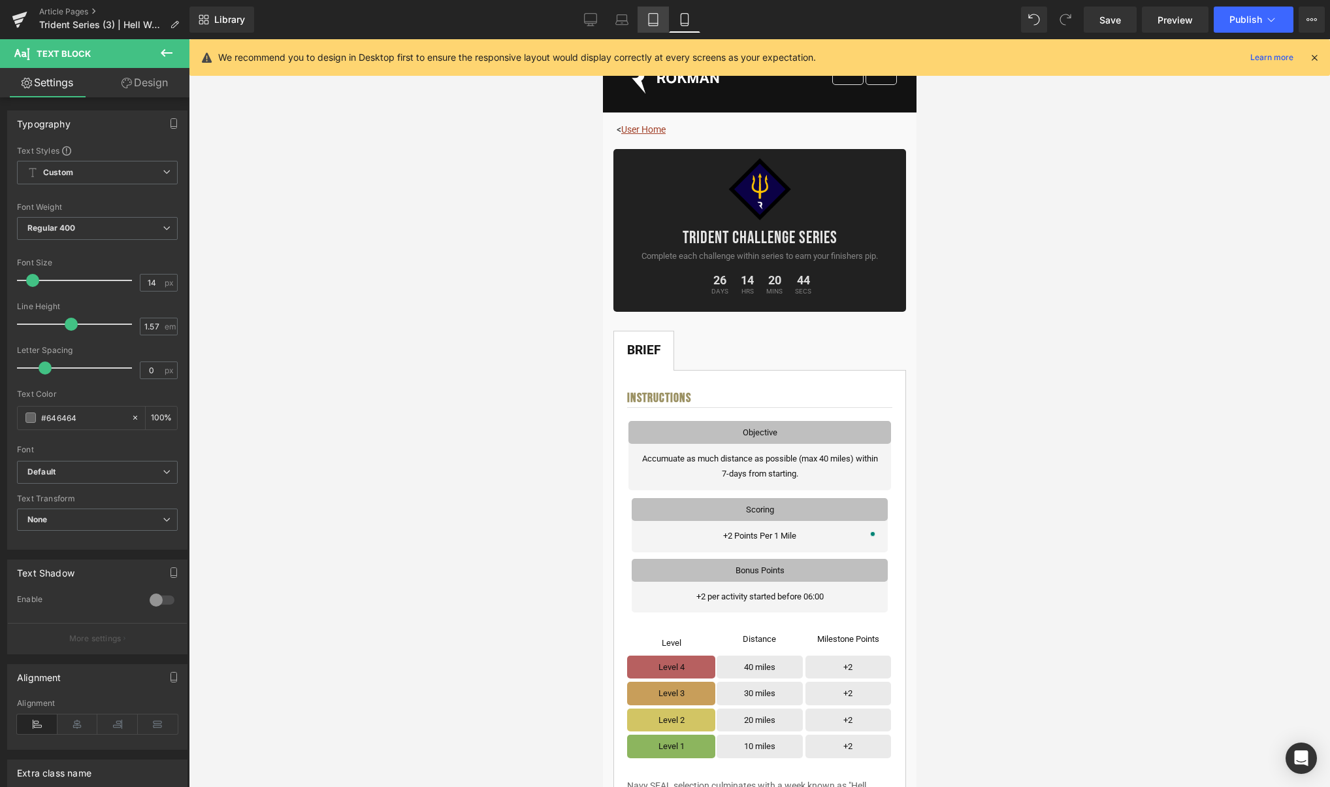
click at [654, 25] on icon at bounding box center [653, 20] width 9 height 12
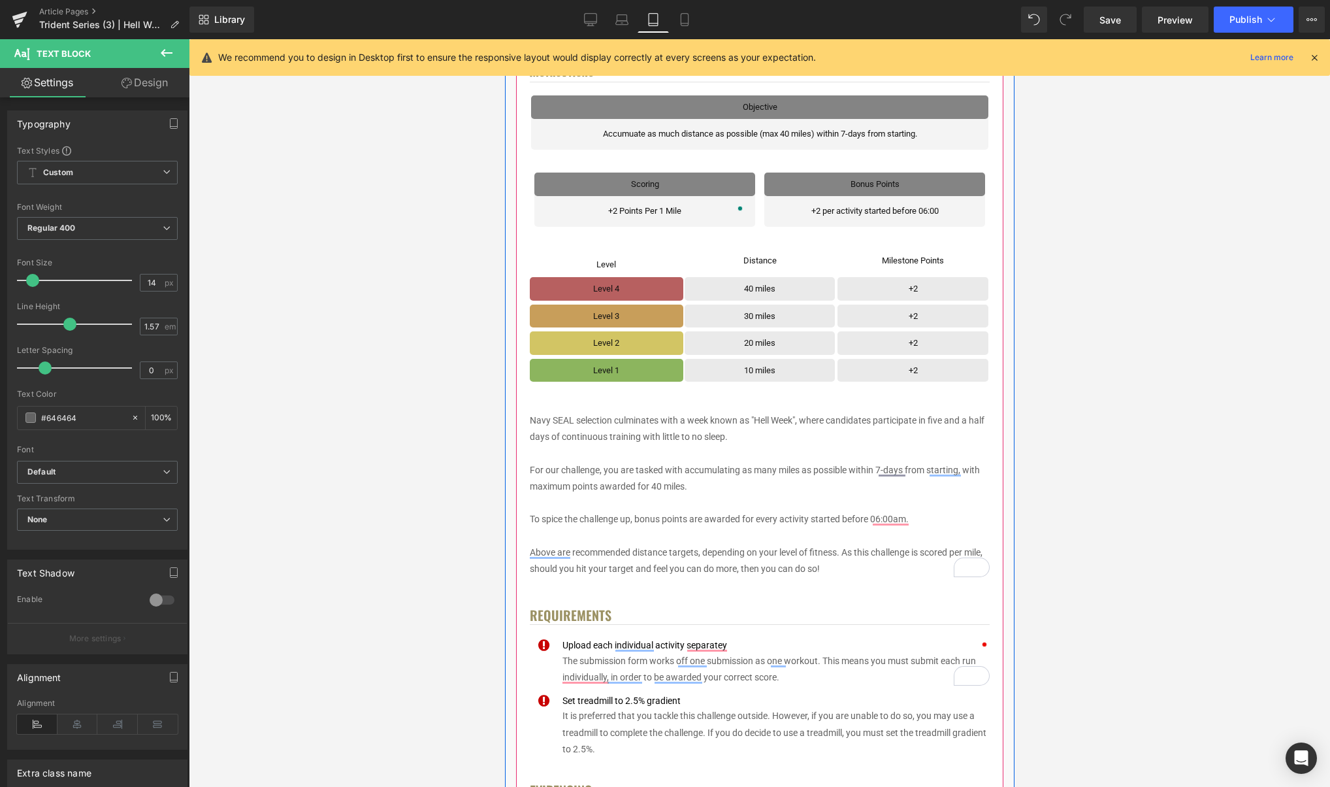
scroll to position [331, 0]
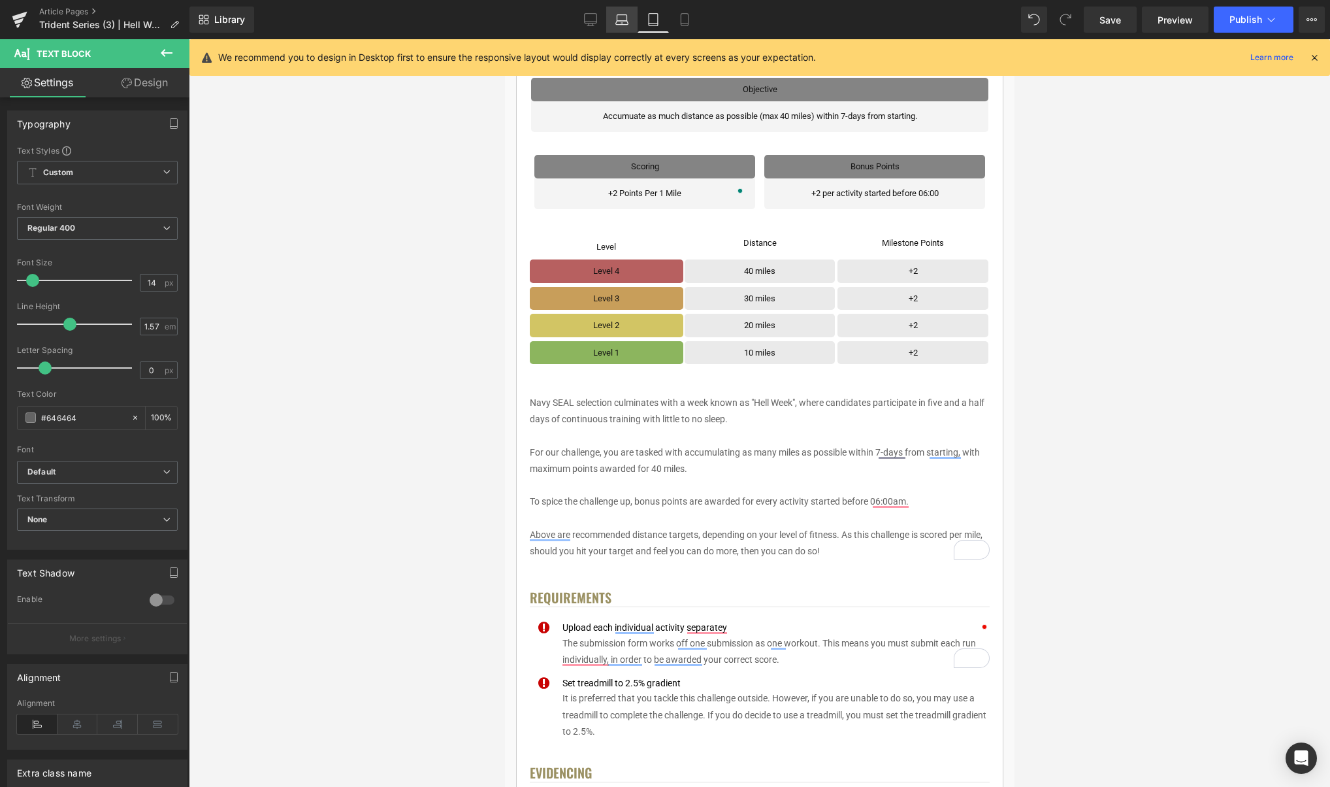
click at [625, 25] on icon at bounding box center [621, 19] width 13 height 13
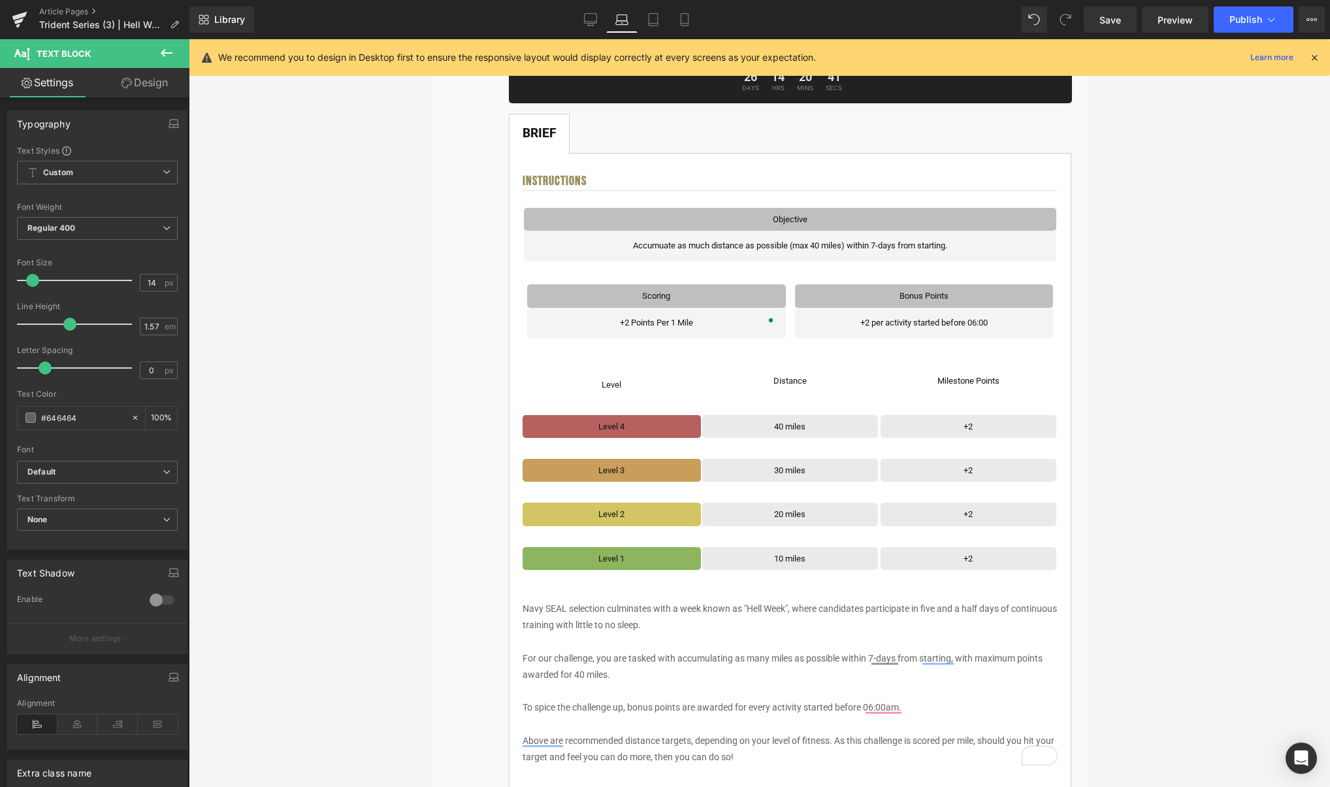
scroll to position [212, 0]
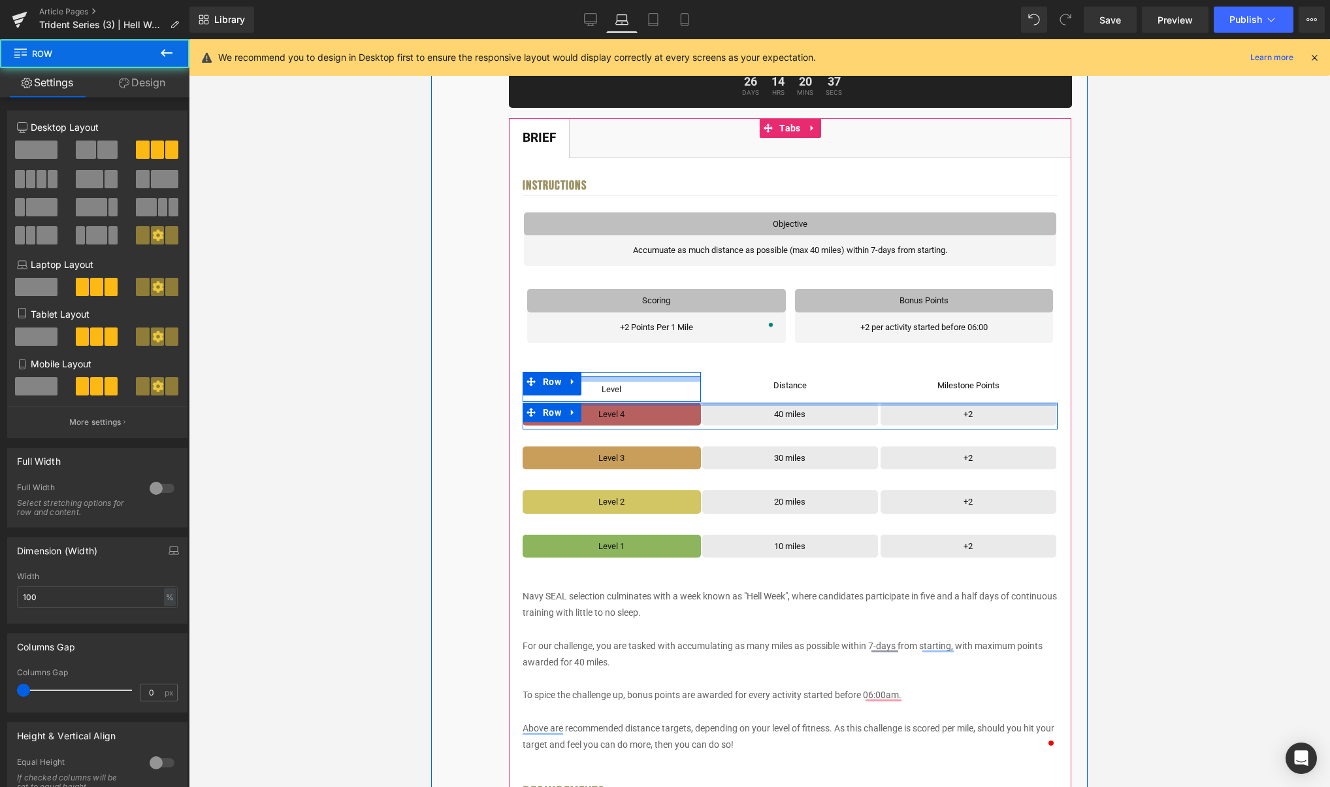
drag, startPoint x: 690, startPoint y: 398, endPoint x: 705, endPoint y: 432, distance: 37.1
click at [691, 378] on div "Level Text Block Row Row Distance Text Block Row Row Milestone Points Text Bloc…" at bounding box center [790, 458] width 535 height 206
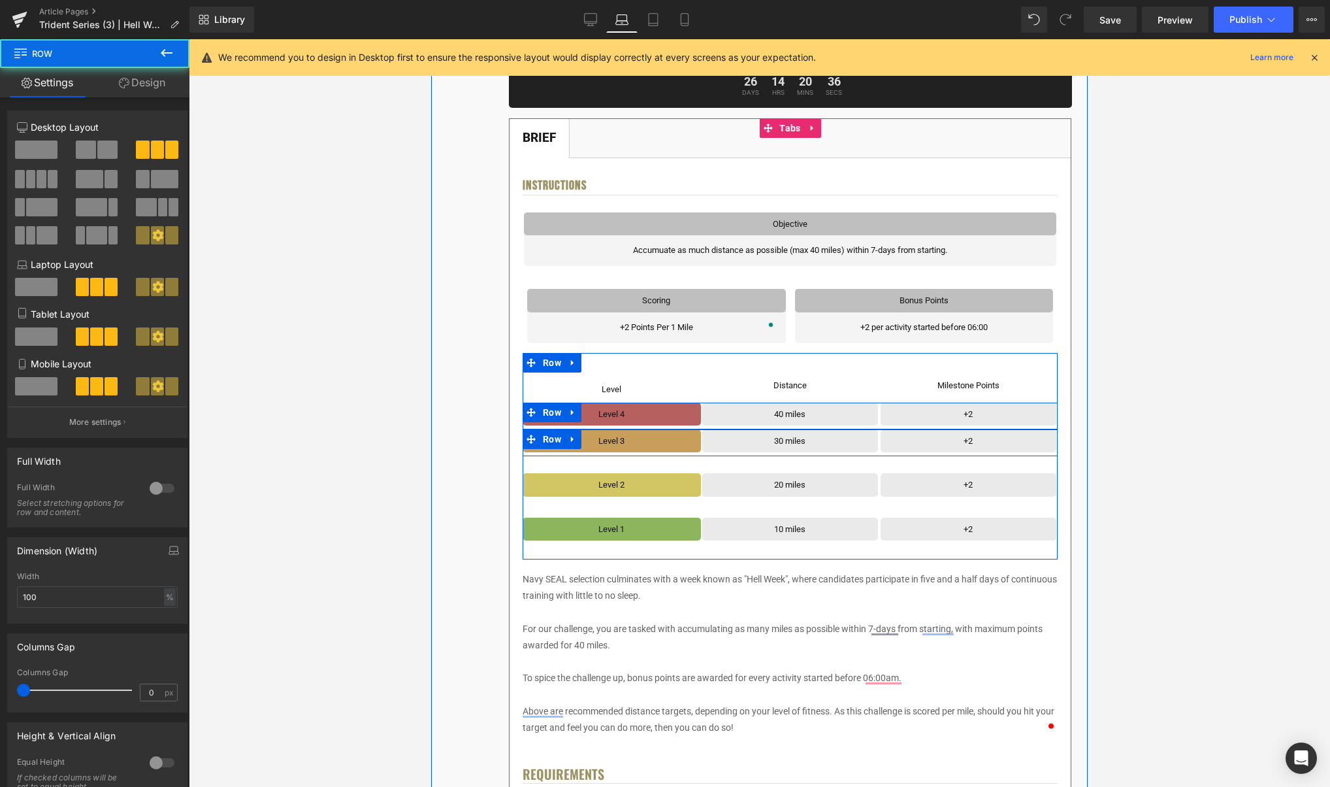
drag, startPoint x: 702, startPoint y: 426, endPoint x: 702, endPoint y: 458, distance: 32.0
click at [702, 421] on div "Level Text Block Row Row Distance Text Block Row Row Milestone Points Text Bloc…" at bounding box center [790, 449] width 535 height 189
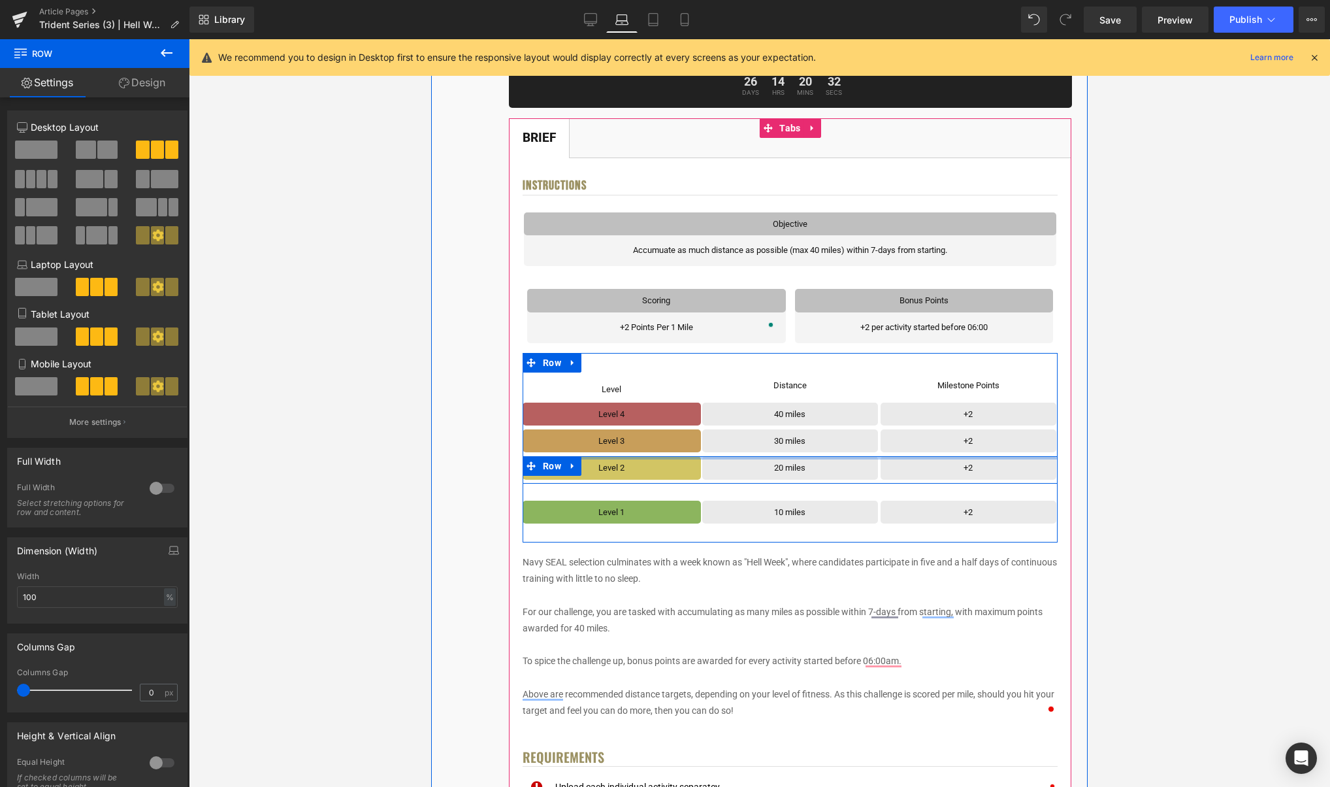
drag, startPoint x: 703, startPoint y: 460, endPoint x: 710, endPoint y: 504, distance: 44.4
click at [706, 444] on div "Level Text Block Row Row Distance Text Block Row Row Milestone Points Text Bloc…" at bounding box center [790, 441] width 535 height 172
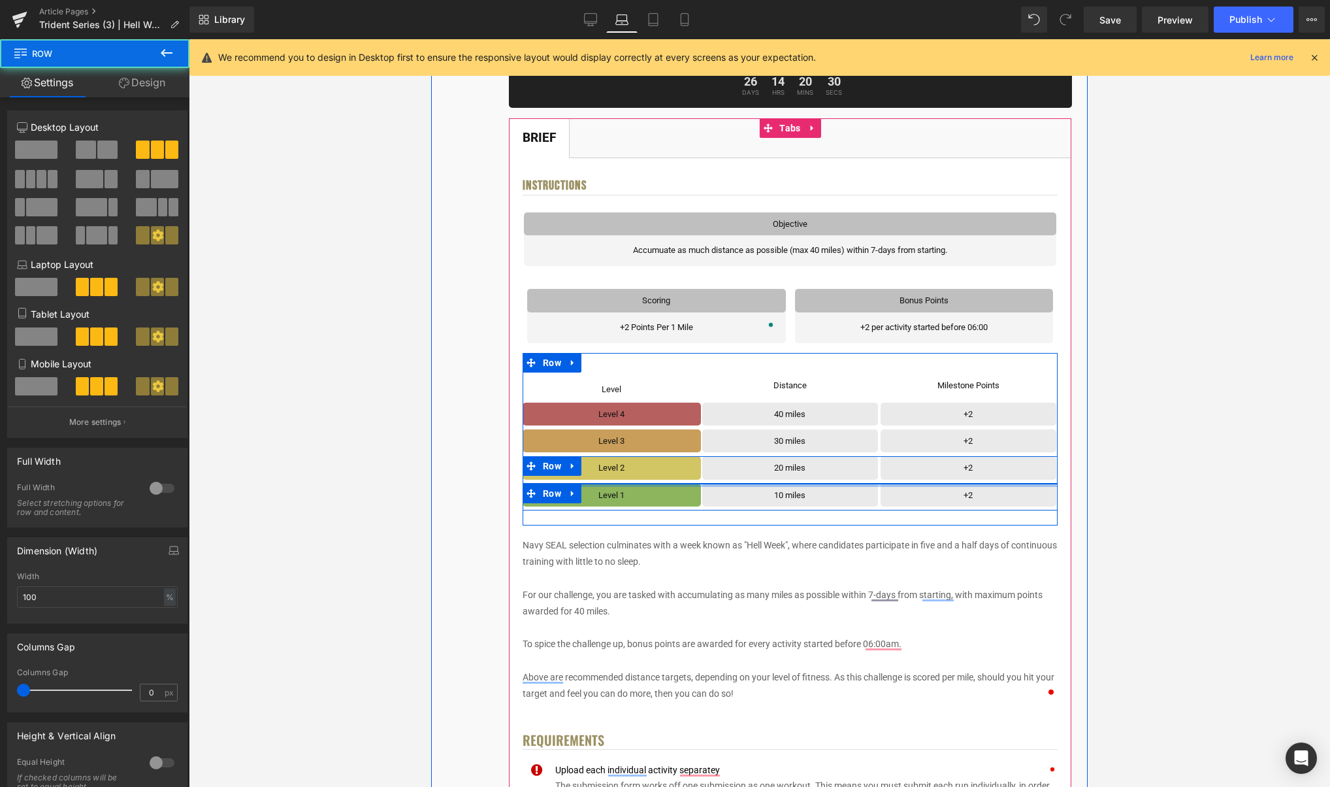
drag, startPoint x: 701, startPoint y: 474, endPoint x: 701, endPoint y: 466, distance: 8.5
click at [701, 466] on div "Level Text Block Row Row Distance Text Block Row Row Milestone Points Text Bloc…" at bounding box center [790, 432] width 535 height 155
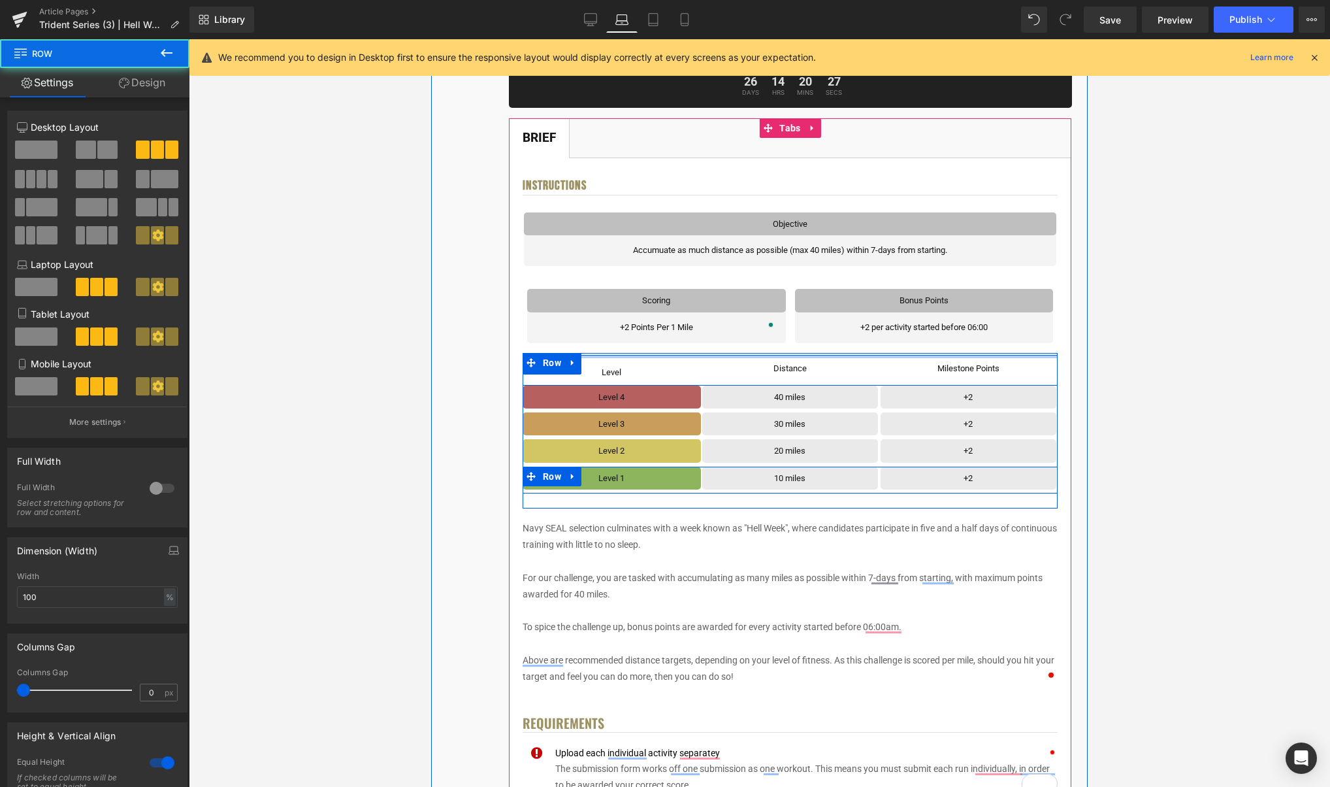
drag, startPoint x: 830, startPoint y: 368, endPoint x: 830, endPoint y: 336, distance: 32.0
click at [830, 336] on div "Objective Text Block Row Accumuate as much distance as possible (max 40 miles) …" at bounding box center [790, 448] width 535 height 473
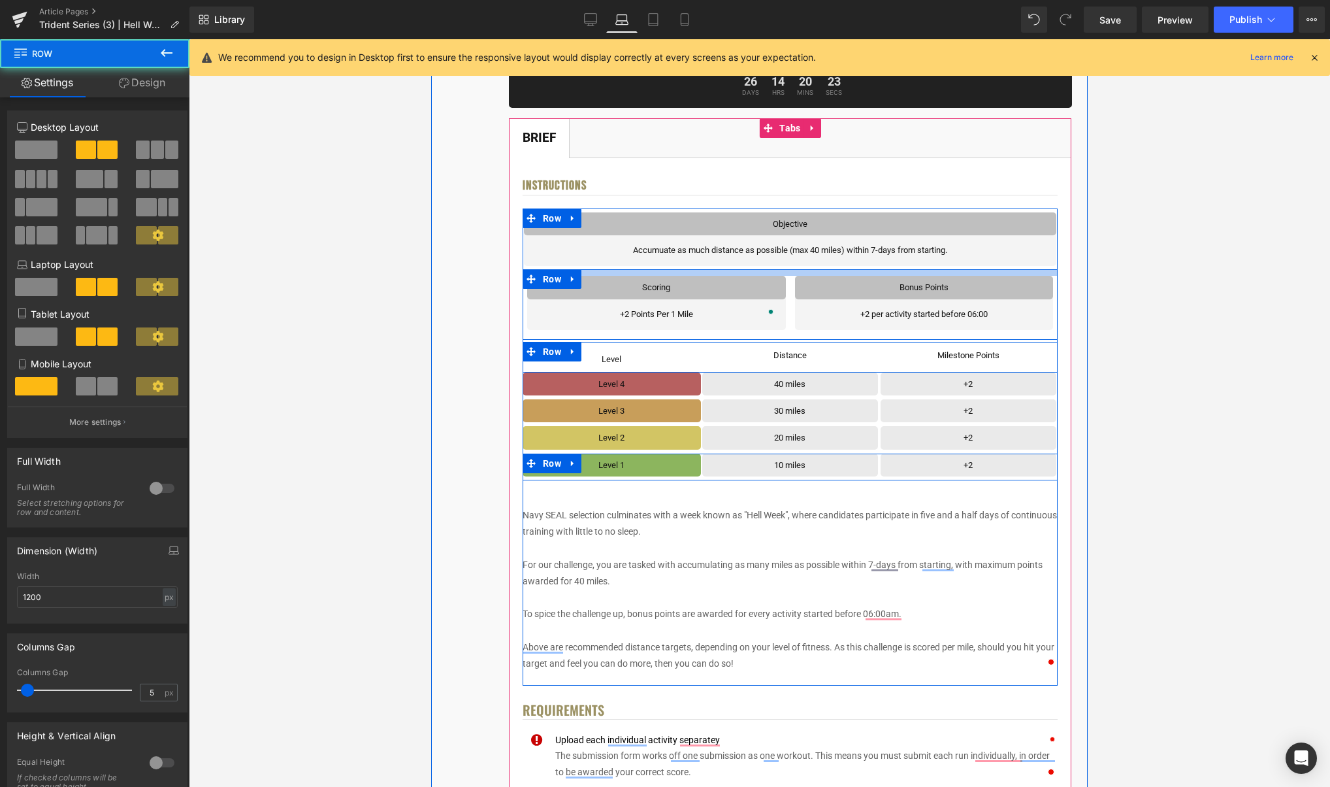
drag, startPoint x: 811, startPoint y: 276, endPoint x: 1009, endPoint y: 275, distance: 198.0
click at [811, 263] on div "Objective Text Block Row Accumuate as much distance as possible (max 40 miles) …" at bounding box center [790, 442] width 535 height 460
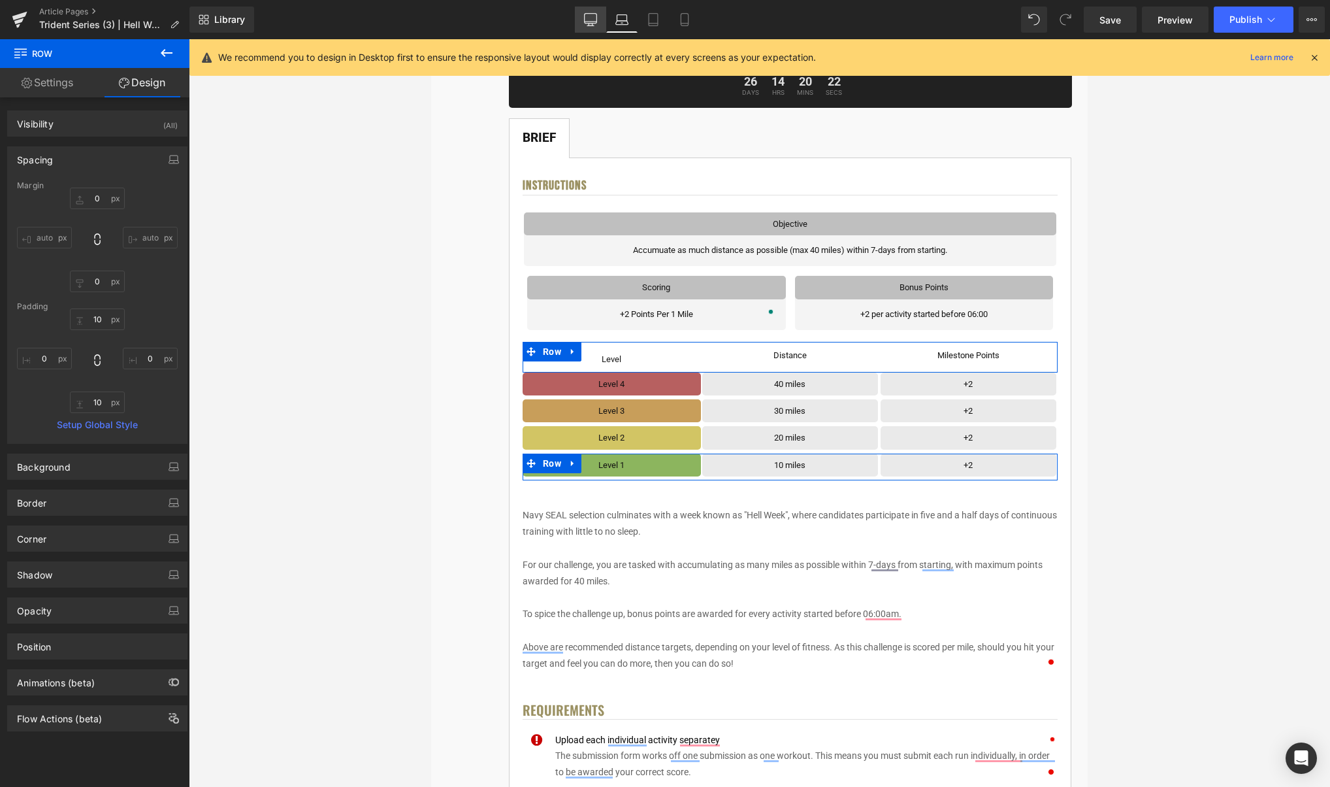
click at [593, 14] on icon at bounding box center [590, 19] width 13 height 13
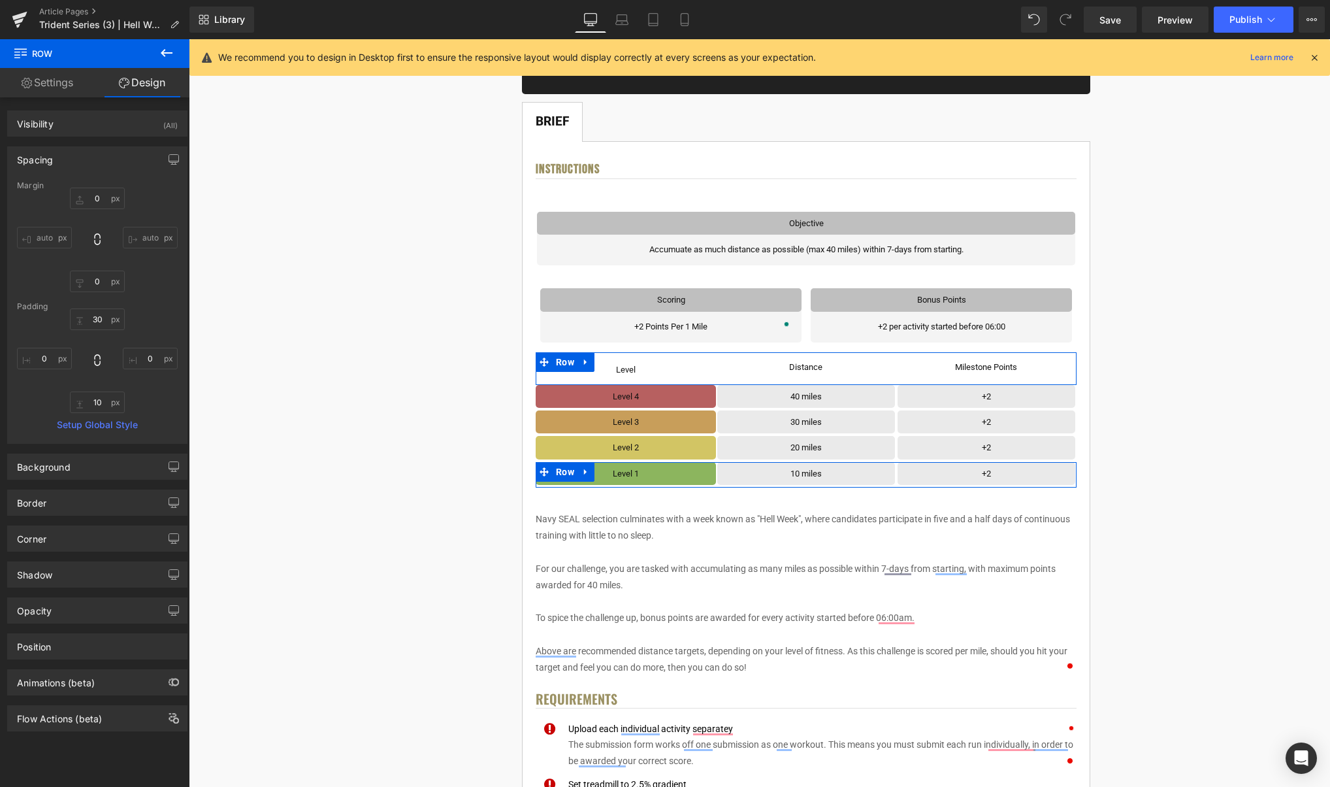
scroll to position [218, 0]
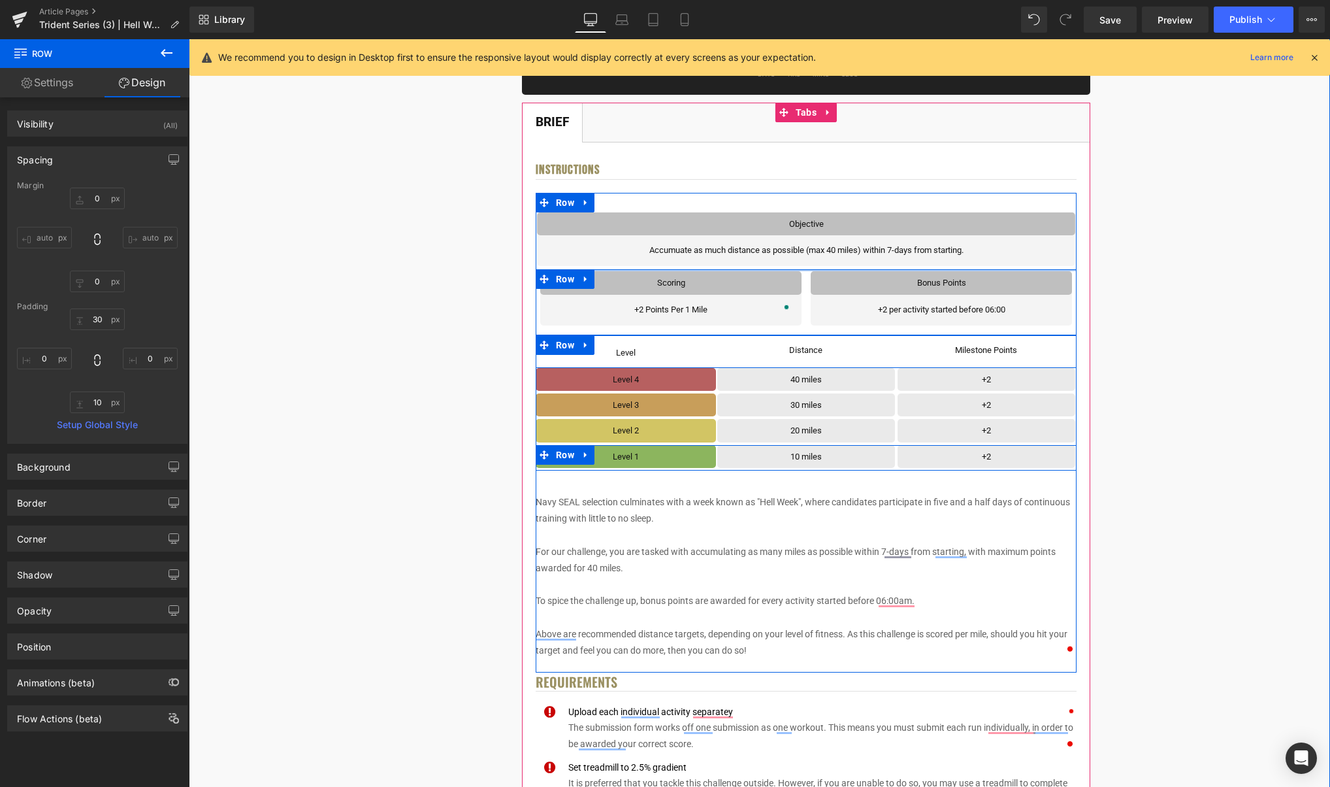
drag, startPoint x: 840, startPoint y: 267, endPoint x: 845, endPoint y: 259, distance: 9.1
click at [841, 257] on div "Objective Text Block Row Accumuate as much distance as possible (max 40 miles) …" at bounding box center [806, 435] width 541 height 447
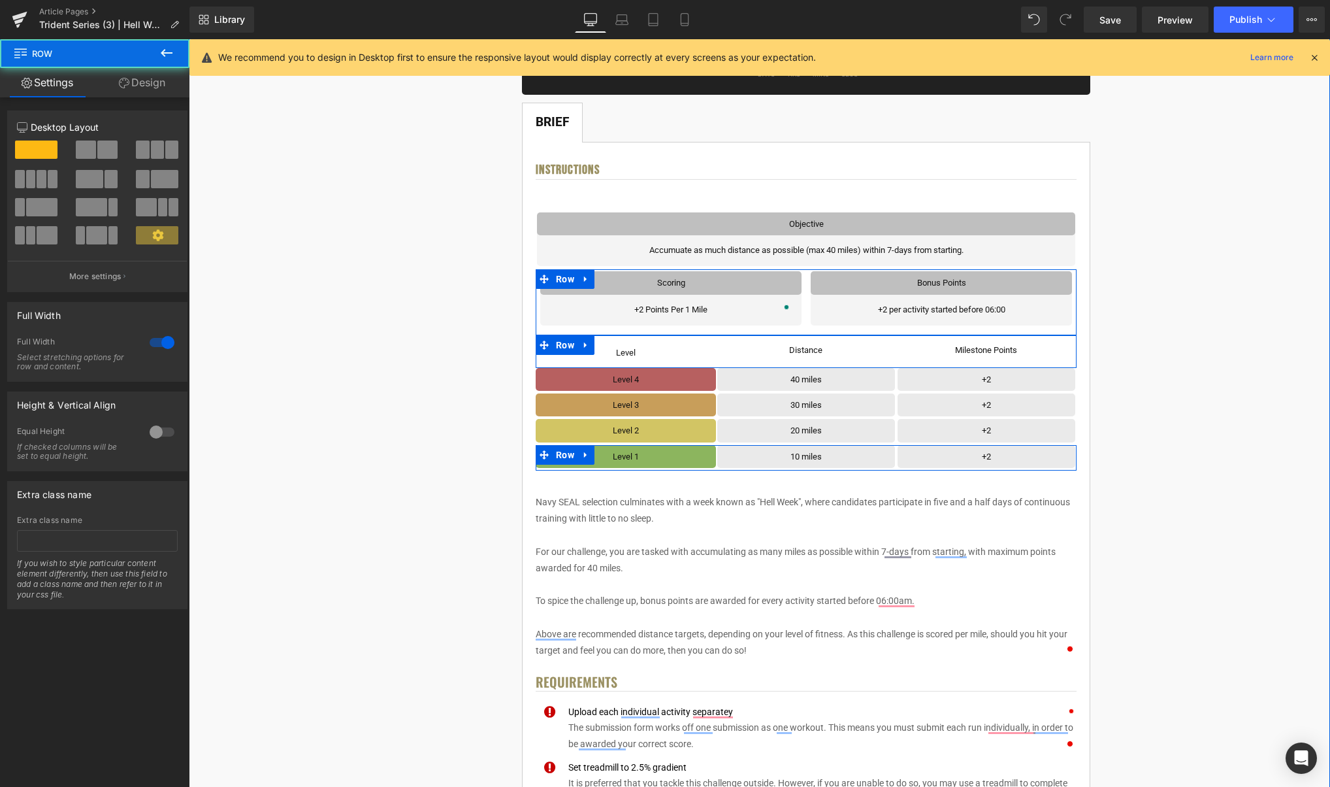
click at [1139, 250] on div "< User Home Text Block Row Image Trident Challenge Series Heading Complete each…" at bounding box center [806, 794] width 1039 height 1778
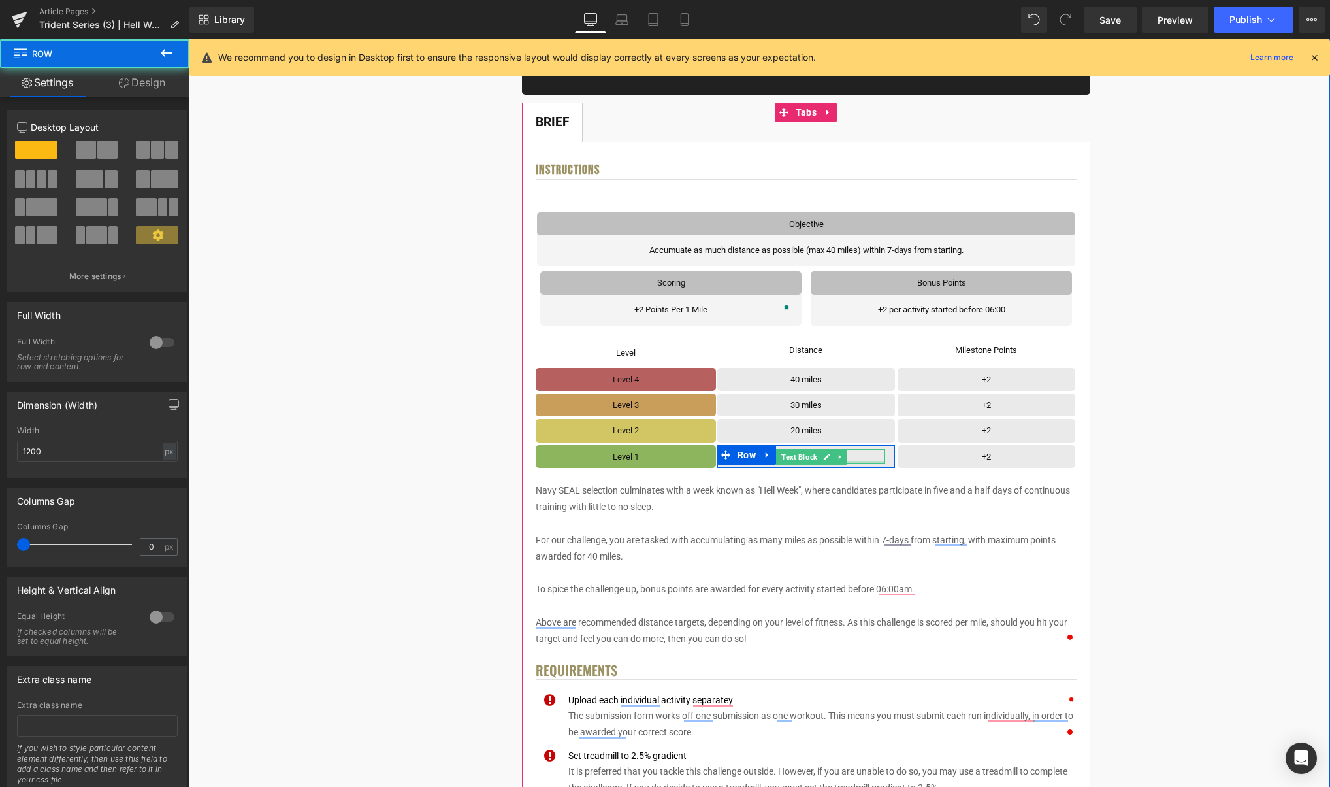
drag, startPoint x: 872, startPoint y: 478, endPoint x: 872, endPoint y: 463, distance: 15.0
click at [872, 463] on div "Level Text Block Row Row Distance Text Block Row Row Milestone Points Text Bloc…" at bounding box center [806, 402] width 541 height 135
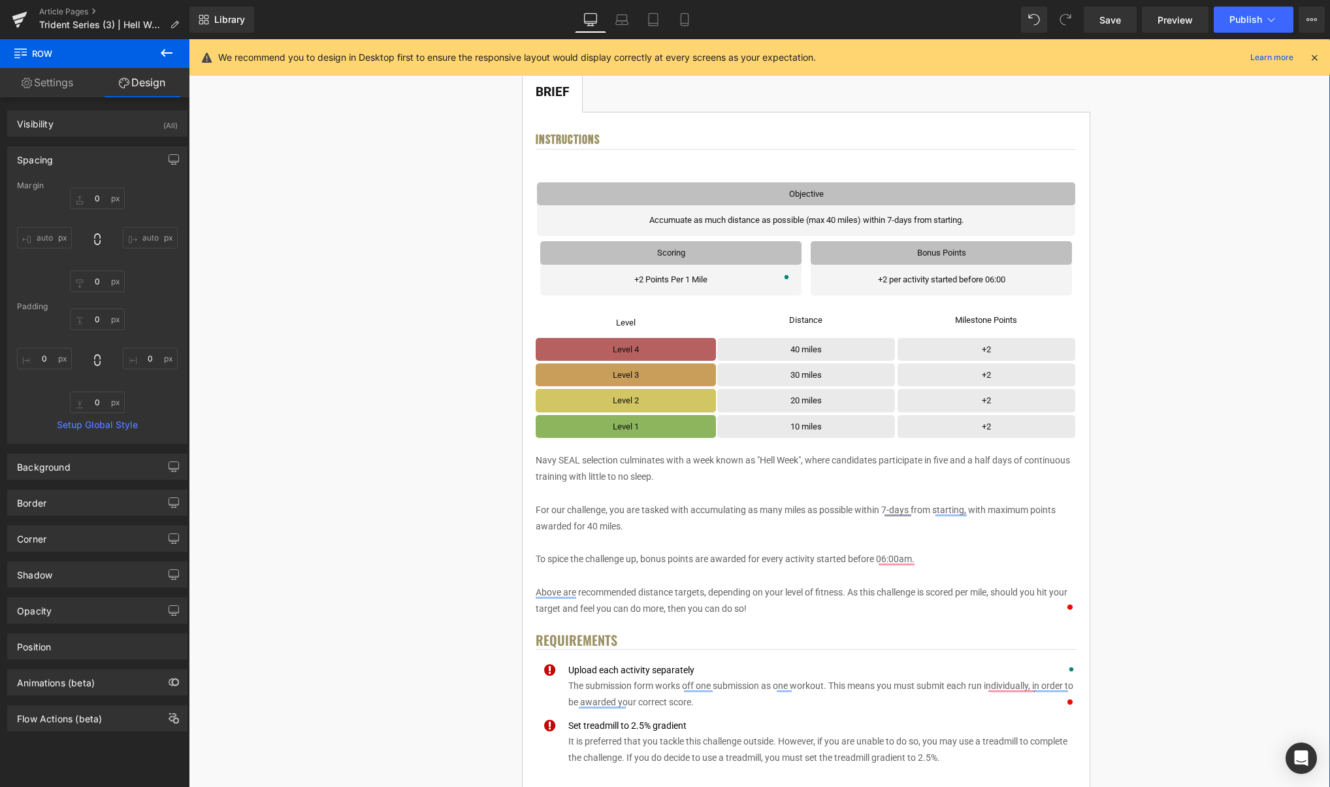
scroll to position [0, 0]
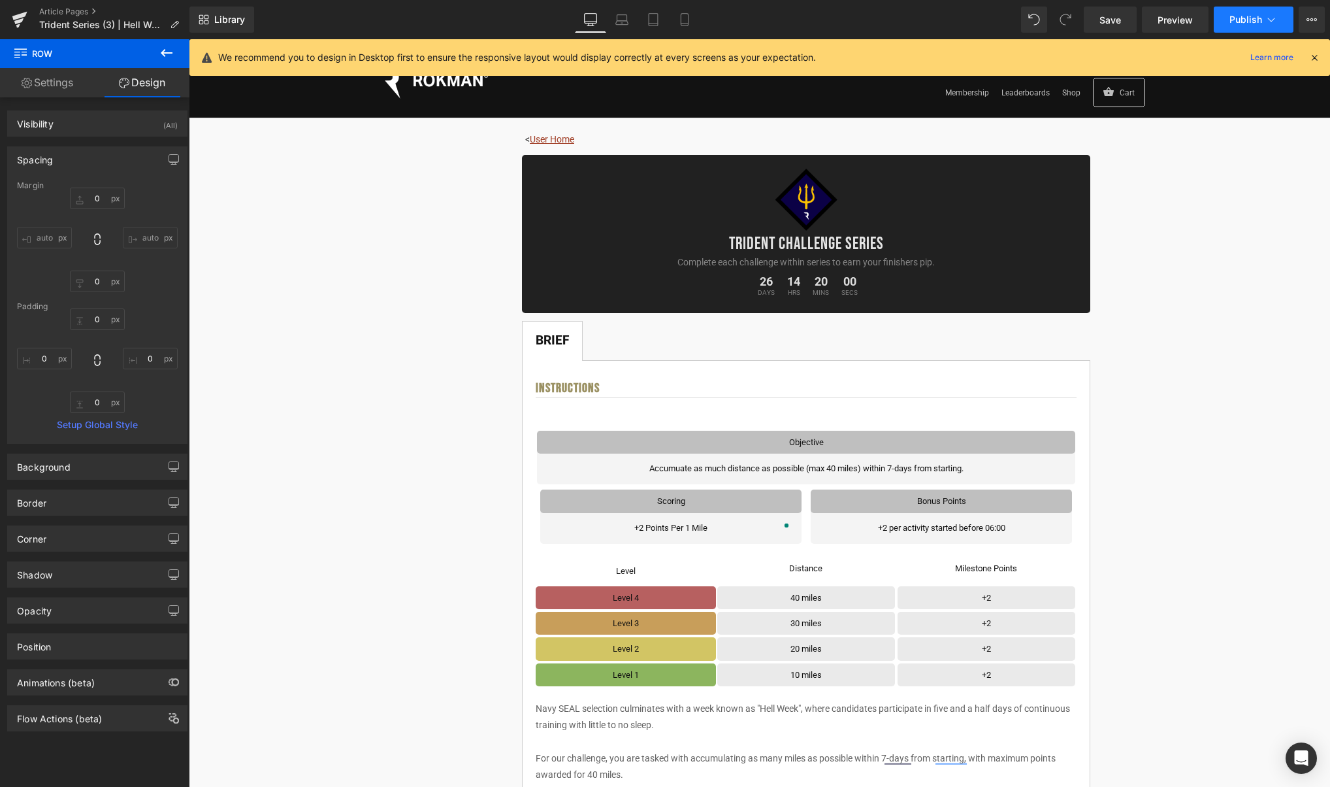
click at [1277, 16] on icon at bounding box center [1271, 19] width 13 height 13
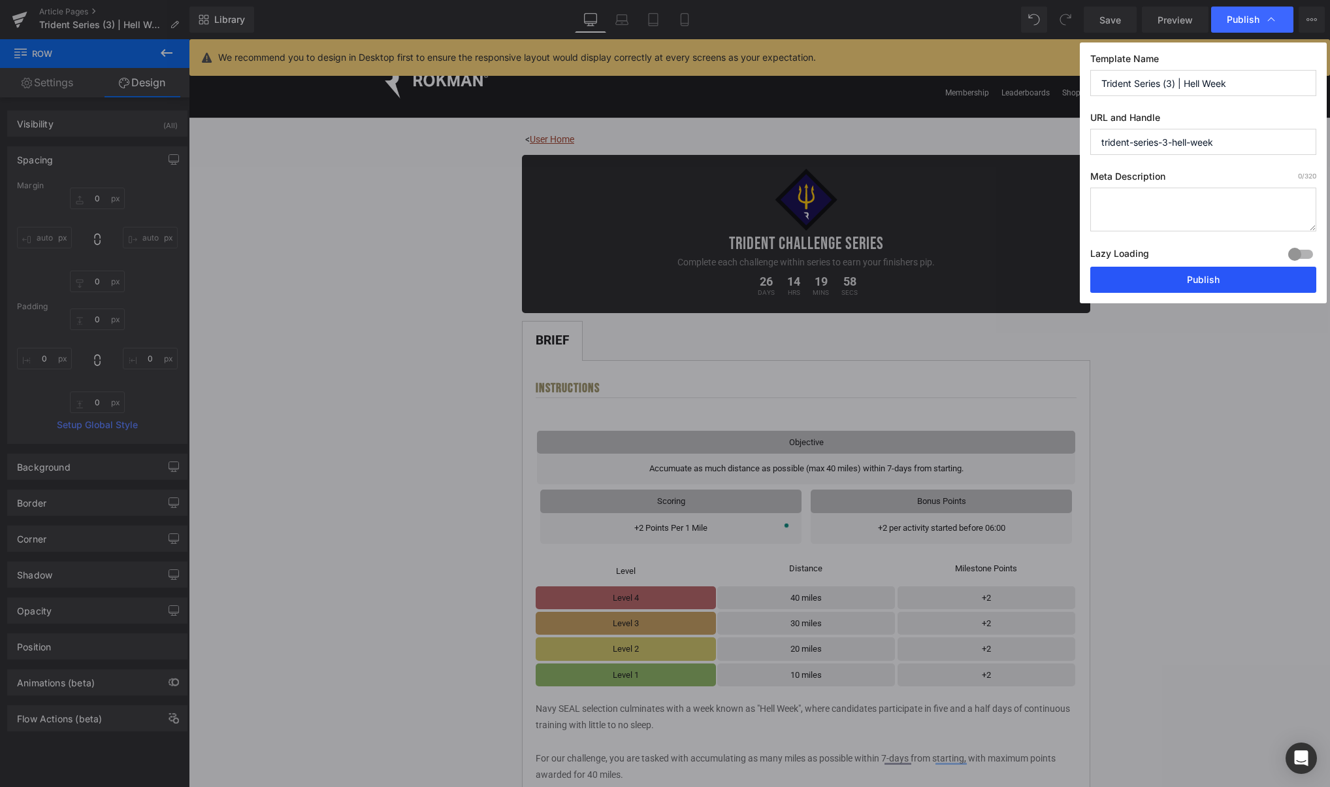
click at [1217, 276] on button "Publish" at bounding box center [1203, 280] width 226 height 26
